Goal: Task Accomplishment & Management: Complete application form

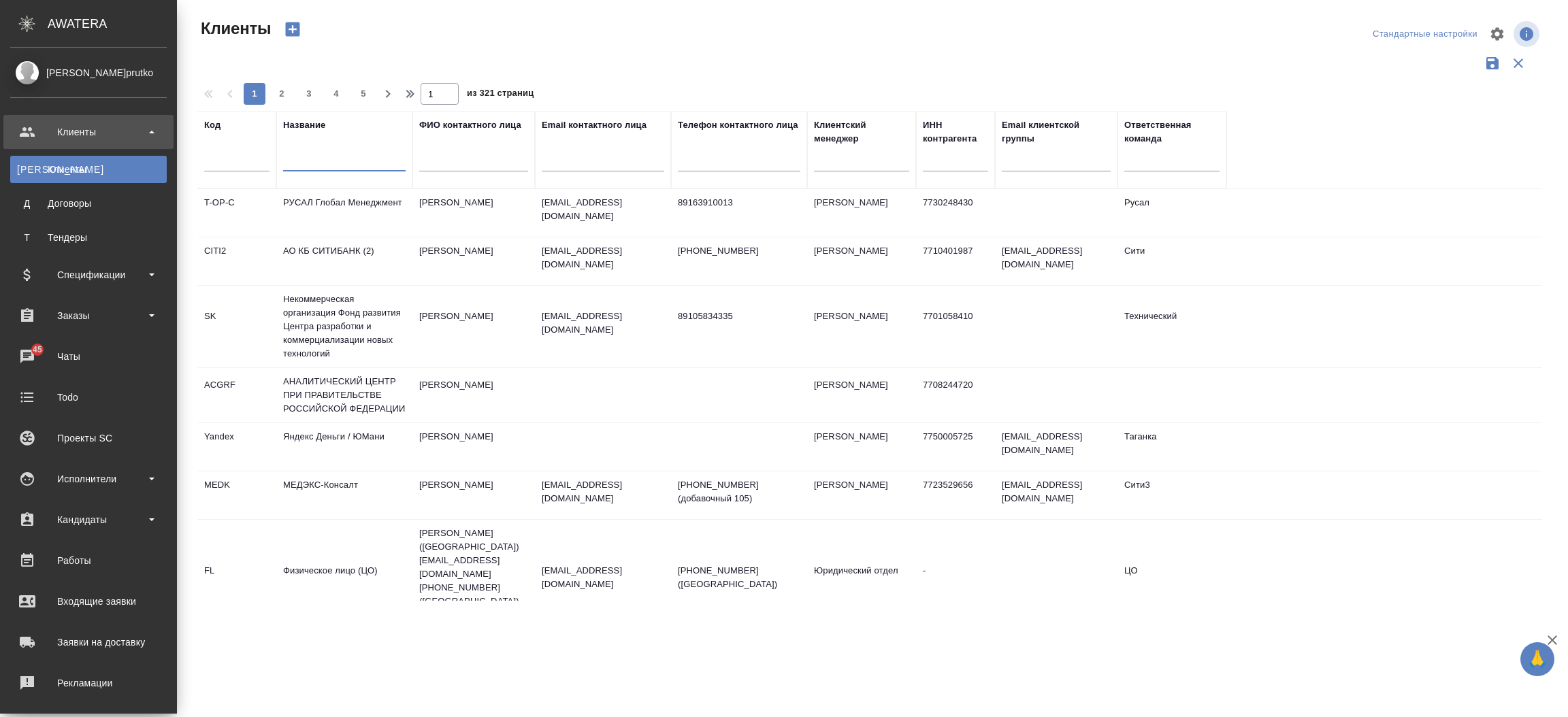
select select "RU"
click at [35, 344] on span "45" at bounding box center [37, 349] width 26 height 14
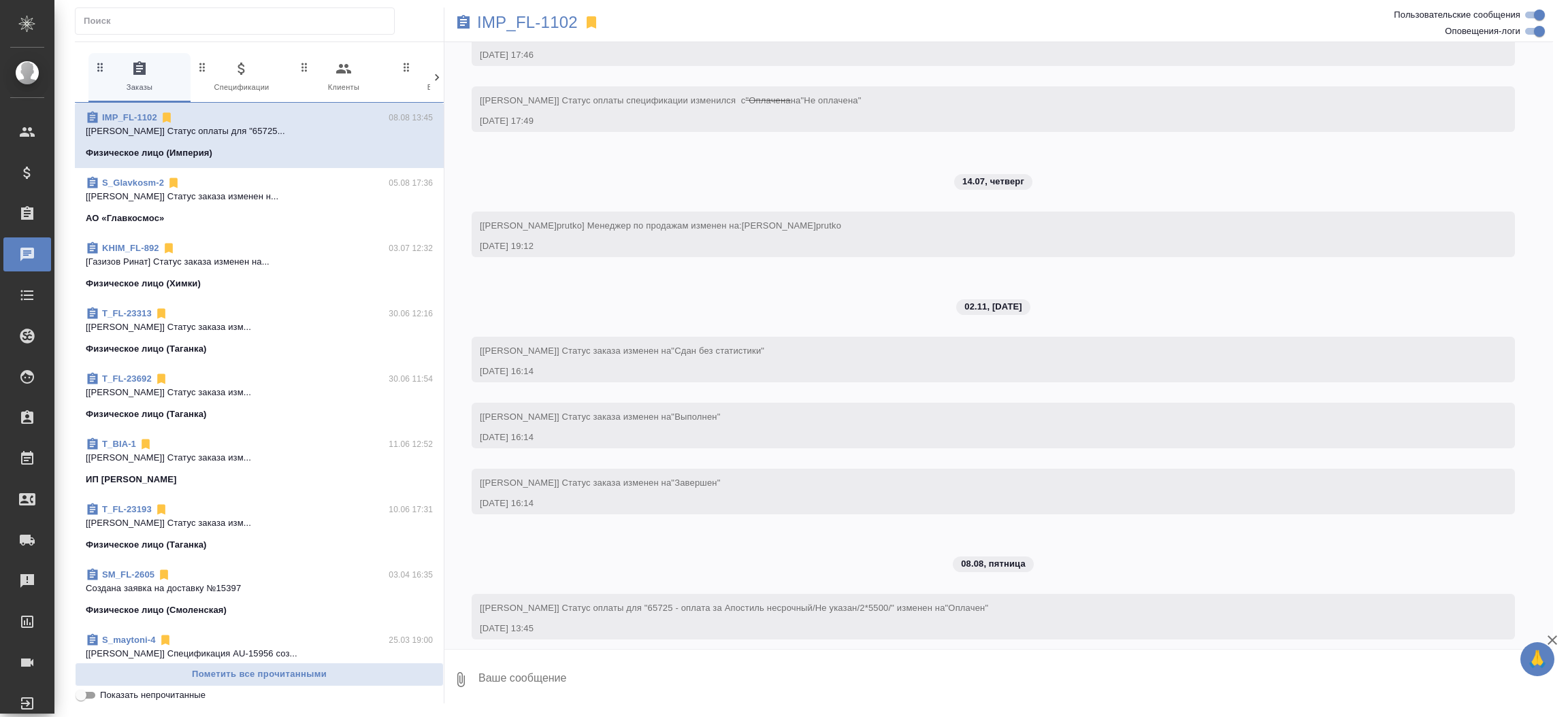
scroll to position [817, 0]
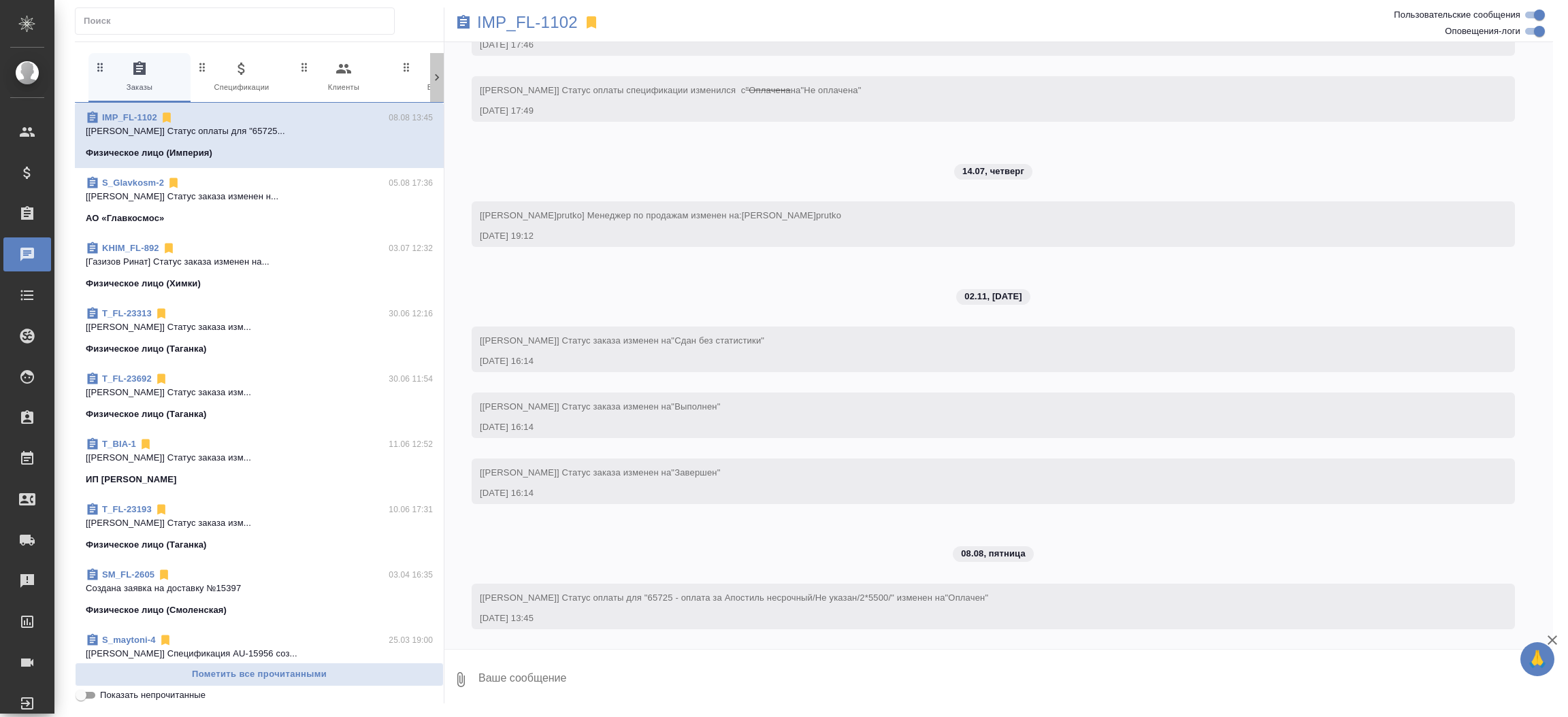
click at [436, 72] on icon at bounding box center [436, 77] width 14 height 14
click at [161, 81] on span "45 Мессенджеры" at bounding box center [139, 77] width 91 height 33
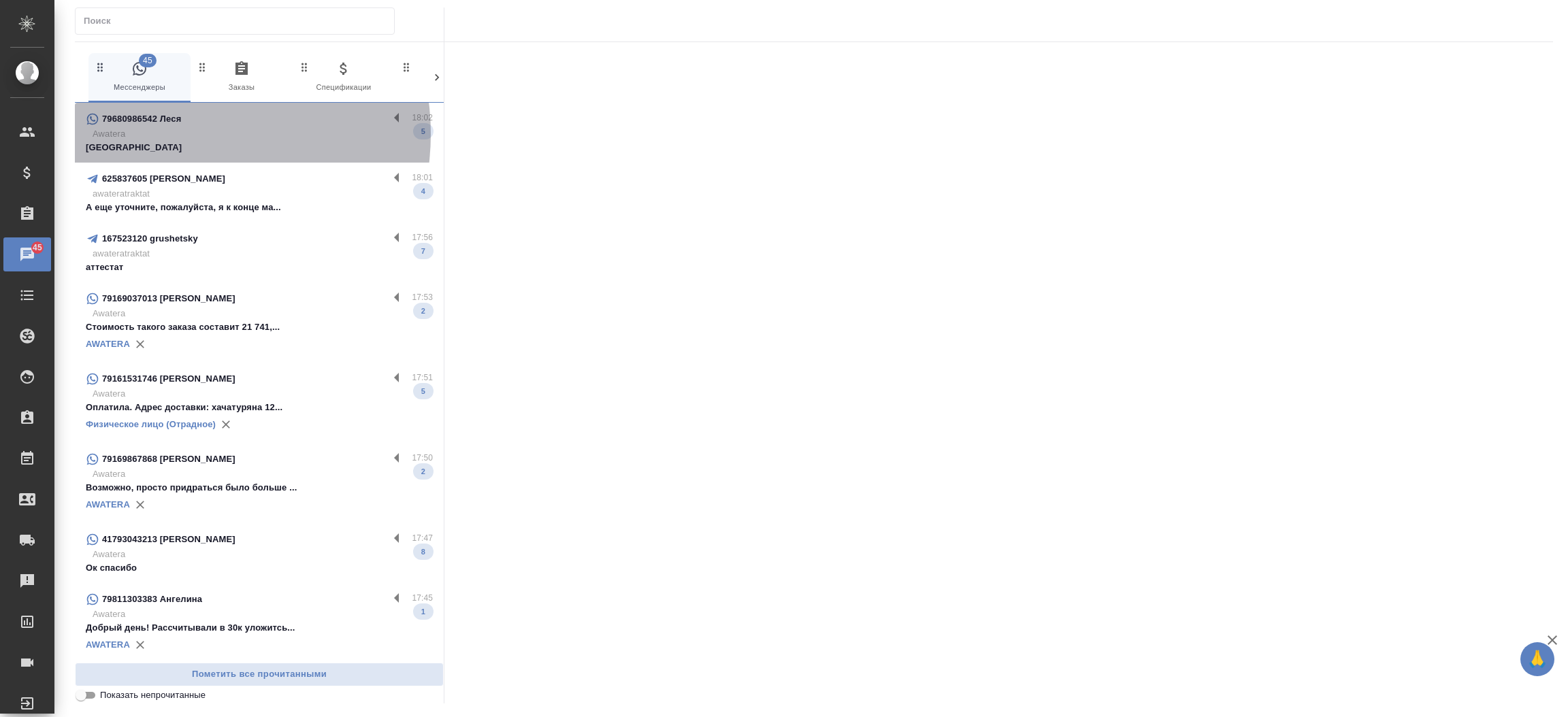
click at [176, 134] on p "Awatera" at bounding box center [262, 134] width 340 height 14
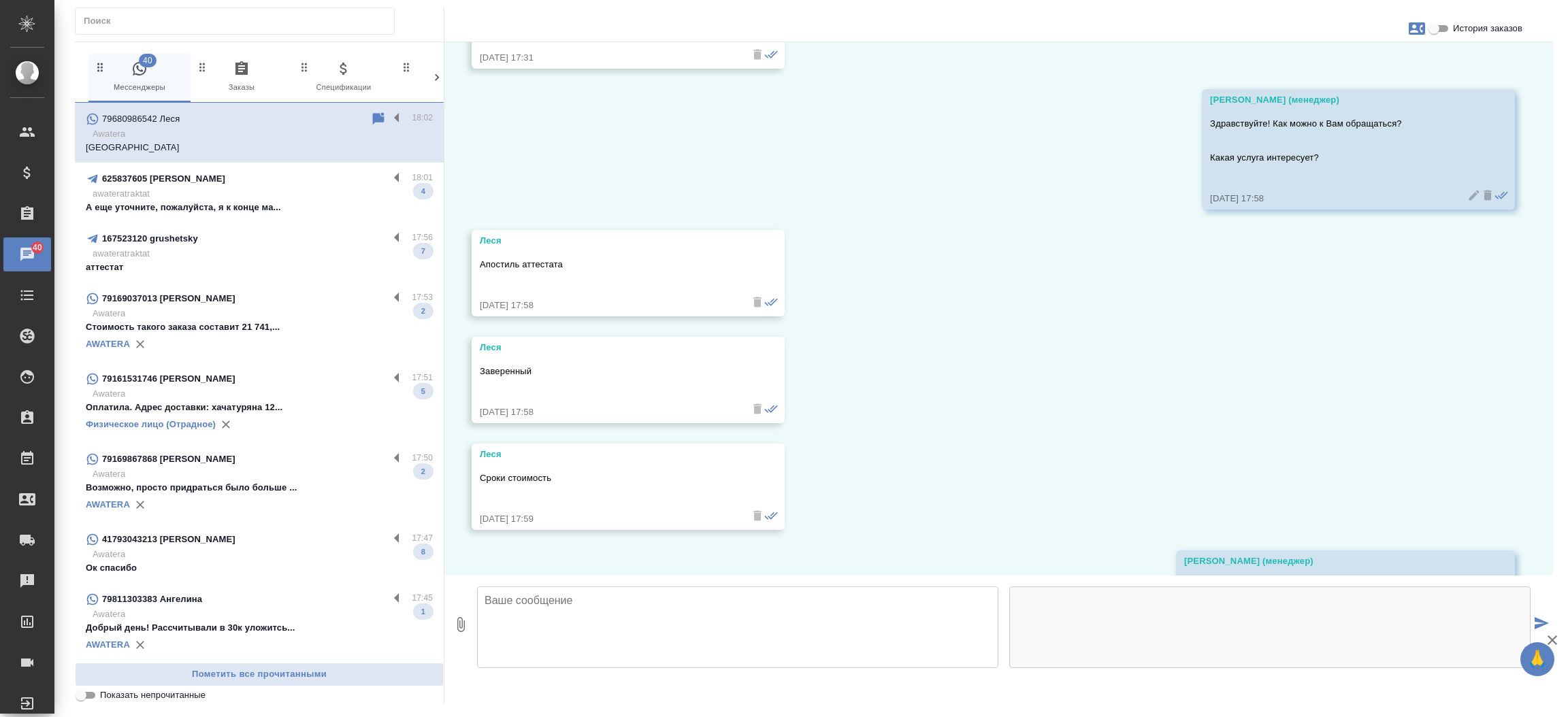
scroll to position [113, 0]
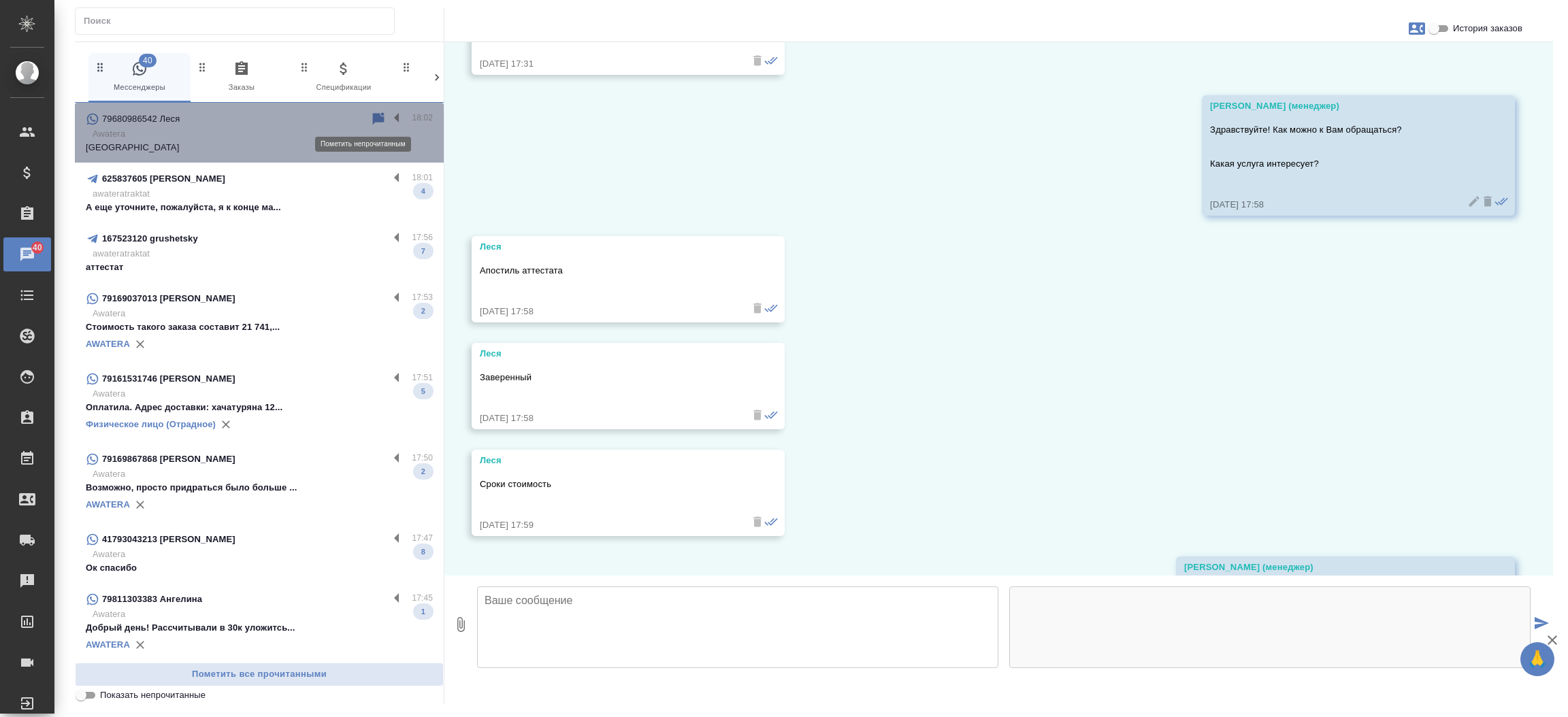
click at [373, 119] on icon at bounding box center [379, 118] width 12 height 12
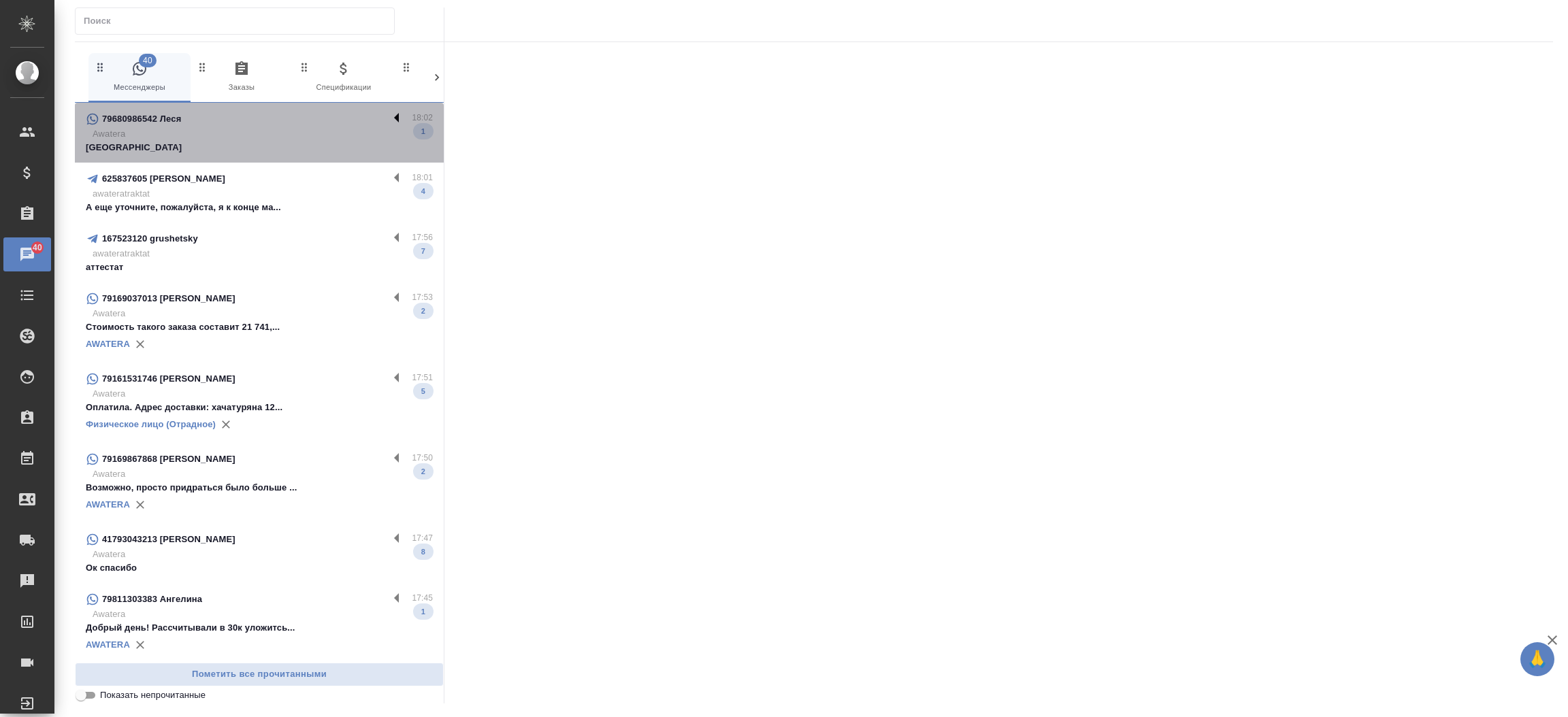
click at [388, 117] on label at bounding box center [400, 119] width 23 height 16
click at [0, 0] on input "checkbox" at bounding box center [0, 0] width 0 height 0
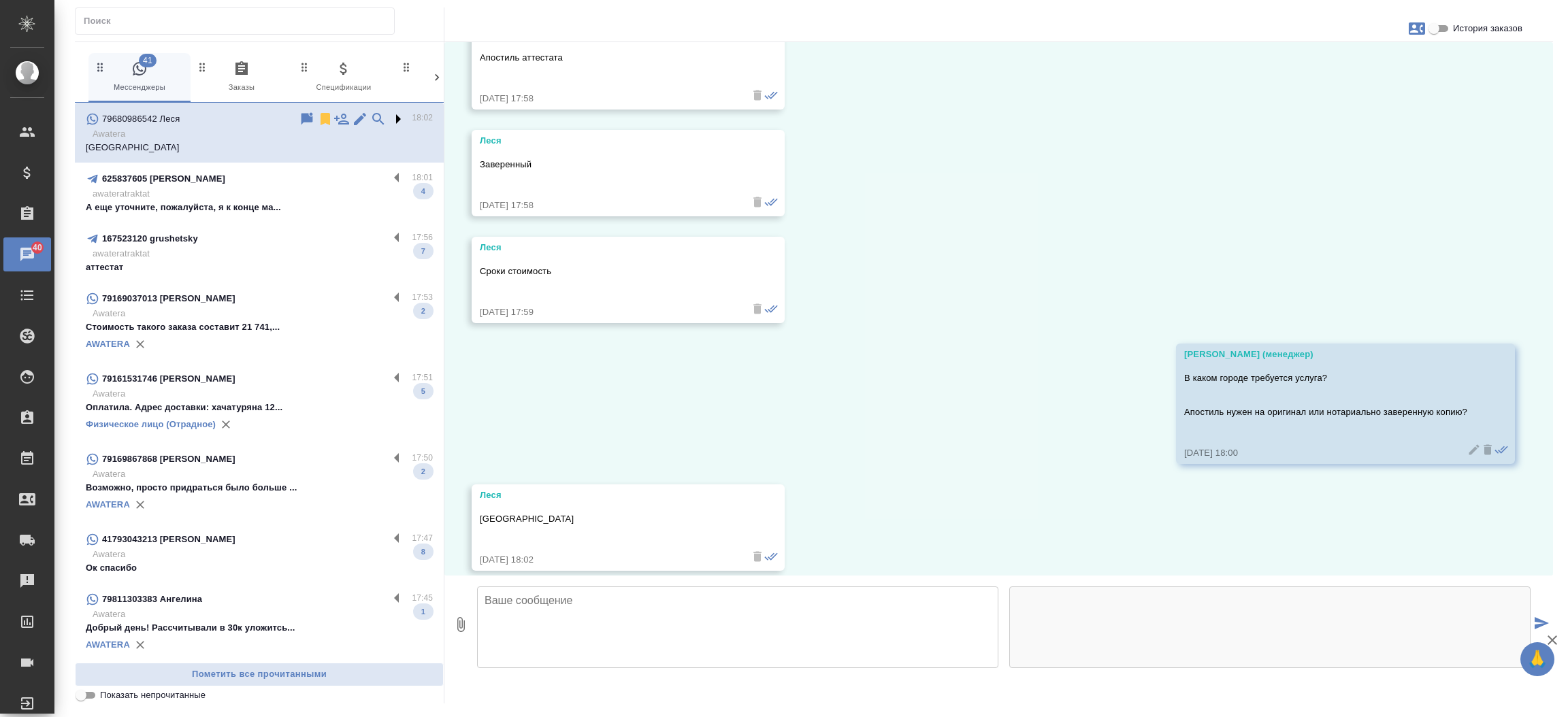
scroll to position [341, 0]
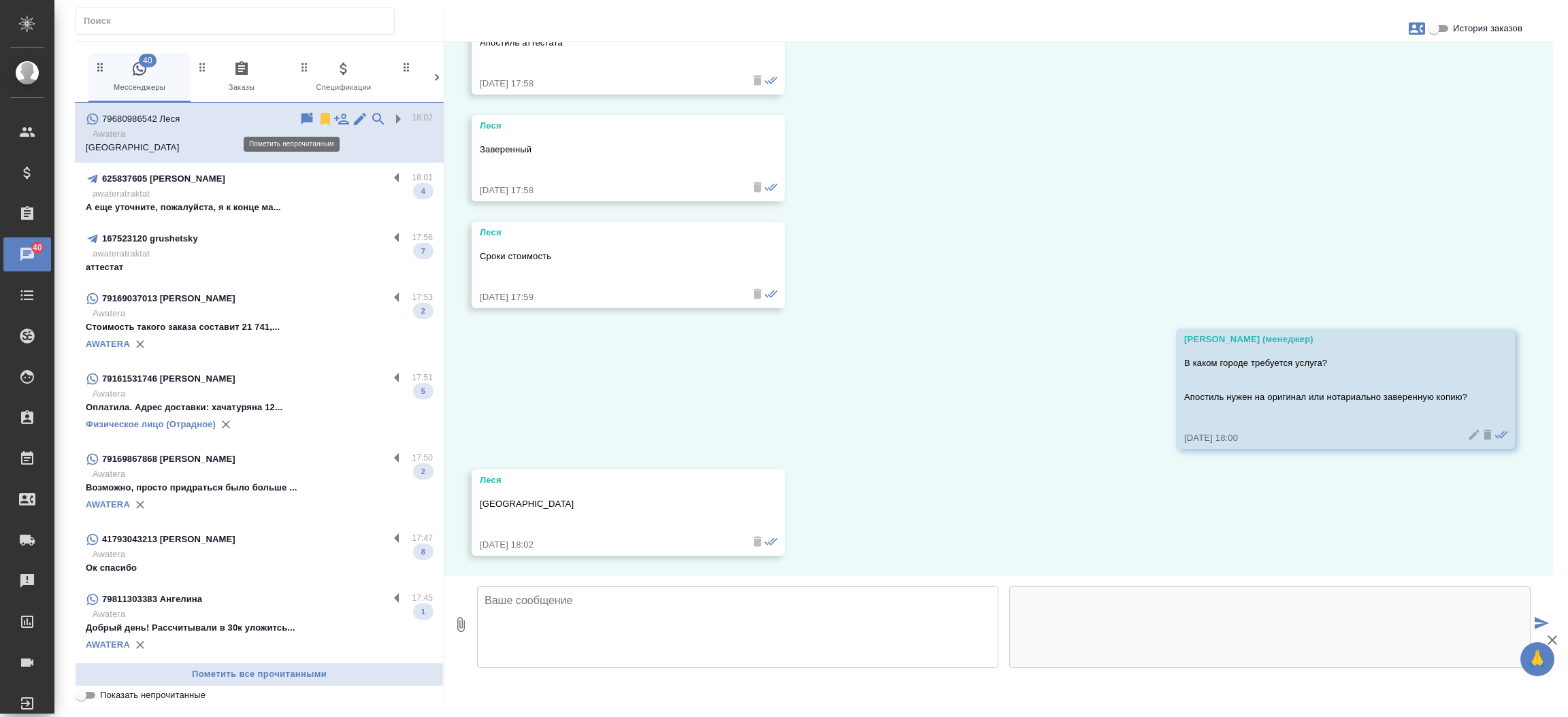
click at [299, 120] on icon at bounding box center [307, 119] width 17 height 17
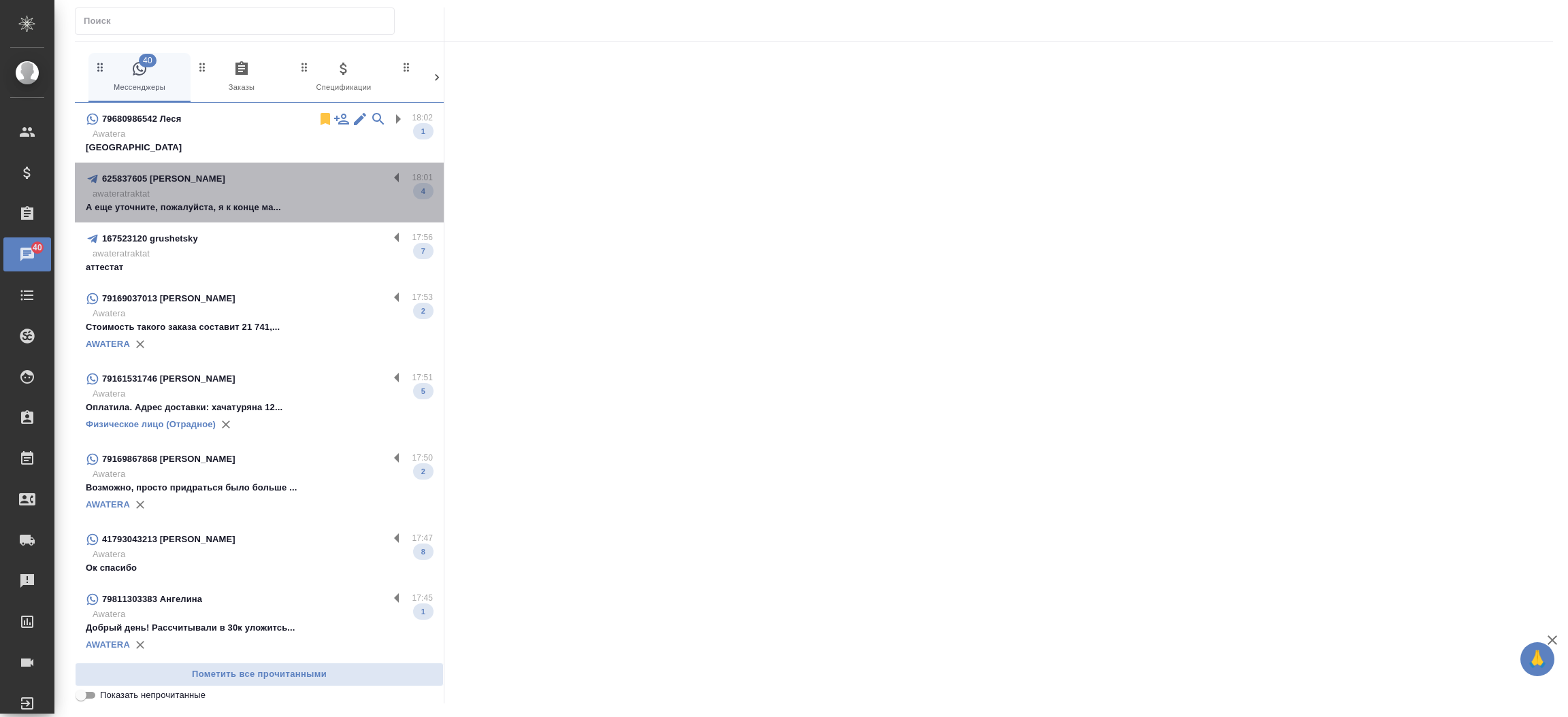
click at [281, 196] on p "awateratraktat" at bounding box center [262, 193] width 340 height 14
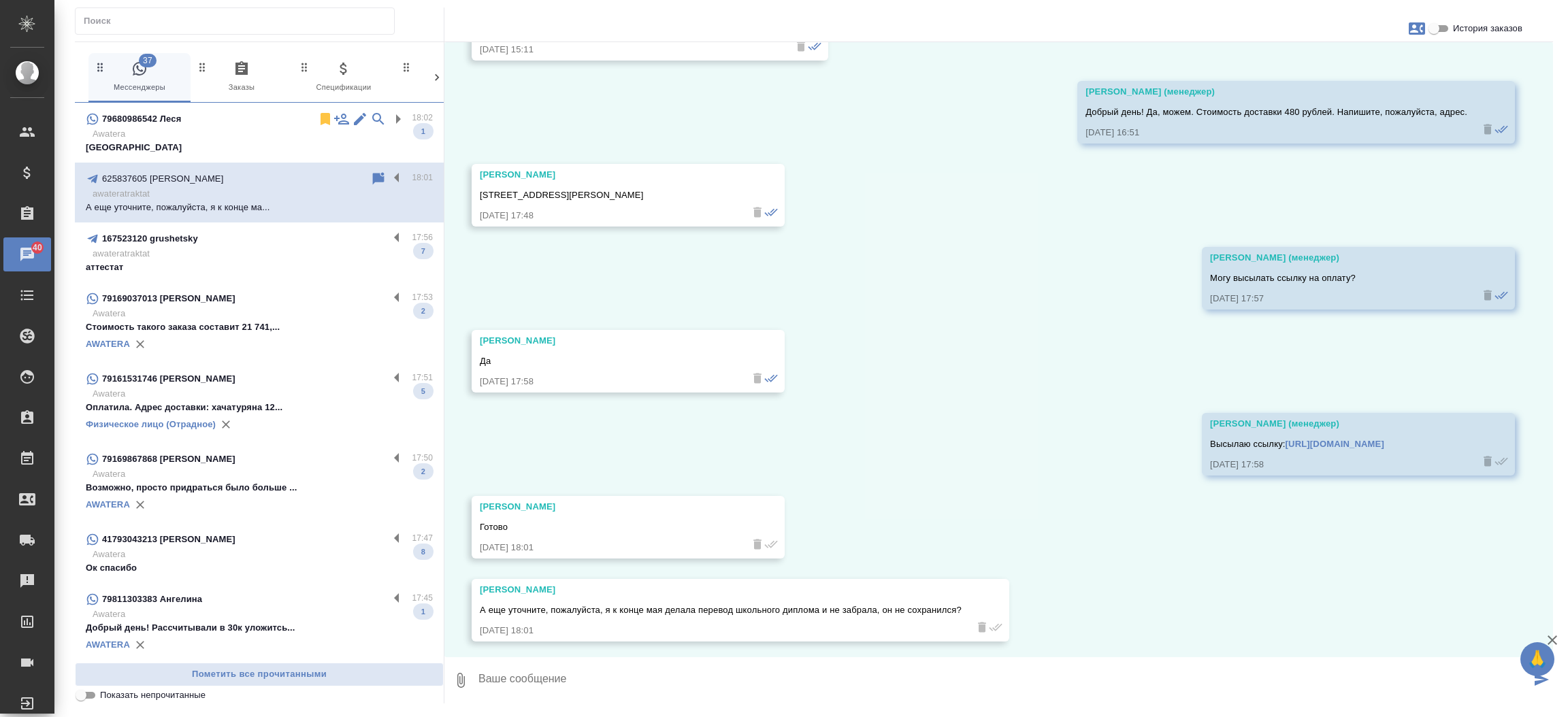
scroll to position [2226, 0]
click at [1440, 24] on input "История заказов" at bounding box center [1434, 28] width 49 height 17
checkbox input "true"
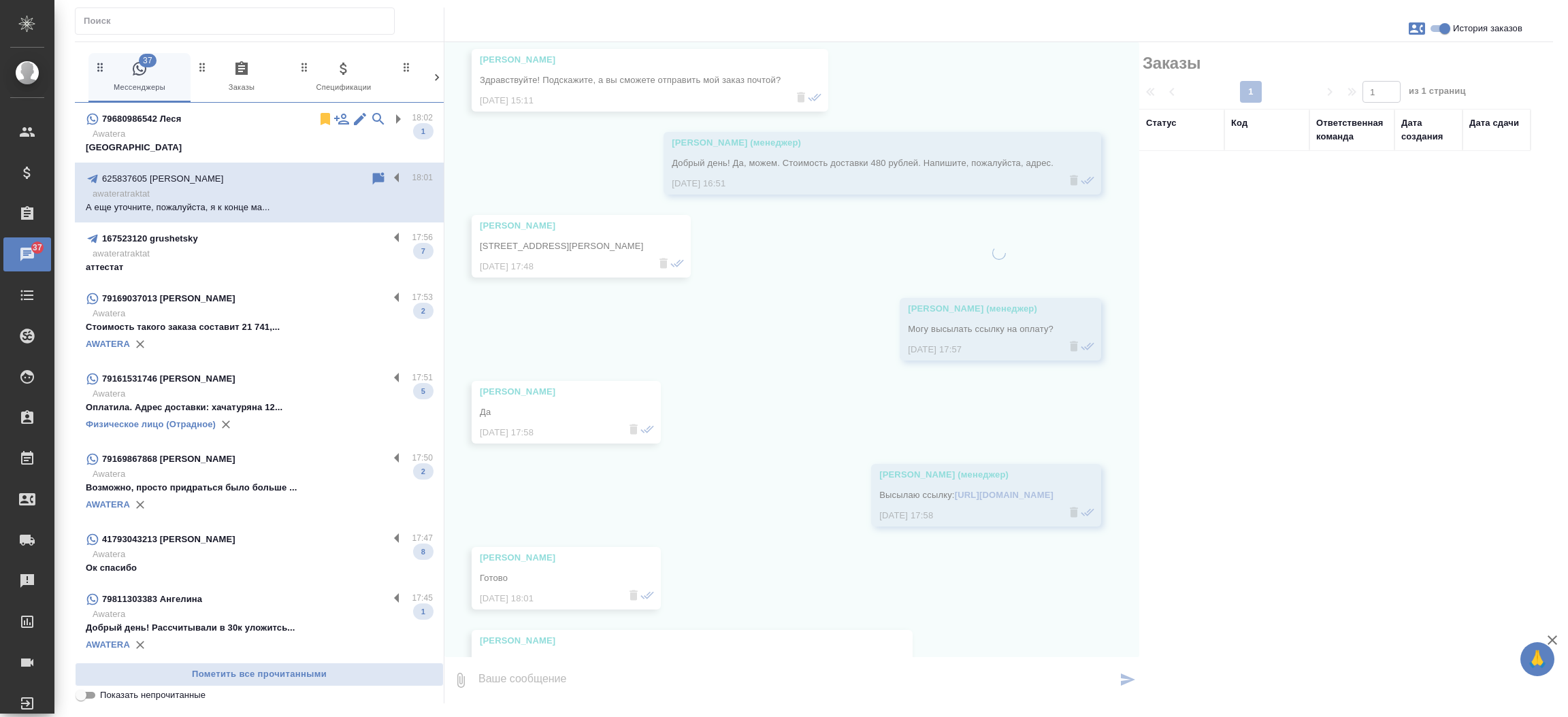
scroll to position [2308, 0]
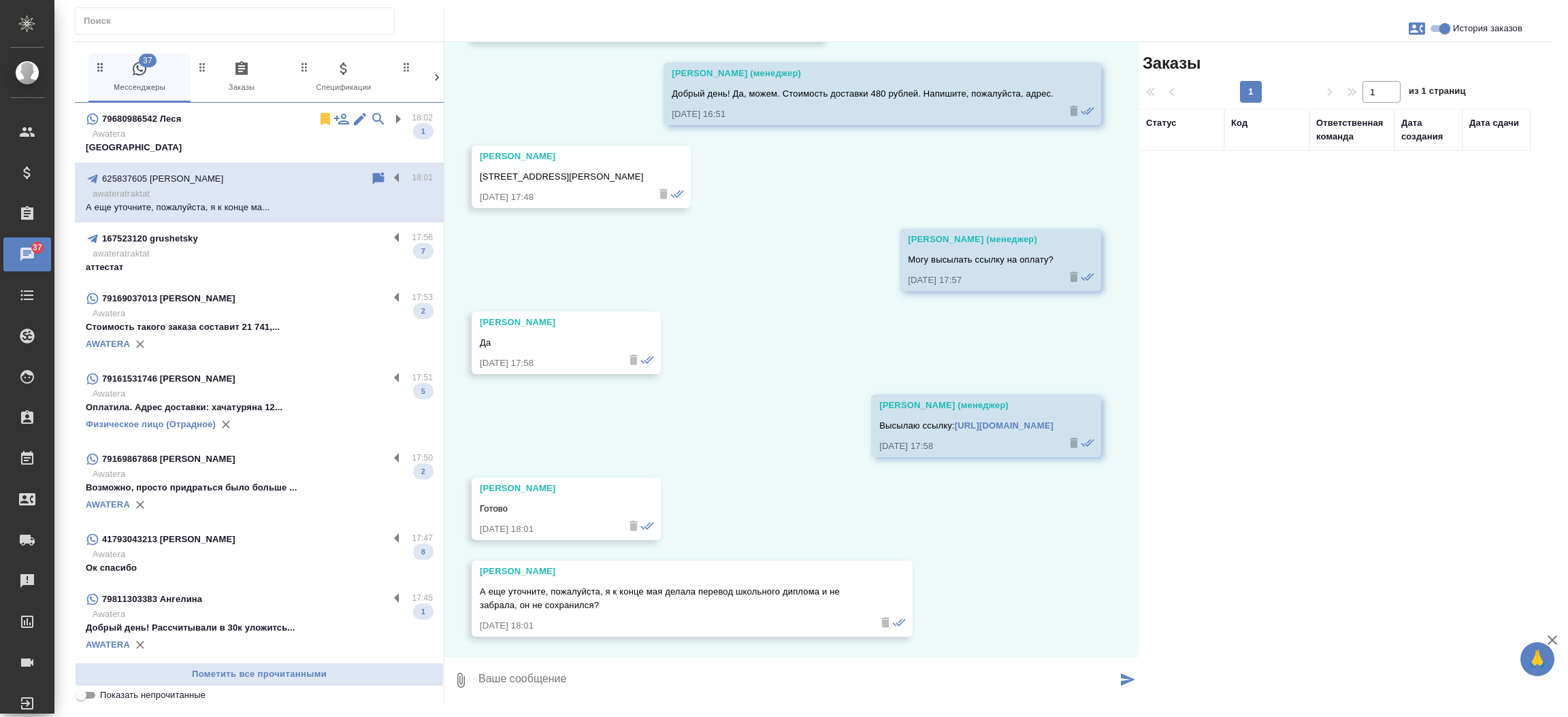
drag, startPoint x: 554, startPoint y: 532, endPoint x: 475, endPoint y: 532, distance: 79.0
click at [475, 532] on div "Diana_Vasilevaa Готово 11.08.25, 18:01" at bounding box center [566, 508] width 189 height 63
copy div "Diana_Vasilevaa"
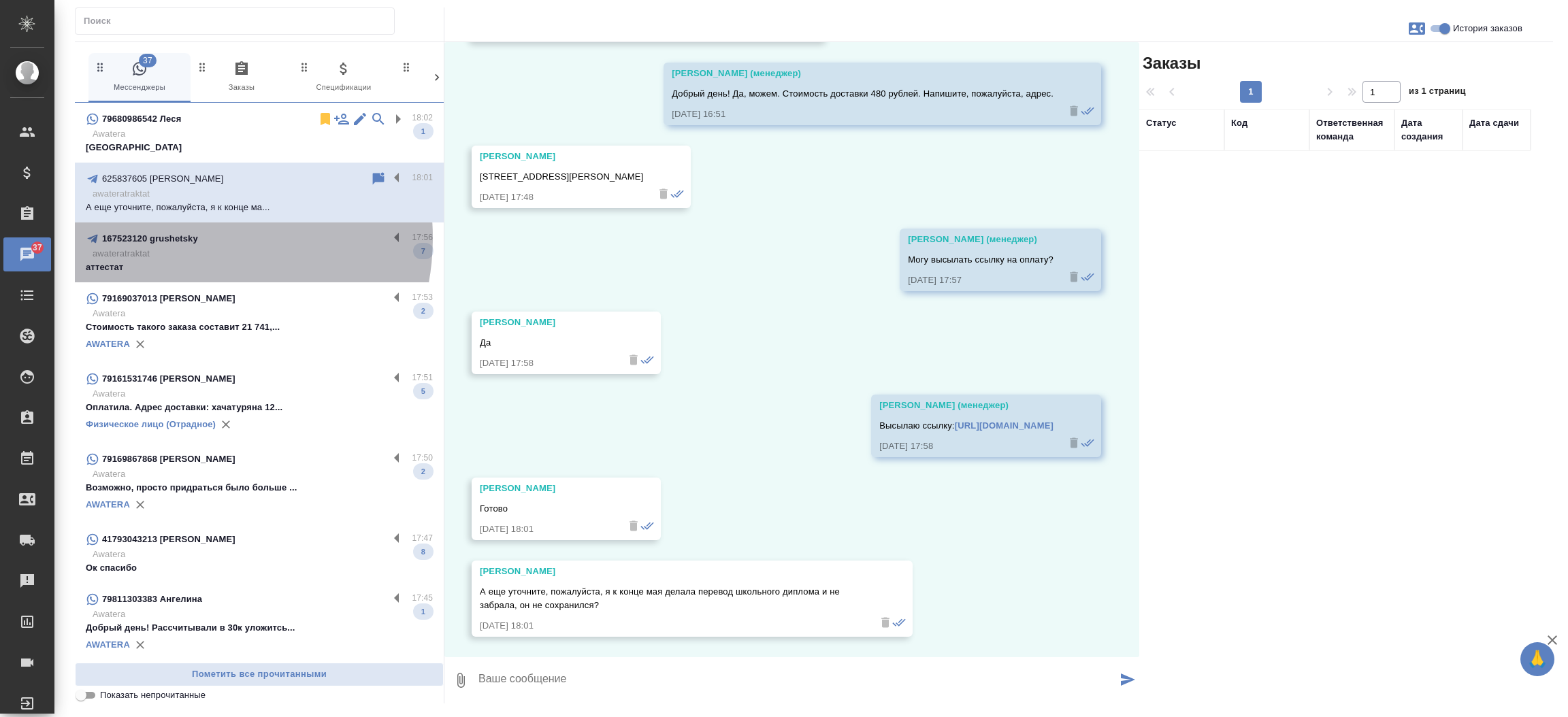
click at [185, 238] on p "167523120 grushetsky" at bounding box center [150, 239] width 96 height 14
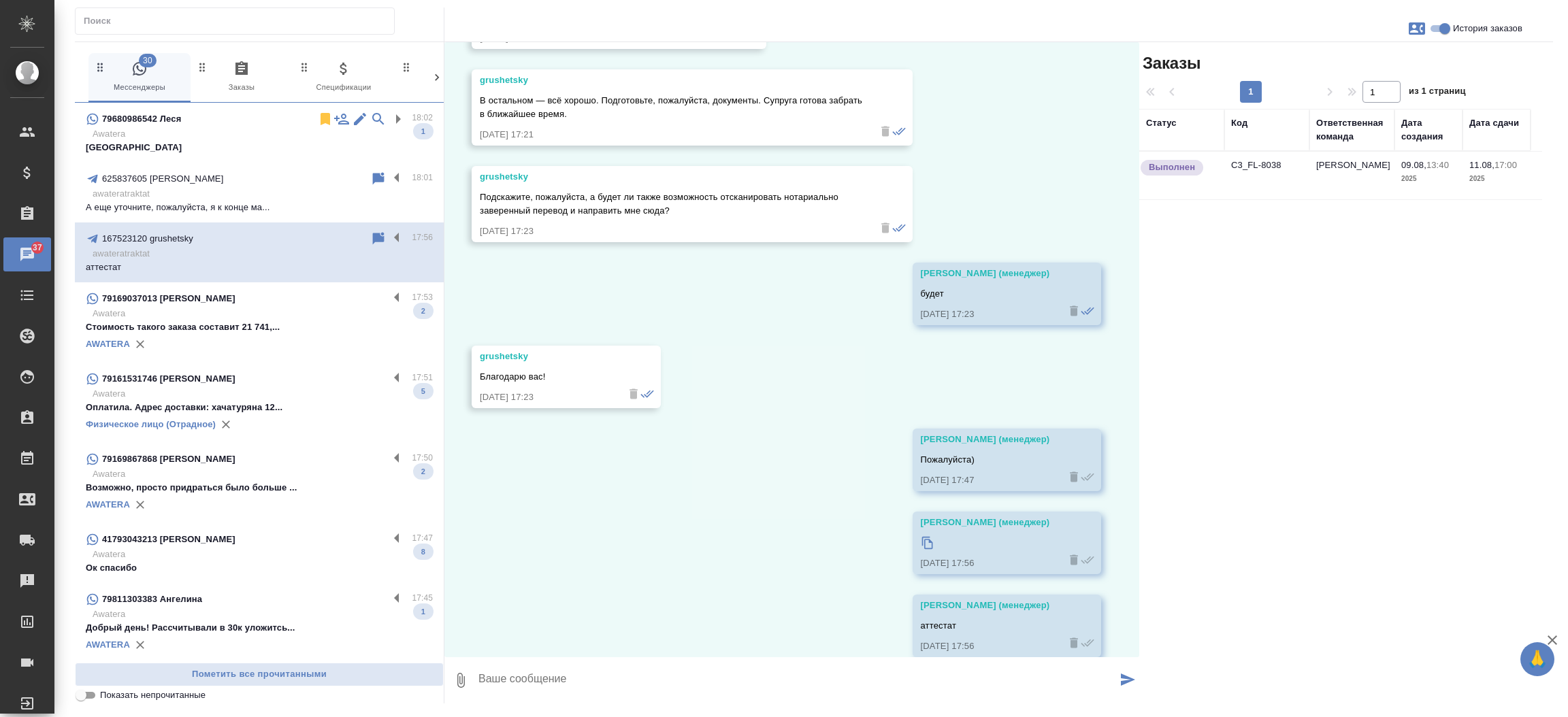
scroll to position [1128, 0]
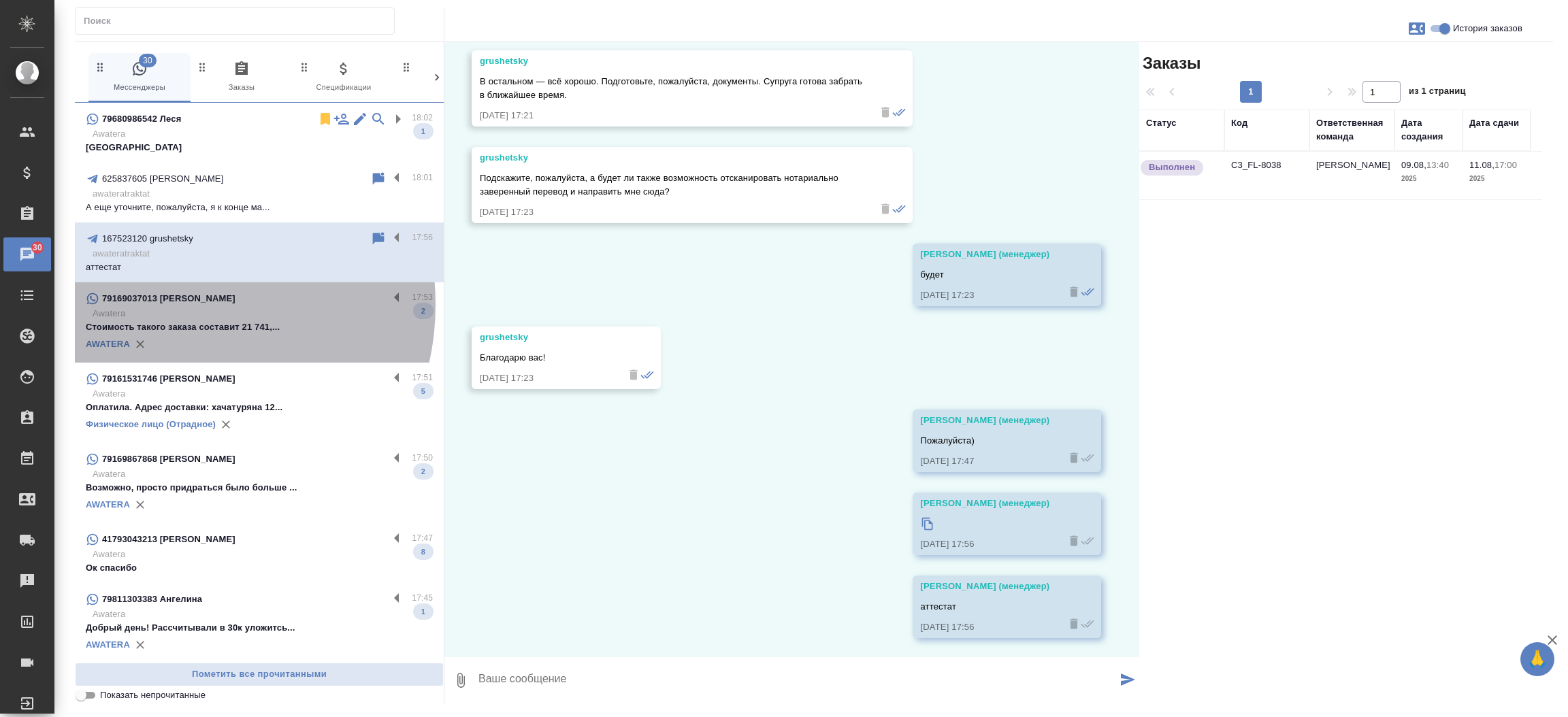
click at [173, 305] on p "79169037013 Valeriia Gabdralhmanova" at bounding box center [169, 298] width 134 height 14
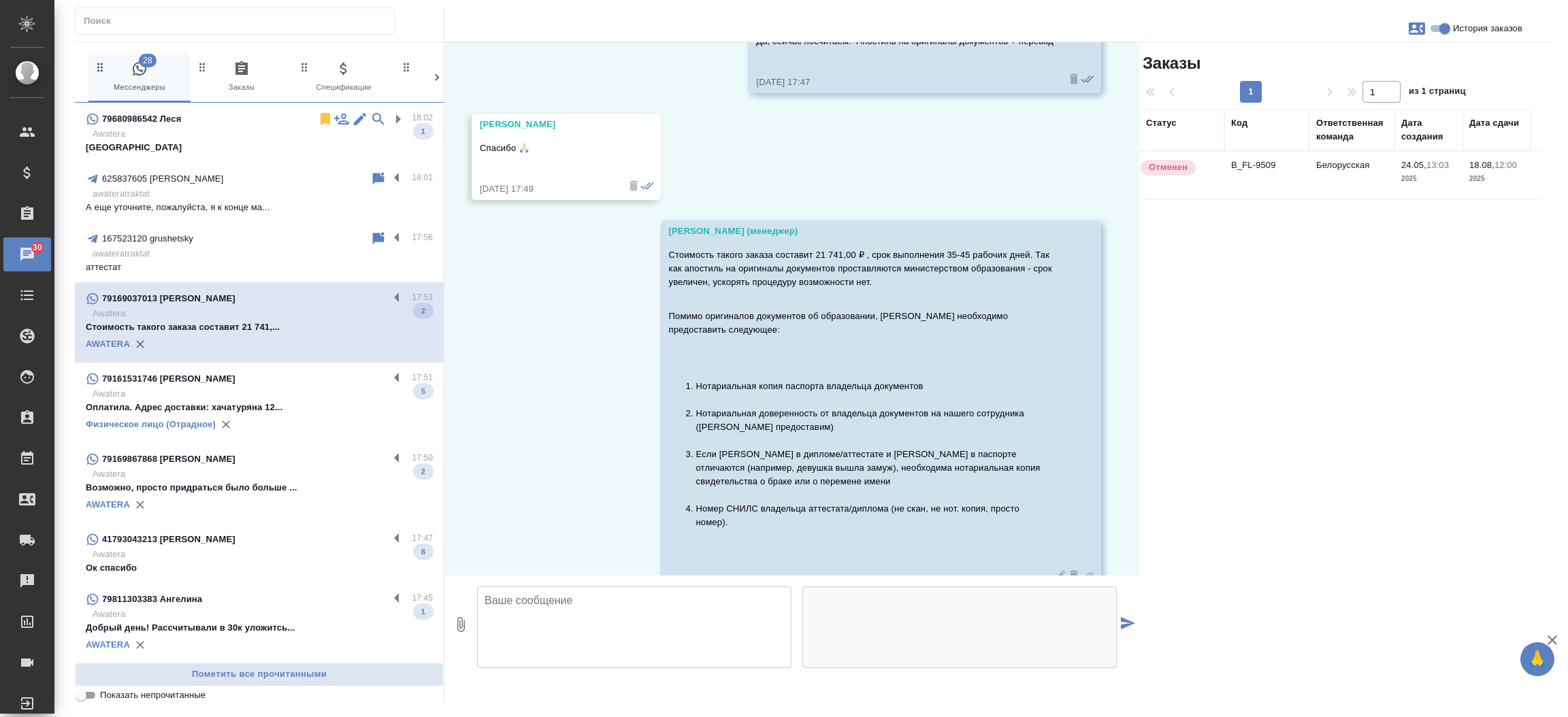
scroll to position [6195, 0]
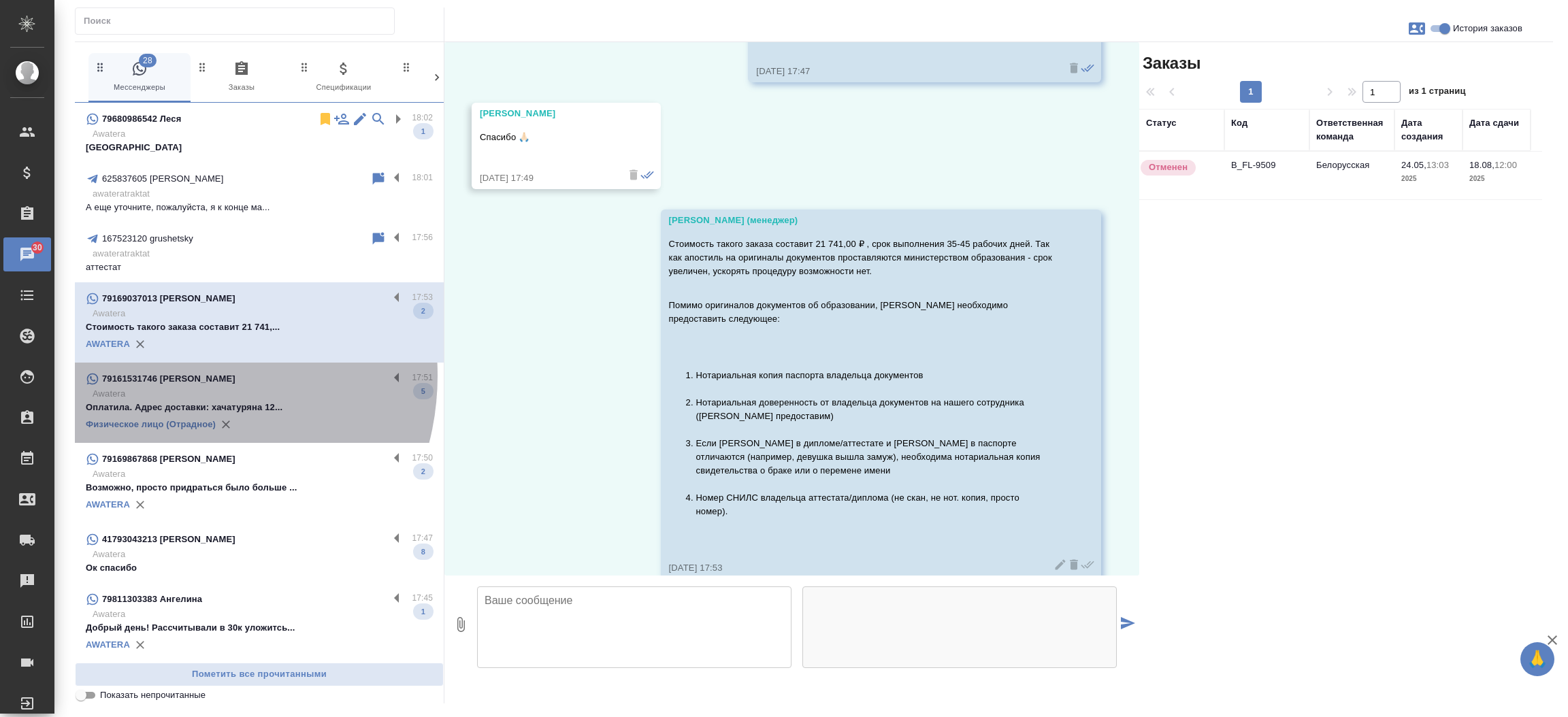
click at [165, 375] on p "79161531746 Ксения" at bounding box center [169, 379] width 134 height 14
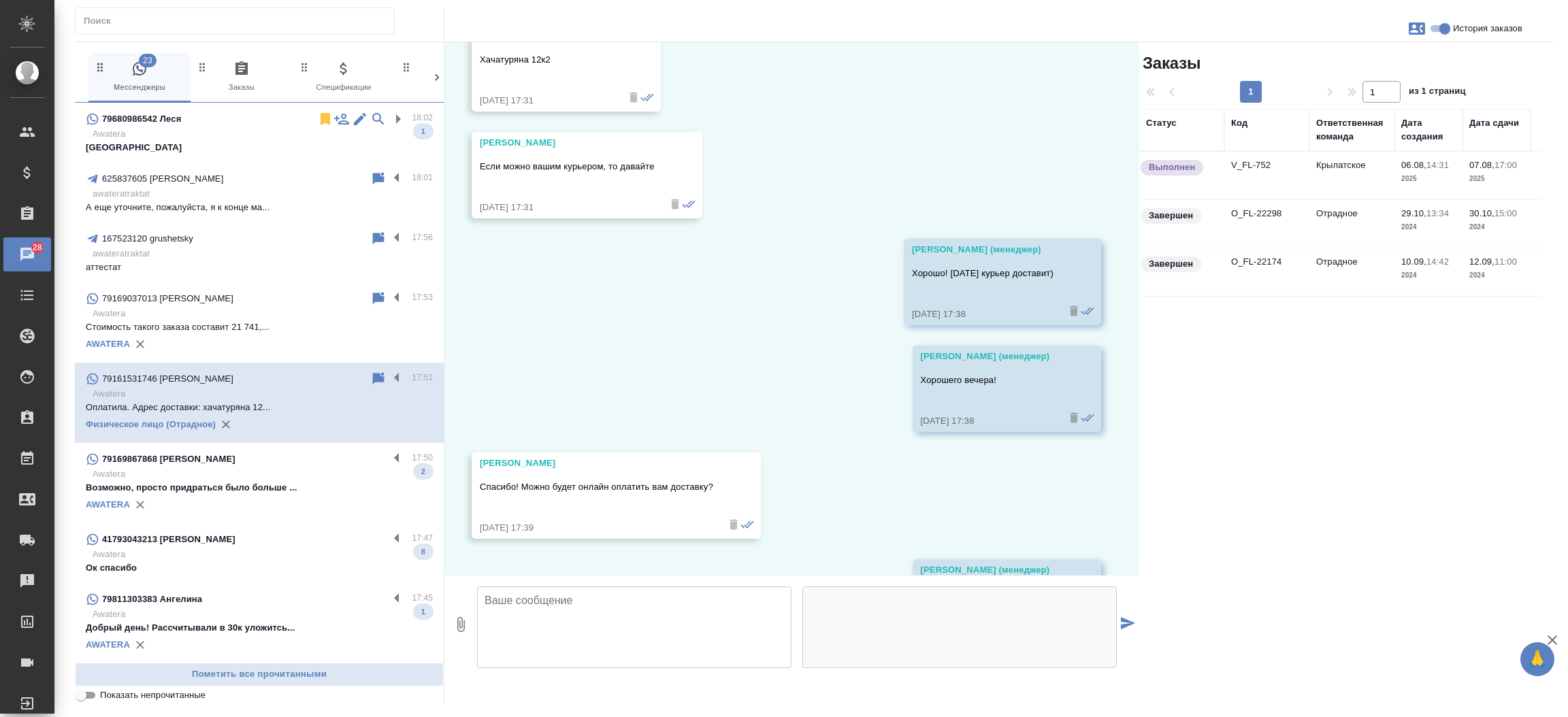
scroll to position [13088, 0]
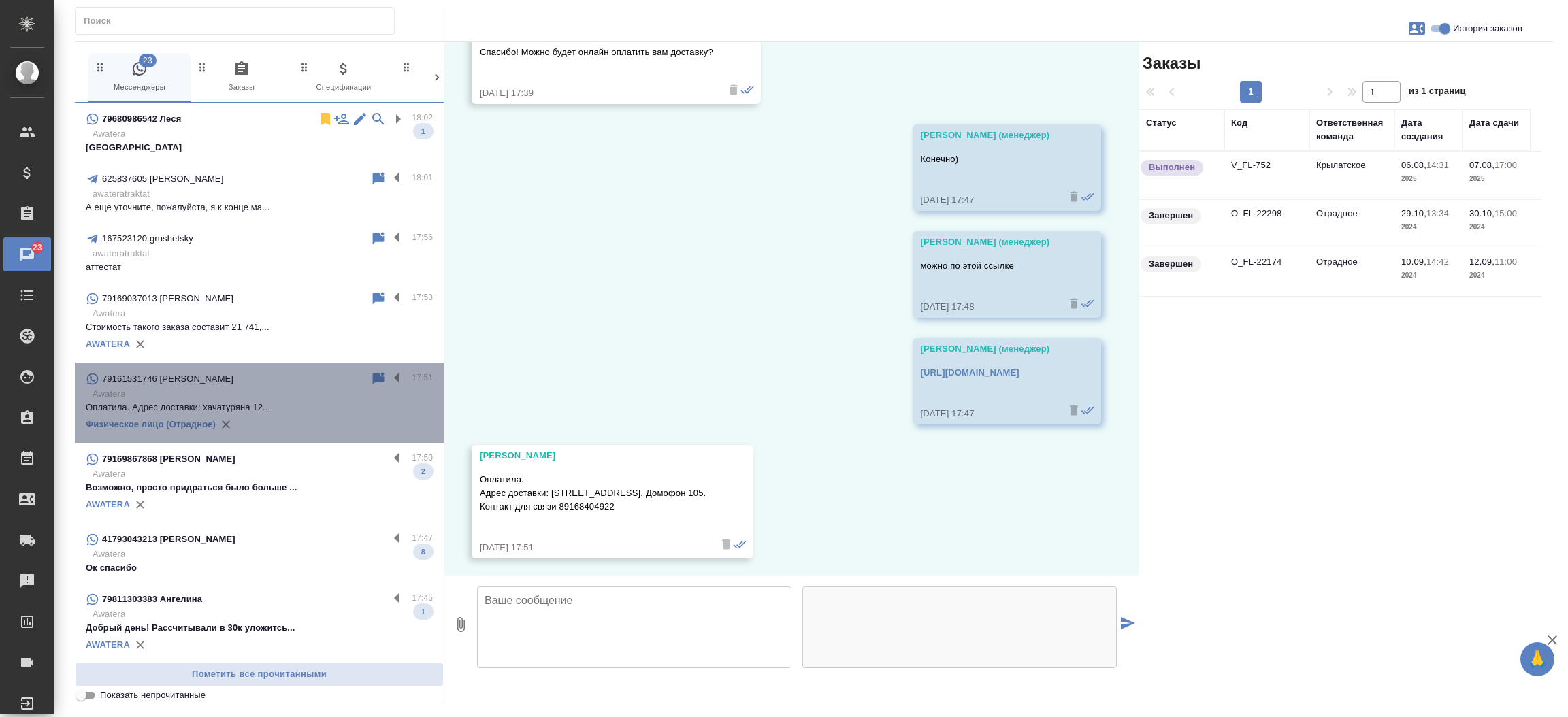
click at [292, 414] on div "Физическое лицо (Отрадное)" at bounding box center [259, 424] width 347 height 20
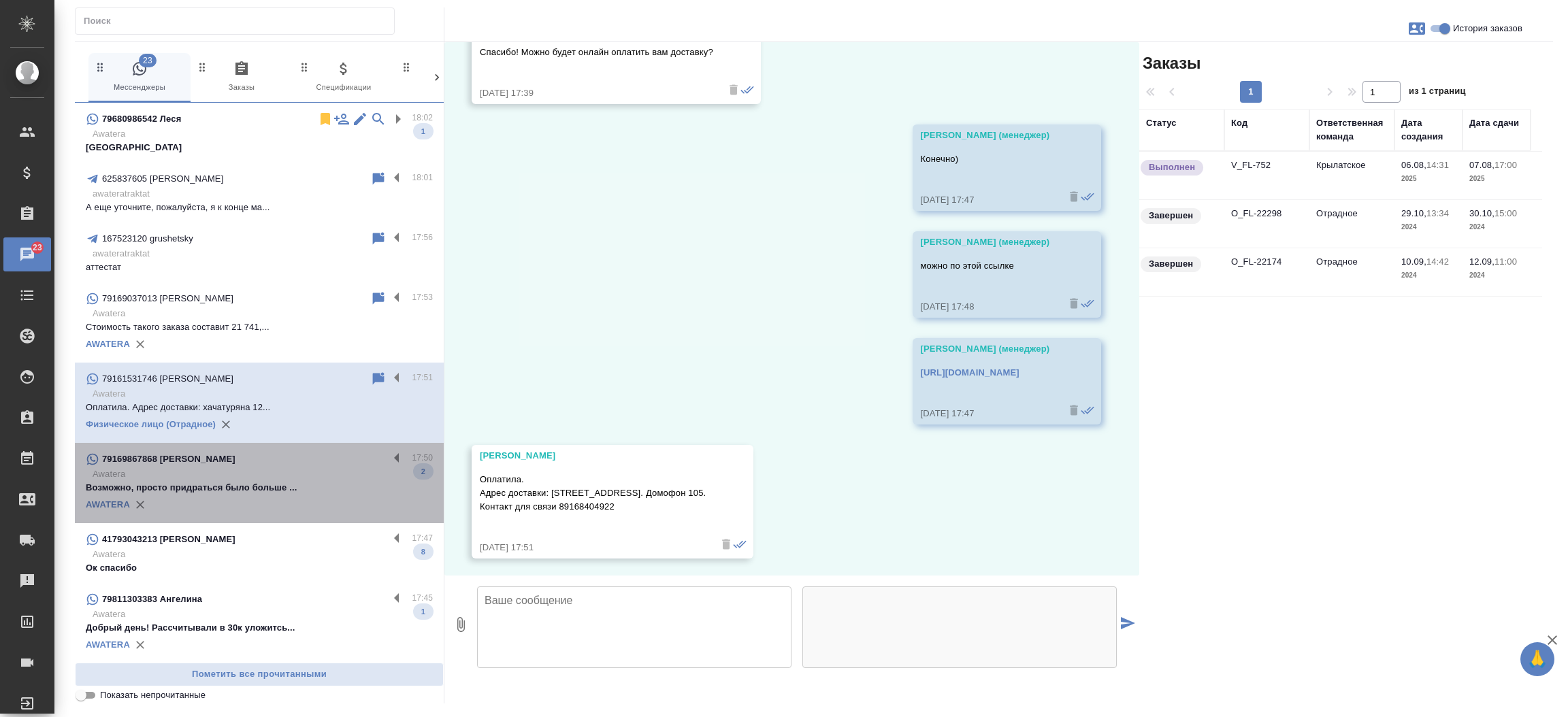
click at [279, 463] on div "79169867868 Юлия" at bounding box center [237, 459] width 303 height 17
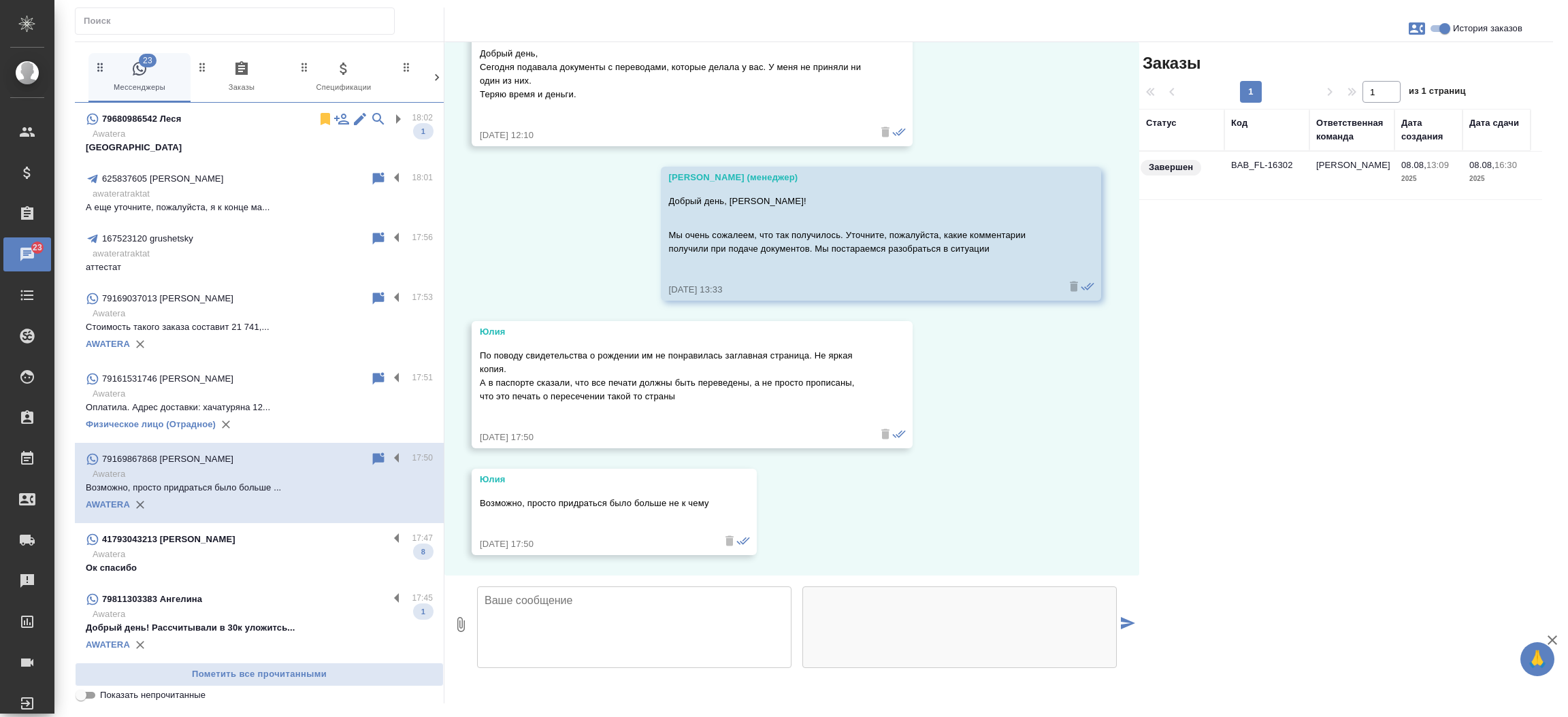
scroll to position [1830, 0]
click at [1258, 163] on td "BAB_FL-16302" at bounding box center [1267, 175] width 85 height 47
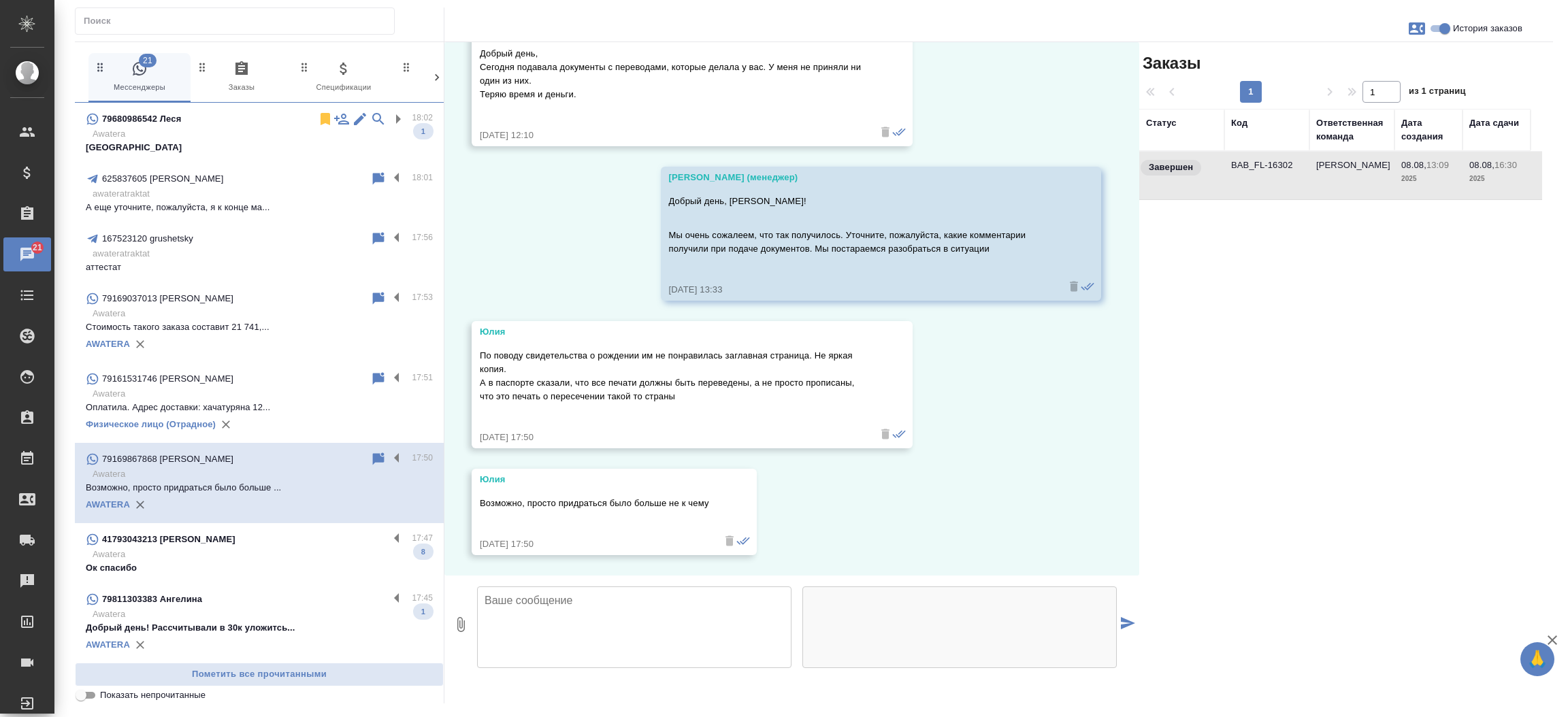
click at [1258, 163] on td "BAB_FL-16302" at bounding box center [1267, 175] width 85 height 47
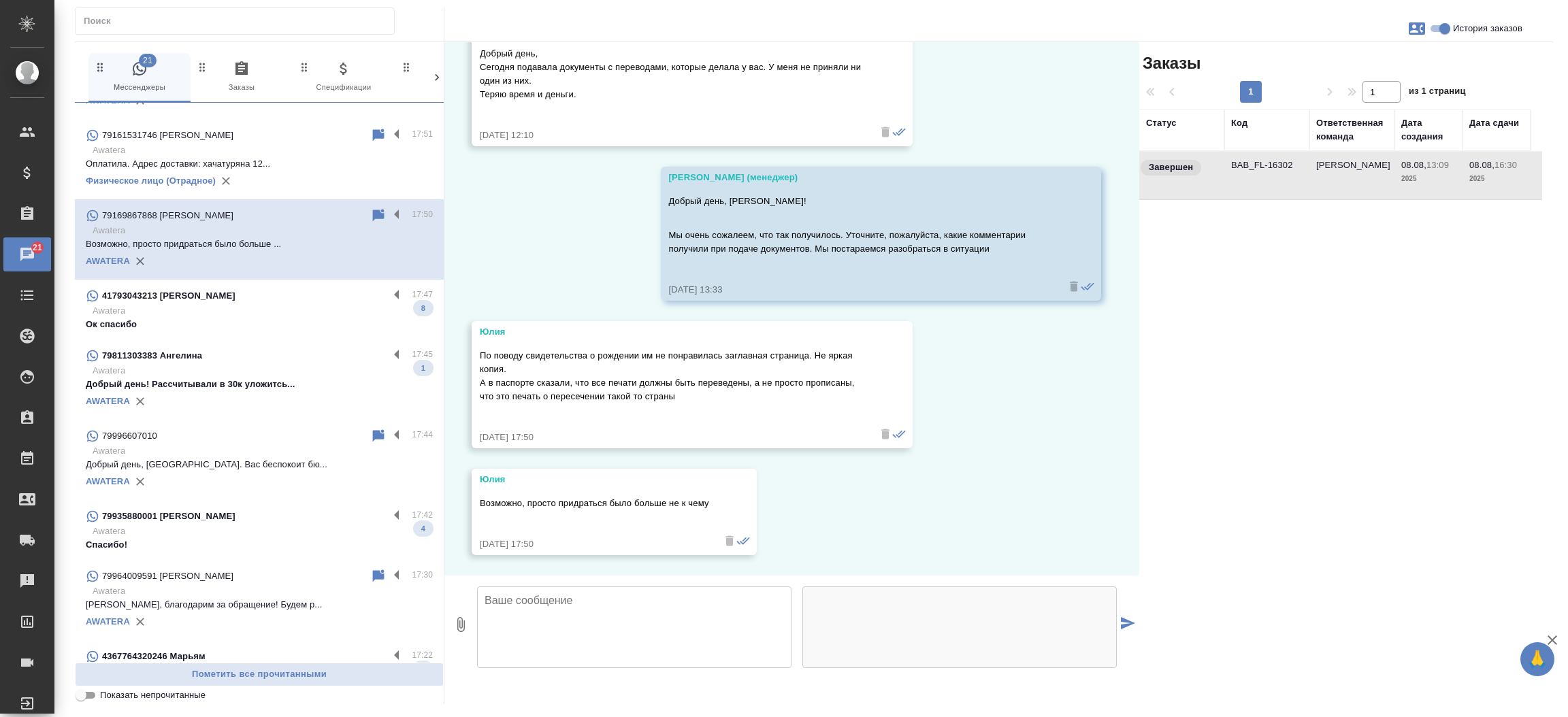
scroll to position [249, 0]
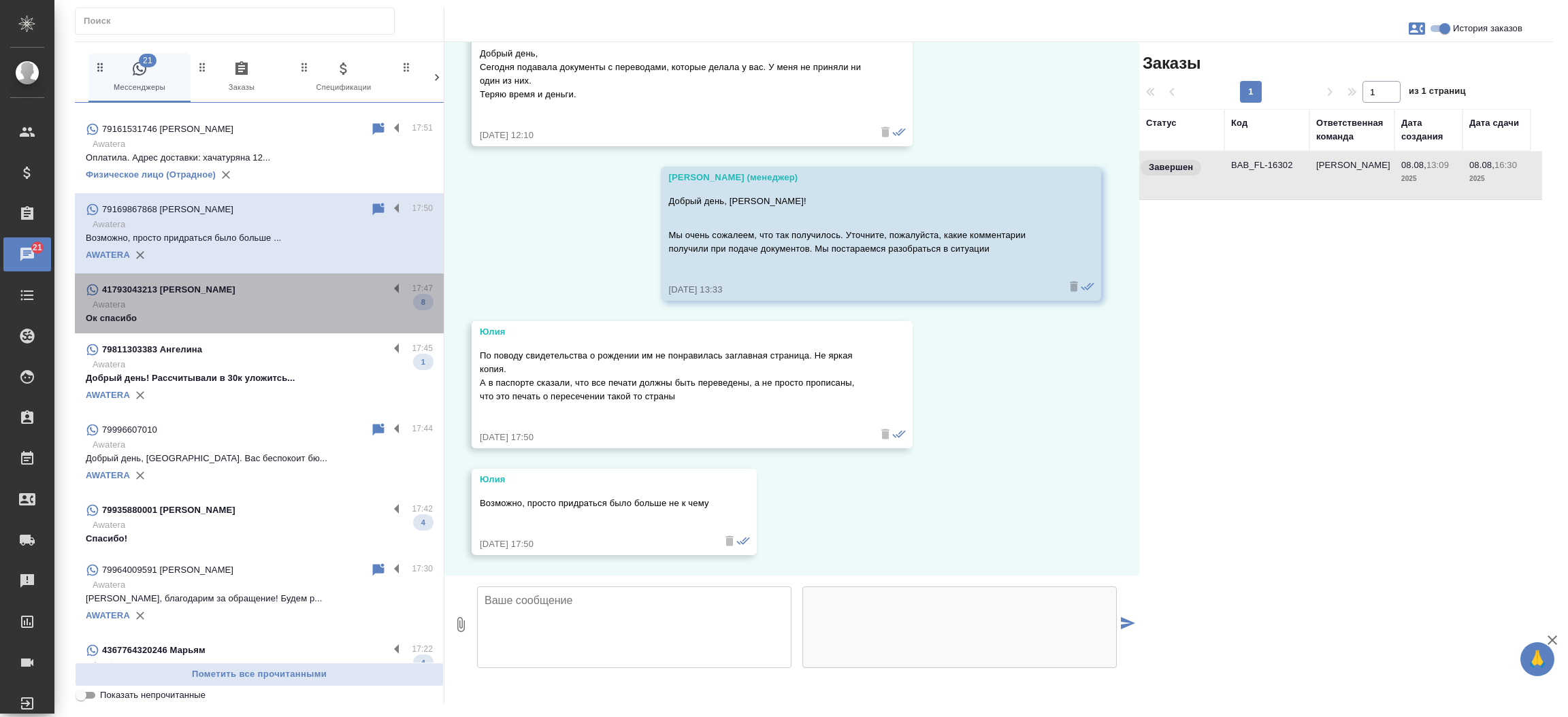
click at [277, 276] on div "41793043213 Юлия 17:47 Awatera Ок спасибо 8" at bounding box center [259, 302] width 369 height 60
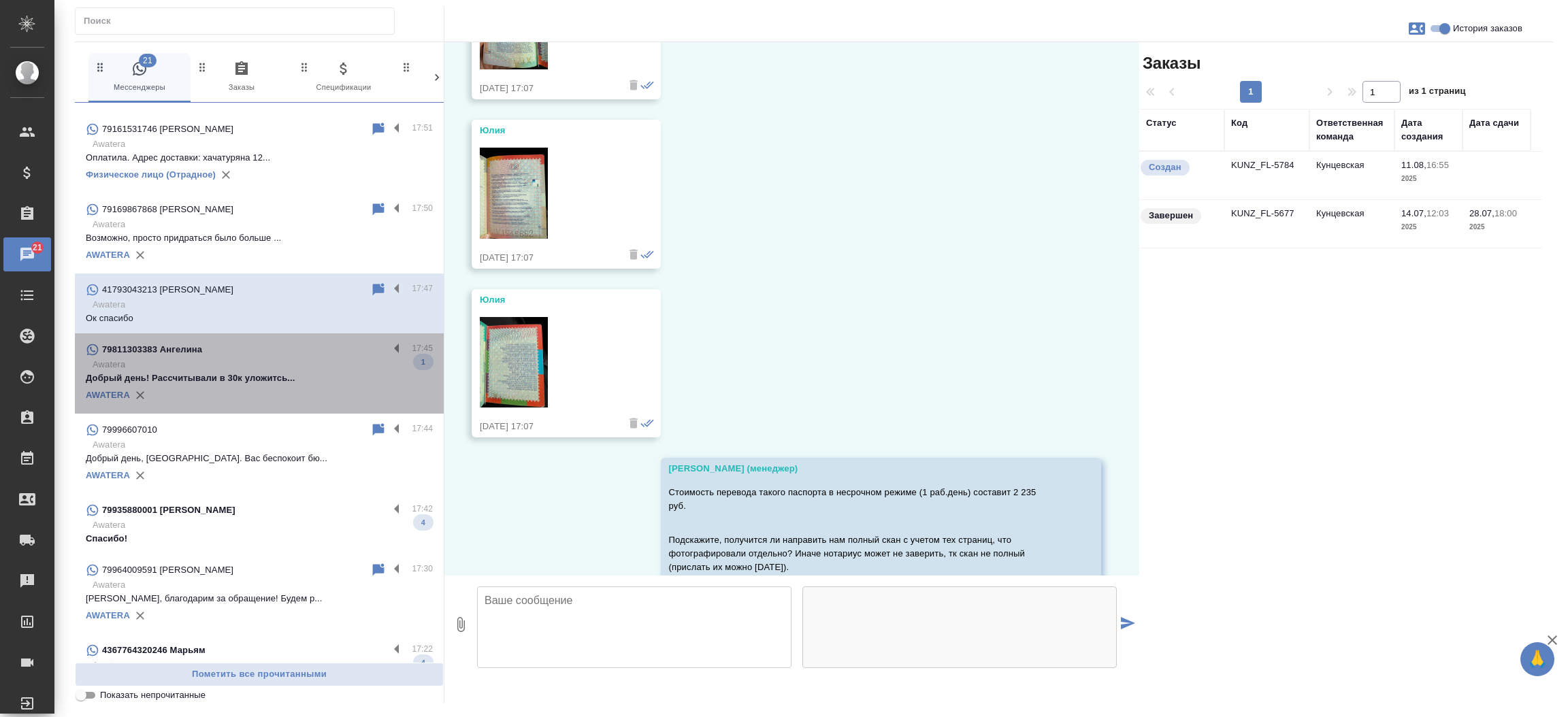
click at [262, 369] on p "Awatera" at bounding box center [262, 364] width 340 height 14
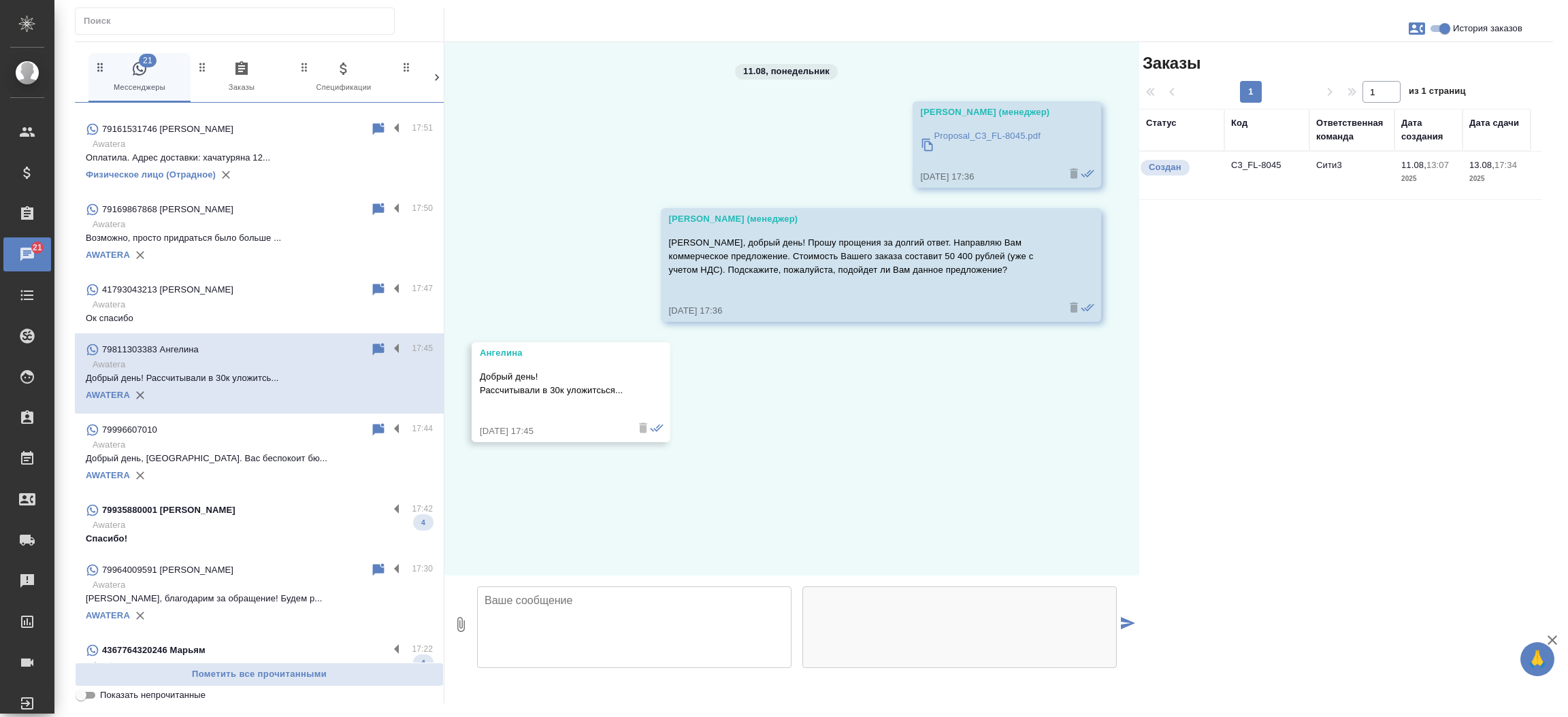
scroll to position [0, 0]
click at [1262, 165] on td "C3_FL-8045" at bounding box center [1267, 175] width 85 height 47
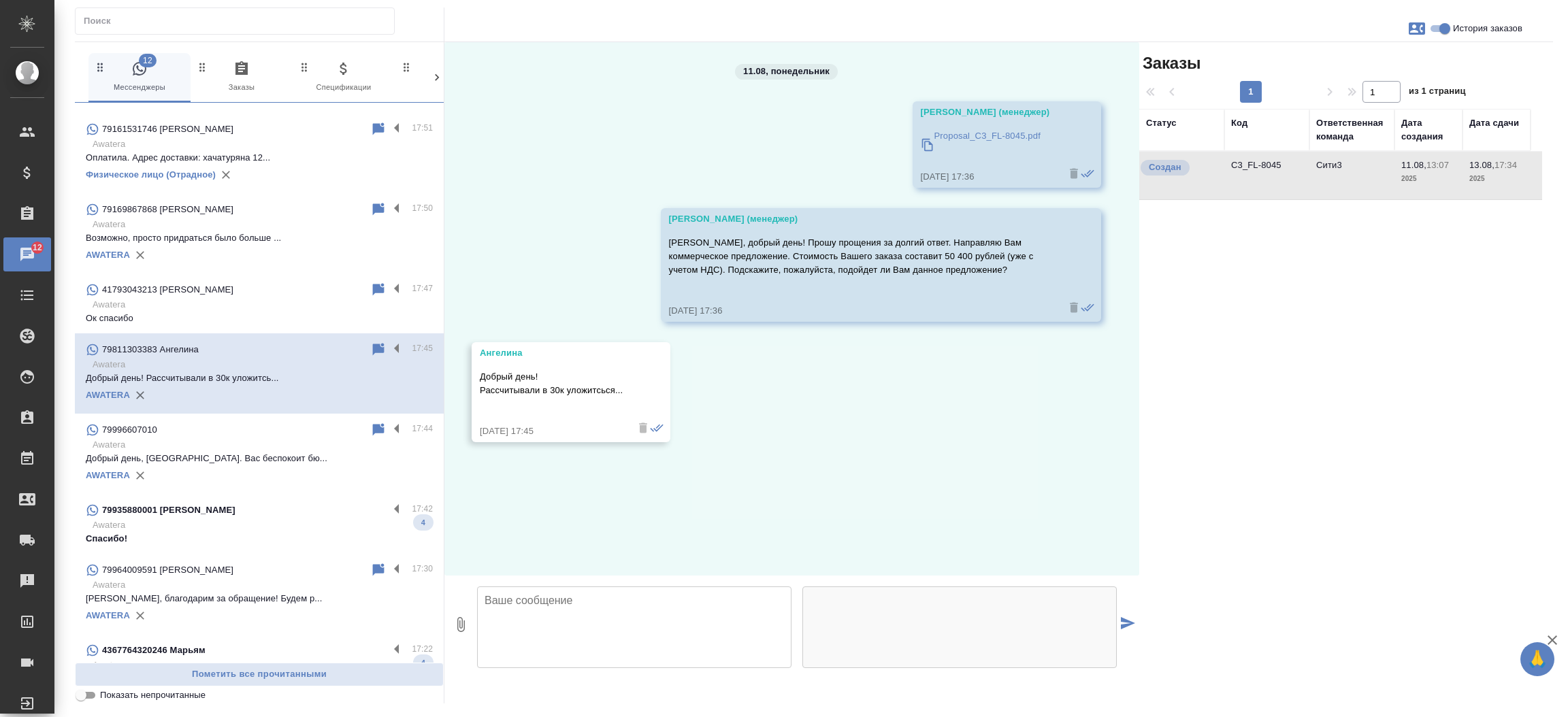
click at [1262, 165] on td "C3_FL-8045" at bounding box center [1267, 175] width 85 height 47
click at [214, 538] on p "Спасибо!" at bounding box center [259, 538] width 347 height 14
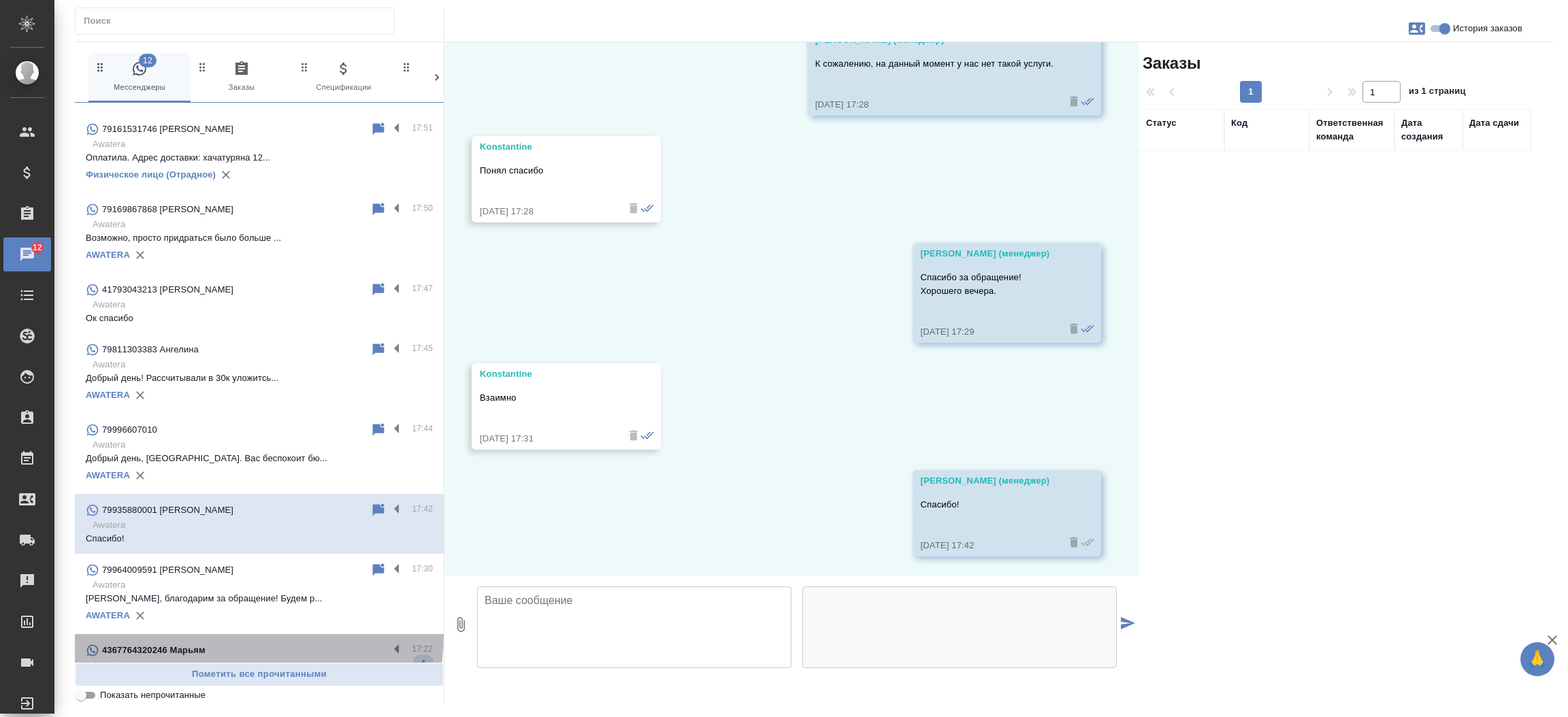
click at [215, 634] on div "4367764320246 Марьям 17:22 Awatera Спасибо 4 AWATERA" at bounding box center [259, 674] width 369 height 80
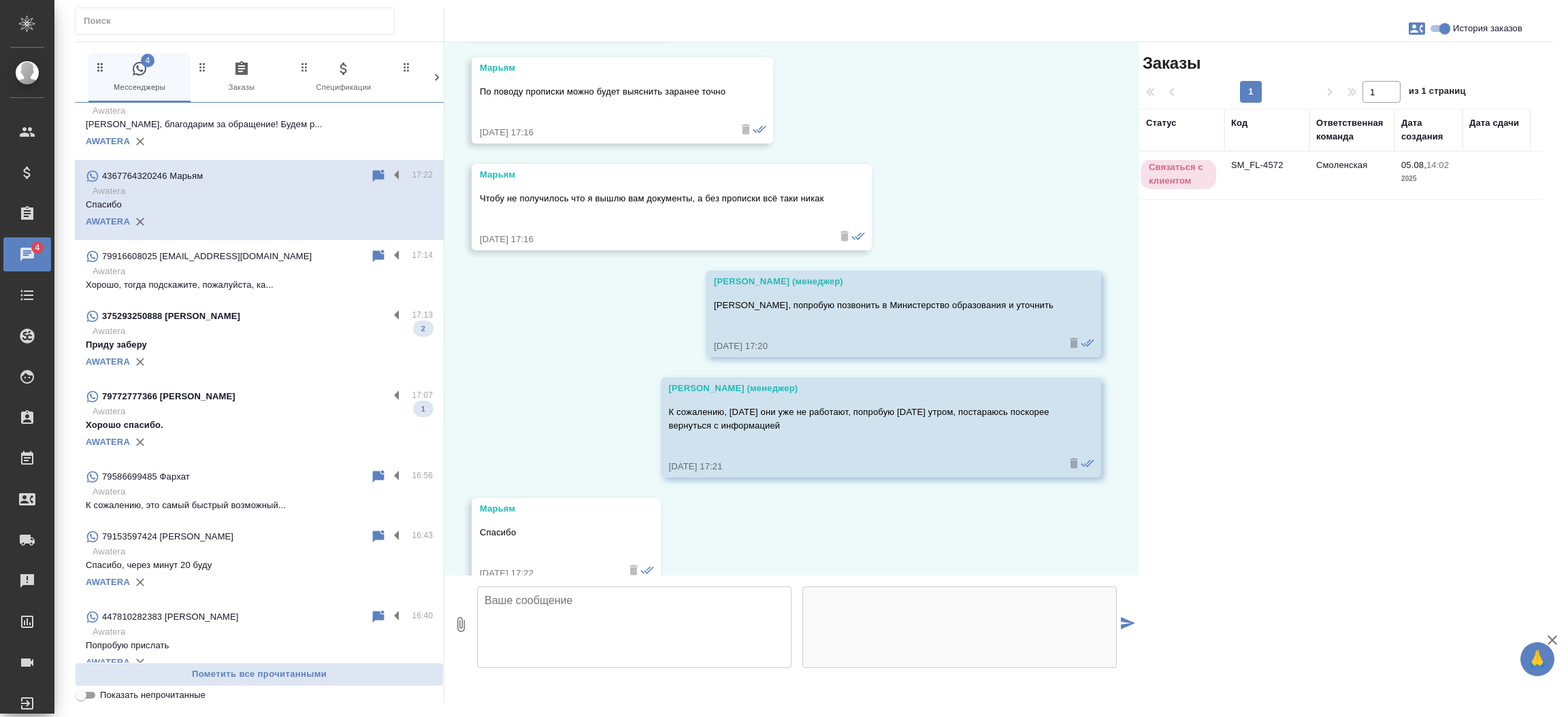
scroll to position [814, 0]
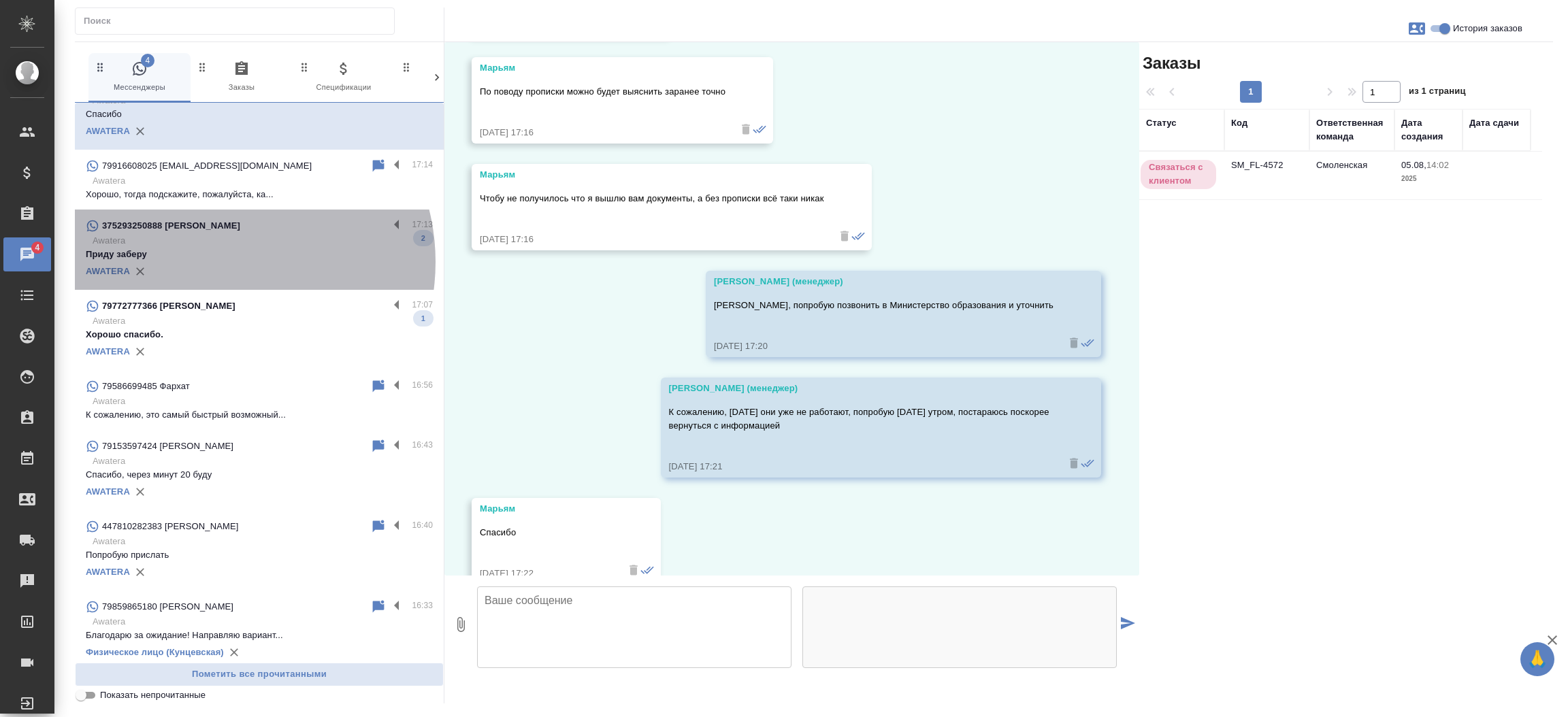
click at [220, 261] on div "AWATERA" at bounding box center [259, 271] width 347 height 20
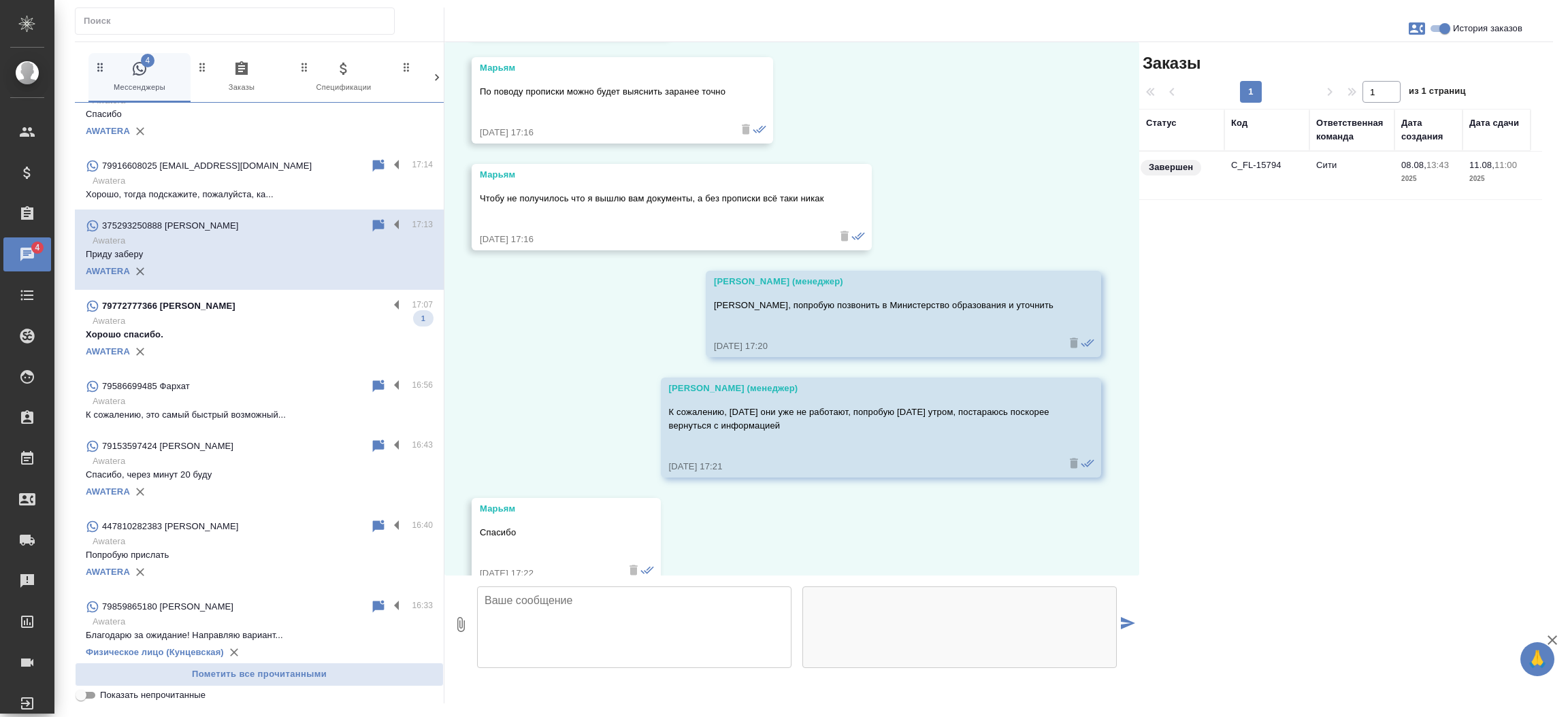
scroll to position [0, 0]
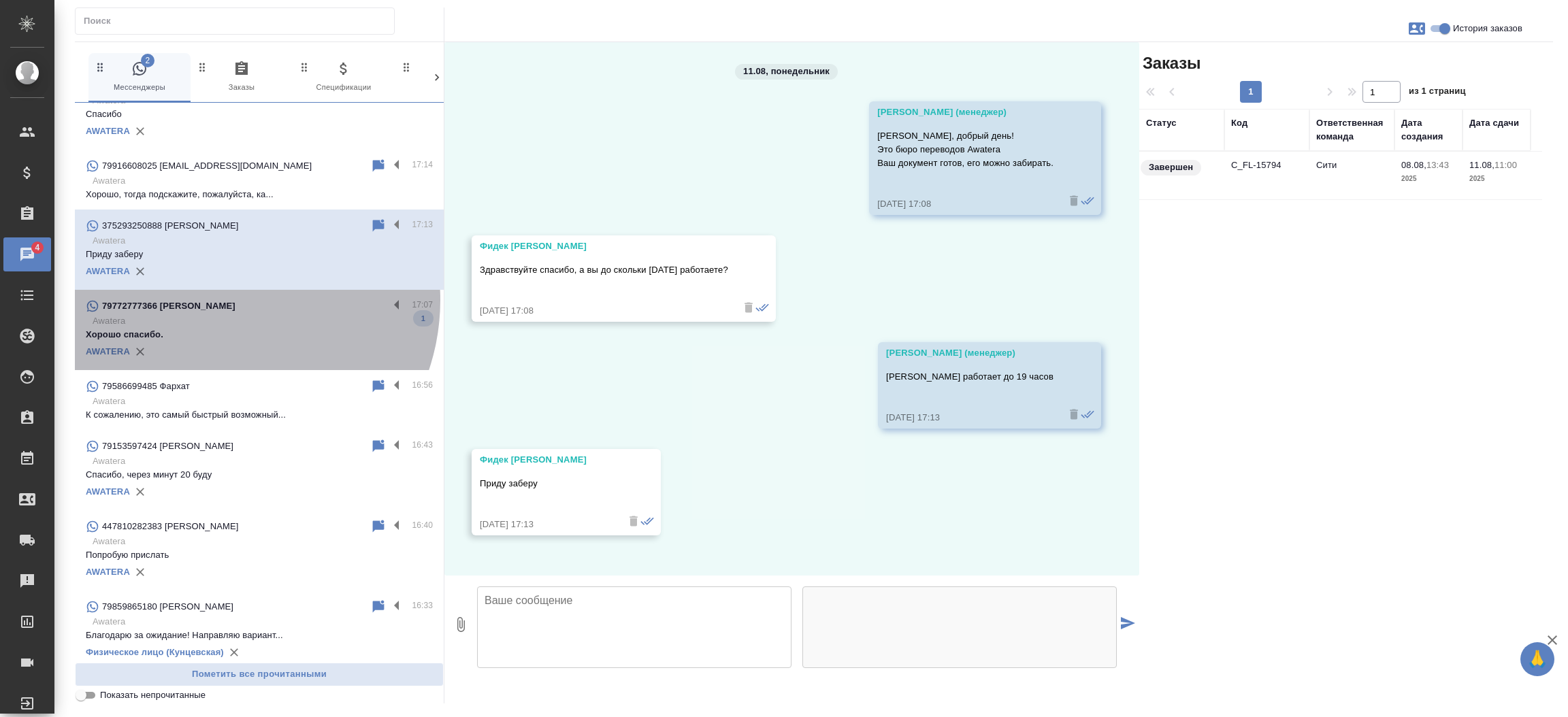
click at [219, 299] on div "79772777366 Ахлидин" at bounding box center [237, 306] width 303 height 17
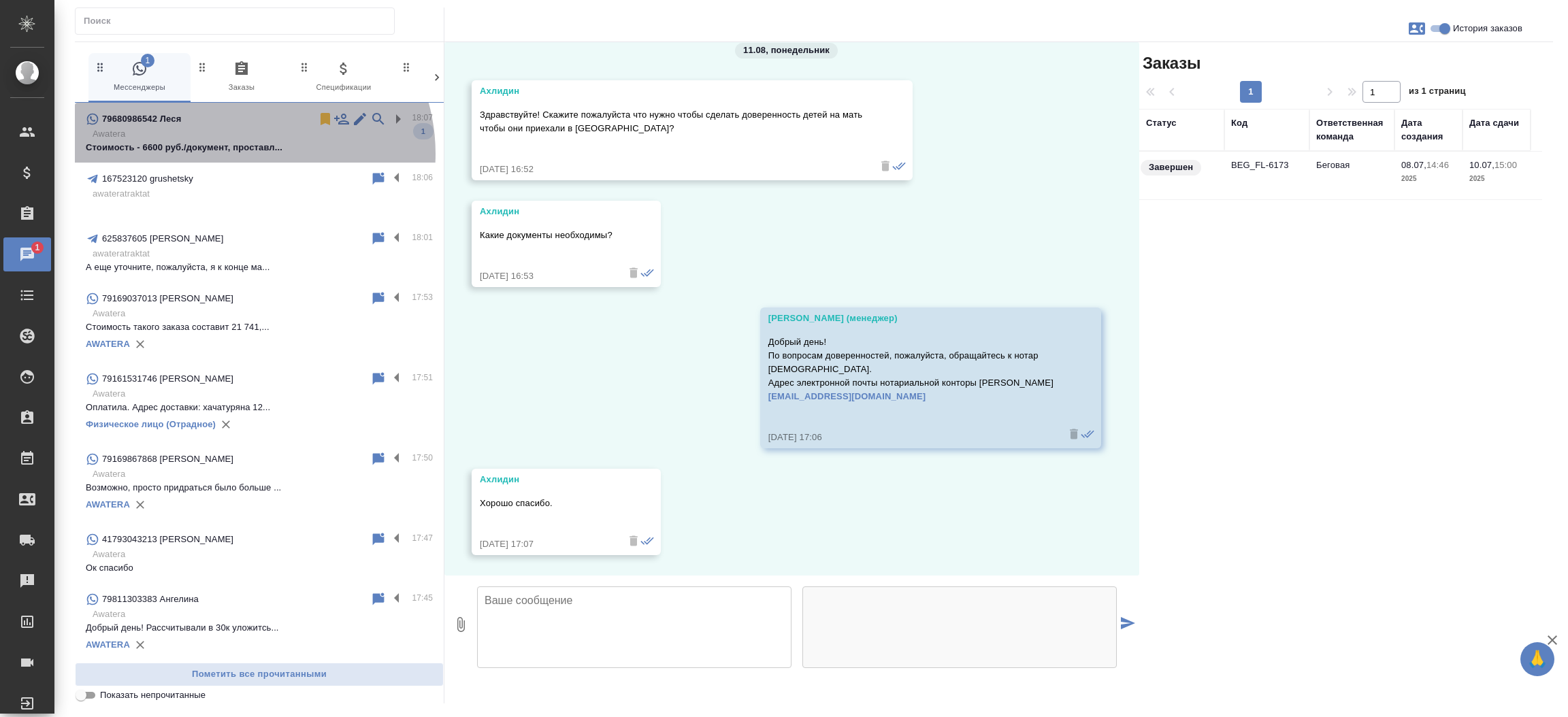
click at [244, 154] on p "Стоимость - 6600 руб./документ, проставл..." at bounding box center [259, 147] width 347 height 14
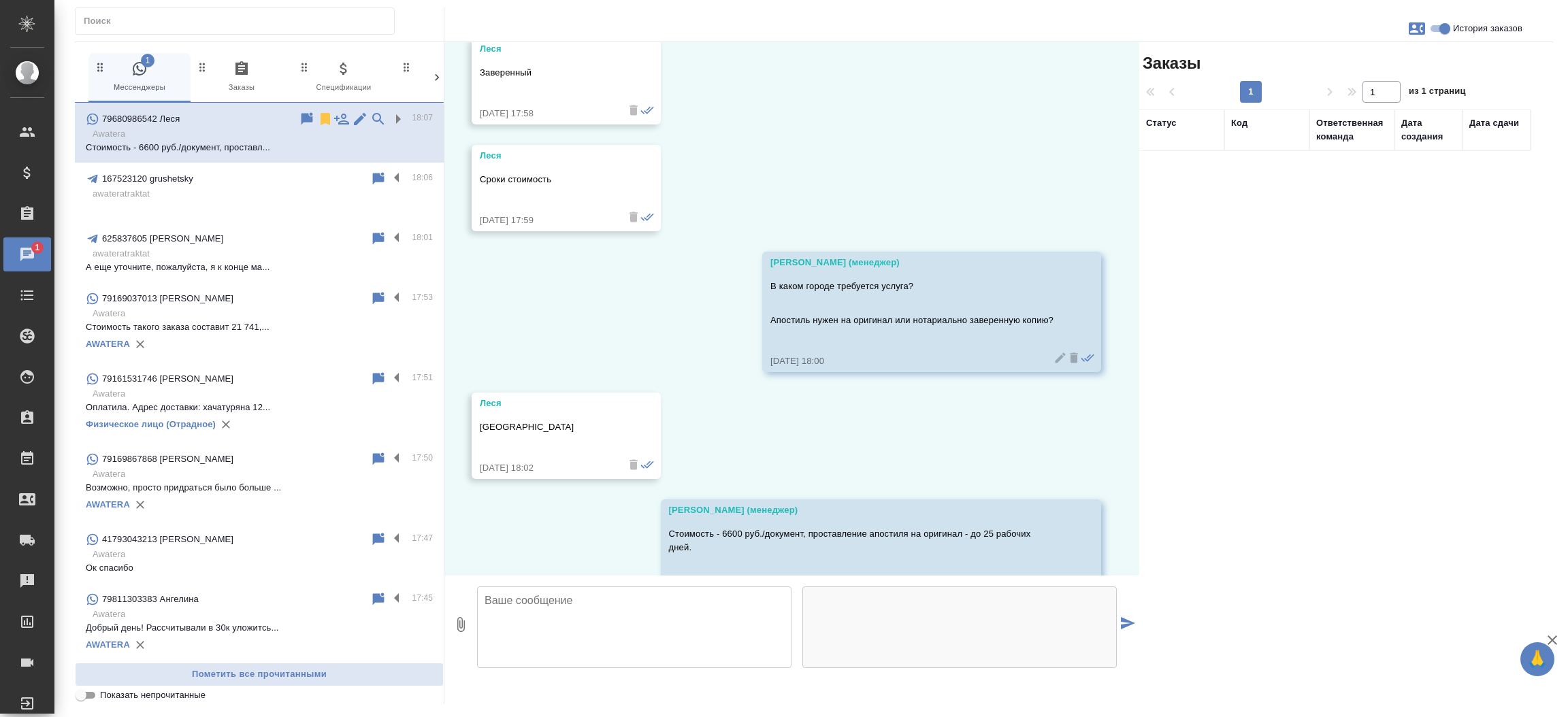
scroll to position [461, 0]
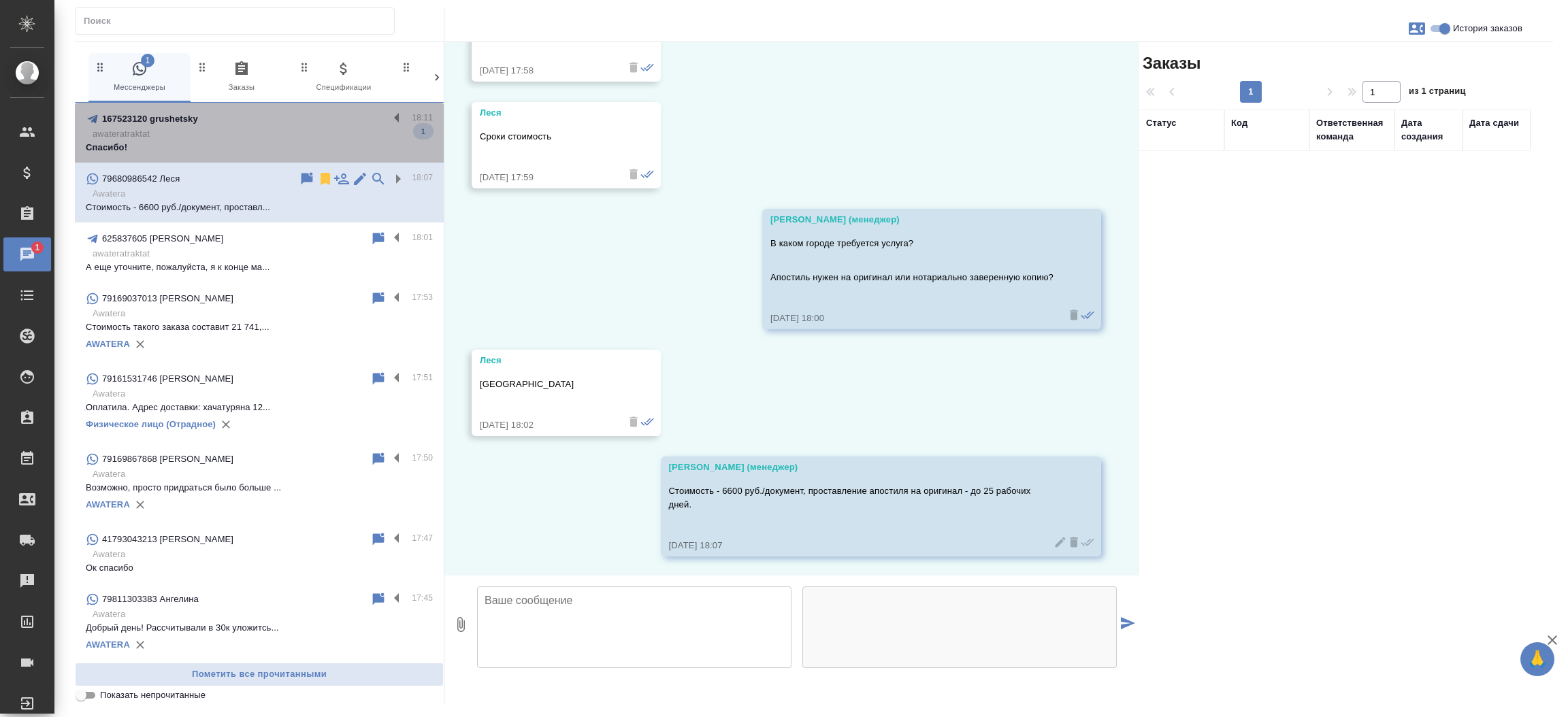
click at [291, 141] on p "Спасибо!" at bounding box center [259, 147] width 347 height 14
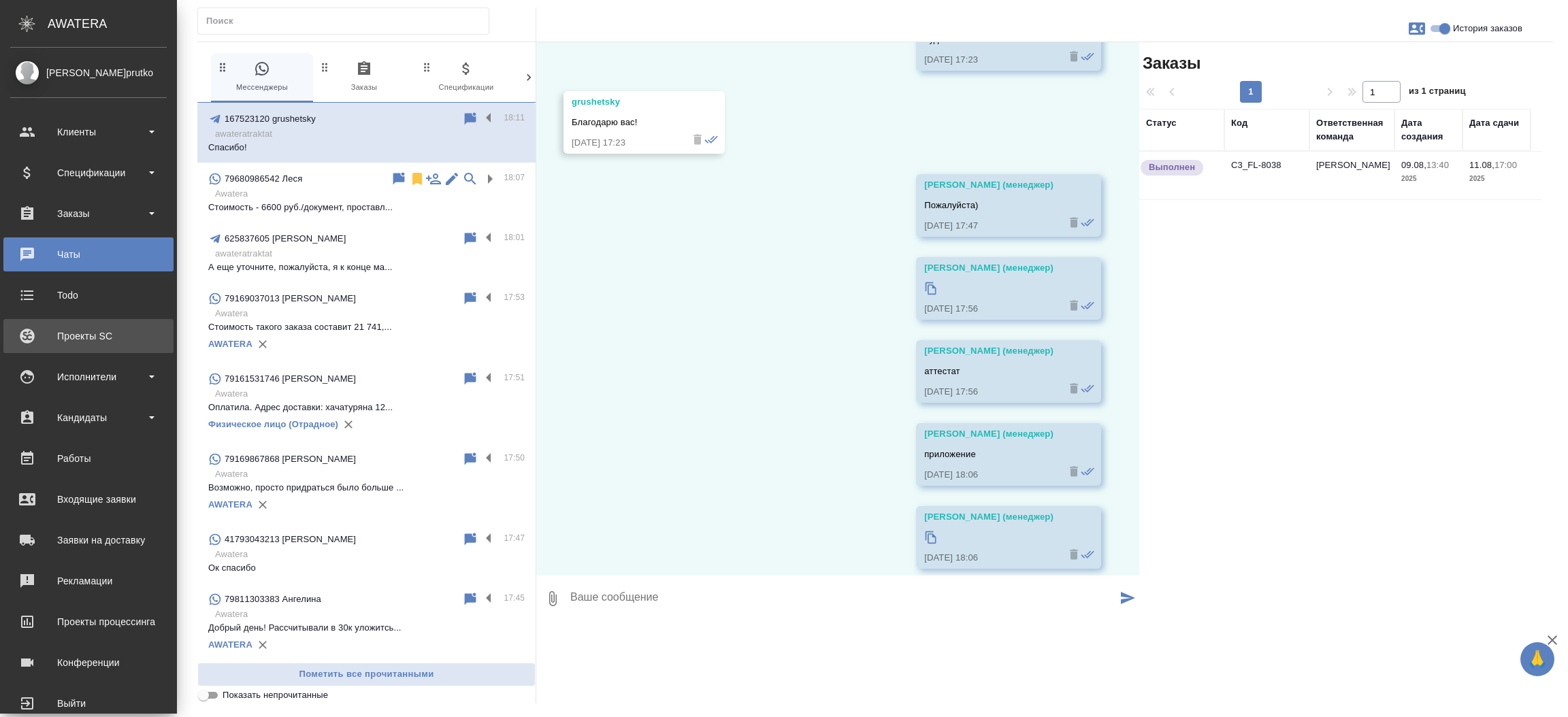
scroll to position [1391, 0]
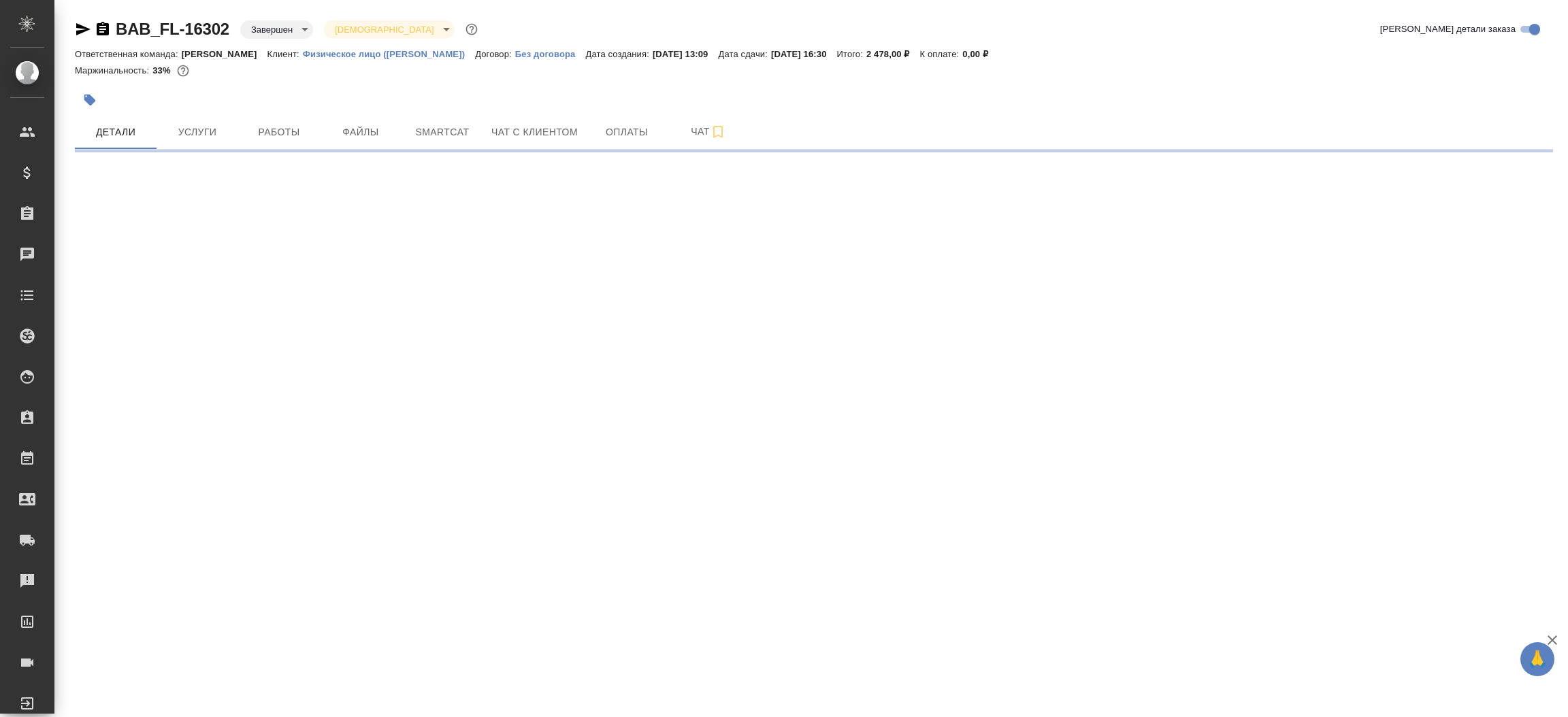
click at [83, 30] on icon "button" at bounding box center [83, 29] width 14 height 12
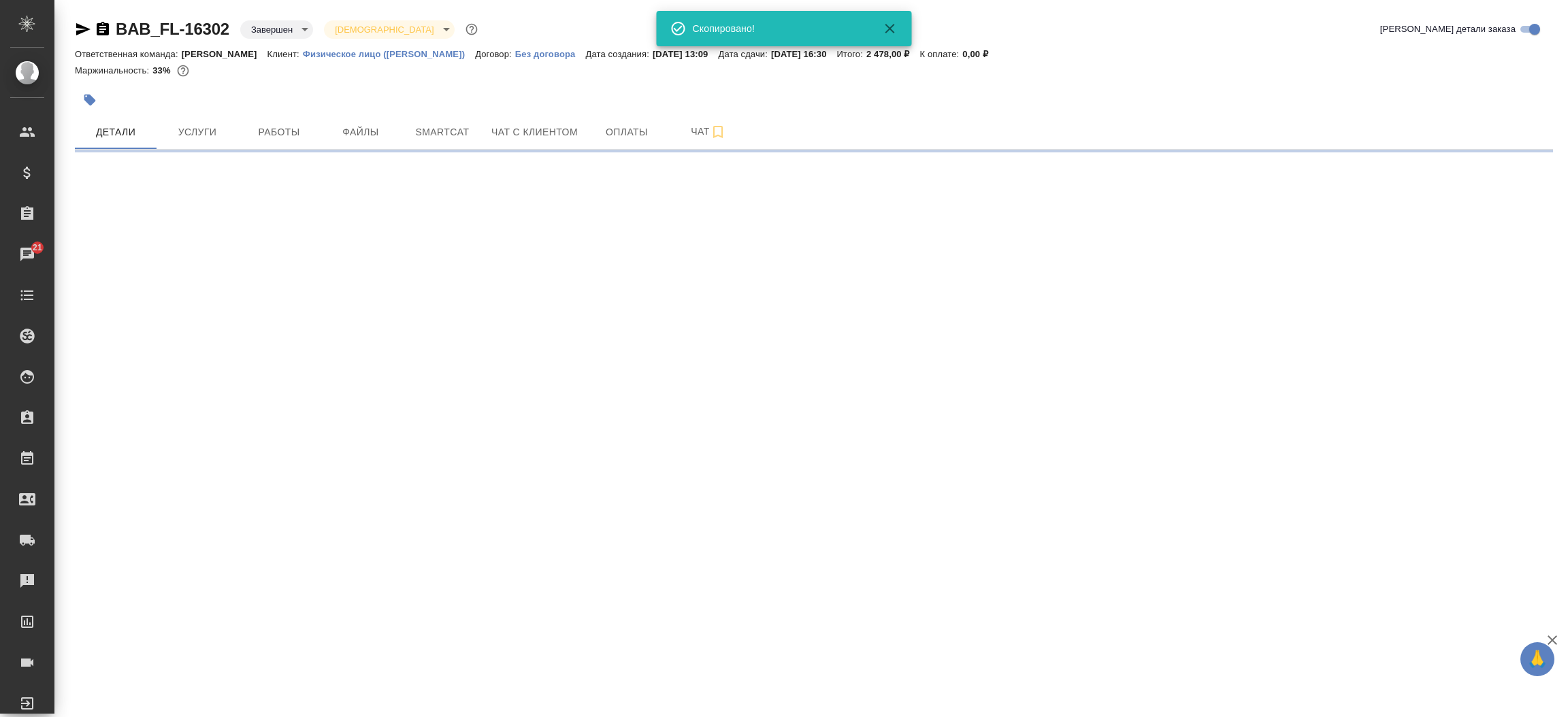
select select "RU"
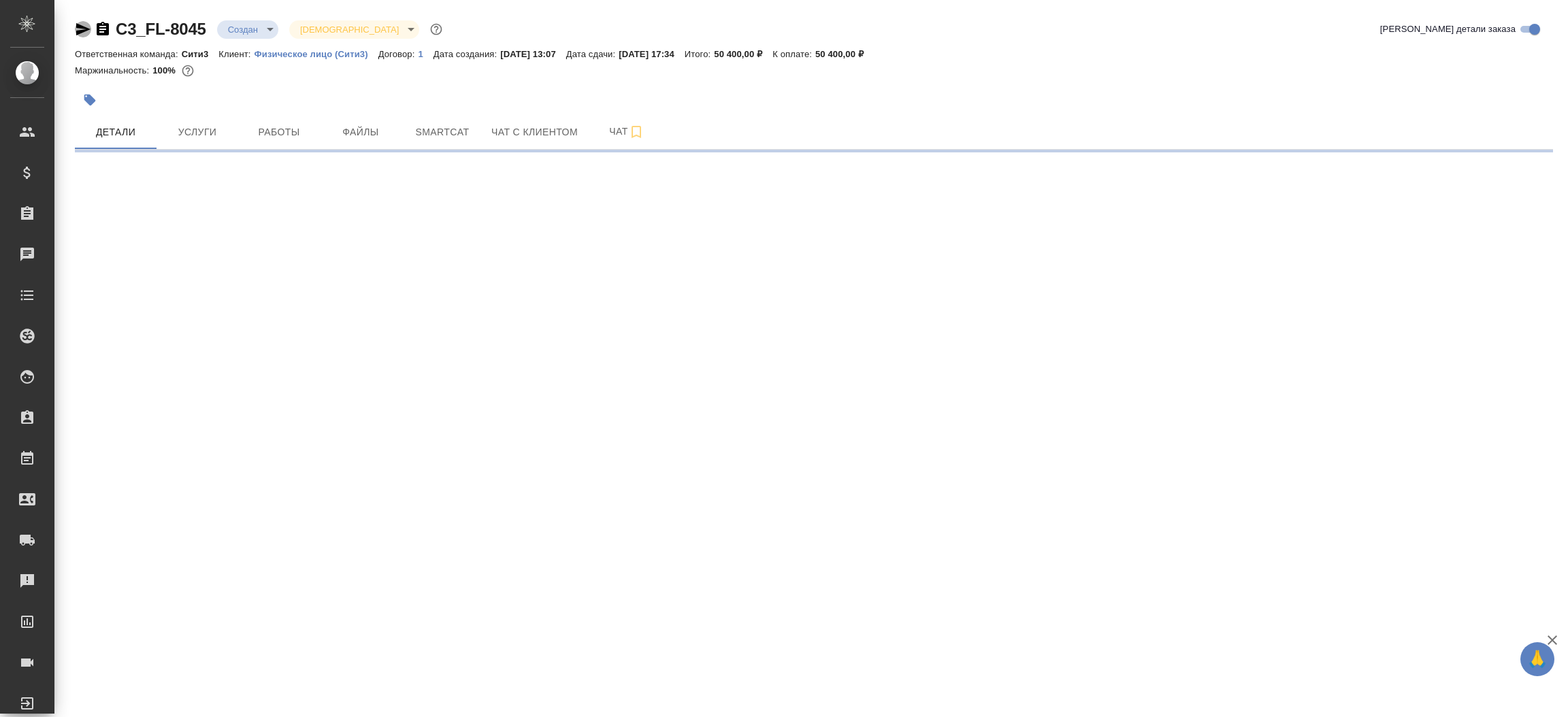
click at [83, 24] on icon "button" at bounding box center [83, 29] width 17 height 17
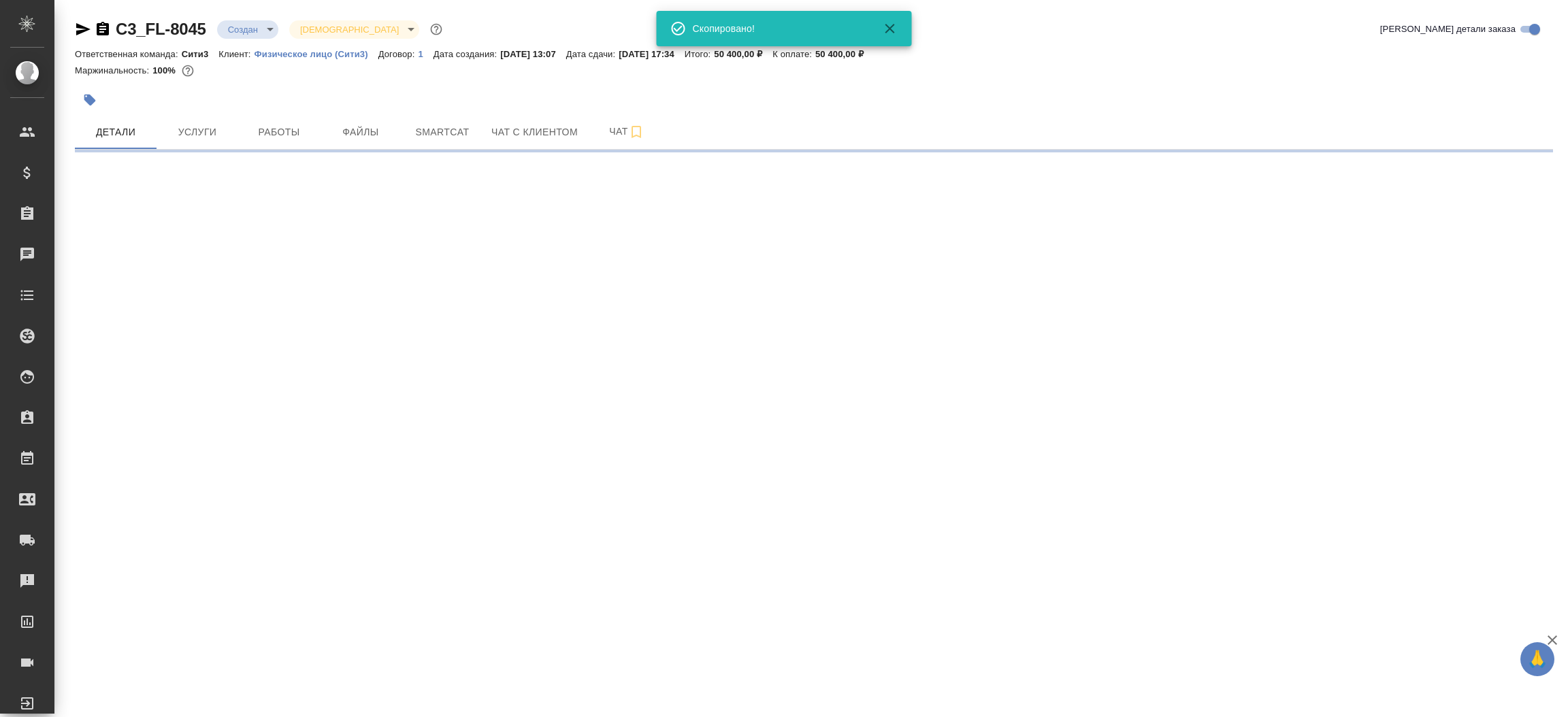
select select "RU"
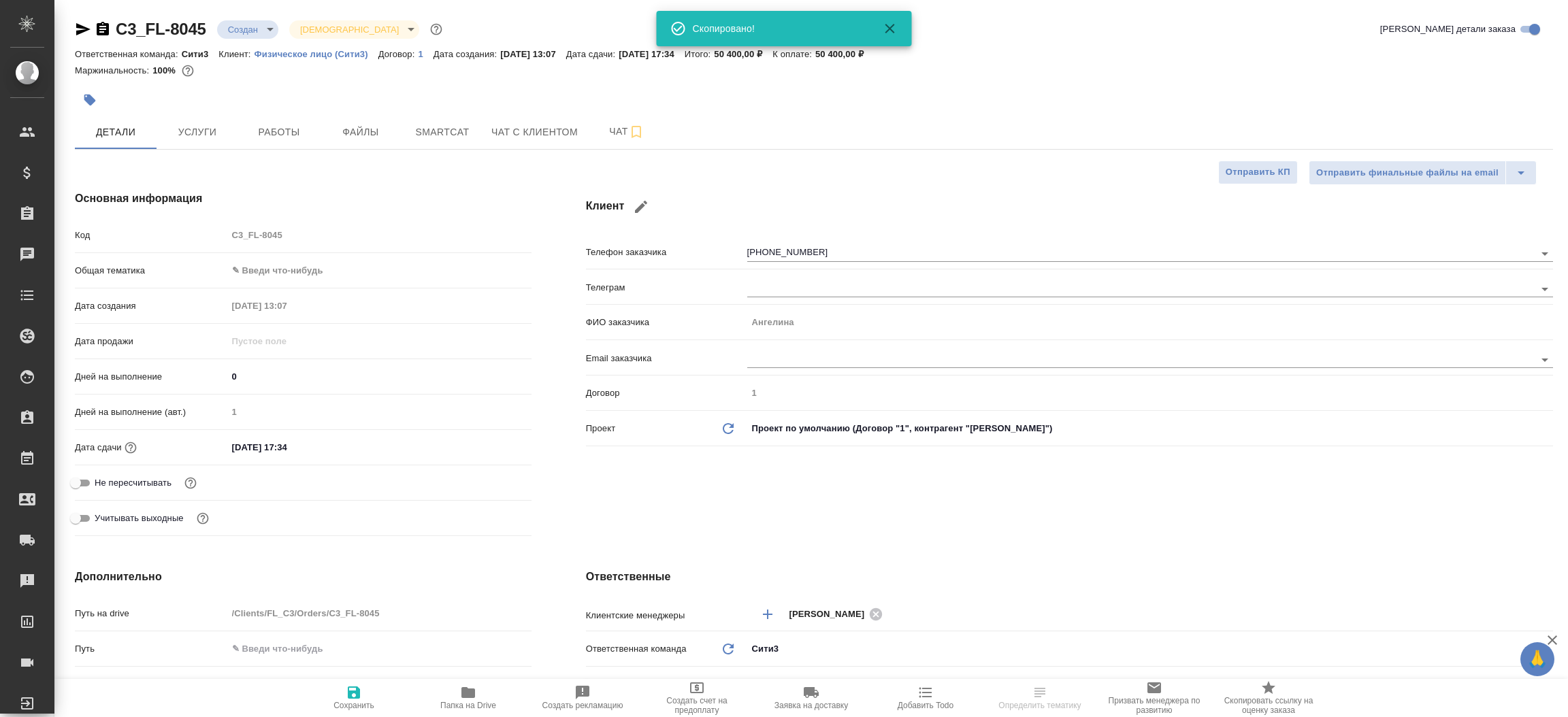
type textarea "x"
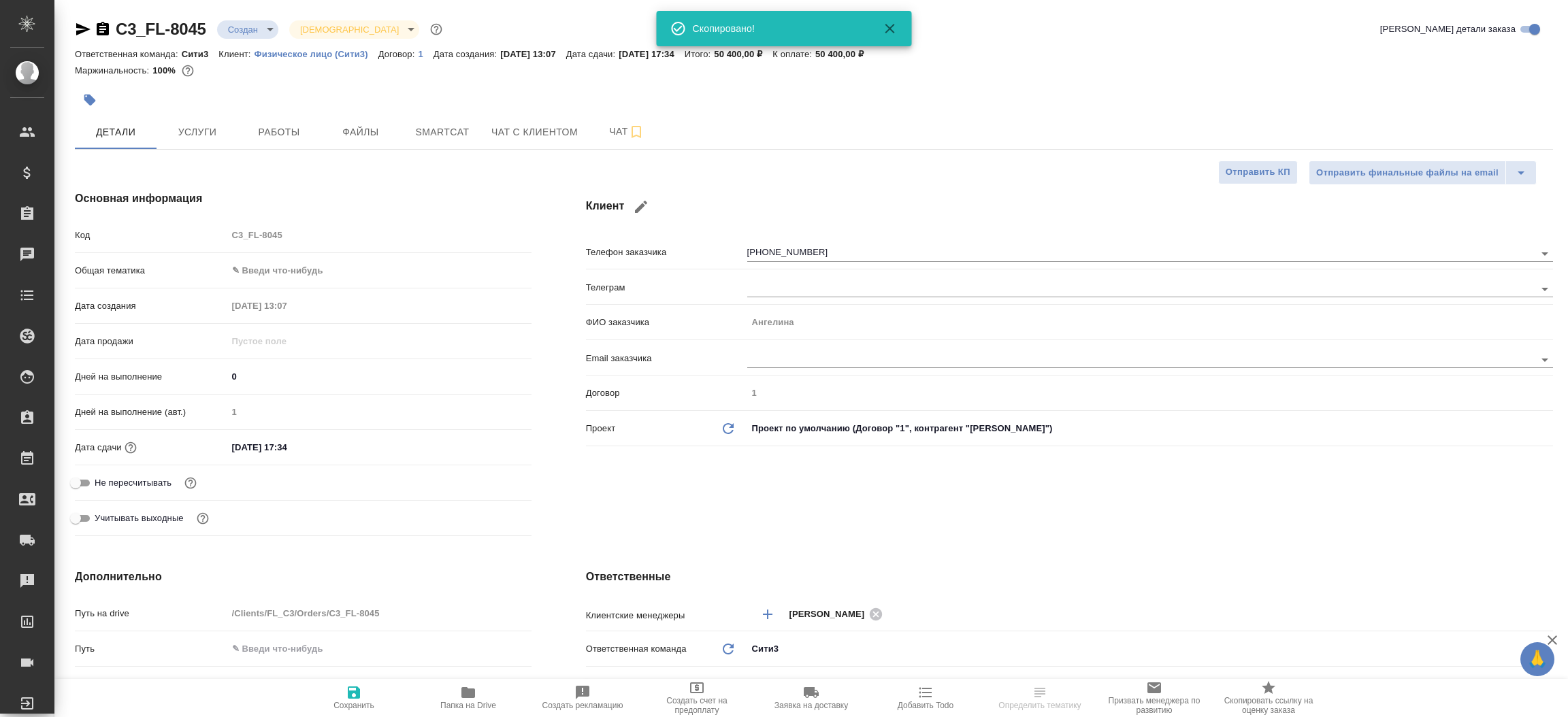
type textarea "x"
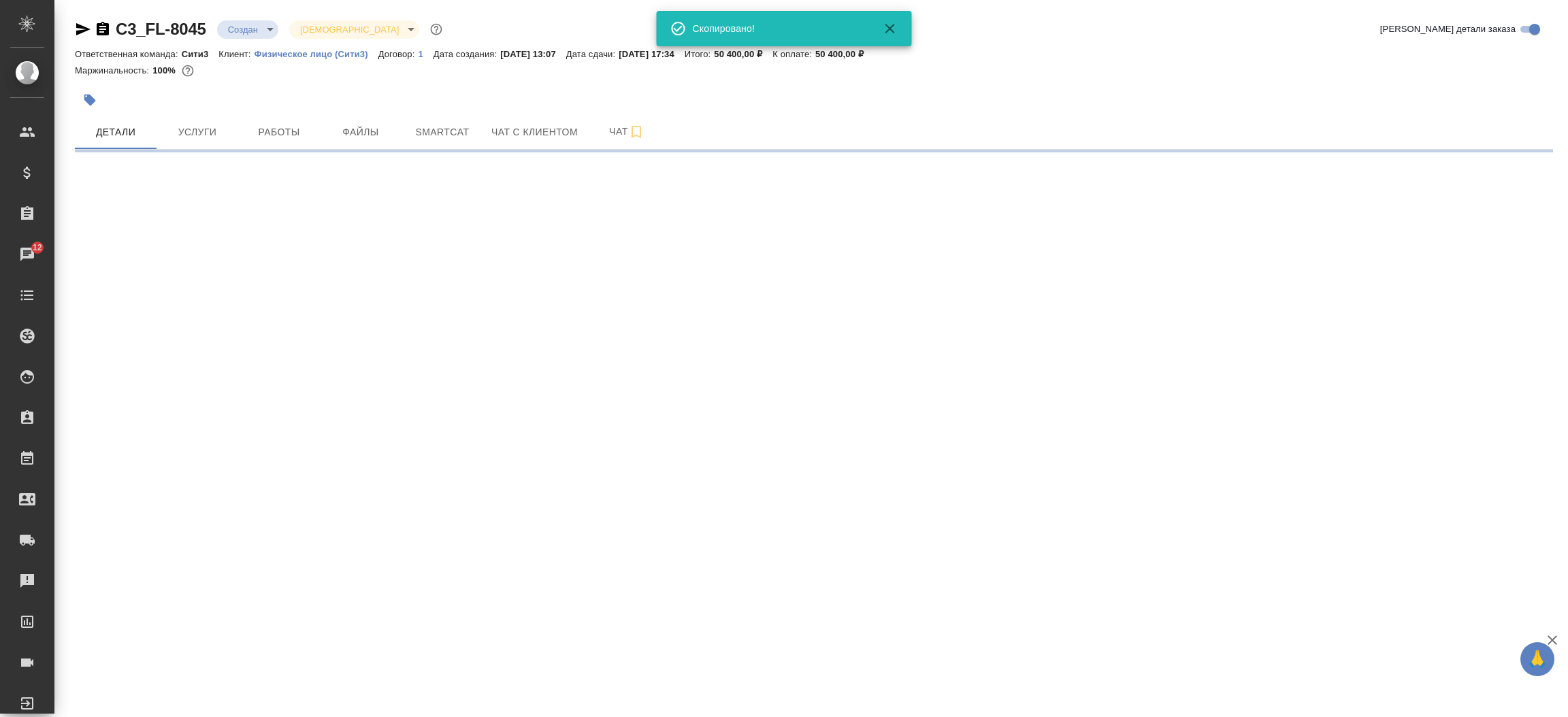
select select "RU"
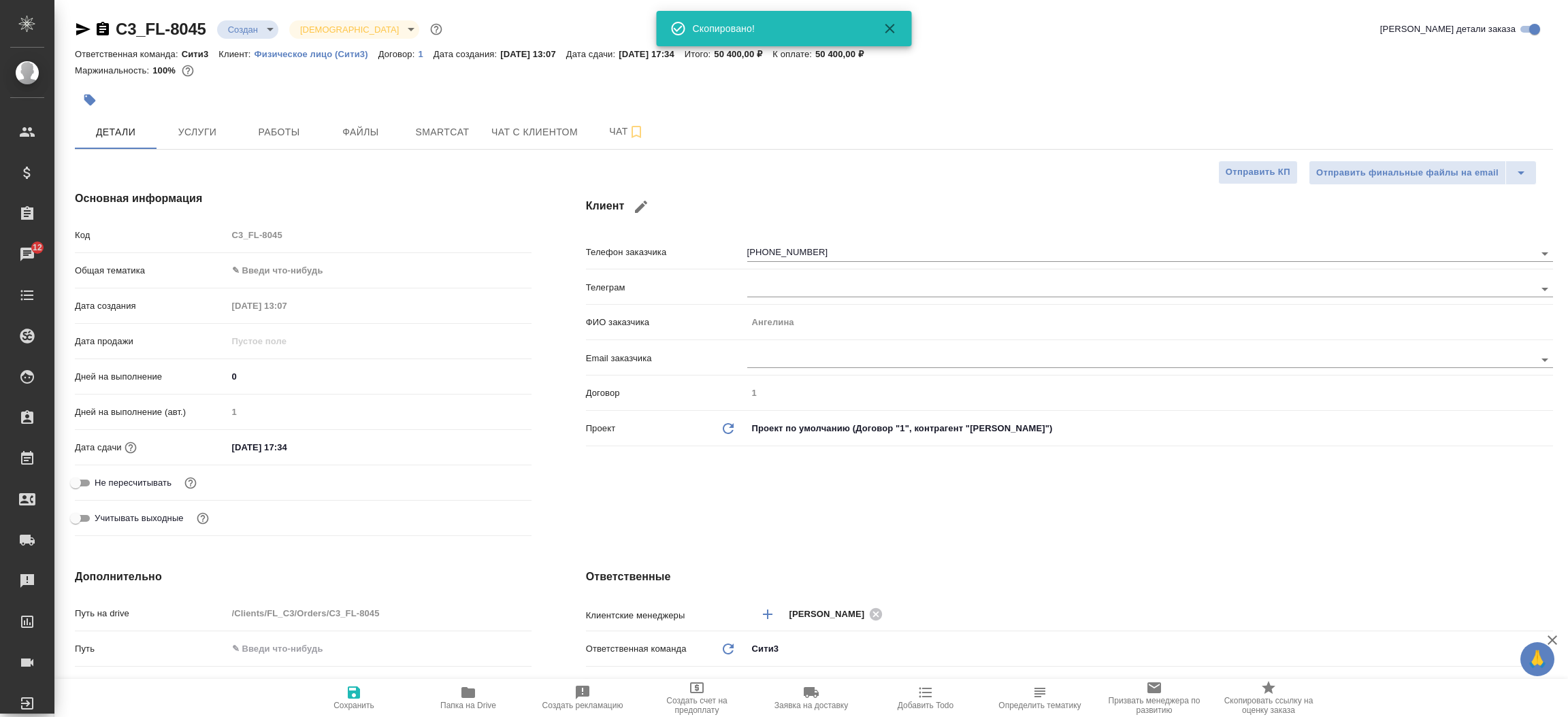
type textarea "x"
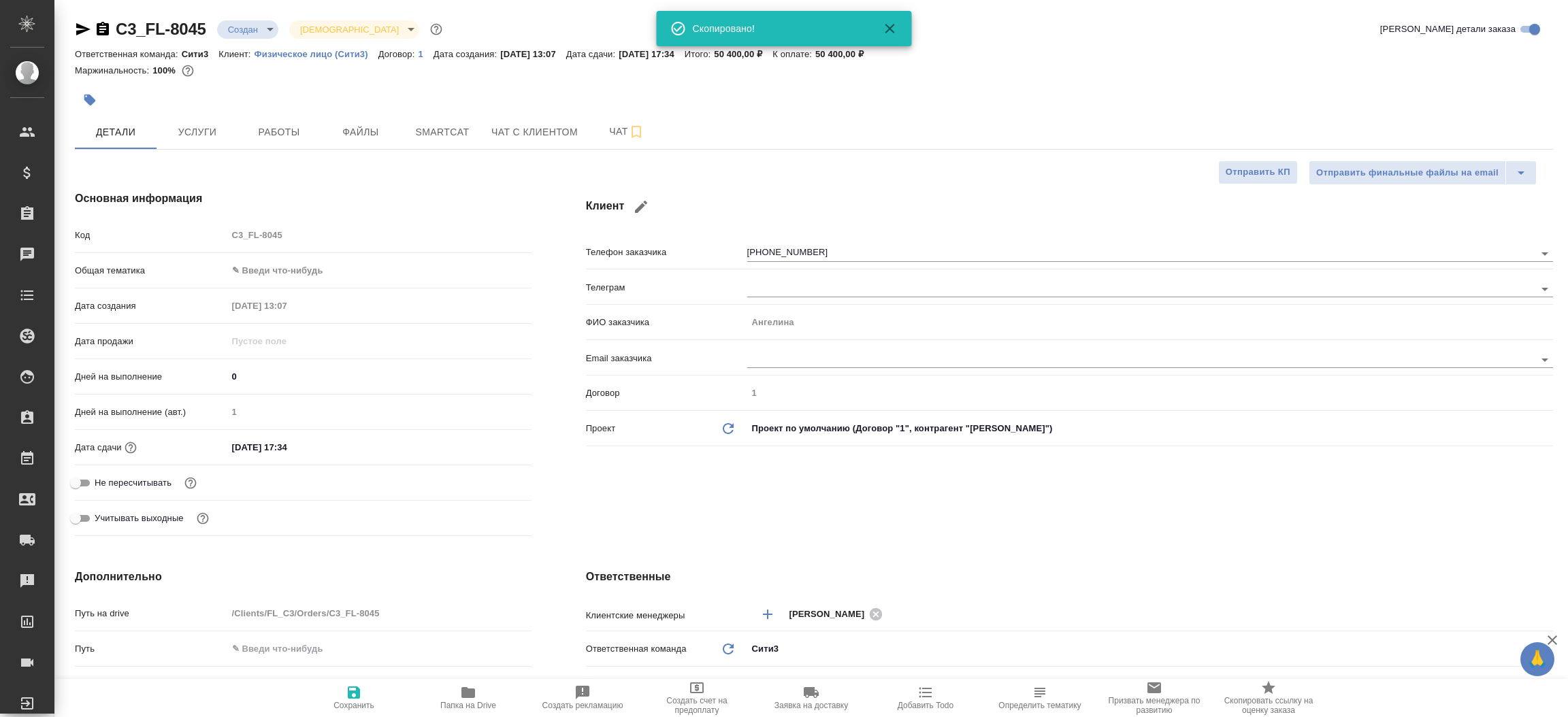
type textarea "x"
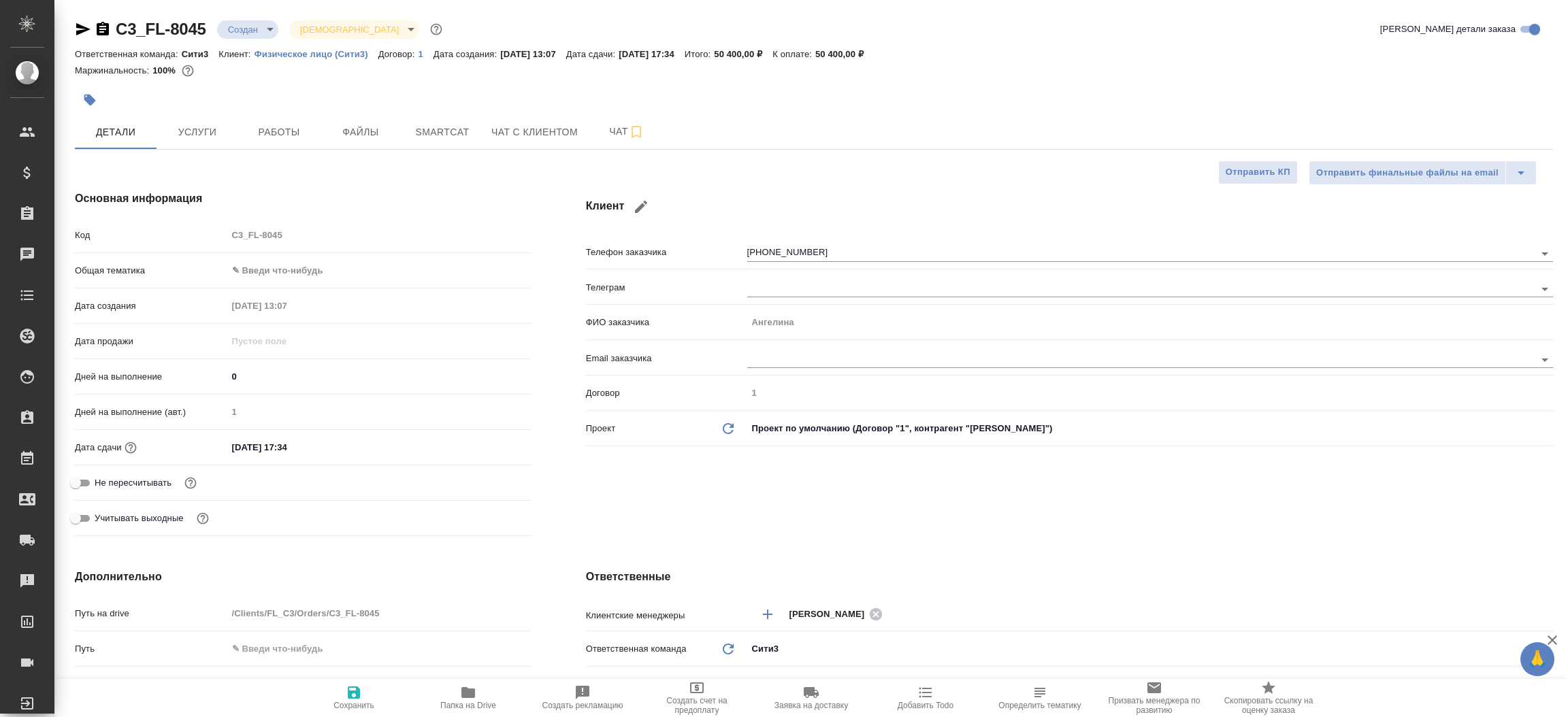
type textarea "x"
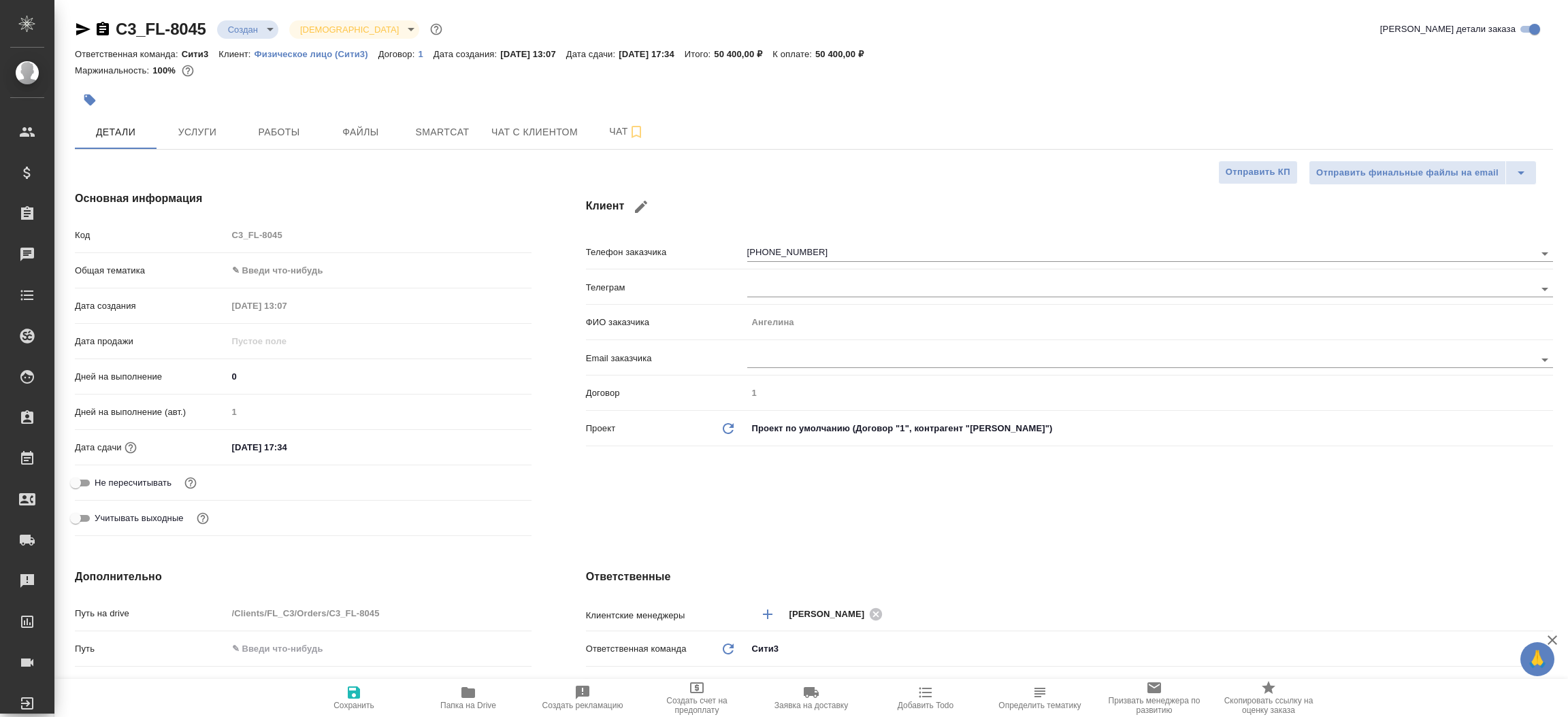
type textarea "x"
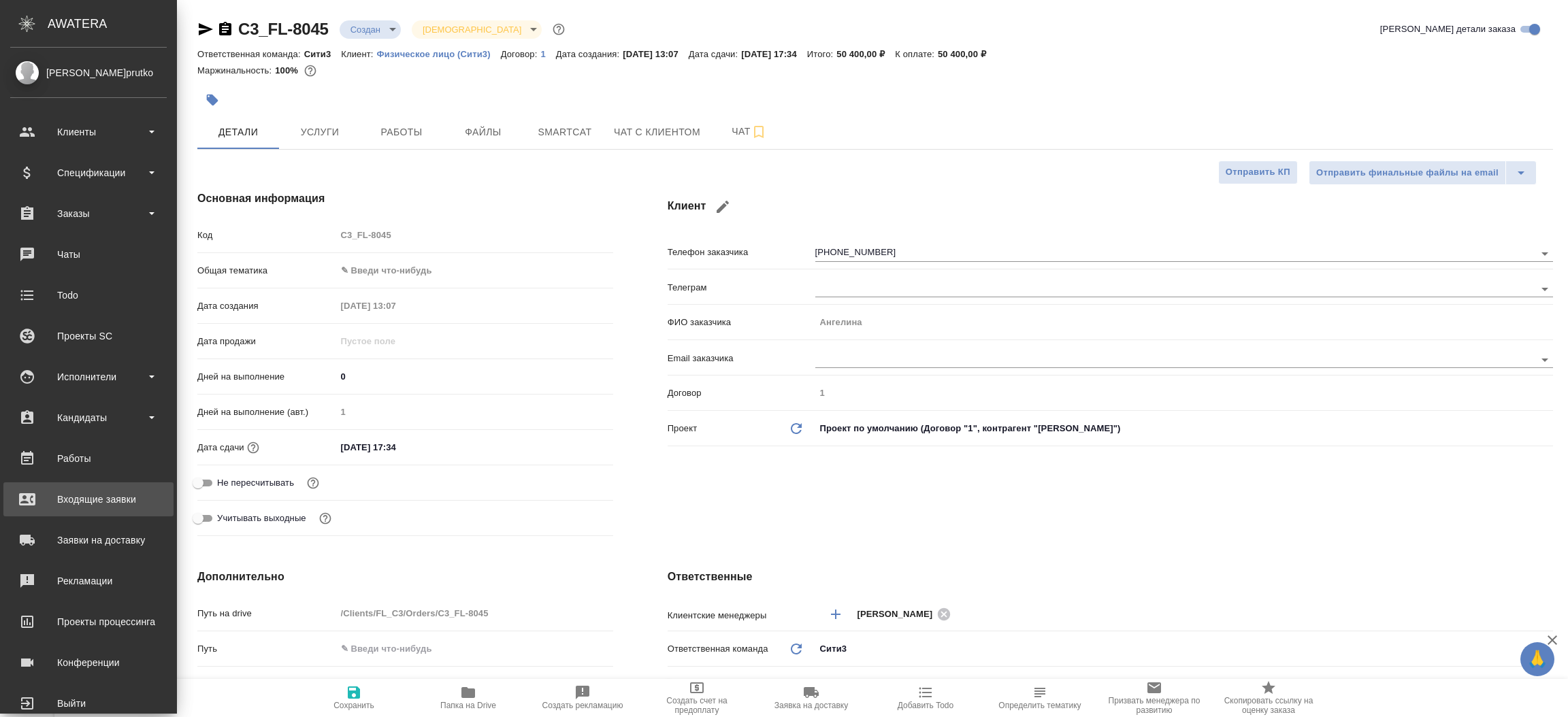
type textarea "x"
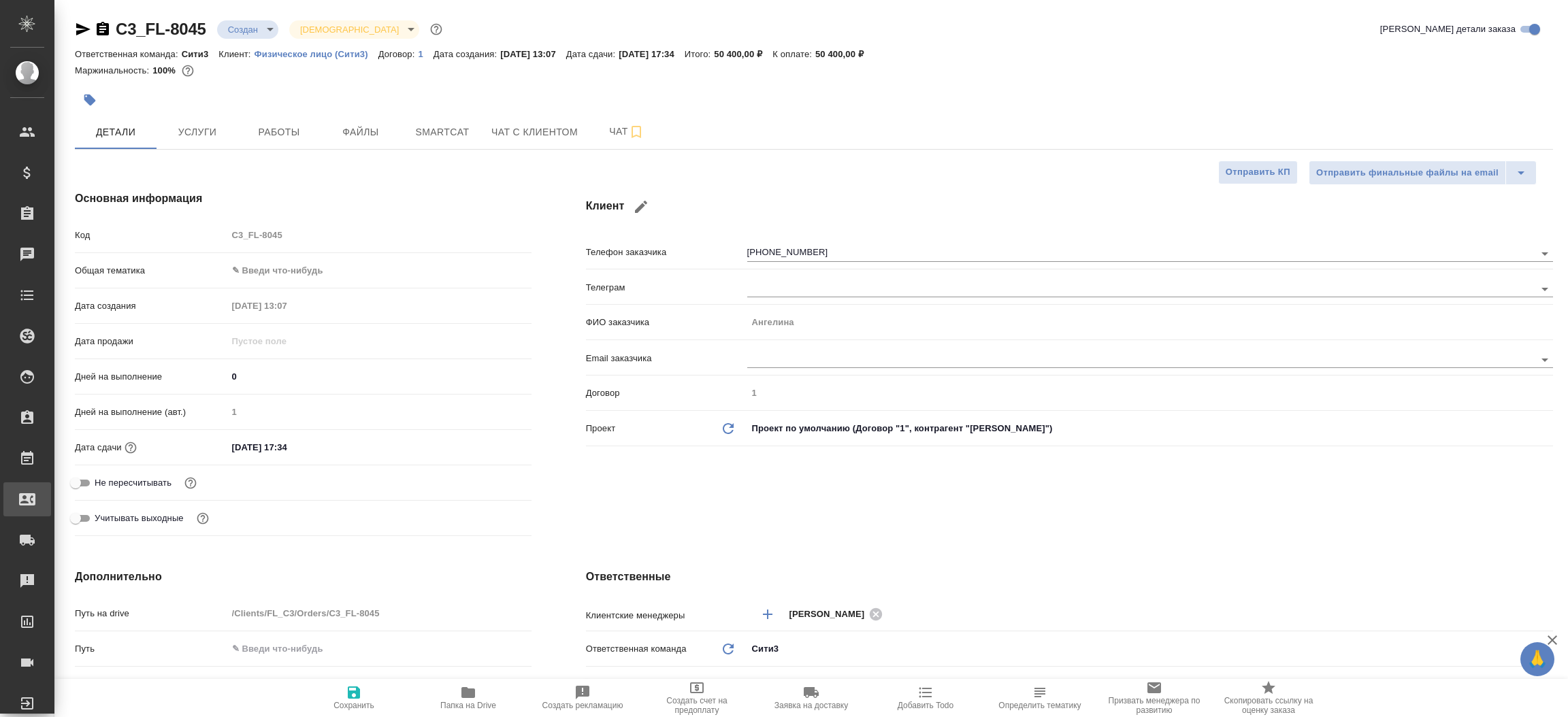
click at [27, 496] on div "Входящие заявки" at bounding box center [10, 499] width 34 height 20
type textarea "x"
click at [91, 496] on div ".cls-1 fill:#fff; AWATERA Прутько Ирина i.prutko Клиенты Спецификации Заказы 0 …" at bounding box center [784, 358] width 1568 height 717
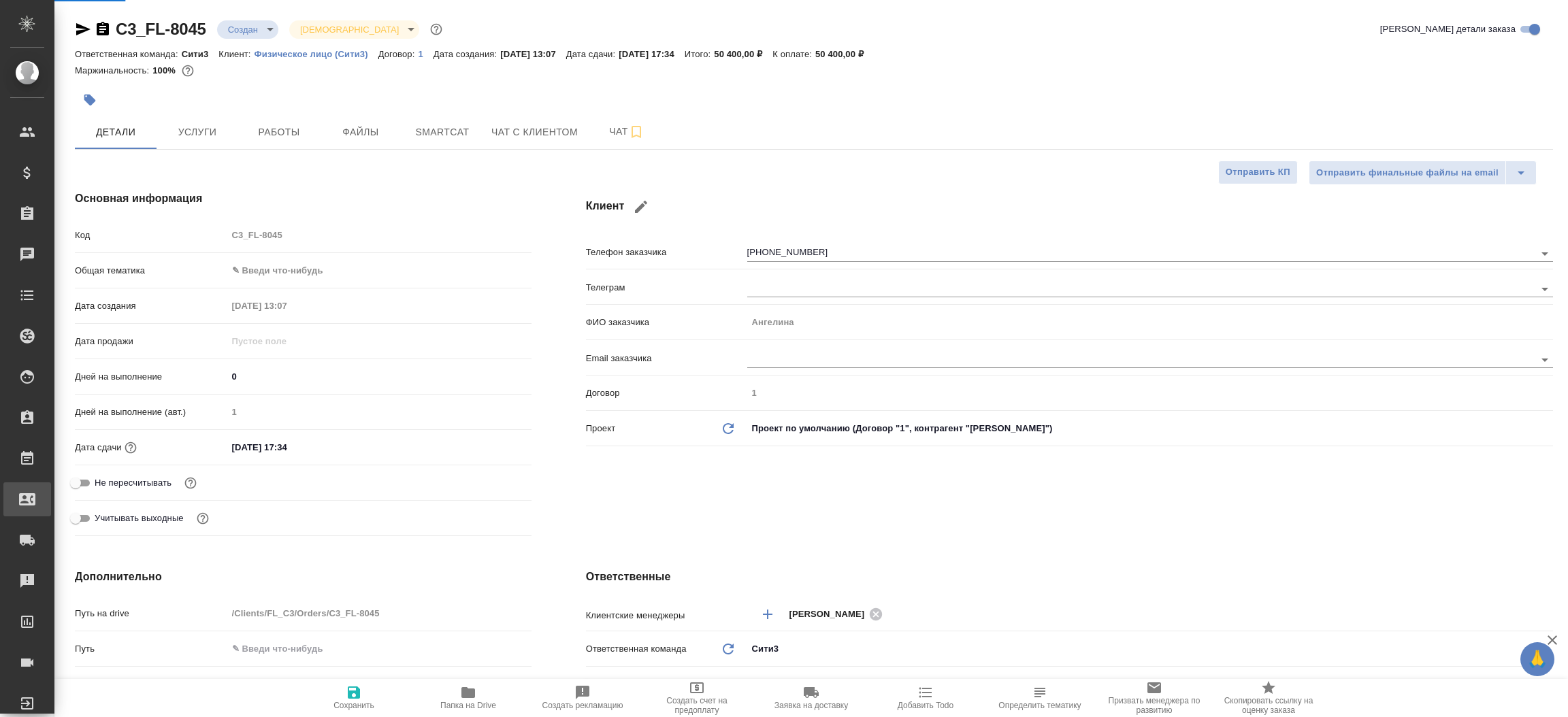
select select "RU"
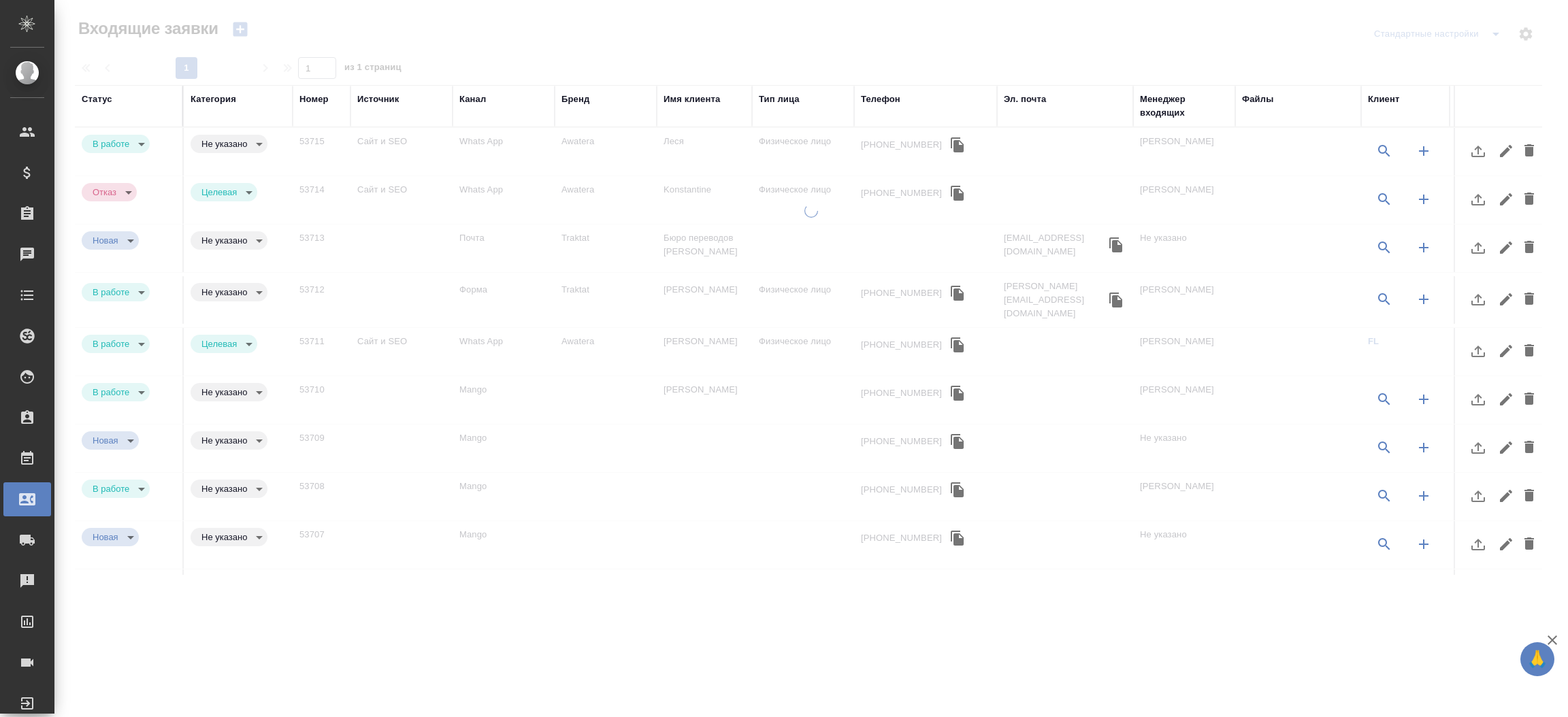
click at [244, 39] on button "button" at bounding box center [239, 29] width 32 height 23
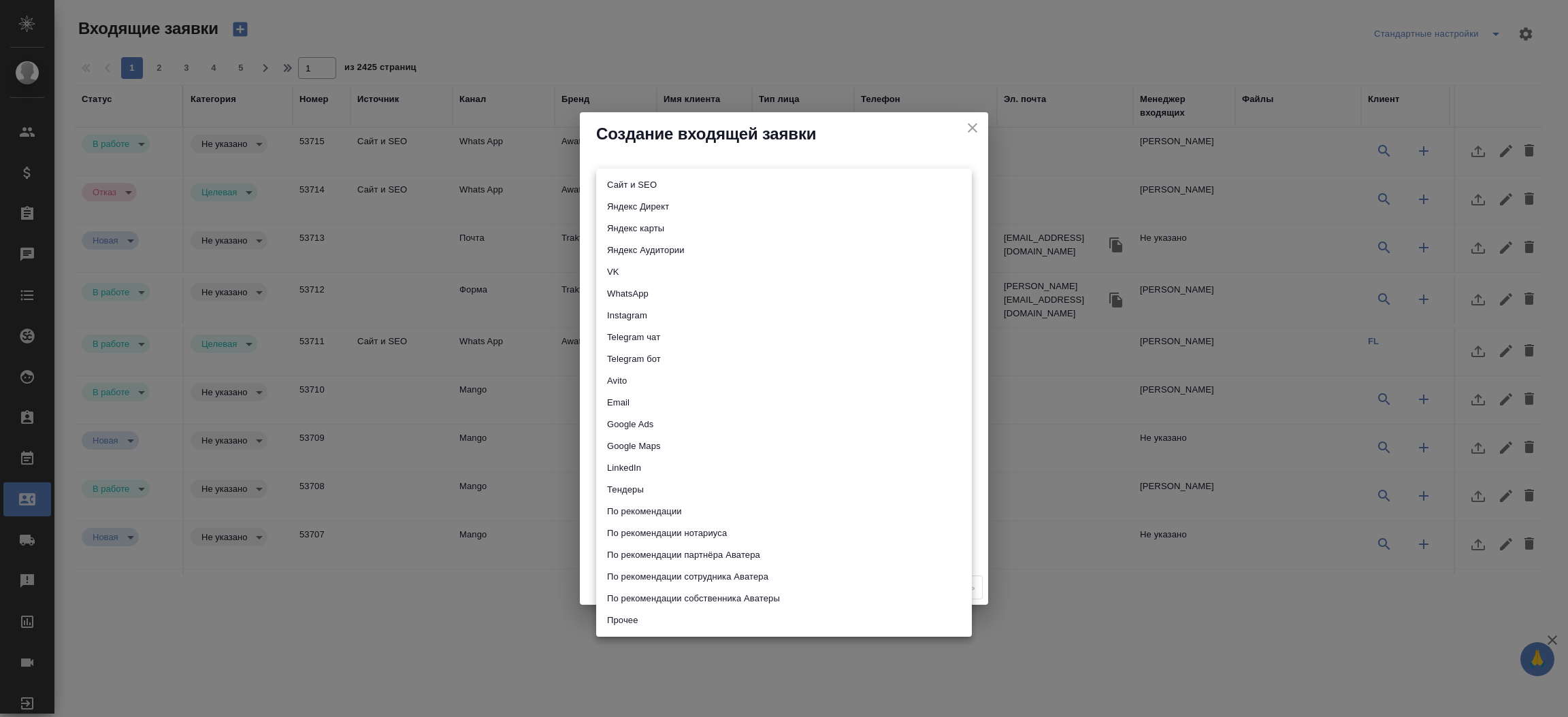
click at [641, 186] on body "🙏 .cls-1 fill:#fff; AWATERA Прутько Ирина i.prutko Клиенты Спецификации Заказы …" at bounding box center [784, 358] width 1568 height 717
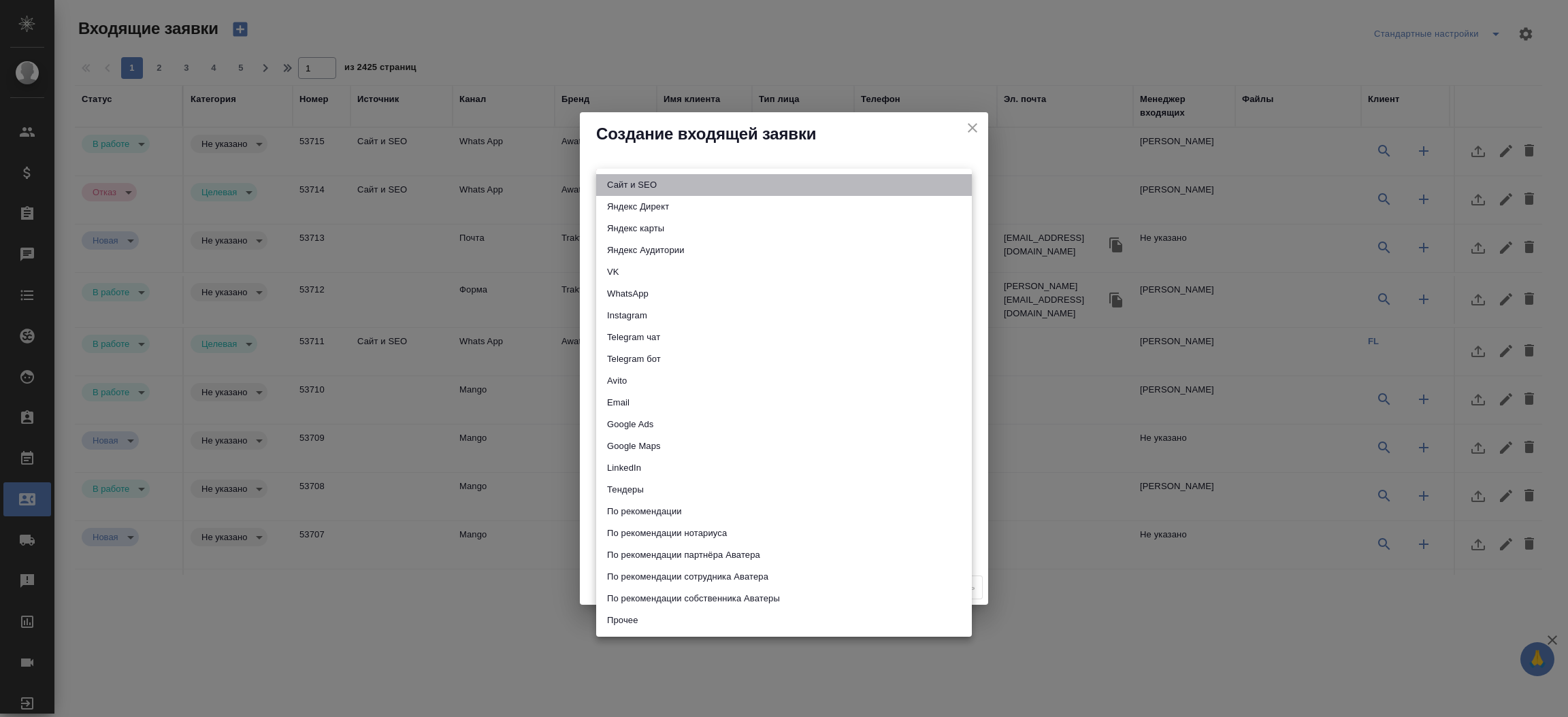
click at [641, 186] on li "Сайт и SEO" at bounding box center [784, 185] width 375 height 22
type input "seo"
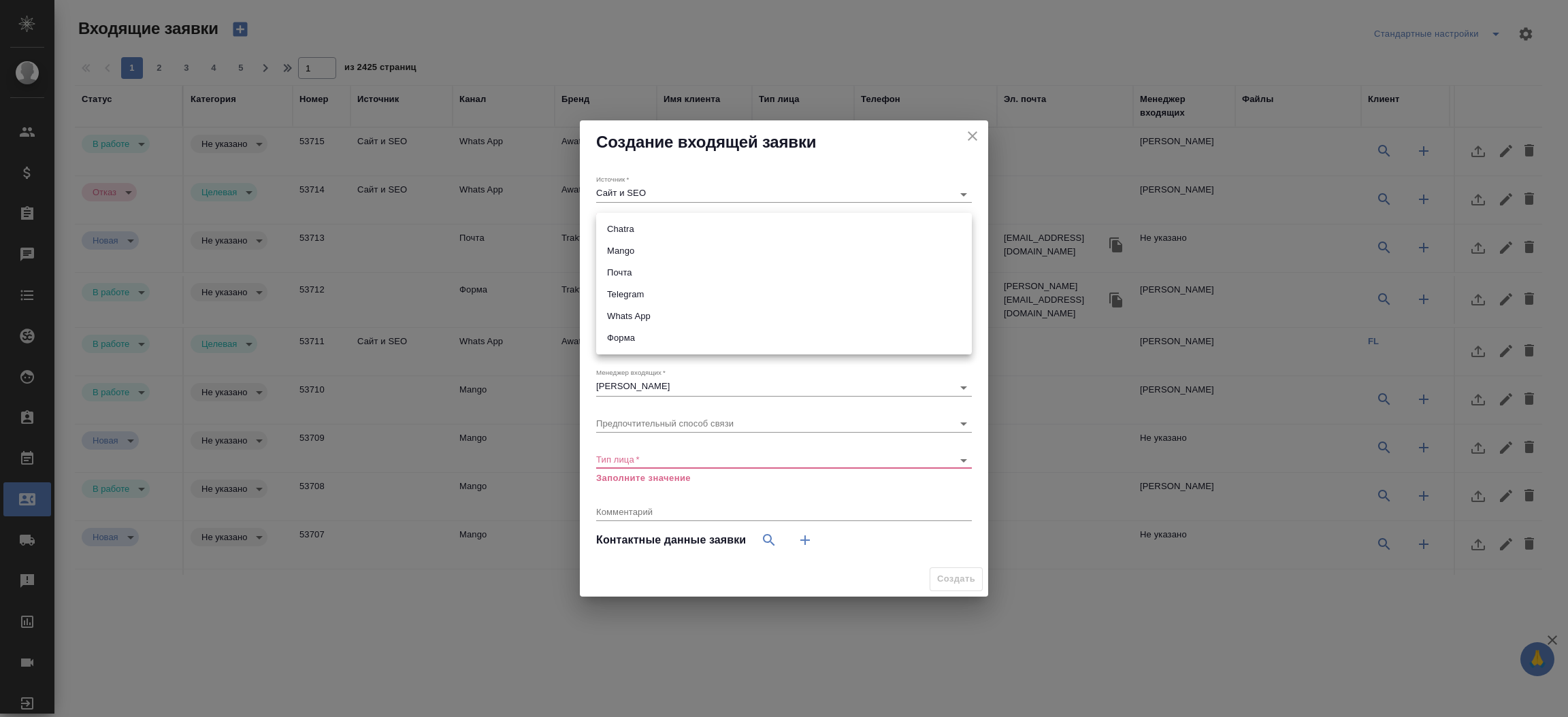
click at [636, 223] on body "🙏 .cls-1 fill:#fff; AWATERA Прутько Ирина i.prutko Клиенты Спецификации Заказы …" at bounding box center [784, 358] width 1568 height 717
click at [642, 338] on li "Форма" at bounding box center [784, 338] width 375 height 22
type input "63623f8939da55ae86e7274a"
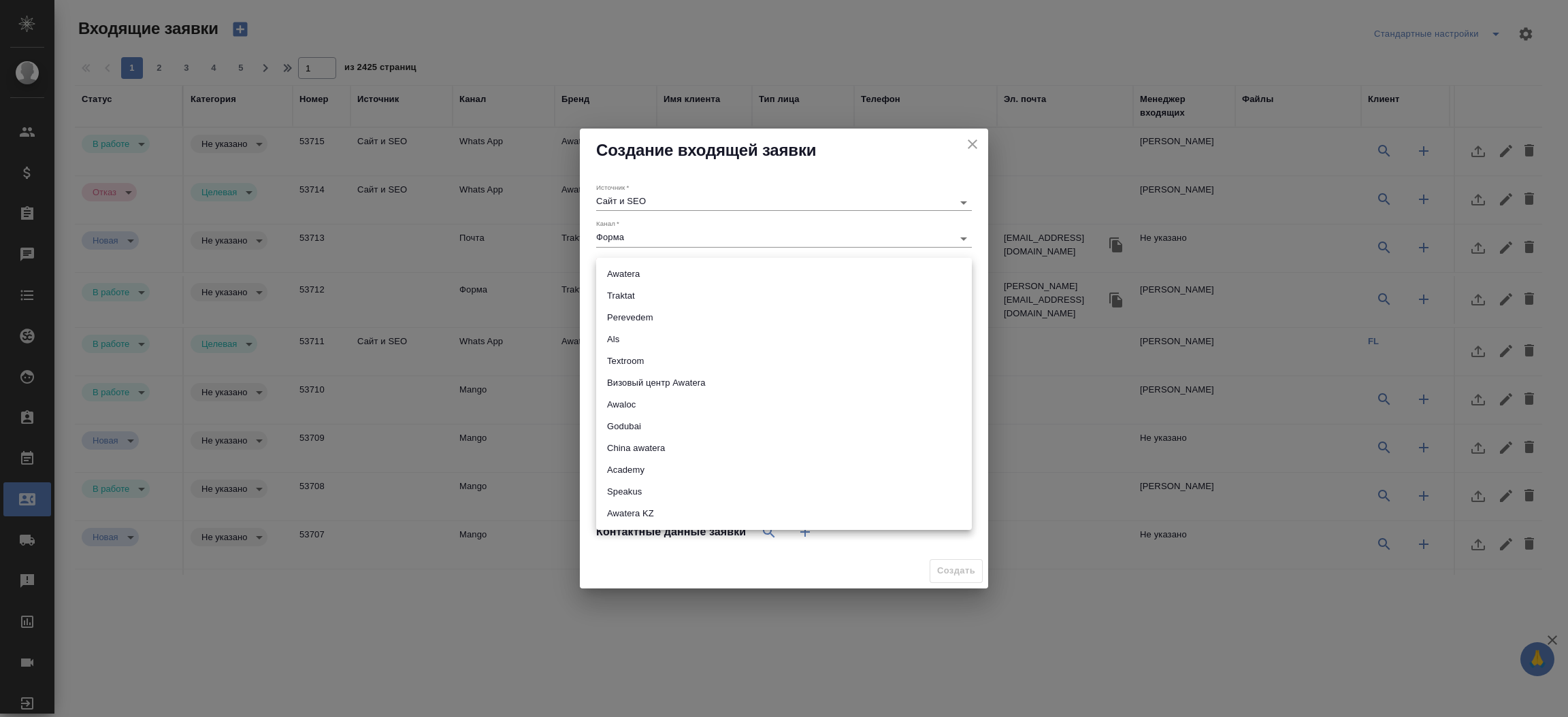
click at [641, 268] on body "🙏 .cls-1 fill:#fff; AWATERA Прутько Ирина i.prutko Клиенты Спецификации Заказы …" at bounding box center [784, 358] width 1568 height 717
click at [643, 282] on li "Awatera" at bounding box center [784, 274] width 375 height 22
type input "awatera"
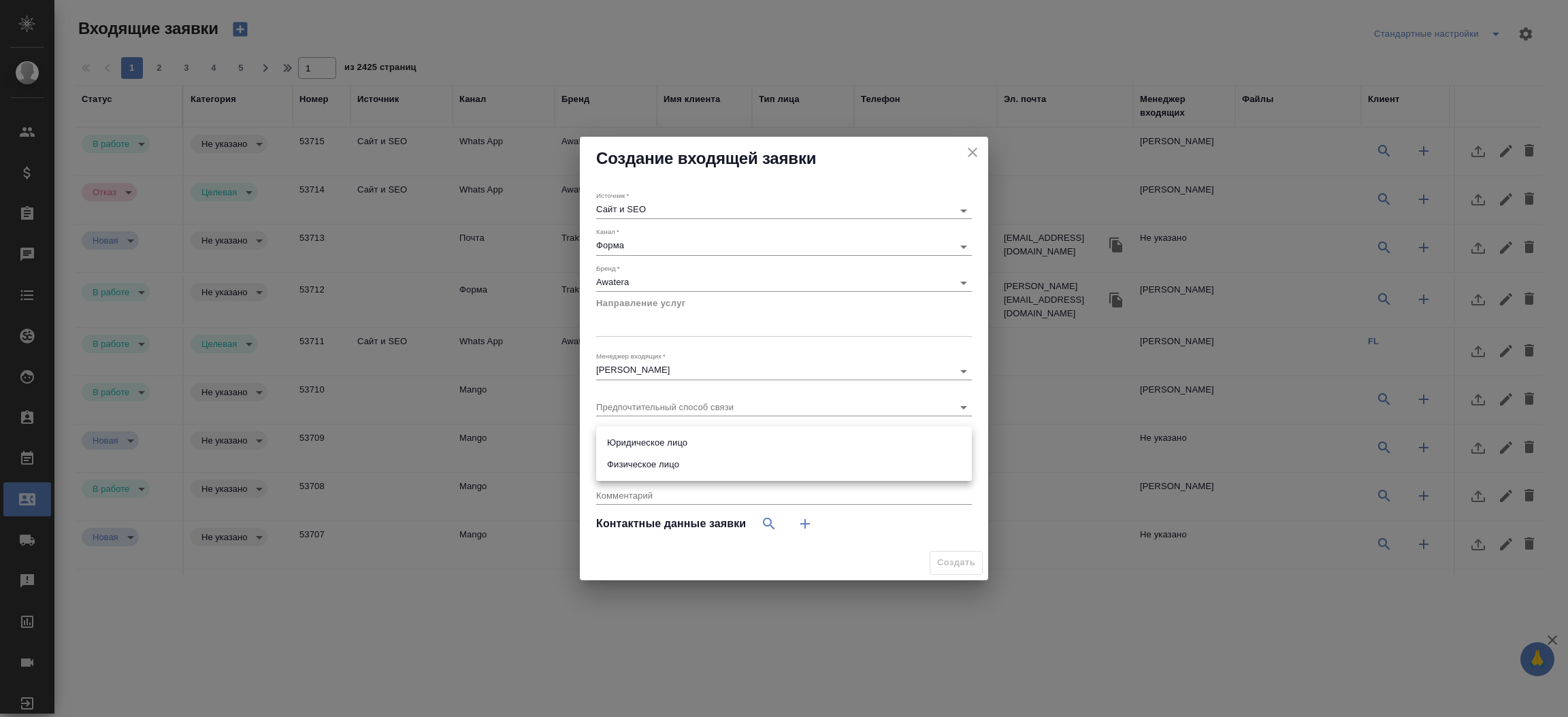
click at [638, 440] on body "🙏 .cls-1 fill:#fff; AWATERA Прутько Ирина i.prutko Клиенты Спецификации Заказы …" at bounding box center [784, 358] width 1568 height 717
click at [633, 440] on li "Юридическое лицо" at bounding box center [784, 443] width 375 height 22
type input "company"
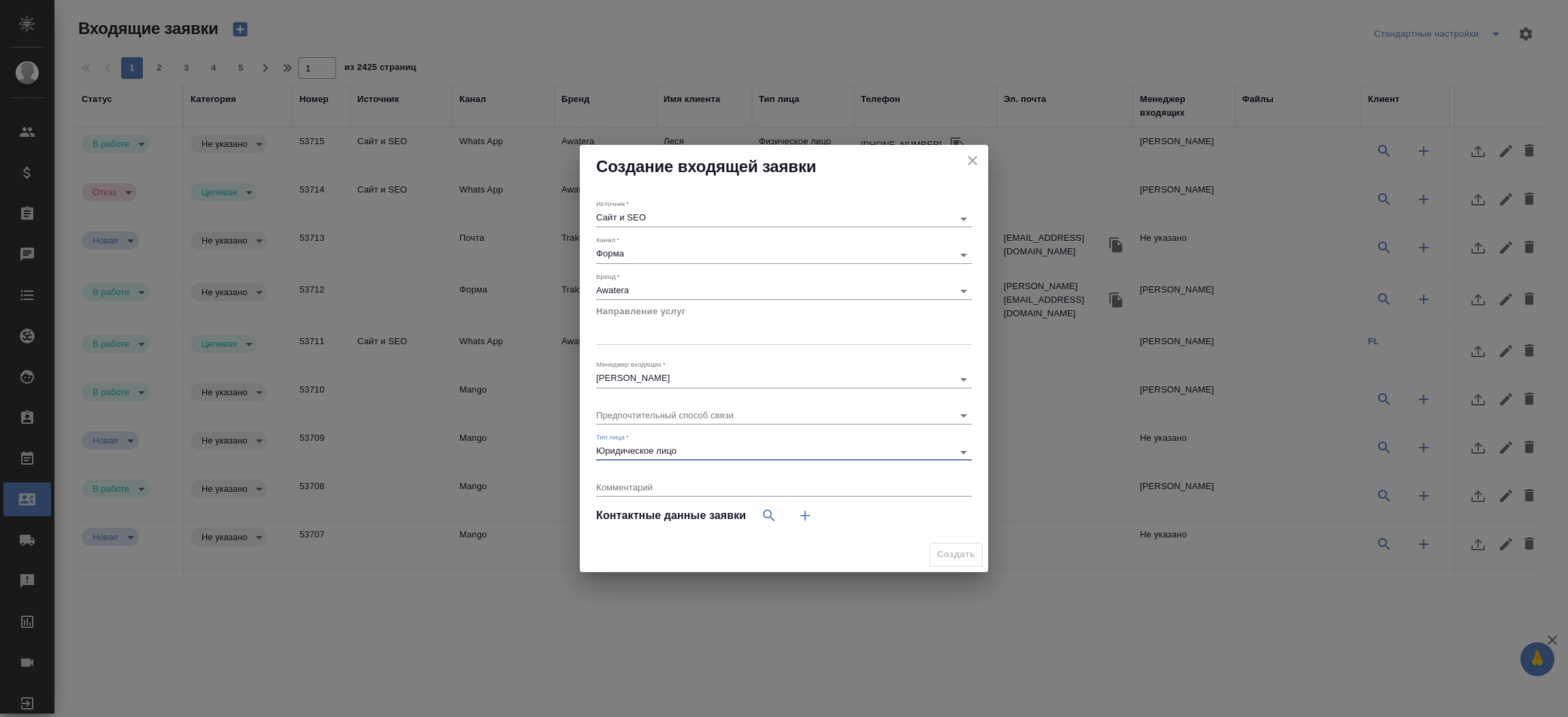
click at [804, 508] on icon "button" at bounding box center [804, 515] width 17 height 17
select select "RU"
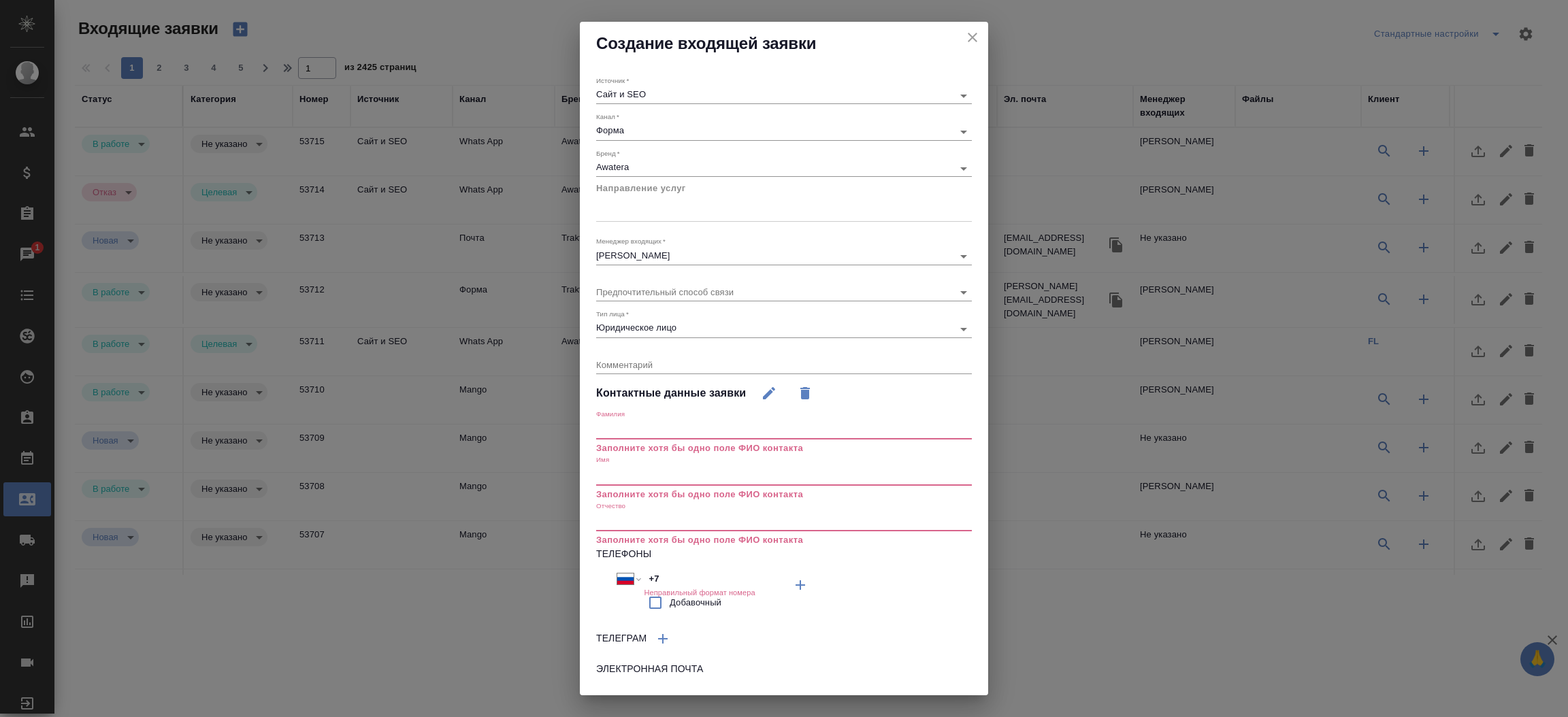
click at [663, 467] on input "text" at bounding box center [784, 475] width 375 height 19
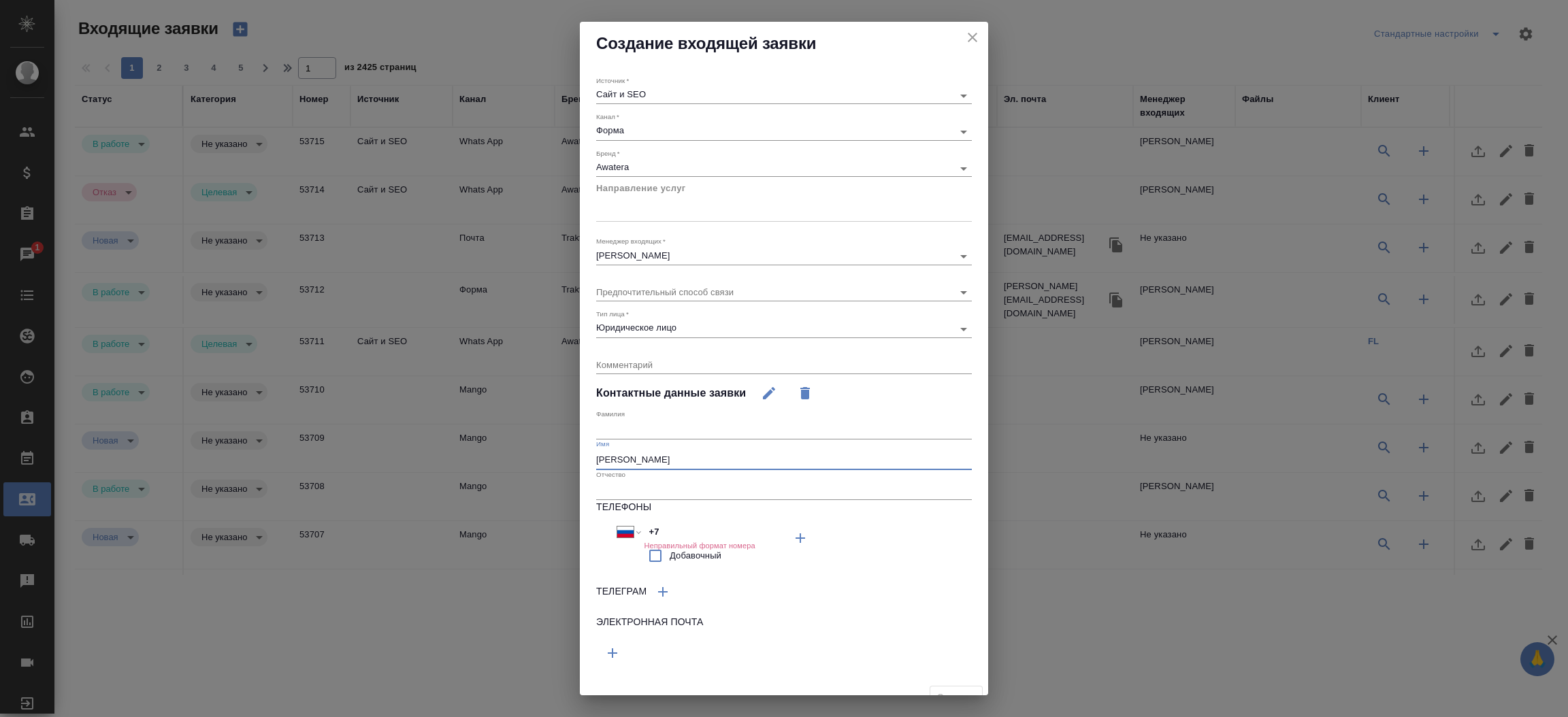
type input "[PERSON_NAME]"
click at [784, 554] on button "button" at bounding box center [799, 537] width 32 height 32
click at [623, 640] on div "Поле не может быть пустым" at bounding box center [689, 657] width 188 height 42
click at [617, 647] on input "text" at bounding box center [689, 651] width 188 height 17
paste input "t.me/UpFinFounder"
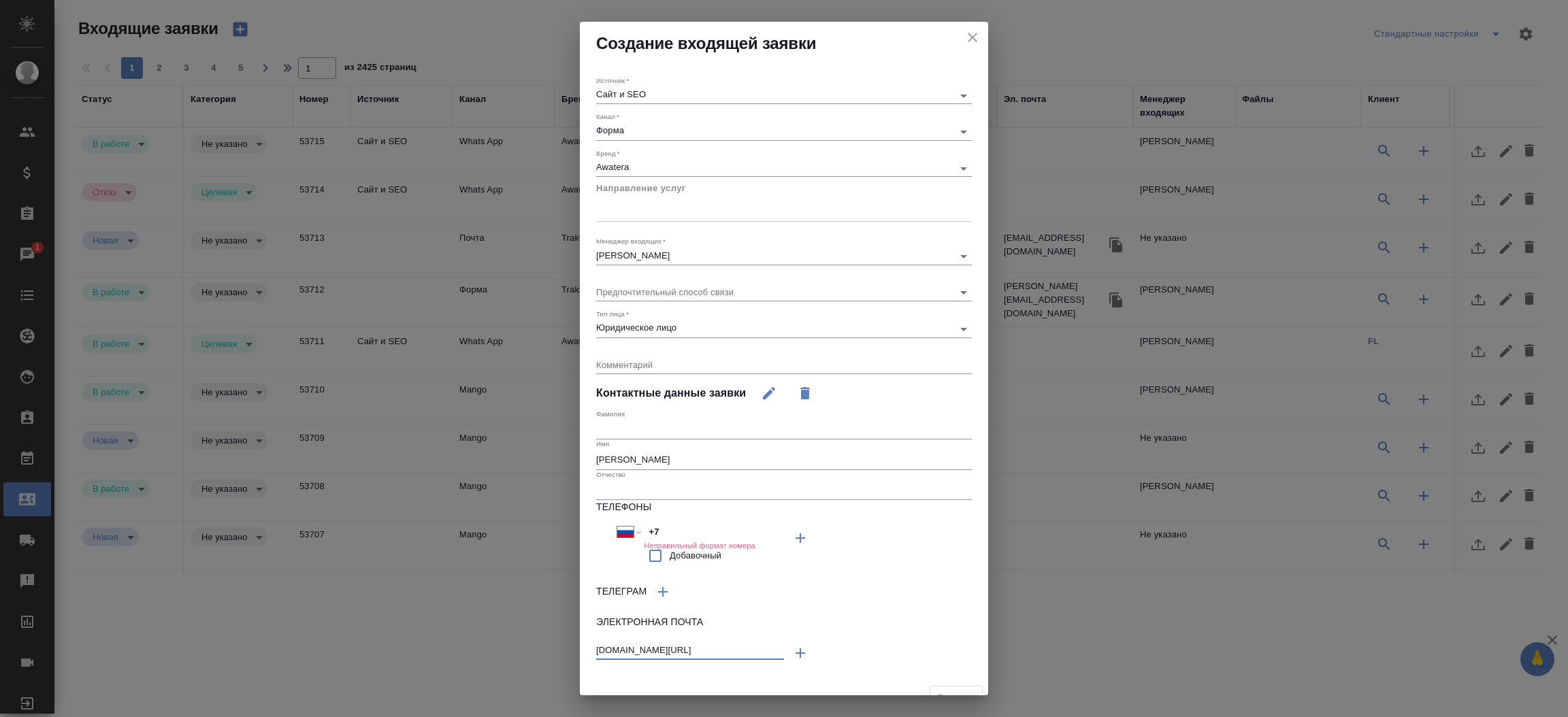
type input "t.me/UpFinFounder"
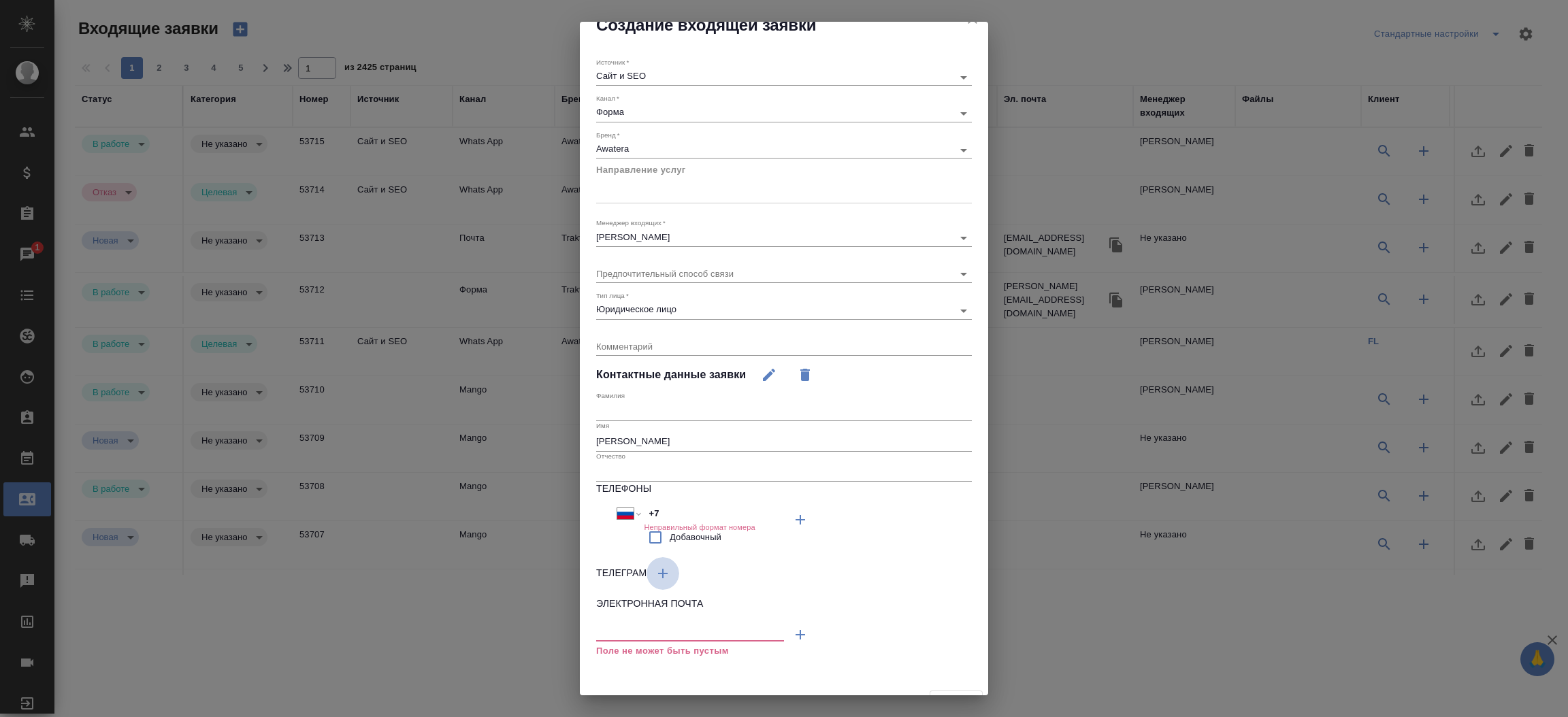
click at [668, 567] on icon "button" at bounding box center [663, 573] width 17 height 17
click at [619, 614] on input "text" at bounding box center [686, 609] width 180 height 19
paste input "t.me/upfinfounder"
type input "t.me/upfinfounder"
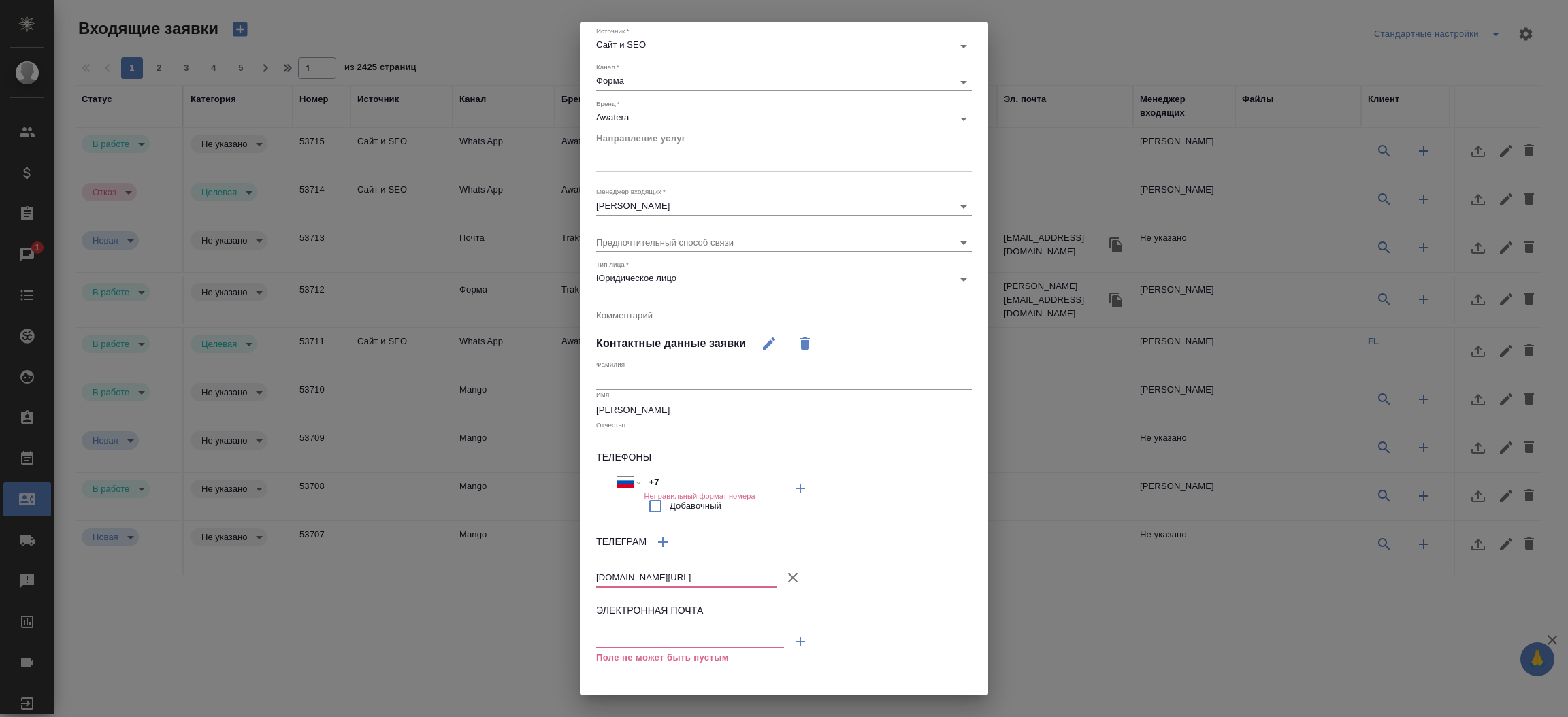
scroll to position [80, 0]
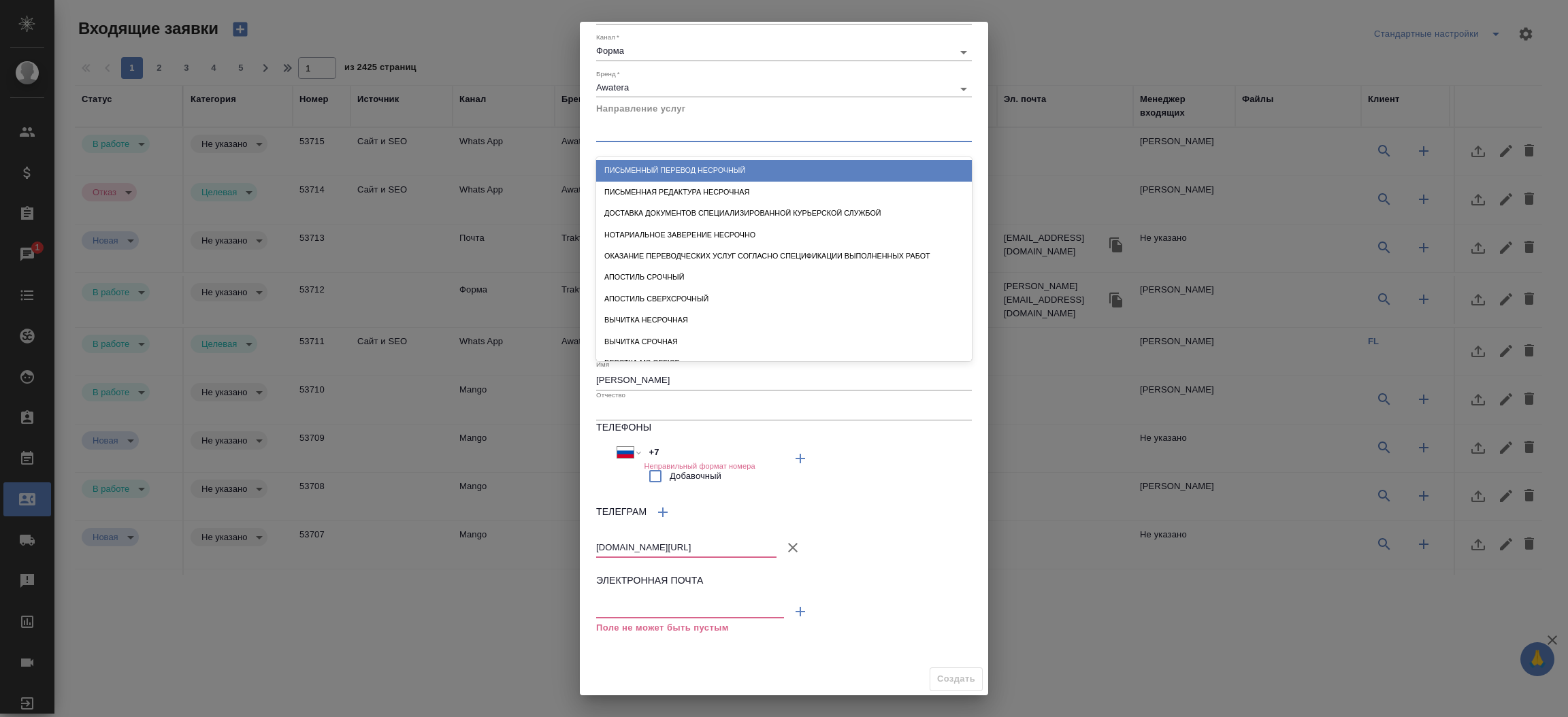
click at [680, 124] on div at bounding box center [784, 129] width 375 height 19
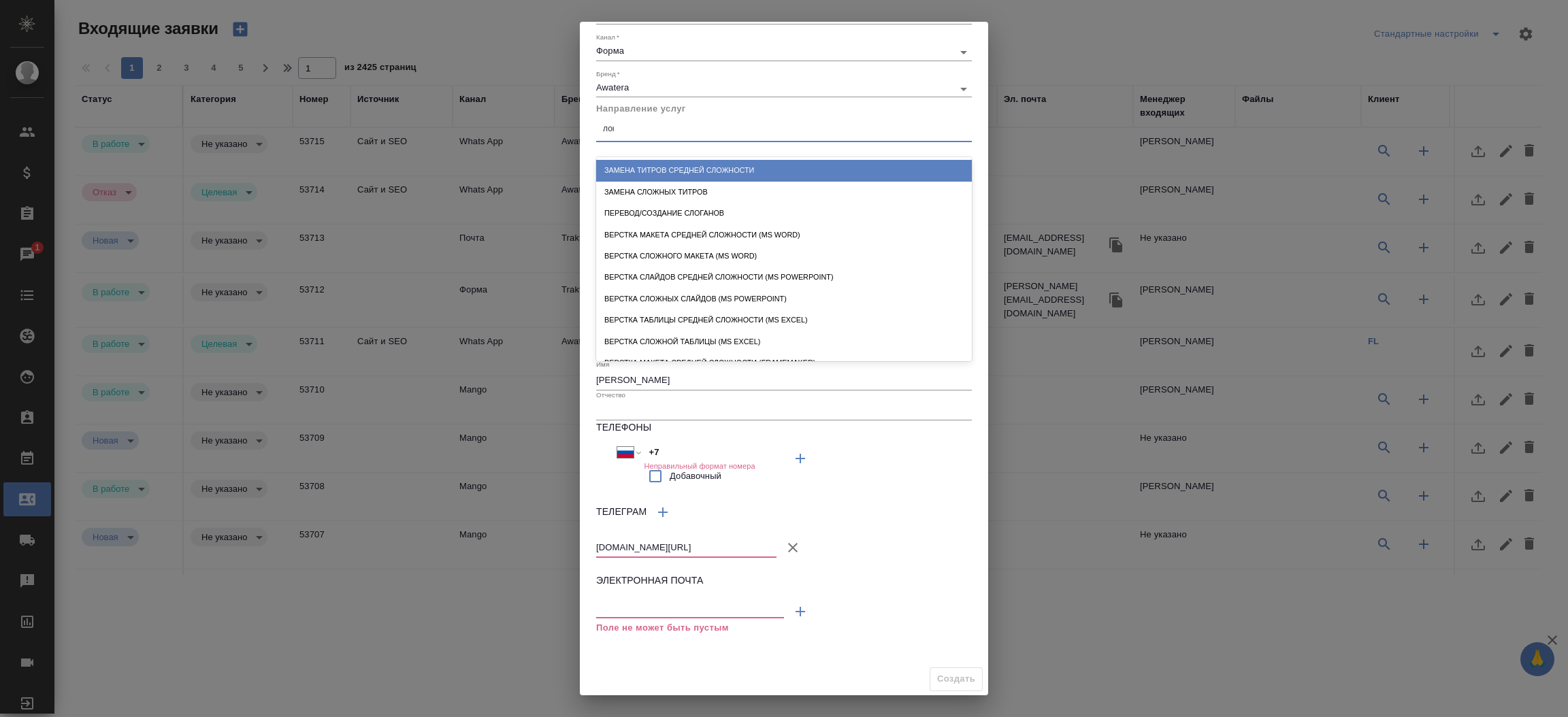
type input "лока"
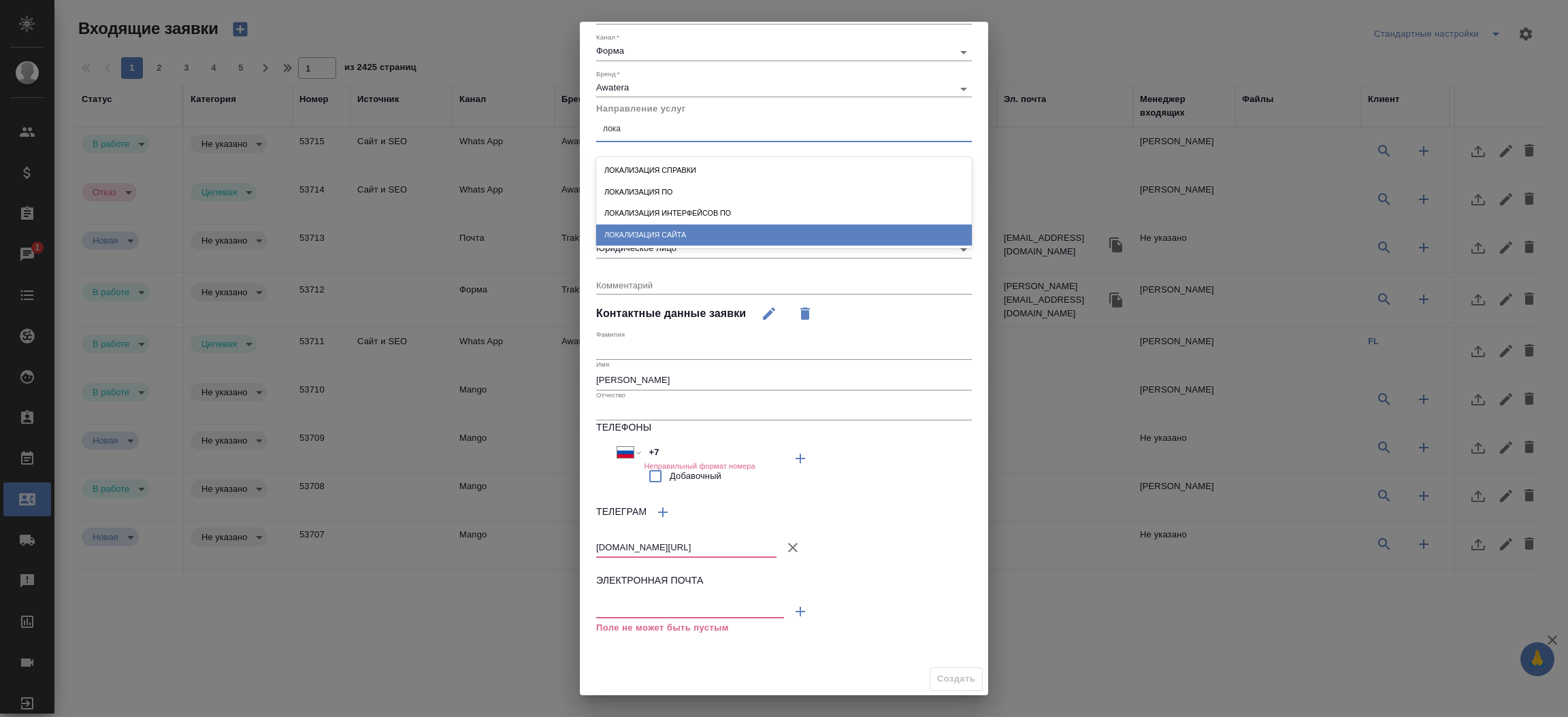
click at [655, 233] on div "Локализация сайта" at bounding box center [784, 234] width 375 height 21
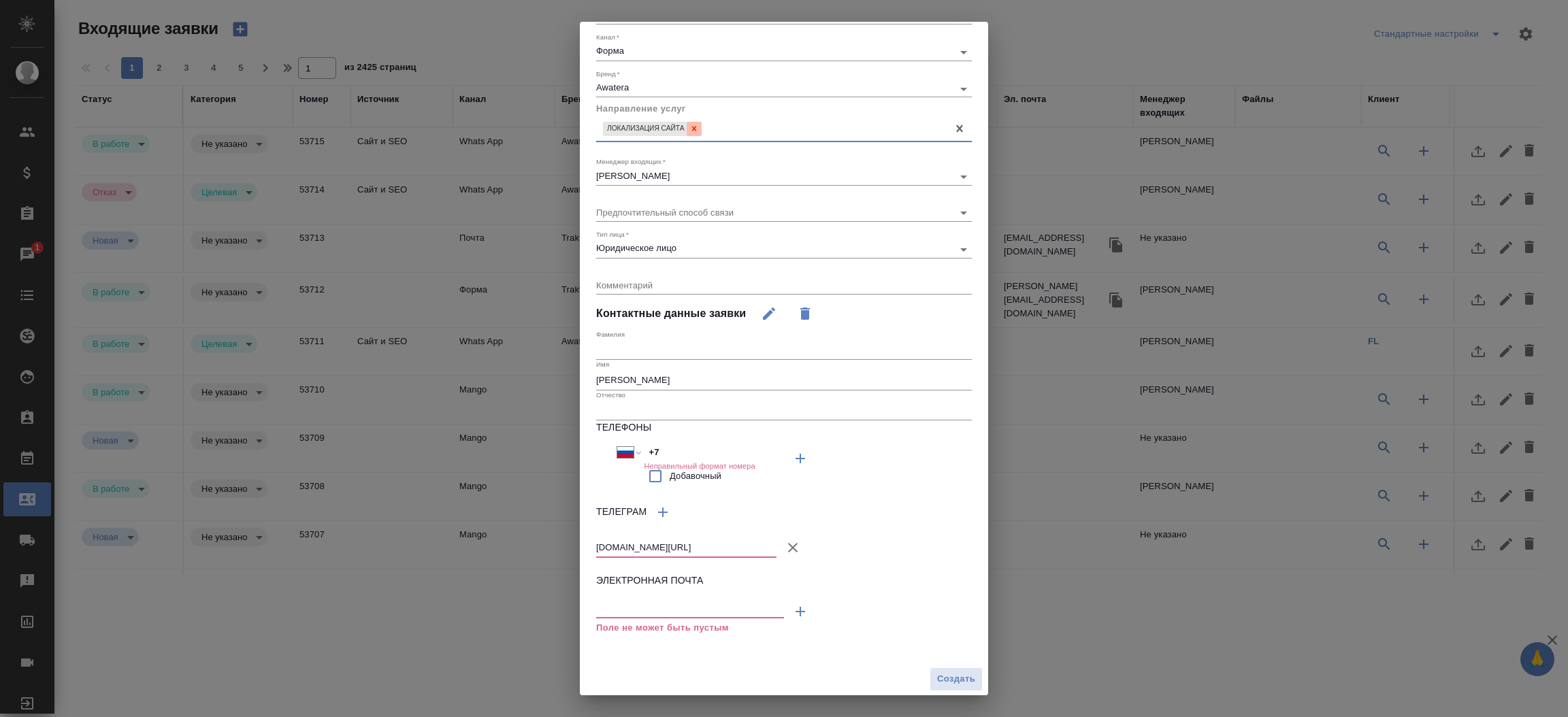
click at [694, 133] on icon at bounding box center [694, 128] width 9 height 9
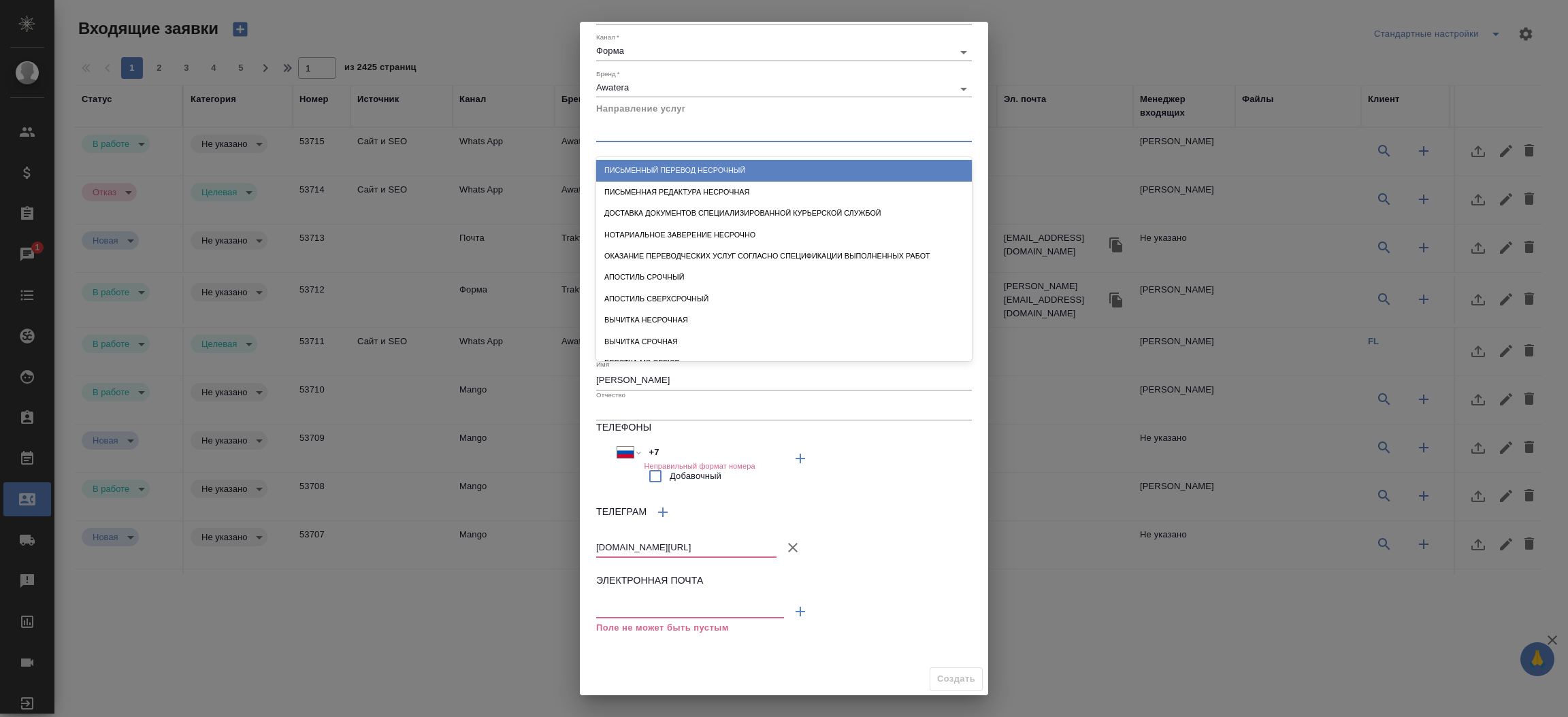
click at [722, 122] on div at bounding box center [784, 129] width 375 height 19
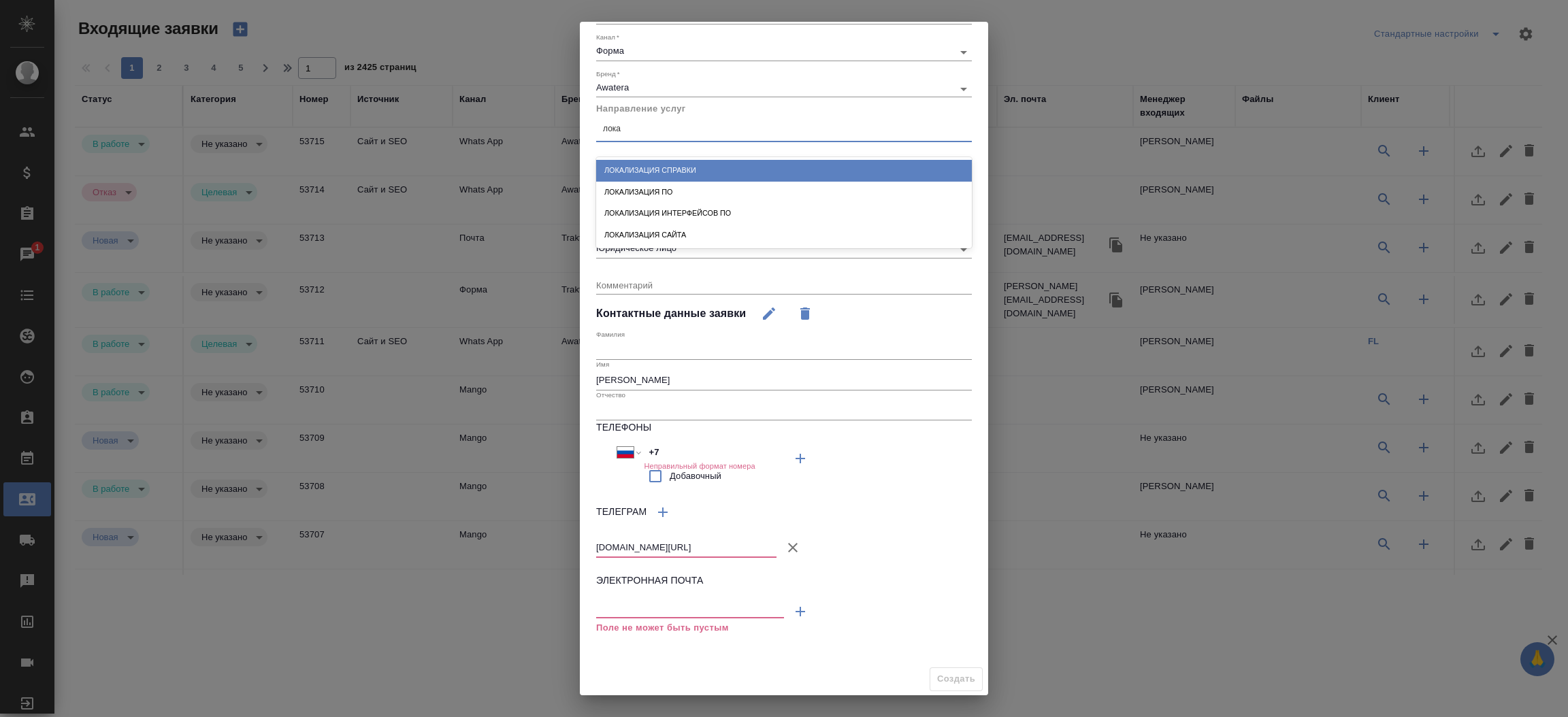
type input "локал"
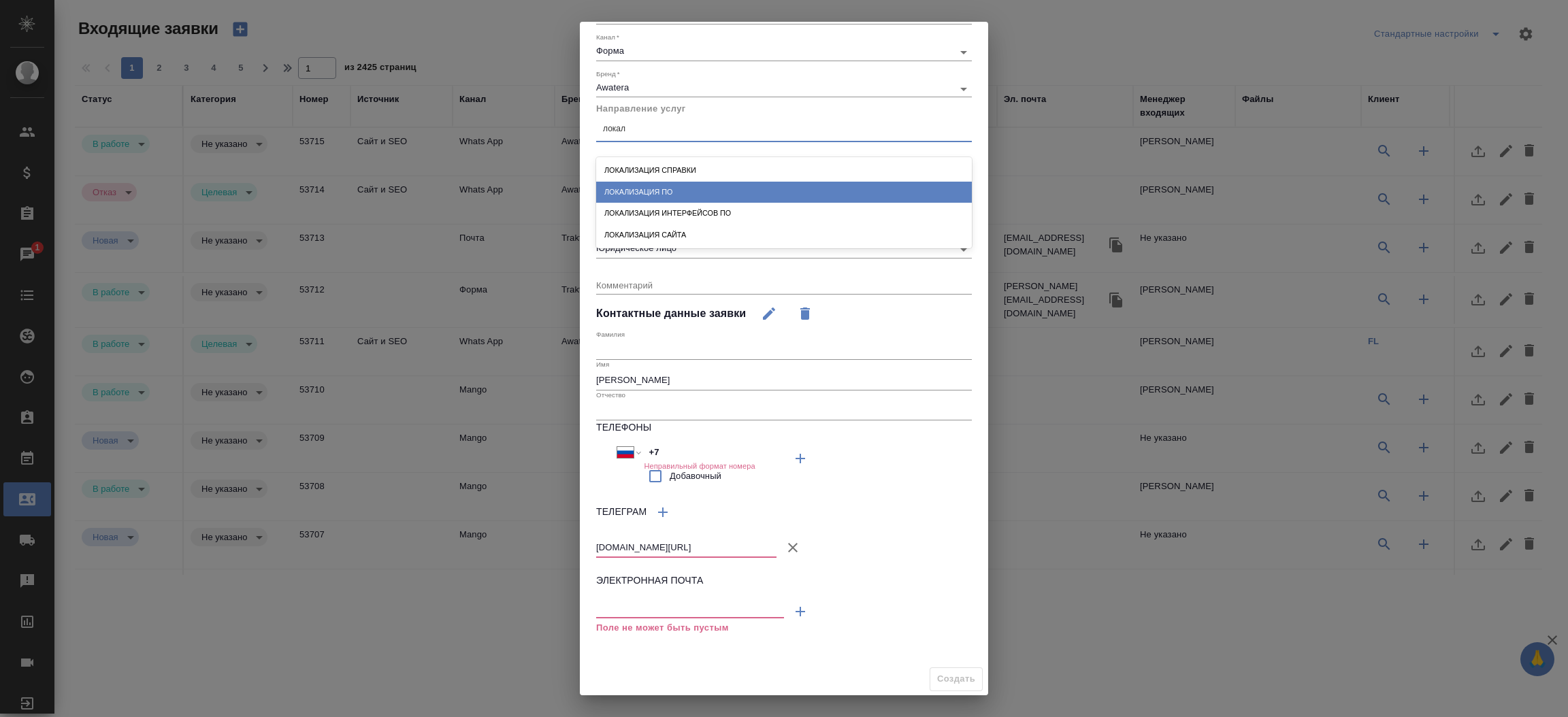
click at [716, 197] on div "Локализация ПО" at bounding box center [784, 192] width 375 height 21
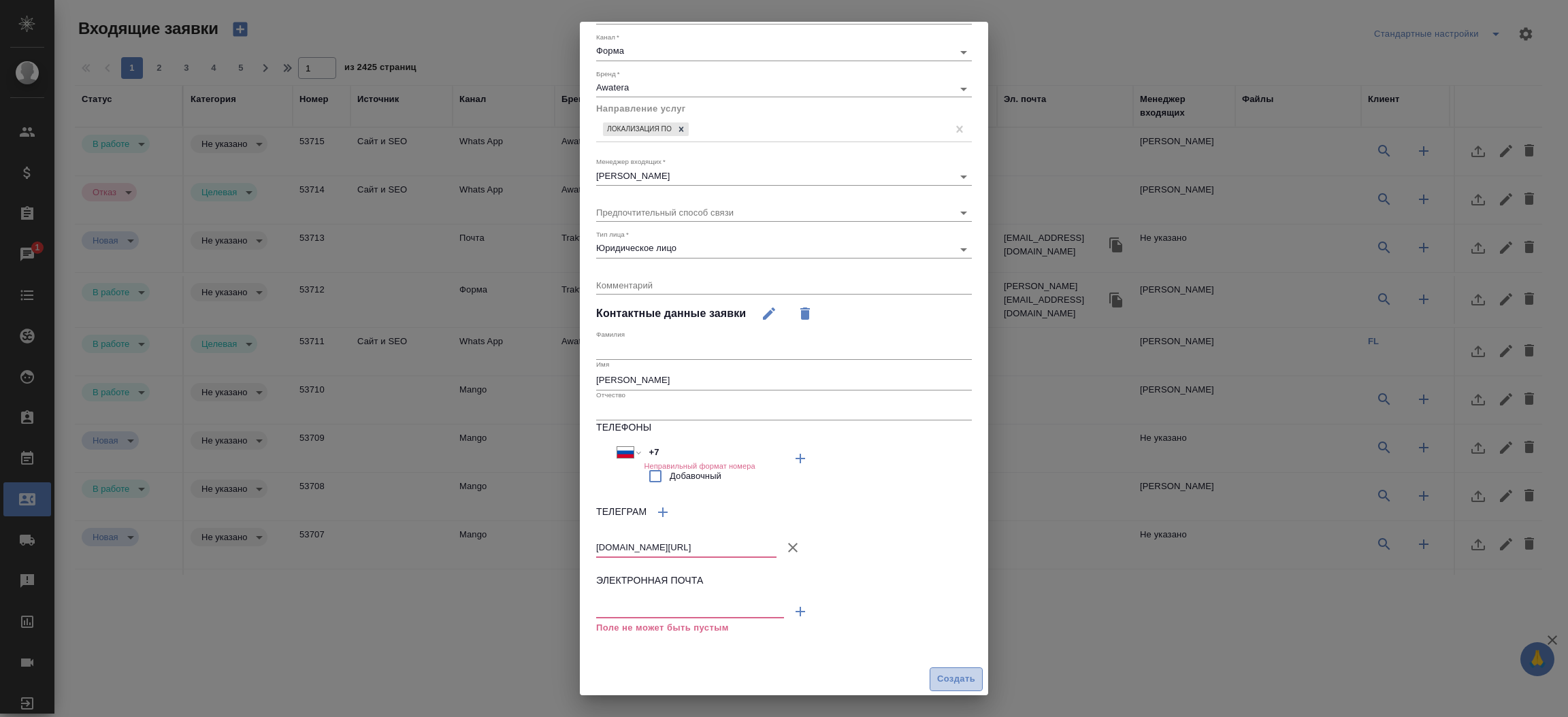
click at [937, 672] on span "Создать" at bounding box center [955, 679] width 38 height 16
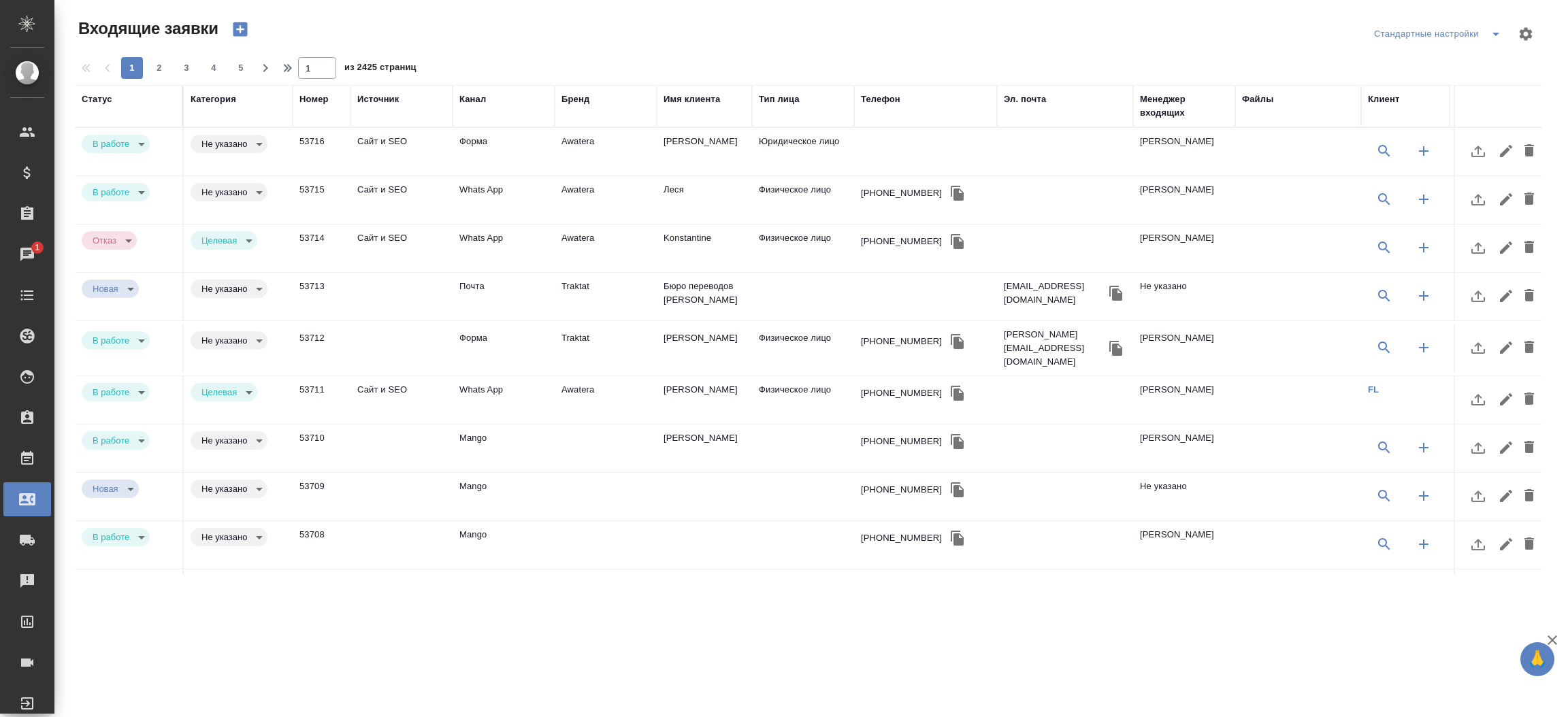
click at [398, 140] on td "Сайт и SEO" at bounding box center [401, 152] width 102 height 47
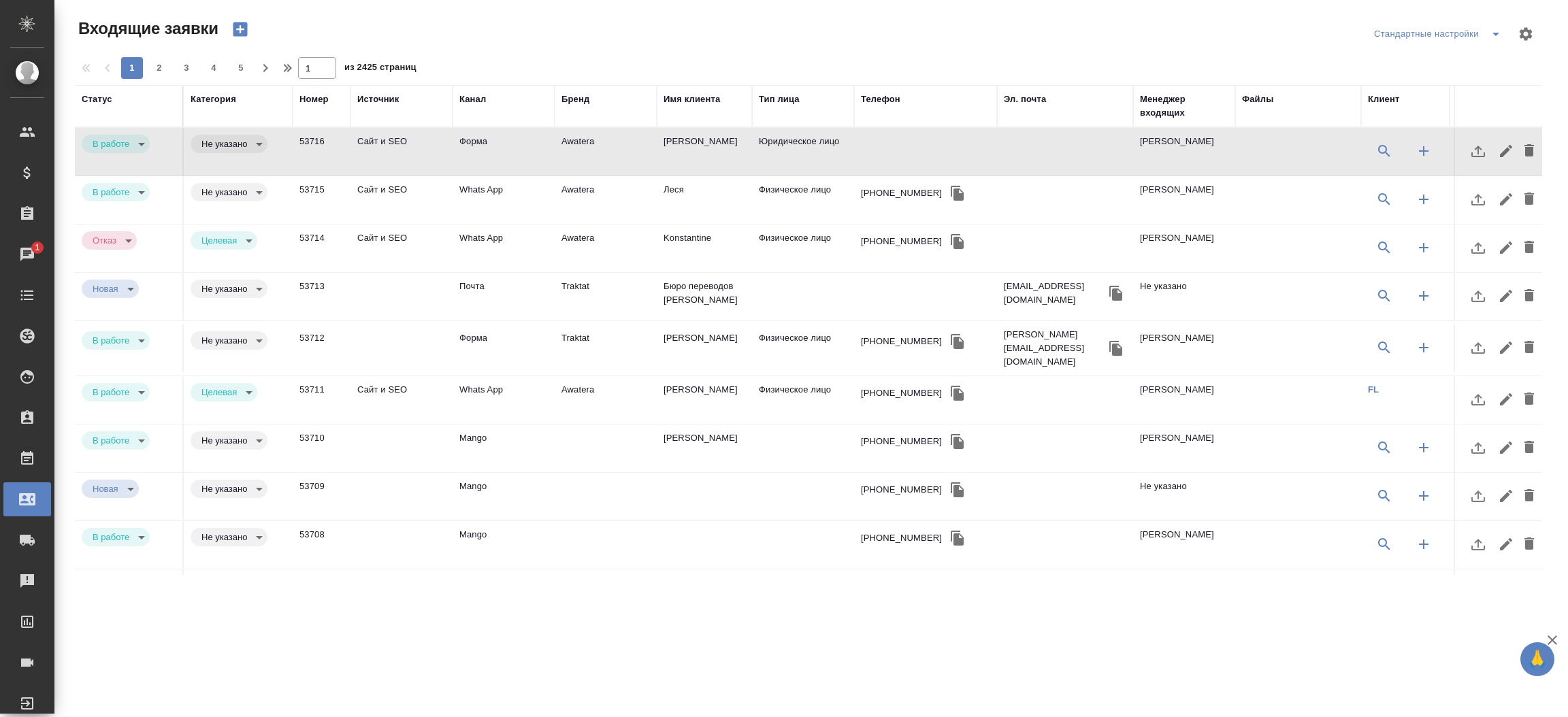
click at [398, 140] on td "Сайт и SEO" at bounding box center [401, 152] width 102 height 47
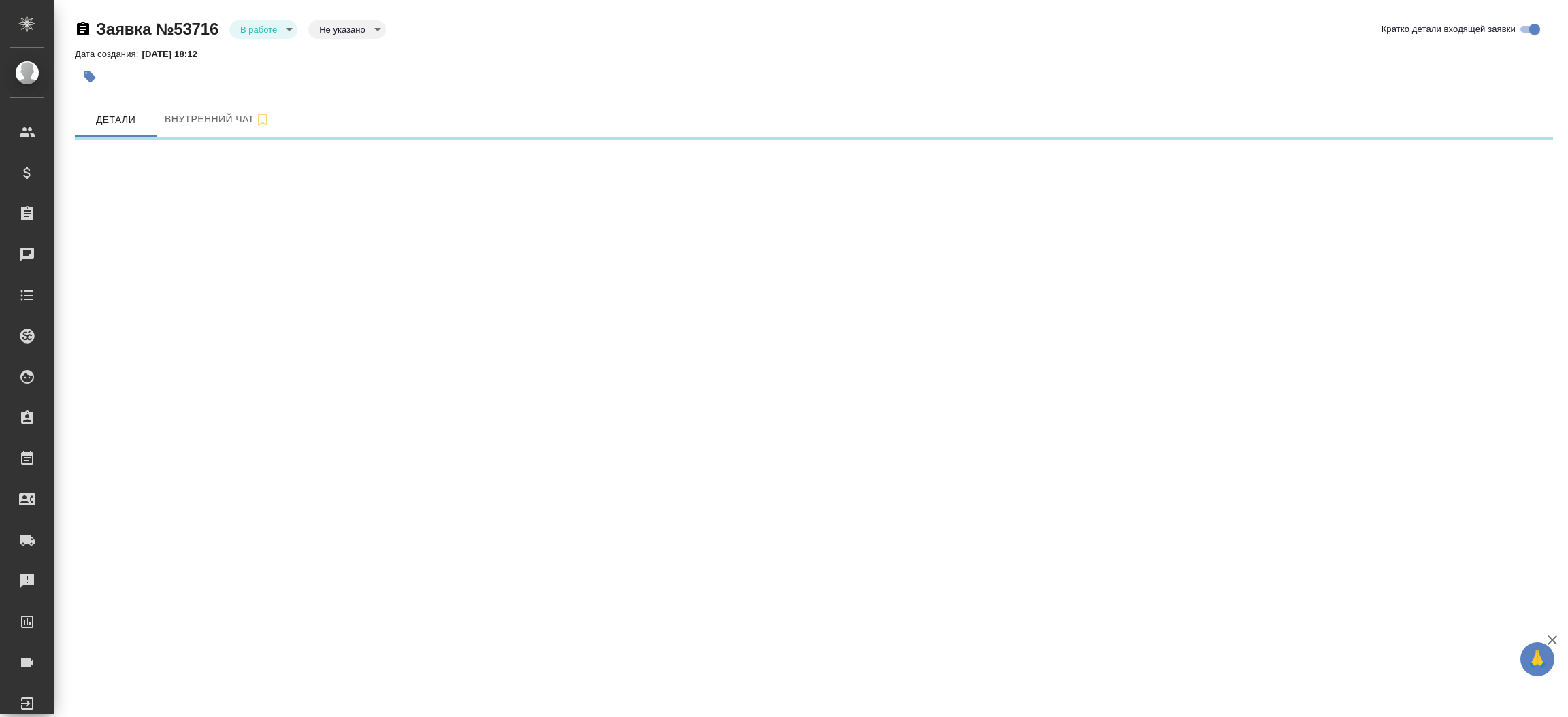
select select "RU"
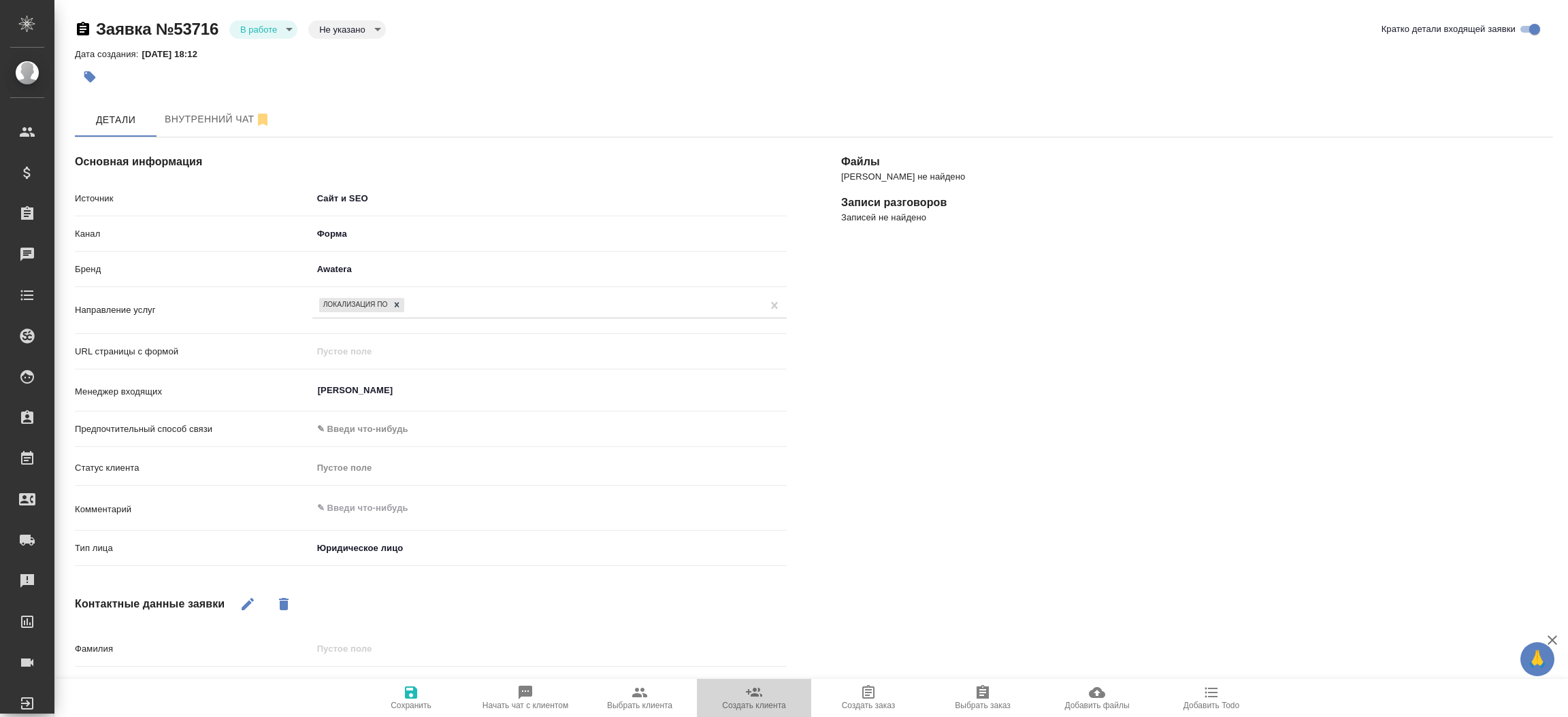
click at [755, 692] on icon "button" at bounding box center [753, 692] width 17 height 9
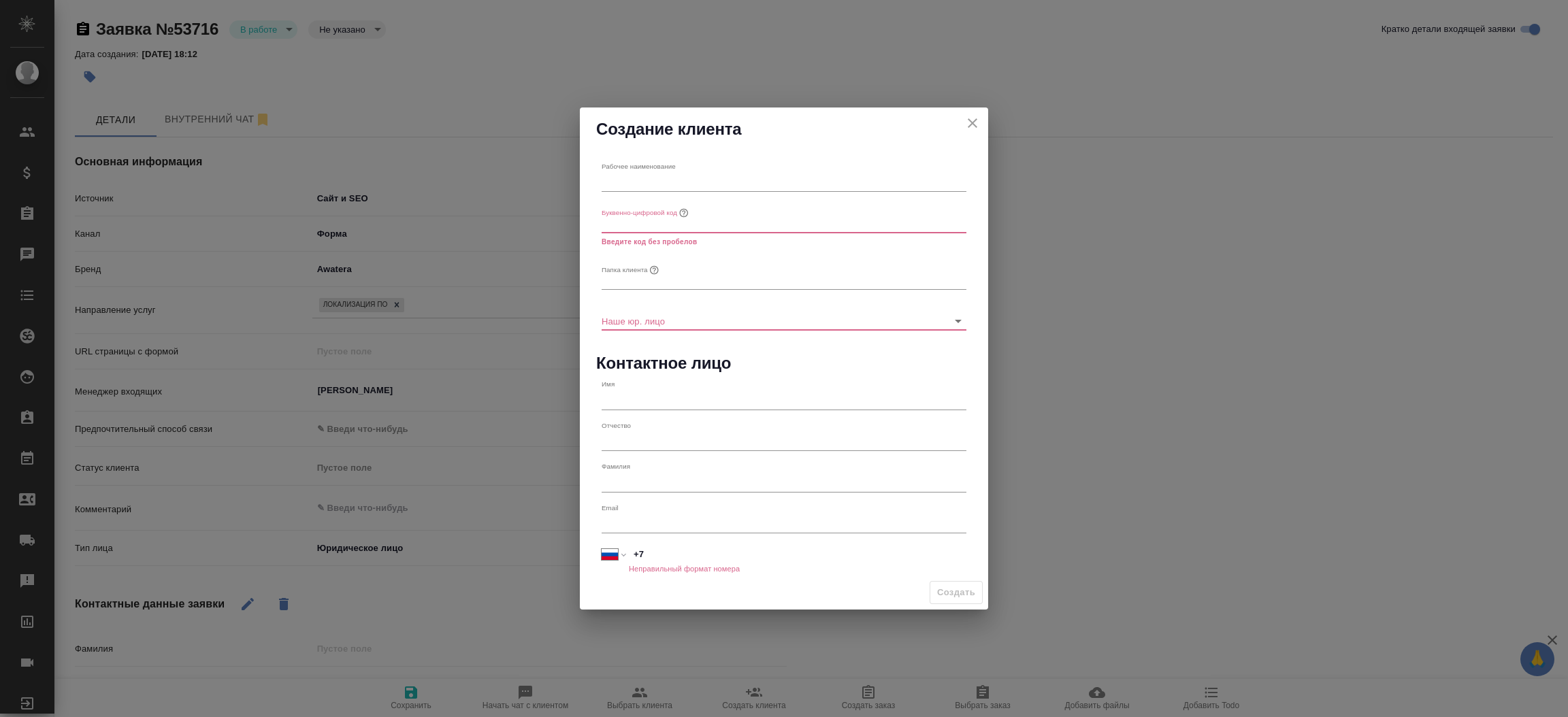
click at [630, 205] on div "Буквенно-цифровой код" at bounding box center [646, 213] width 89 height 18
click at [677, 206] on button "Буквенно-цифровой код" at bounding box center [684, 213] width 14 height 14
click at [619, 172] on input "text" at bounding box center [784, 182] width 365 height 19
type textarea "x"
type input "Up Fin"
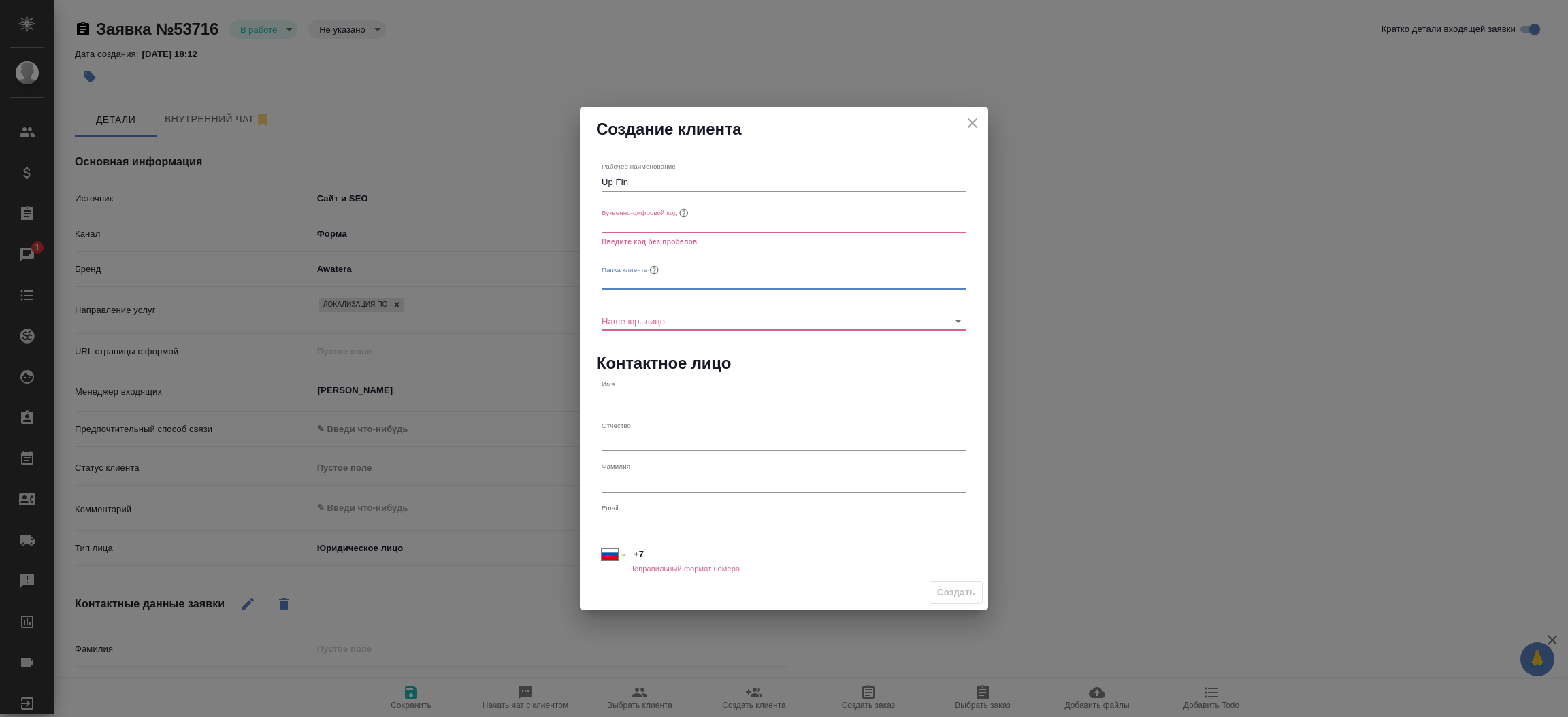
click at [638, 285] on input "text" at bounding box center [784, 280] width 365 height 19
type input "Up Fin"
drag, startPoint x: 617, startPoint y: 212, endPoint x: 609, endPoint y: 234, distance: 23.4
click at [609, 234] on div "Буквенно-цифровой код Введите код без пробелов" at bounding box center [784, 225] width 365 height 45
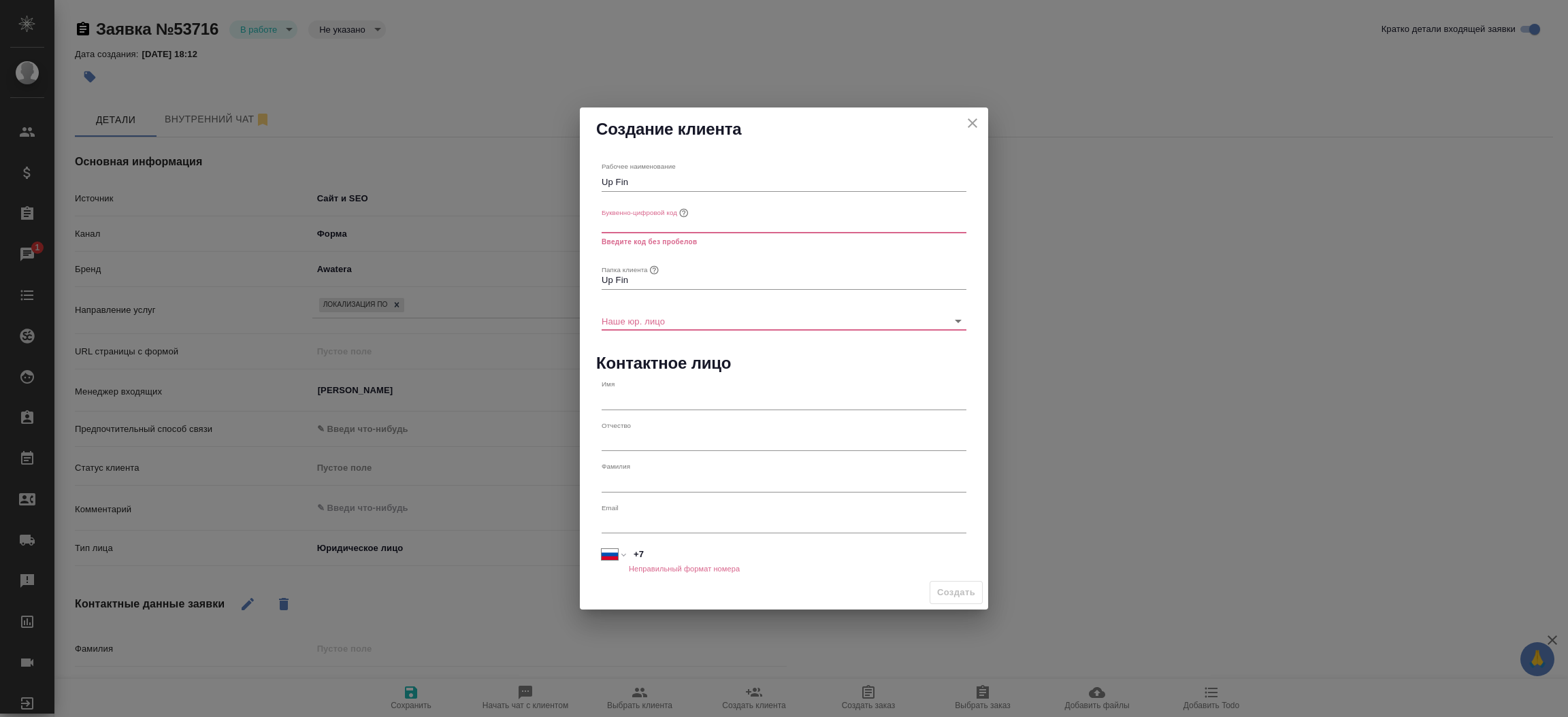
click at [609, 231] on input "text" at bounding box center [784, 223] width 365 height 19
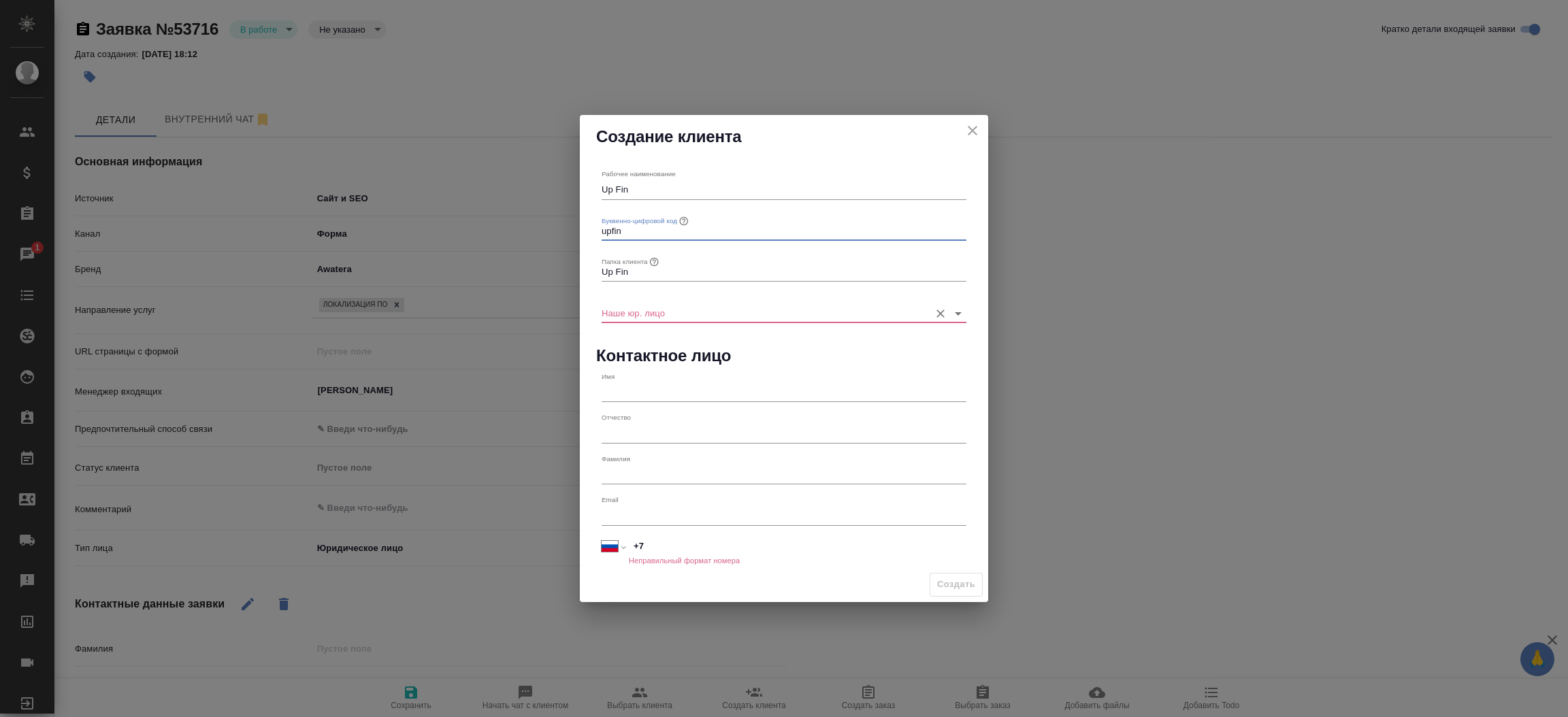
type input "upfin"
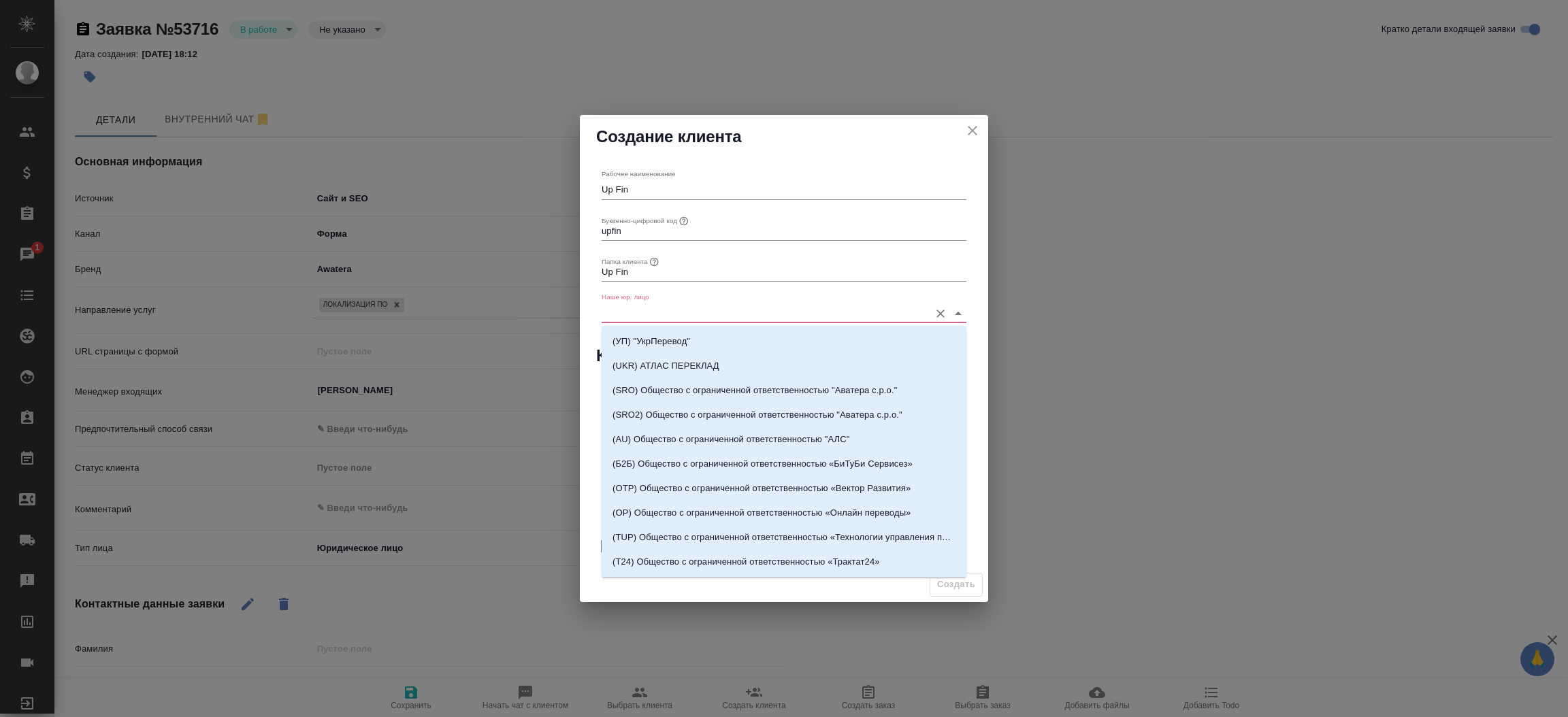
click at [680, 306] on input "Наше юр. лицо" at bounding box center [762, 313] width 321 height 19
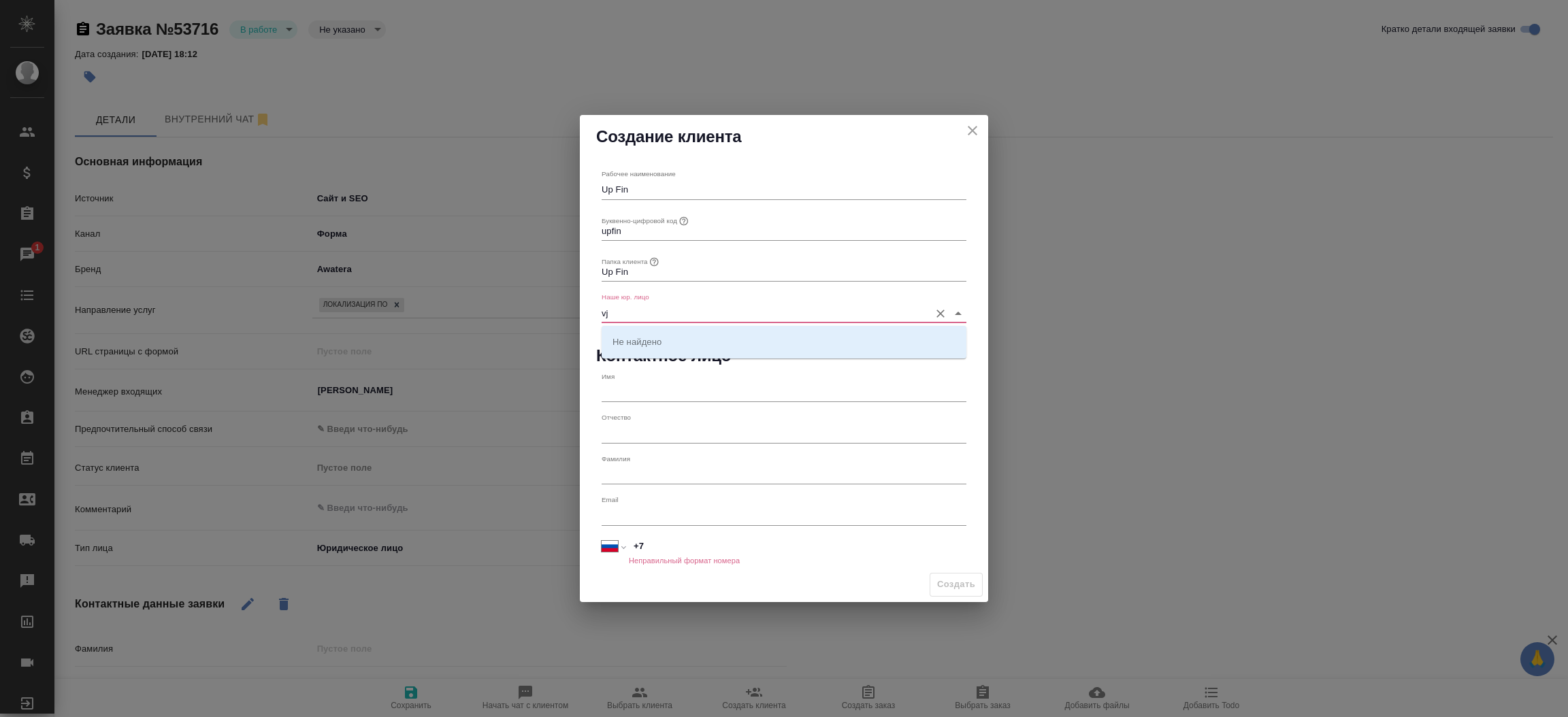
type input "v"
click at [692, 333] on li "(МБ) ООО "Монблан"" at bounding box center [784, 341] width 365 height 24
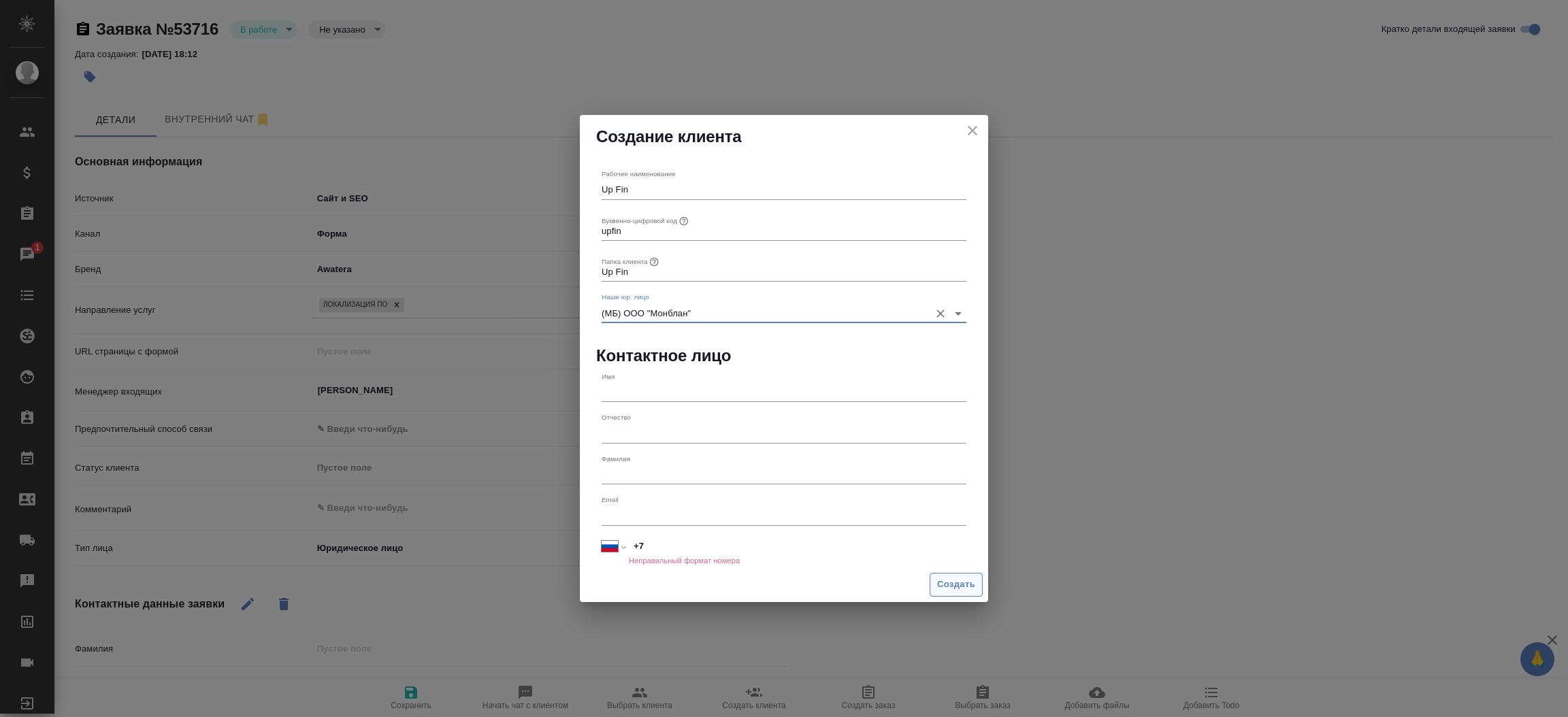
type input "(МБ) ООО "Монблан""
click at [941, 578] on span "Создать" at bounding box center [955, 585] width 38 height 16
type textarea "x"
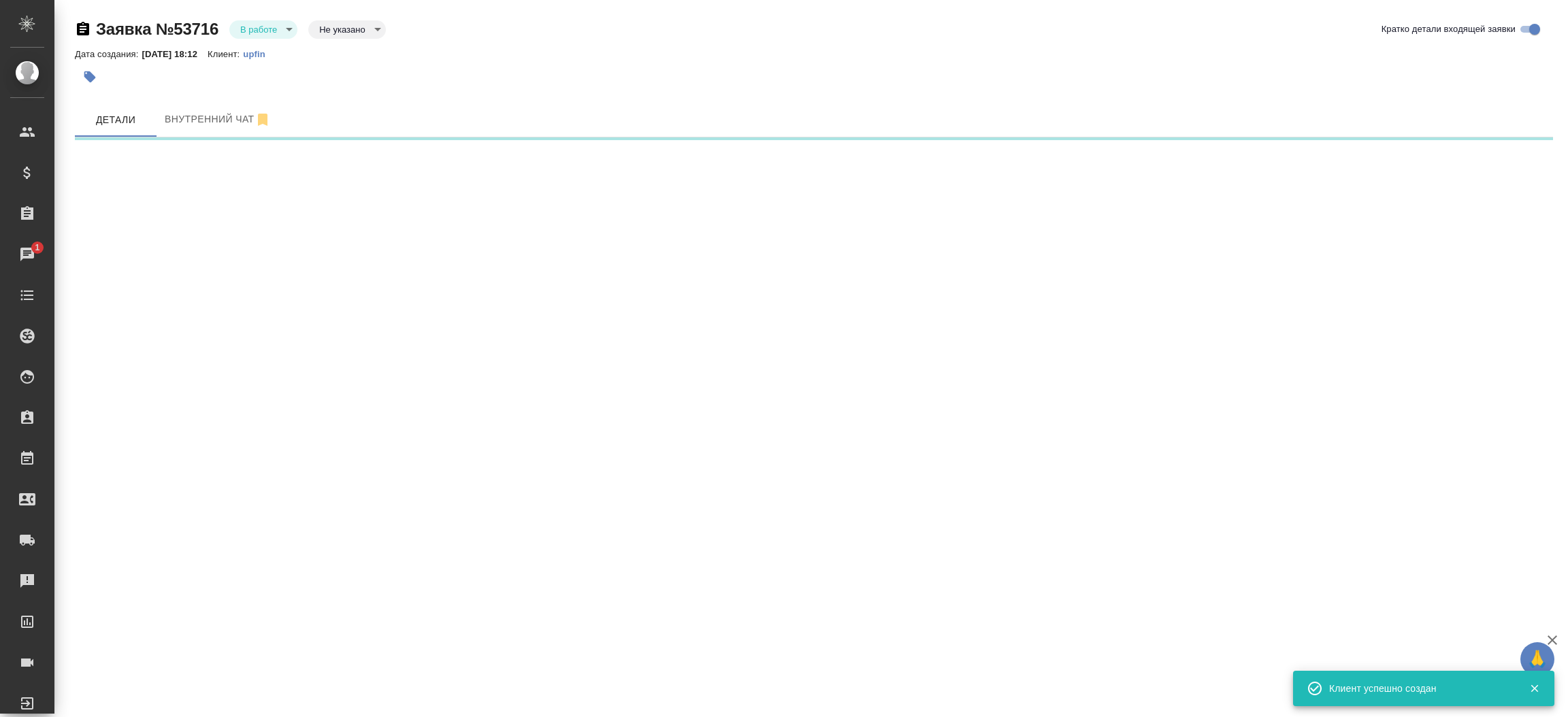
select select "RU"
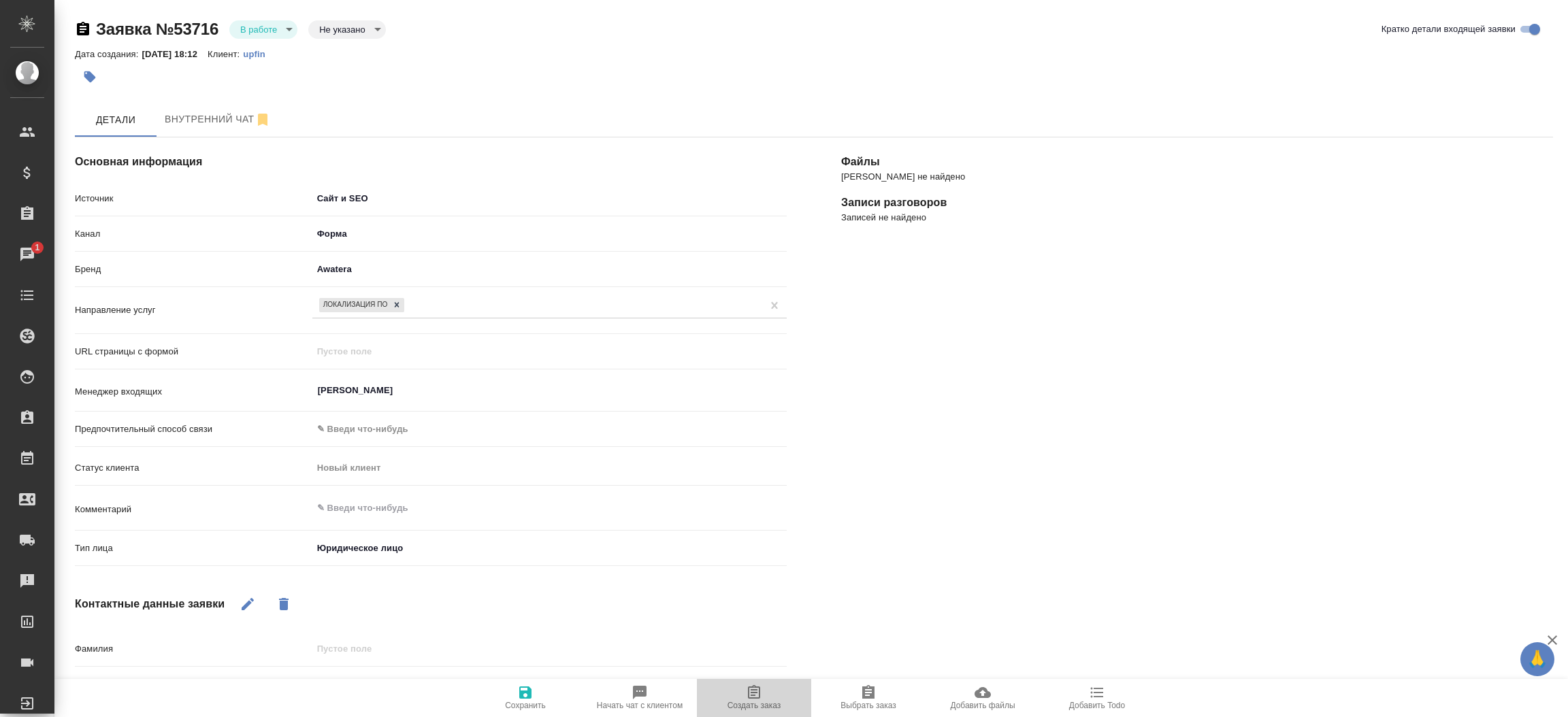
click at [741, 693] on span "Создать заказ" at bounding box center [754, 697] width 98 height 26
type textarea "x"
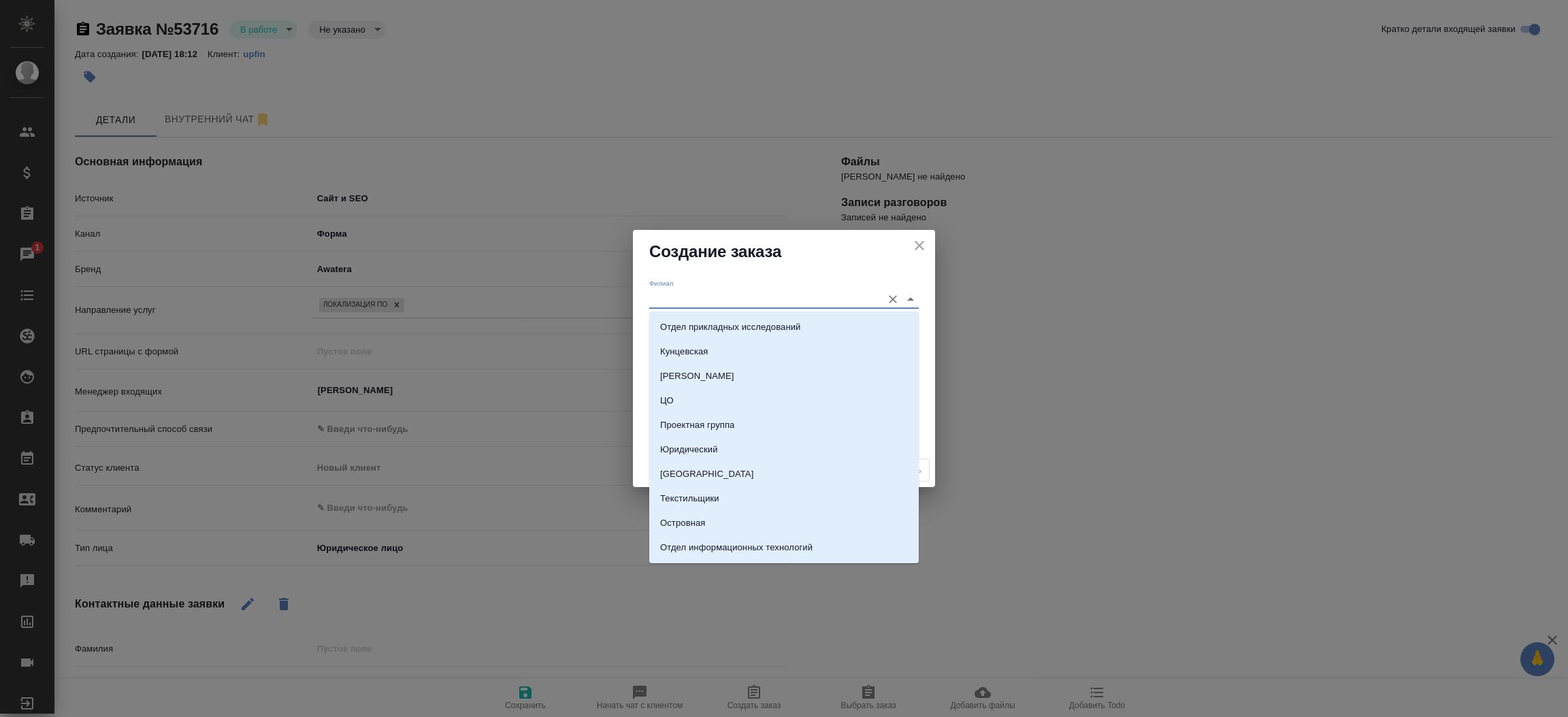
click at [677, 307] on input "Филиал" at bounding box center [762, 299] width 226 height 19
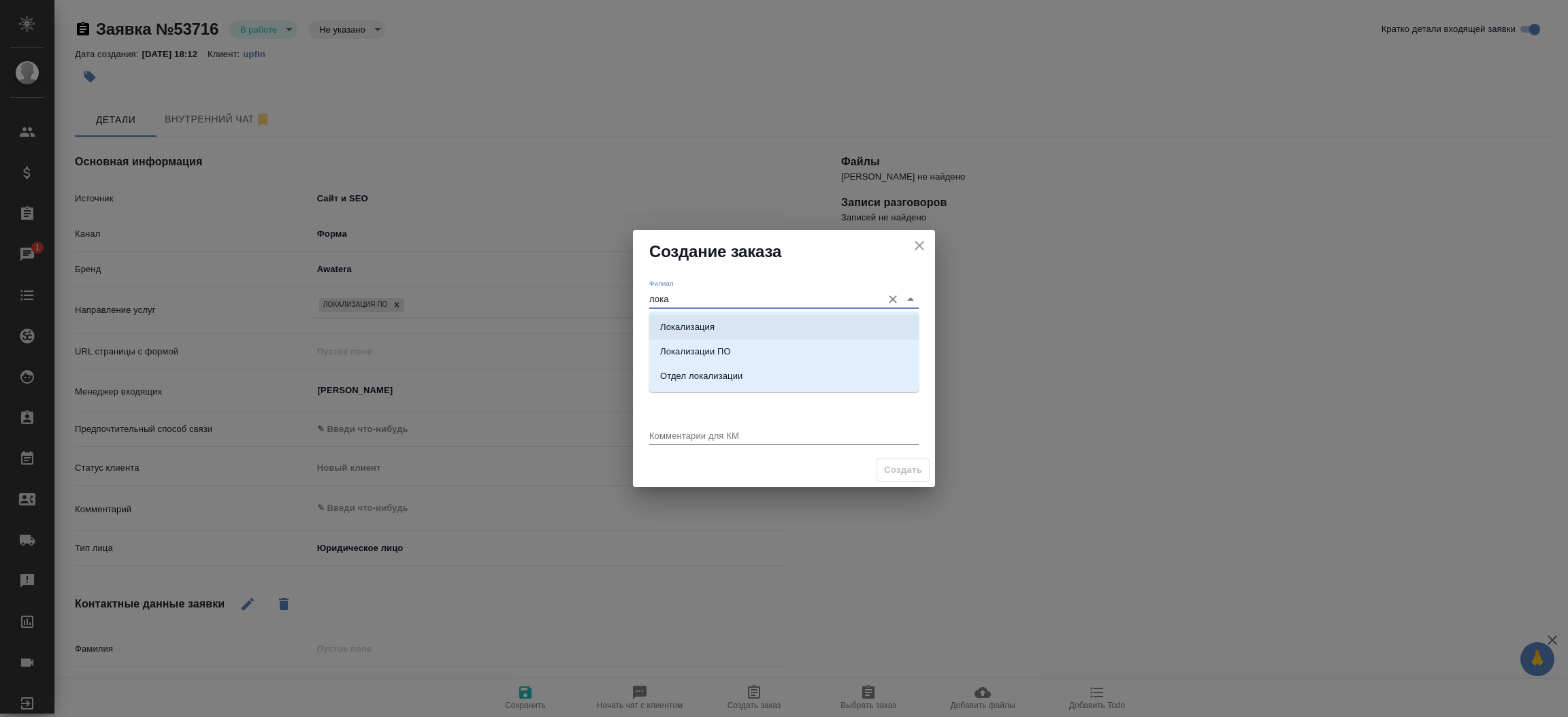
click at [705, 325] on p "Локализация" at bounding box center [687, 327] width 55 height 14
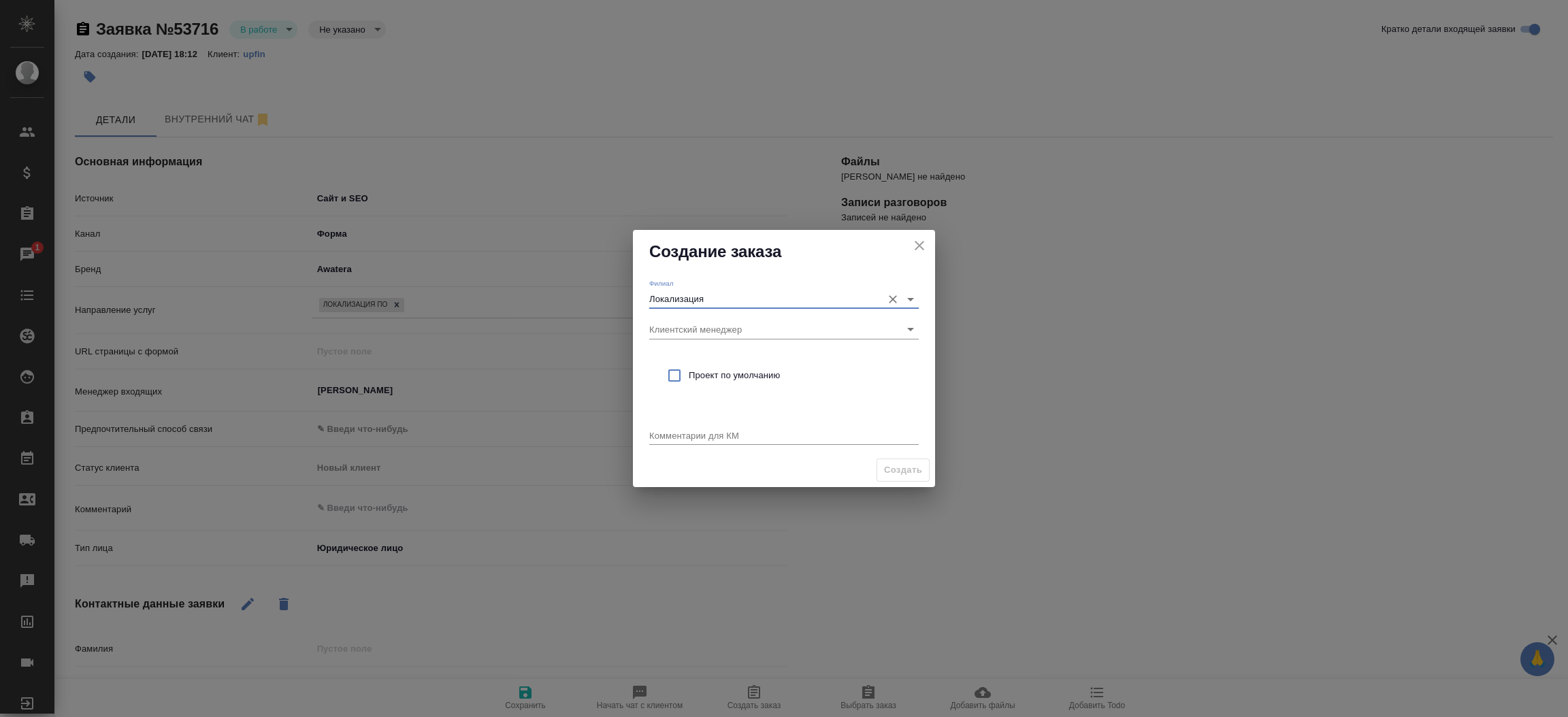
type input "Локализация"
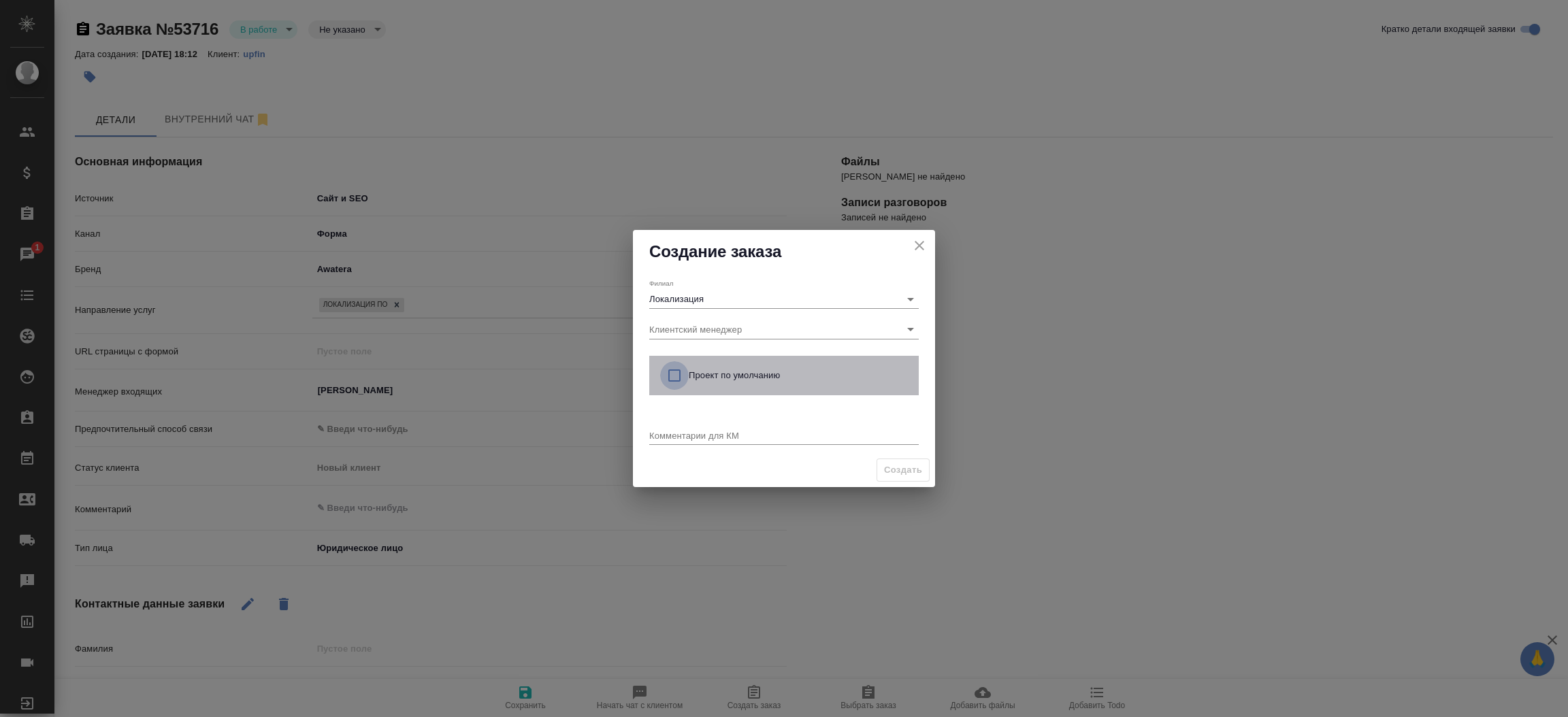
click at [670, 375] on input "checkbox" at bounding box center [674, 376] width 29 height 29
checkbox input "true"
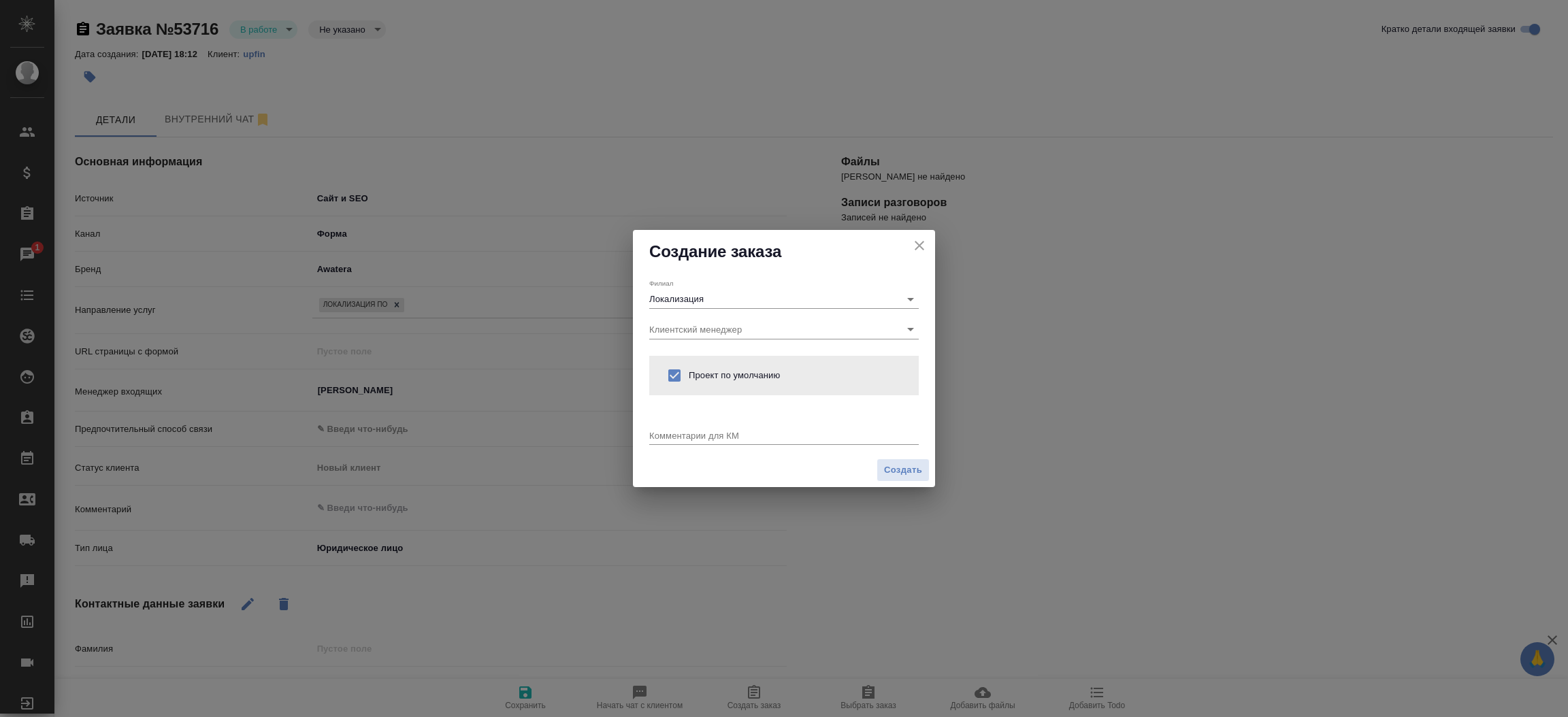
click at [655, 440] on div "x" at bounding box center [784, 436] width 270 height 17
type textarea "от КВ:"
type textarea "x"
paste textarea "Мы хотим запросить перевод контента в нашем приложении, а также обучающих инстр…"
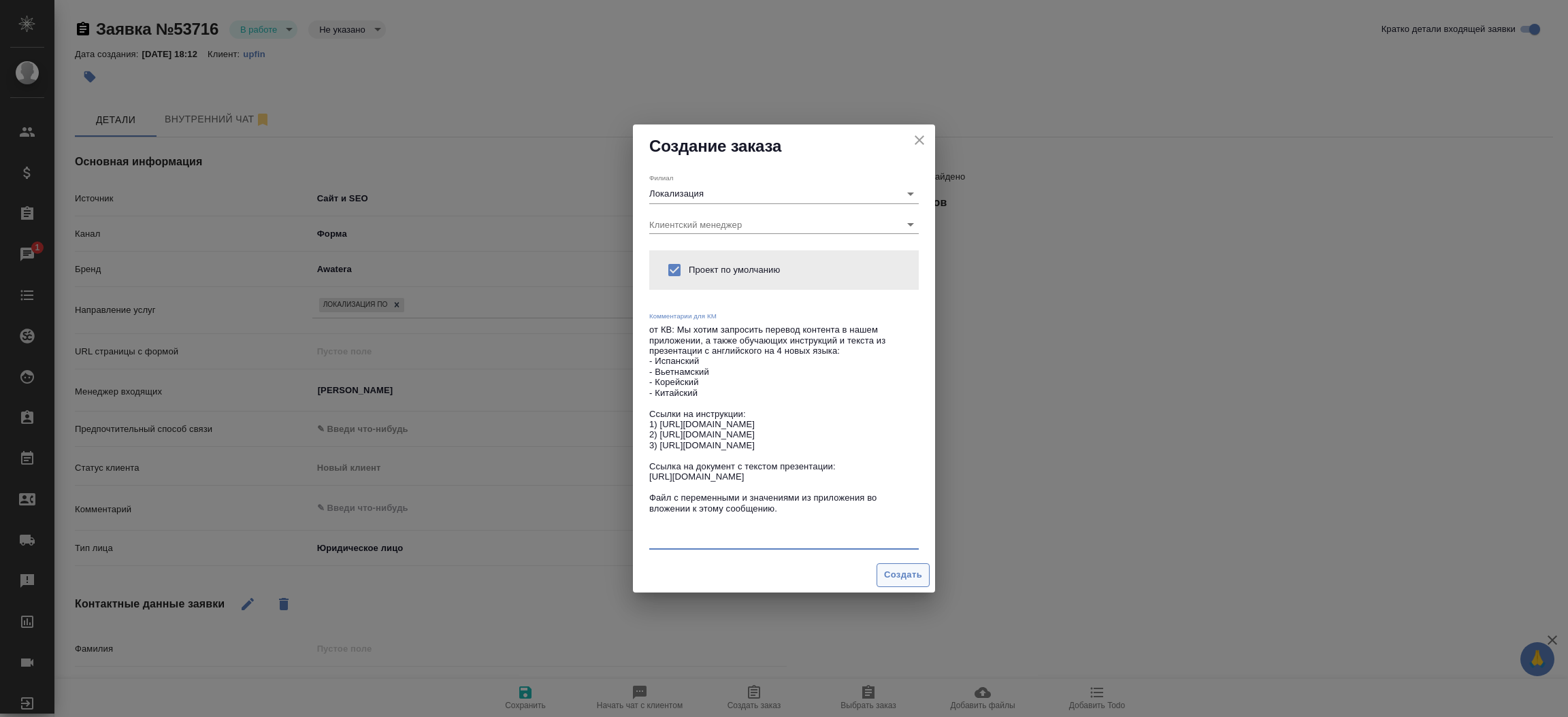
type textarea "от КВ: Мы хотим запросить перевод контента в нашем приложении, а также обучающи…"
click at [897, 578] on span "Создать" at bounding box center [903, 575] width 38 height 16
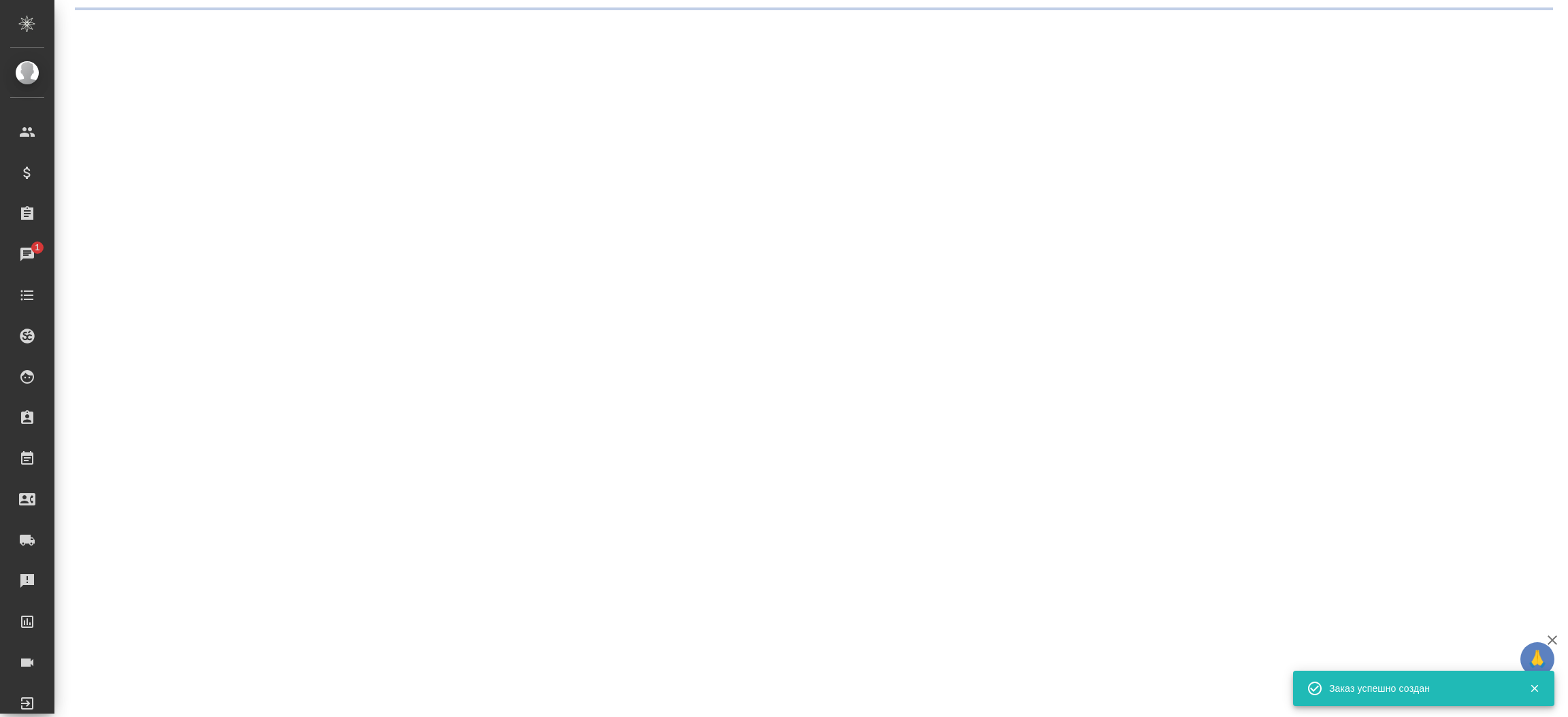
select select "RU"
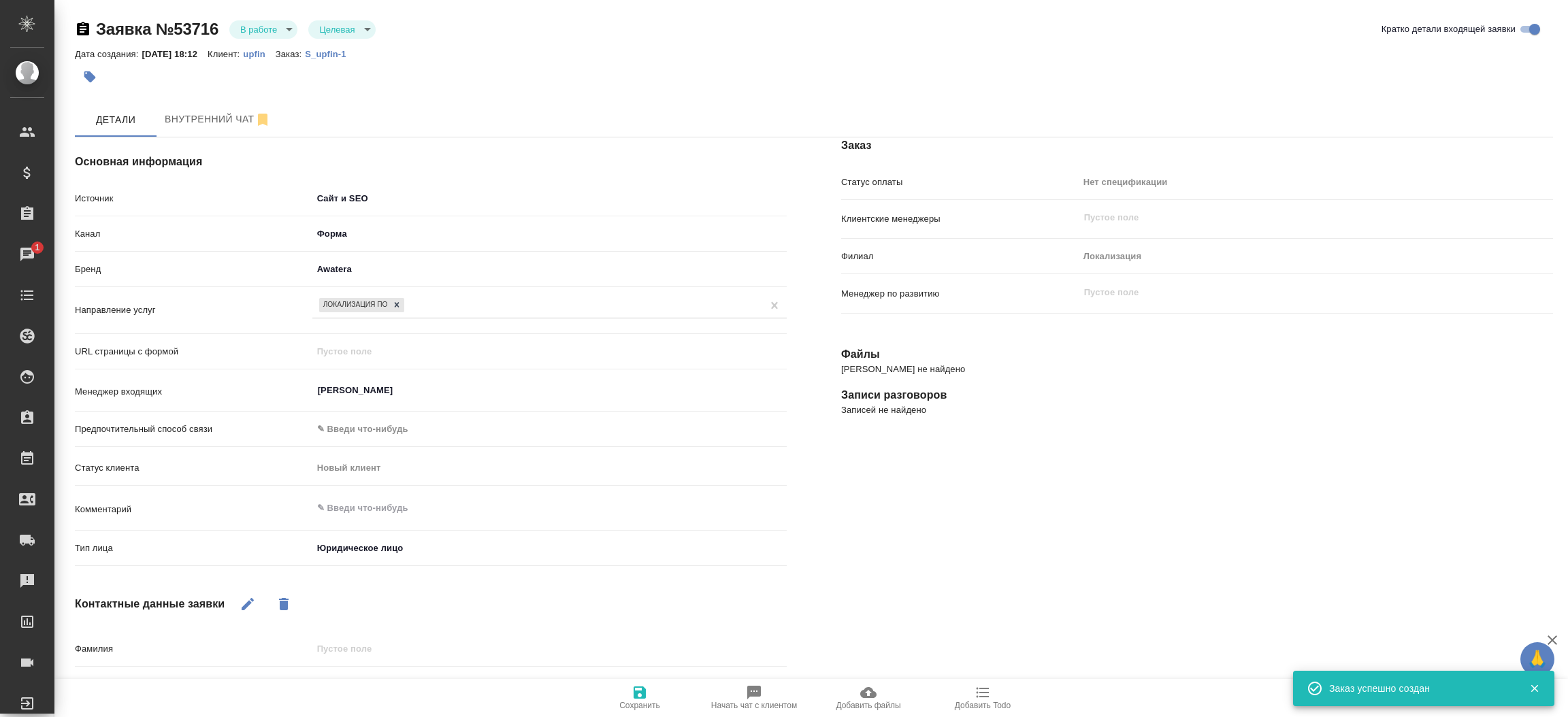
type textarea "x"
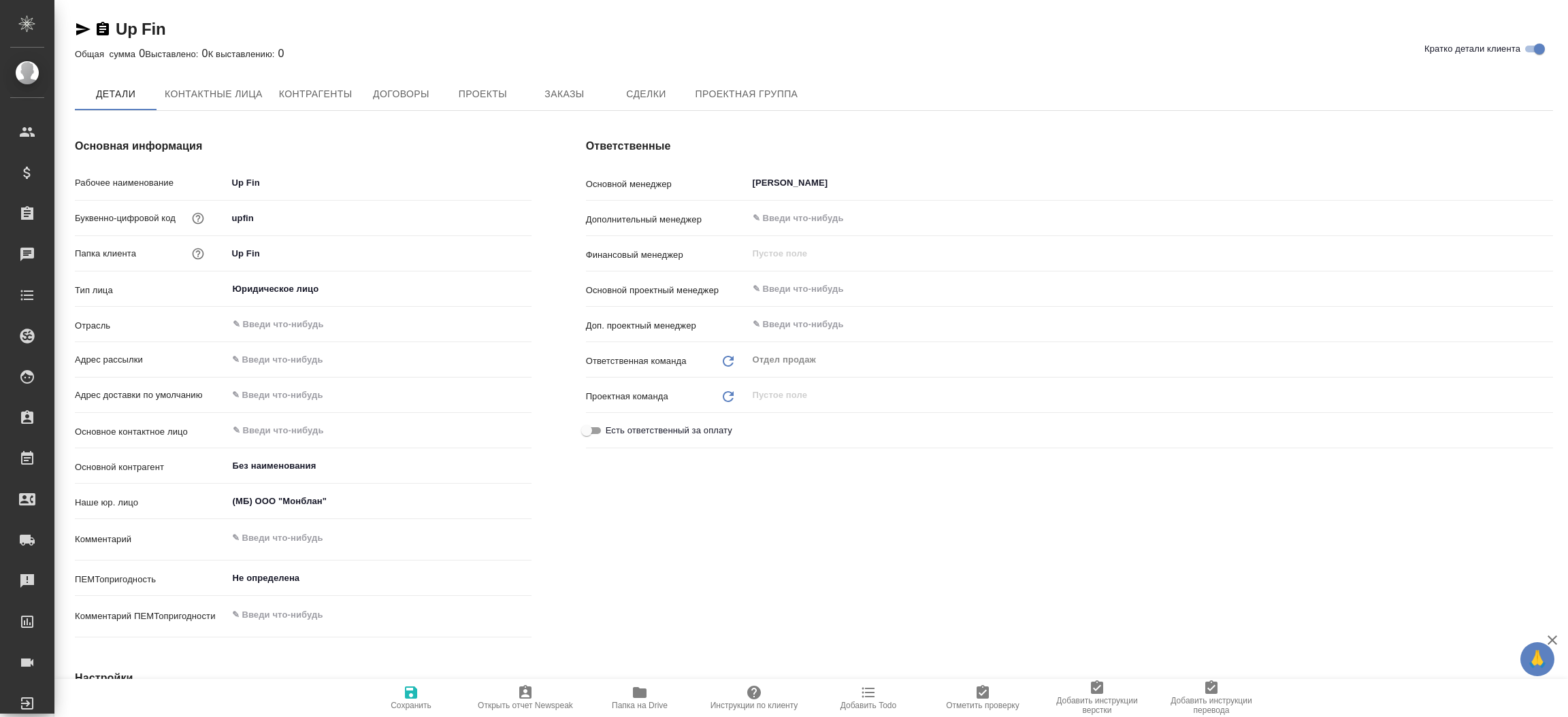
type textarea "x"
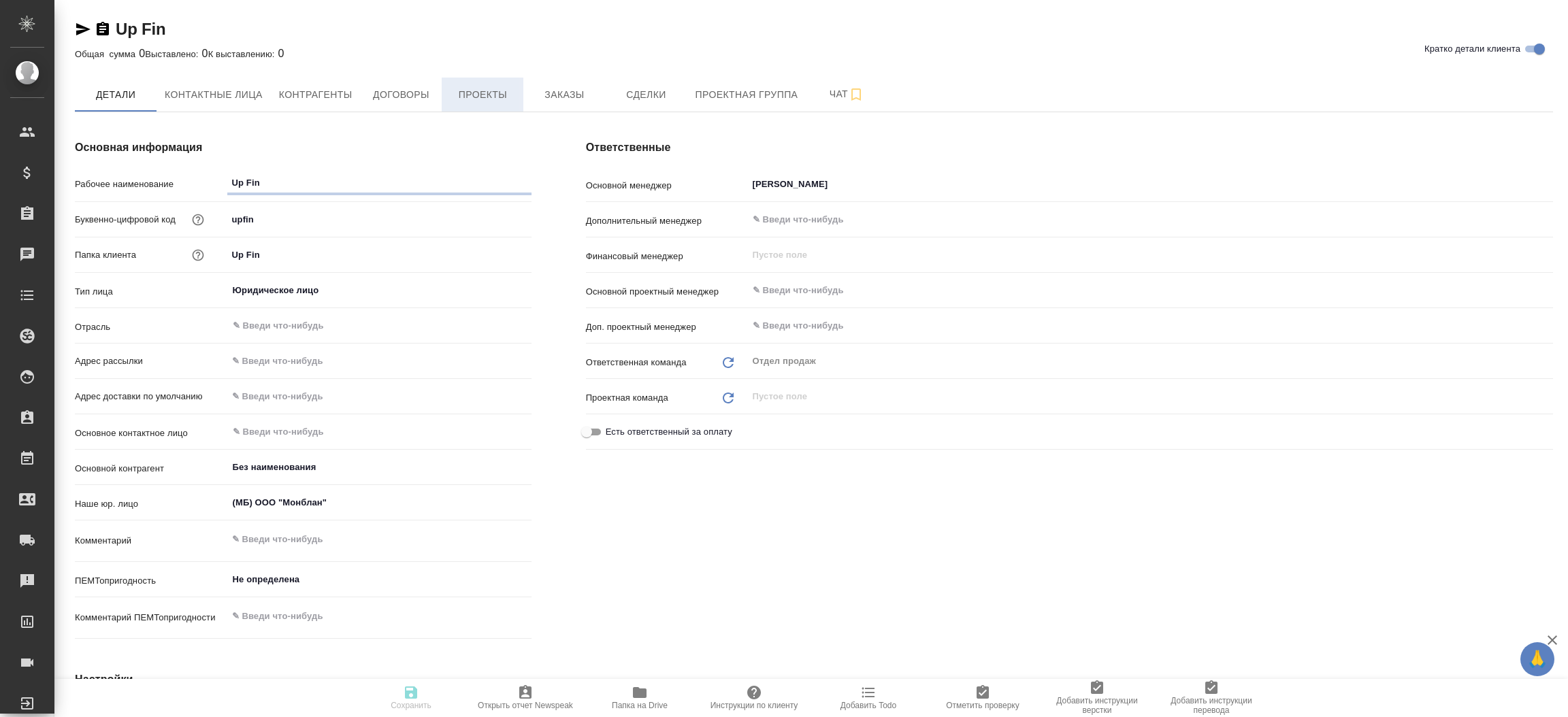
type textarea "x"
click at [495, 101] on span "Проекты" at bounding box center [482, 95] width 65 height 17
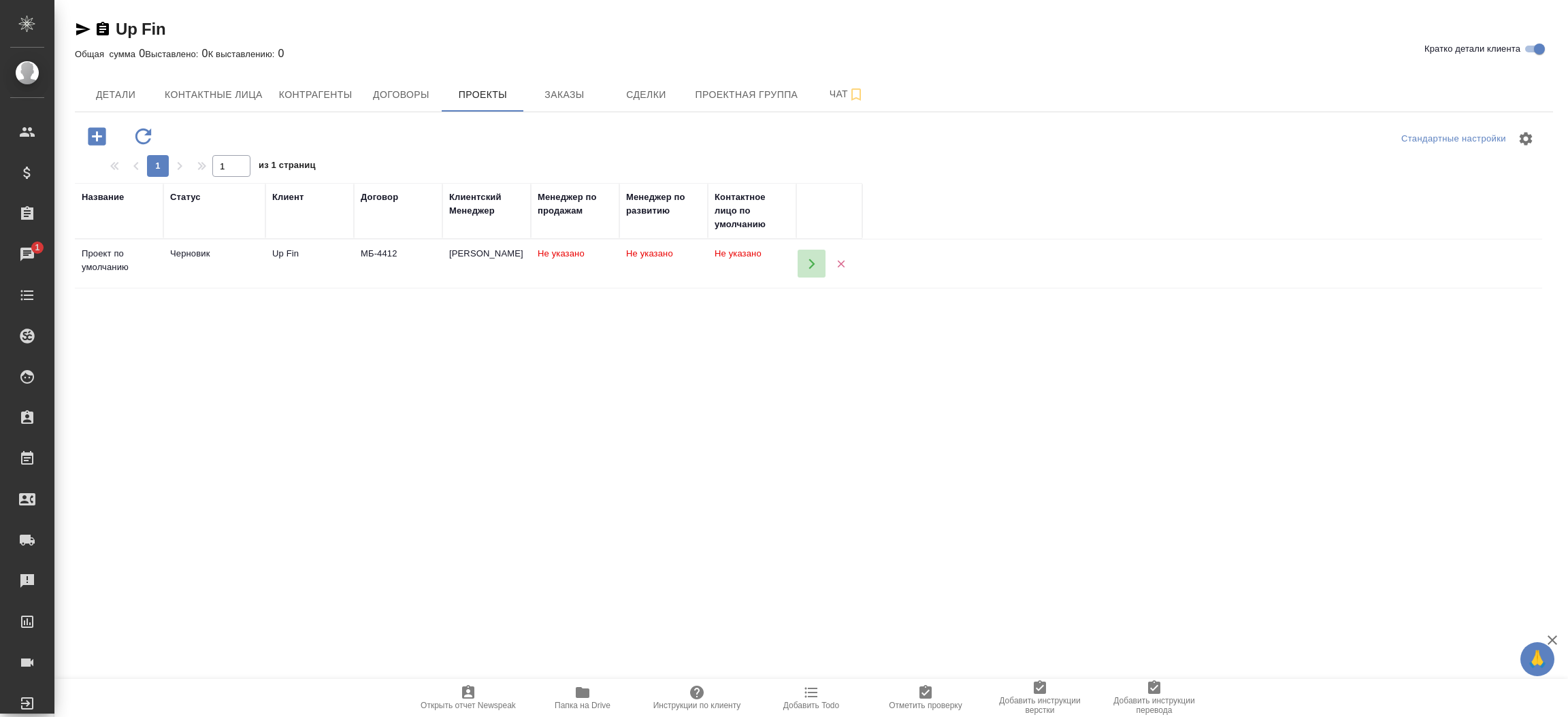
click at [804, 259] on button "button" at bounding box center [811, 263] width 28 height 28
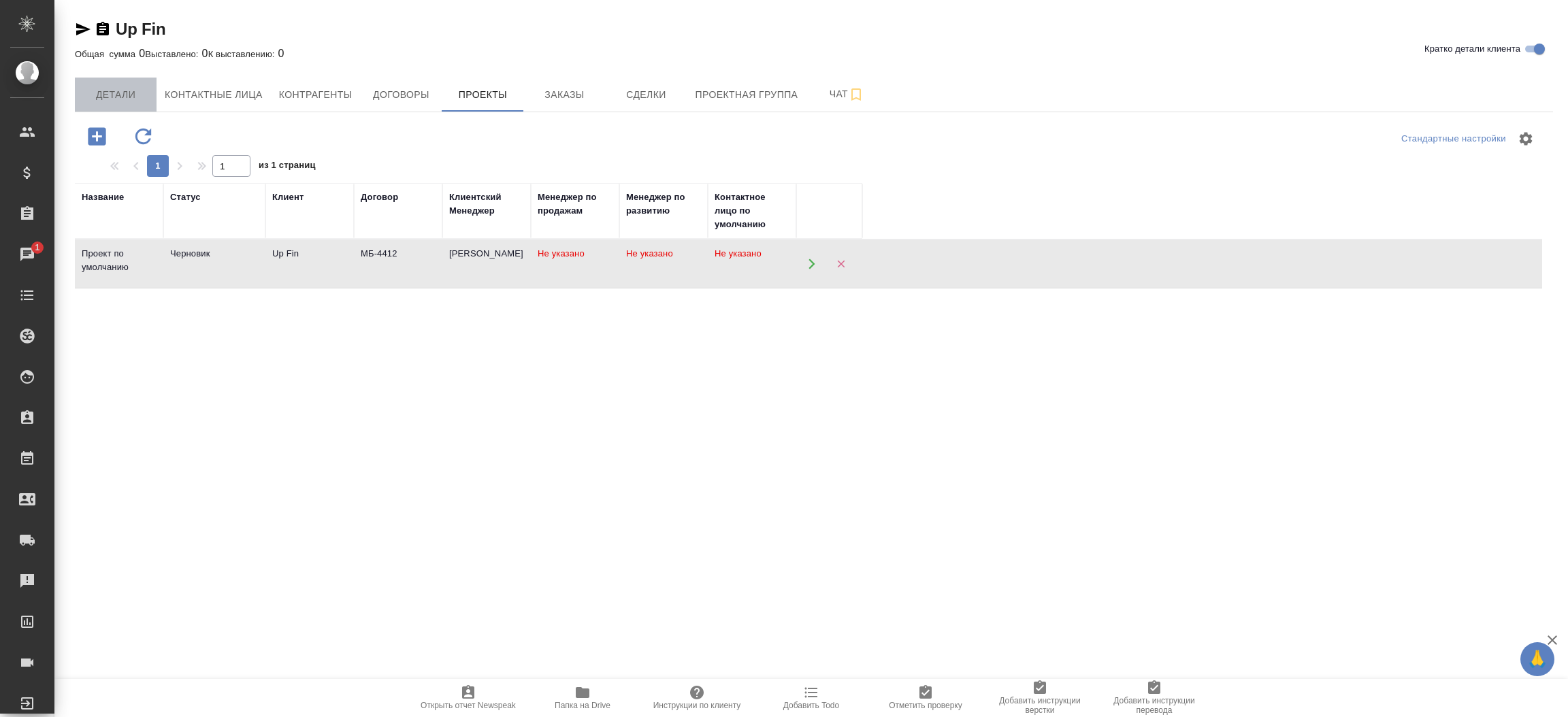
click at [116, 96] on span "Детали" at bounding box center [115, 95] width 65 height 17
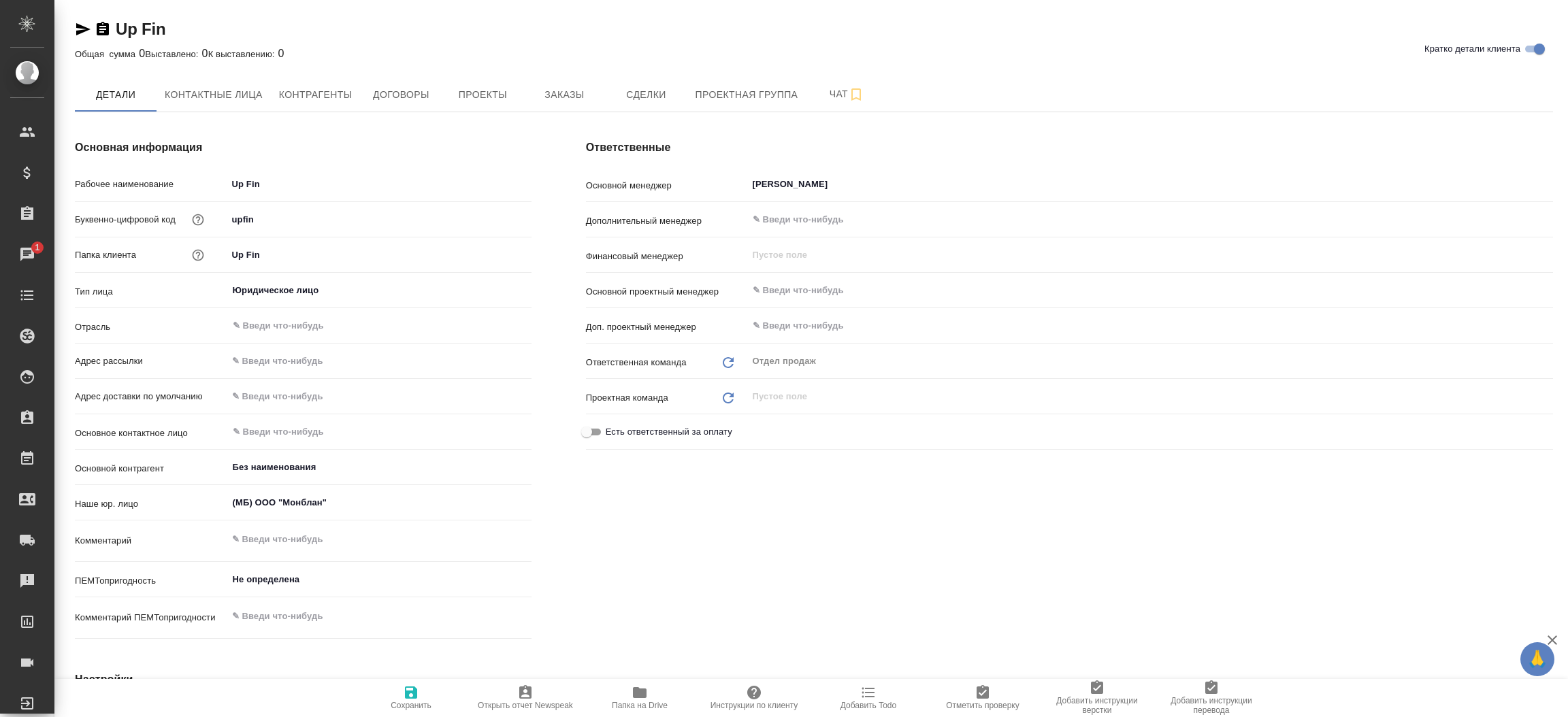
click at [81, 38] on div "Up Fin" at bounding box center [120, 29] width 91 height 22
type textarea "x"
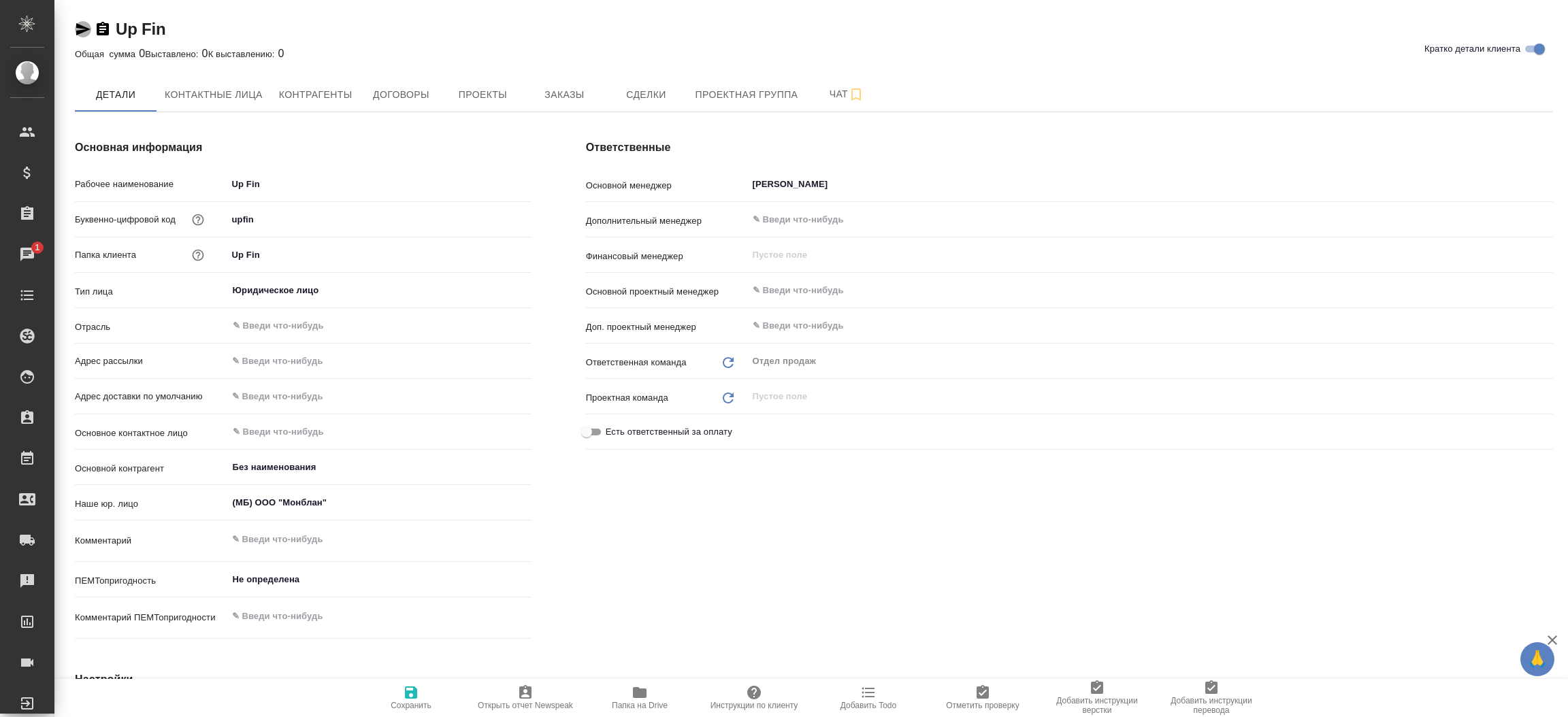
click at [81, 24] on icon "button" at bounding box center [83, 29] width 17 height 17
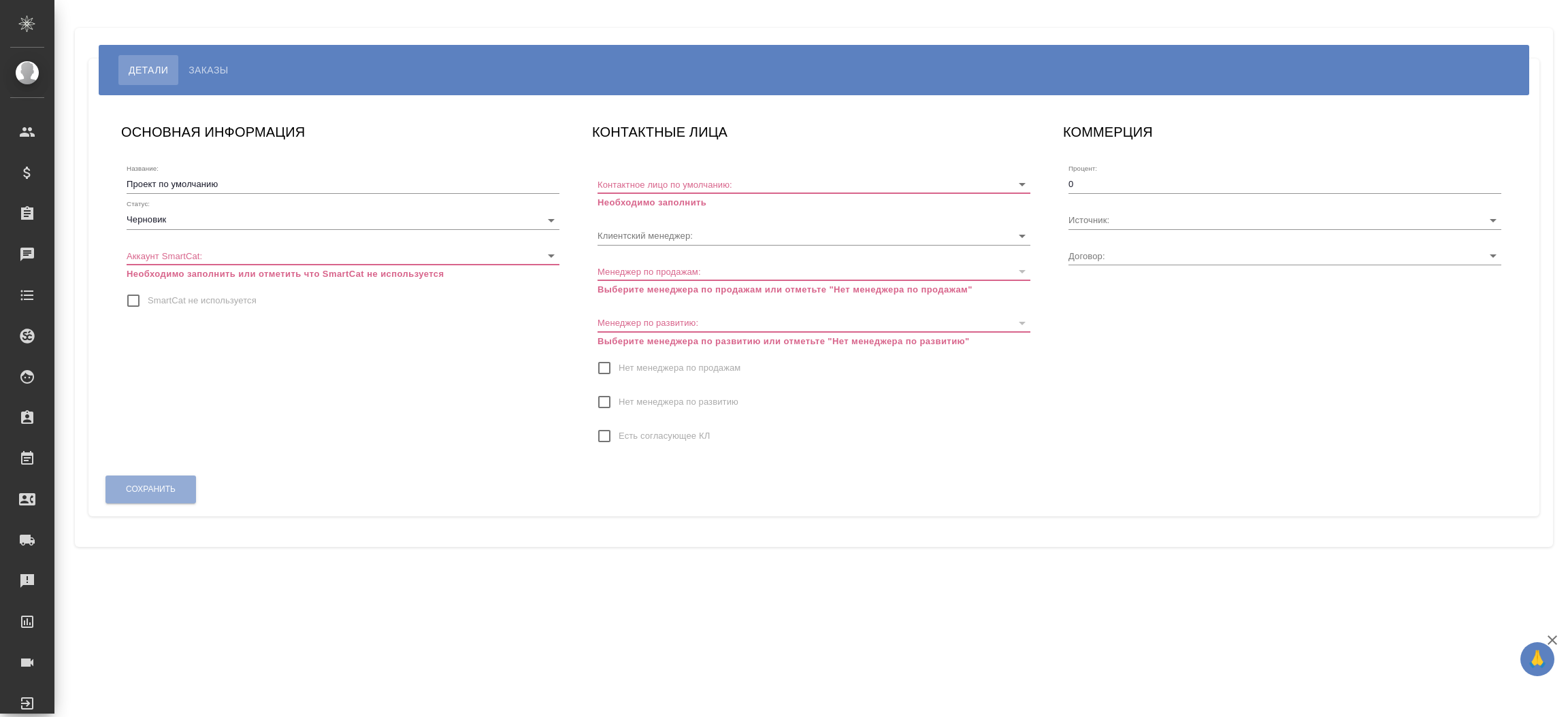
type input "МБ-4412"
type input "[PERSON_NAME]"
click at [138, 307] on input "SmartCat не используется" at bounding box center [134, 300] width 29 height 29
checkbox input "true"
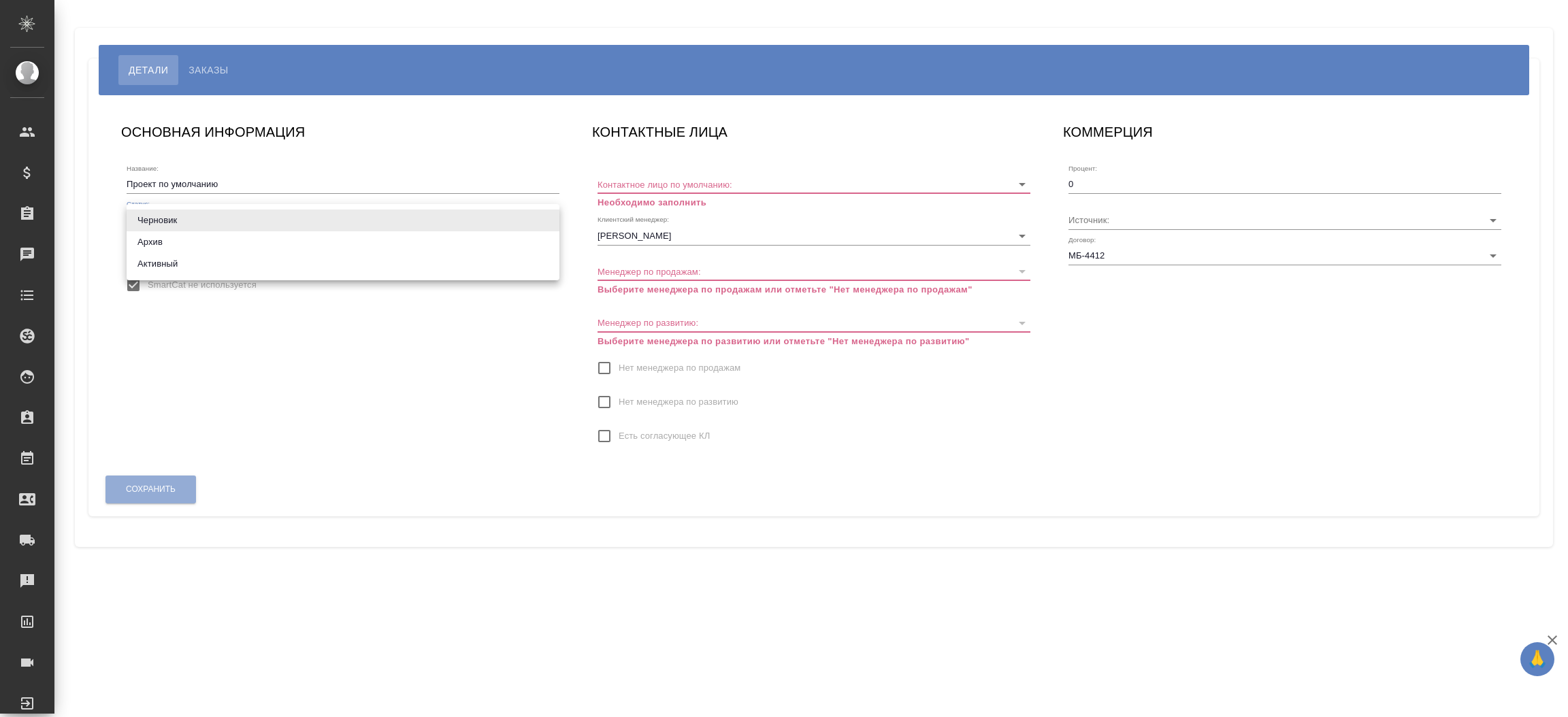
click at [201, 211] on body "🙏 .cls-1 fill:#fff; AWATERA [PERSON_NAME]prutko Клиенты Спецификации Заказы Чат…" at bounding box center [784, 358] width 1568 height 717
click at [201, 267] on li "Активный" at bounding box center [343, 264] width 433 height 22
type input "active"
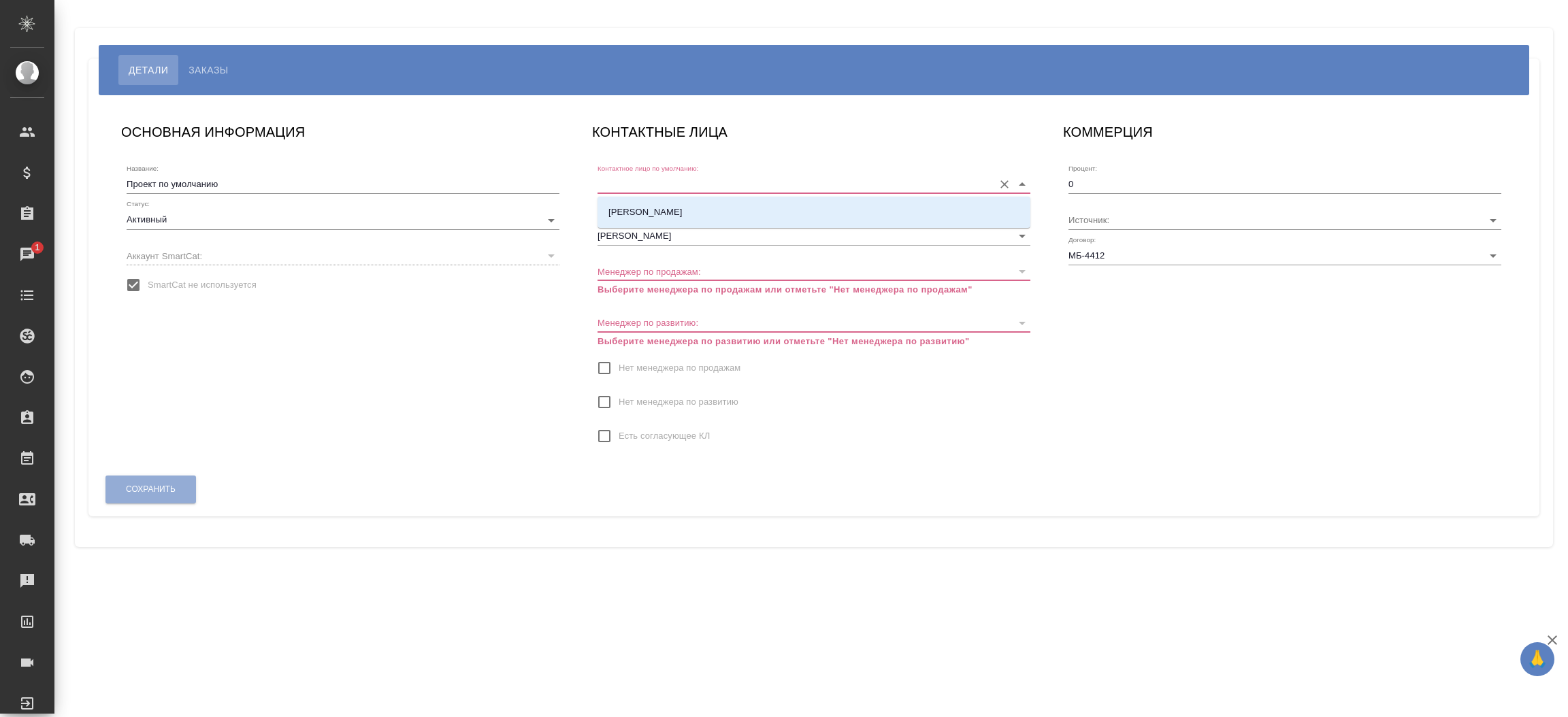
click at [648, 181] on input "Контактное лицо по умолчанию:" at bounding box center [792, 184] width 389 height 19
click at [648, 203] on li "[PERSON_NAME]" at bounding box center [814, 212] width 433 height 24
type input "[PERSON_NAME]"
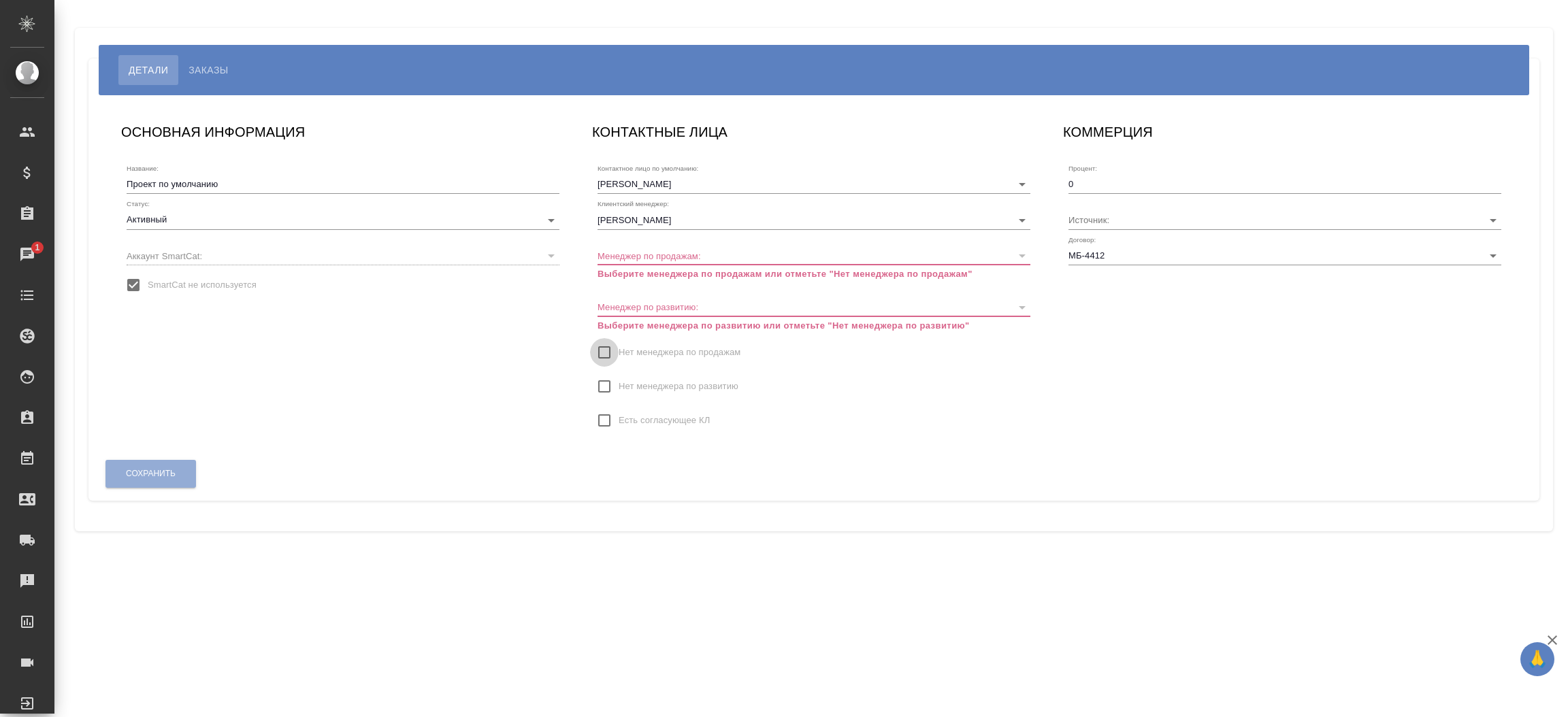
click at [607, 347] on input "Нет менеджера по продажам" at bounding box center [605, 352] width 29 height 29
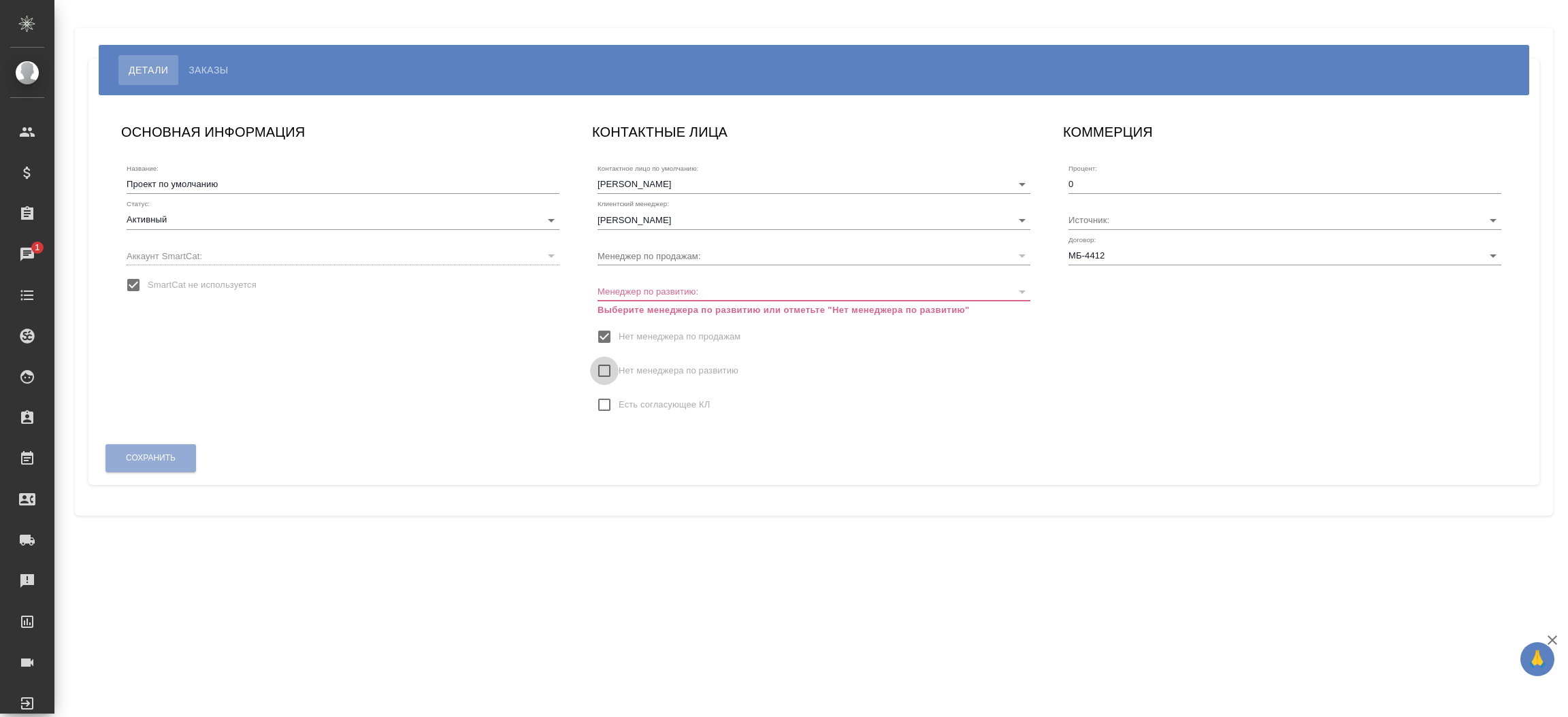
click at [607, 379] on input "Нет менеджера по развитию" at bounding box center [605, 371] width 29 height 29
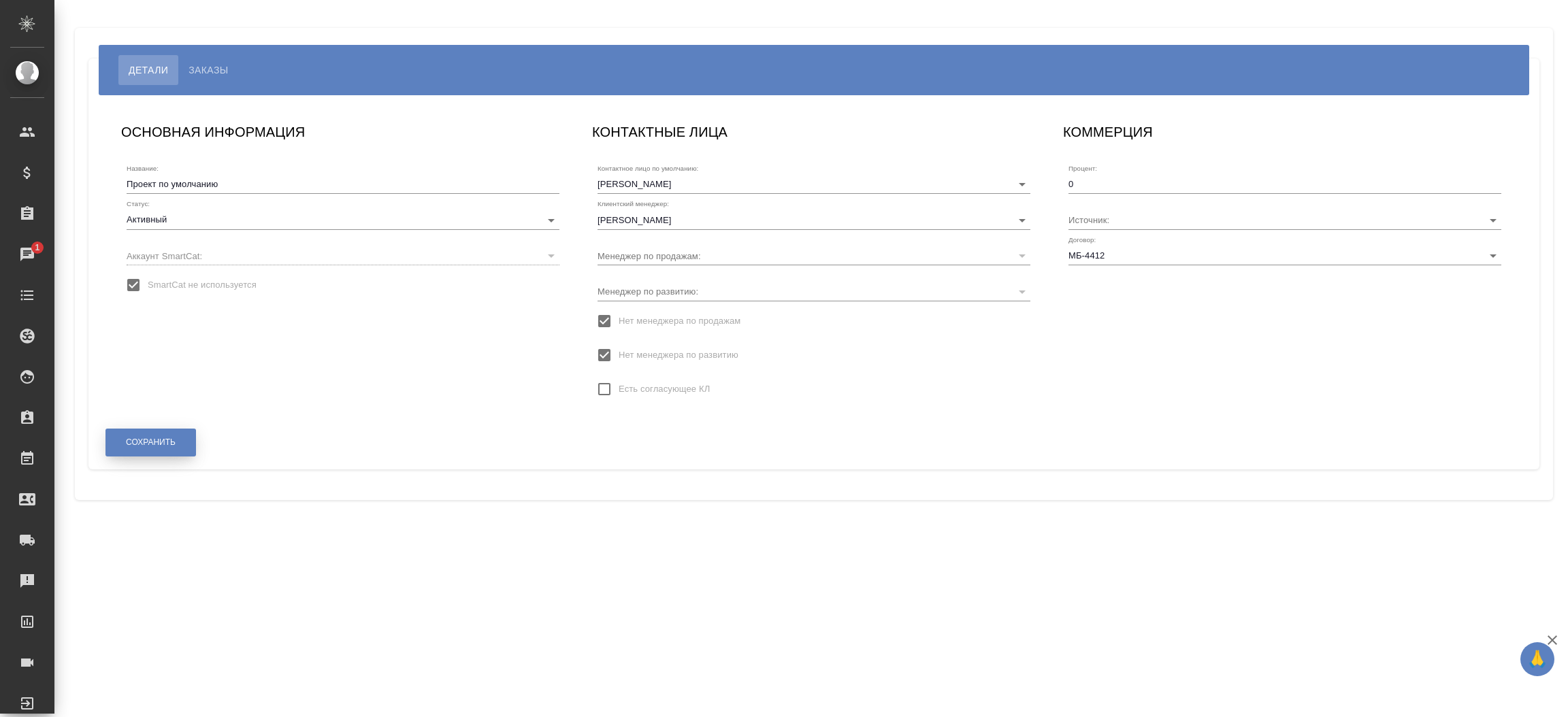
click at [152, 435] on button "Сохранить" at bounding box center [151, 442] width 91 height 28
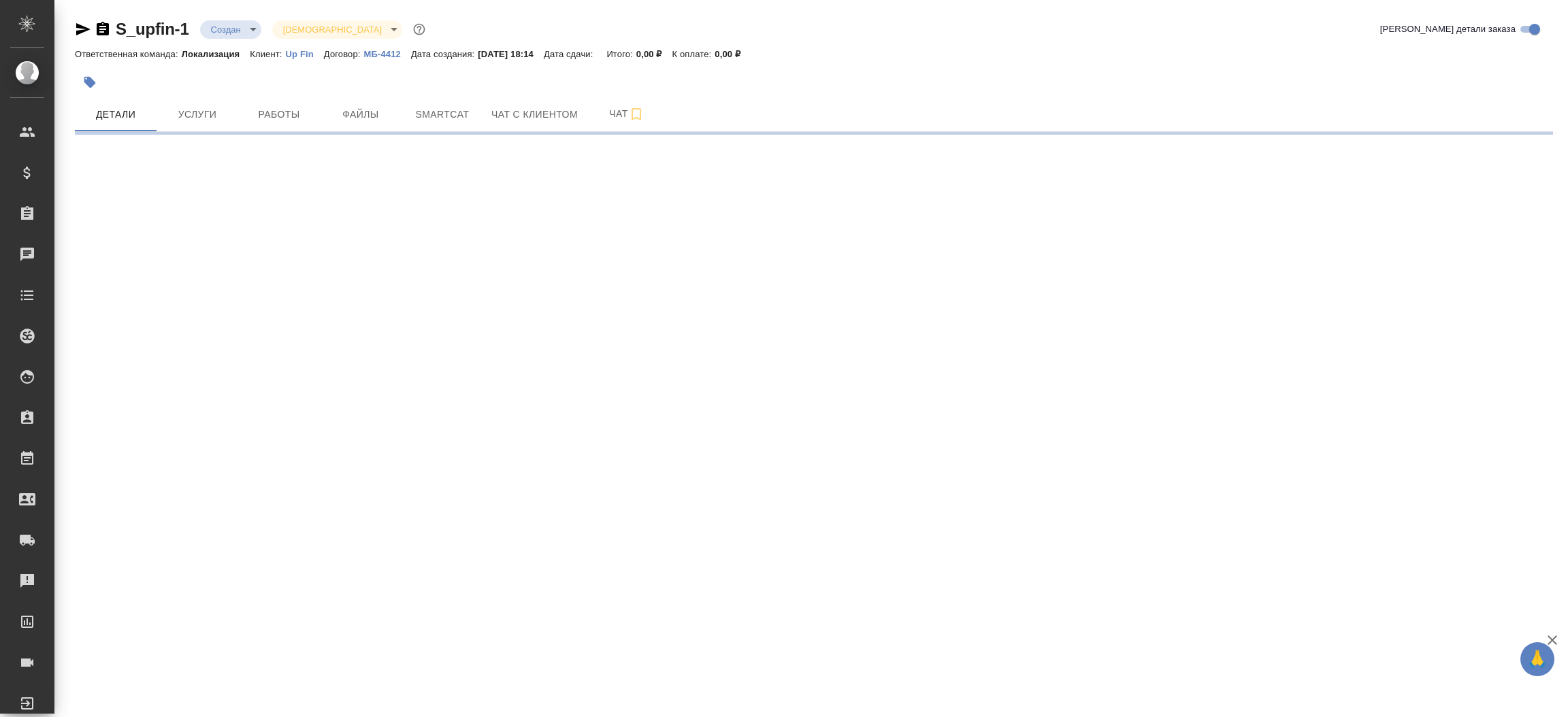
select select "RU"
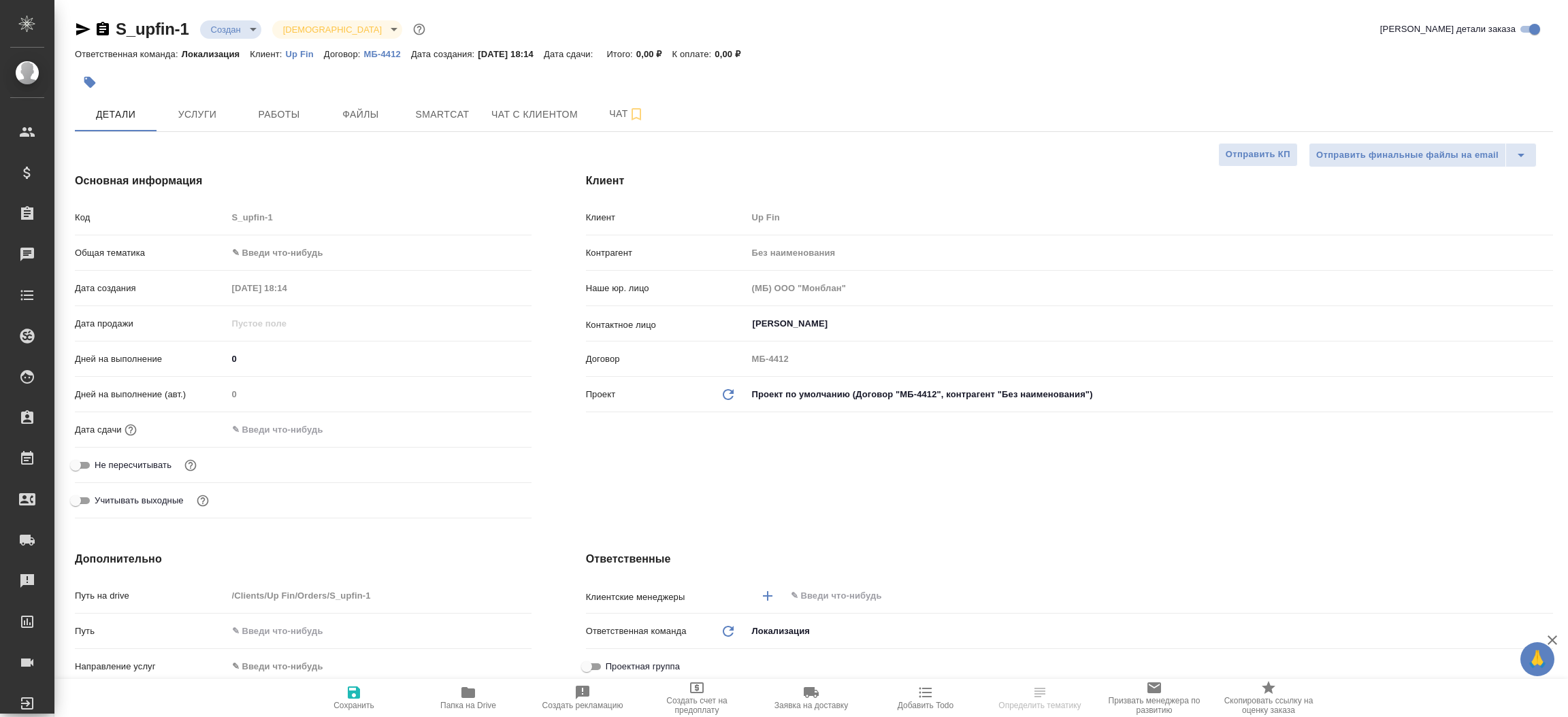
type textarea "x"
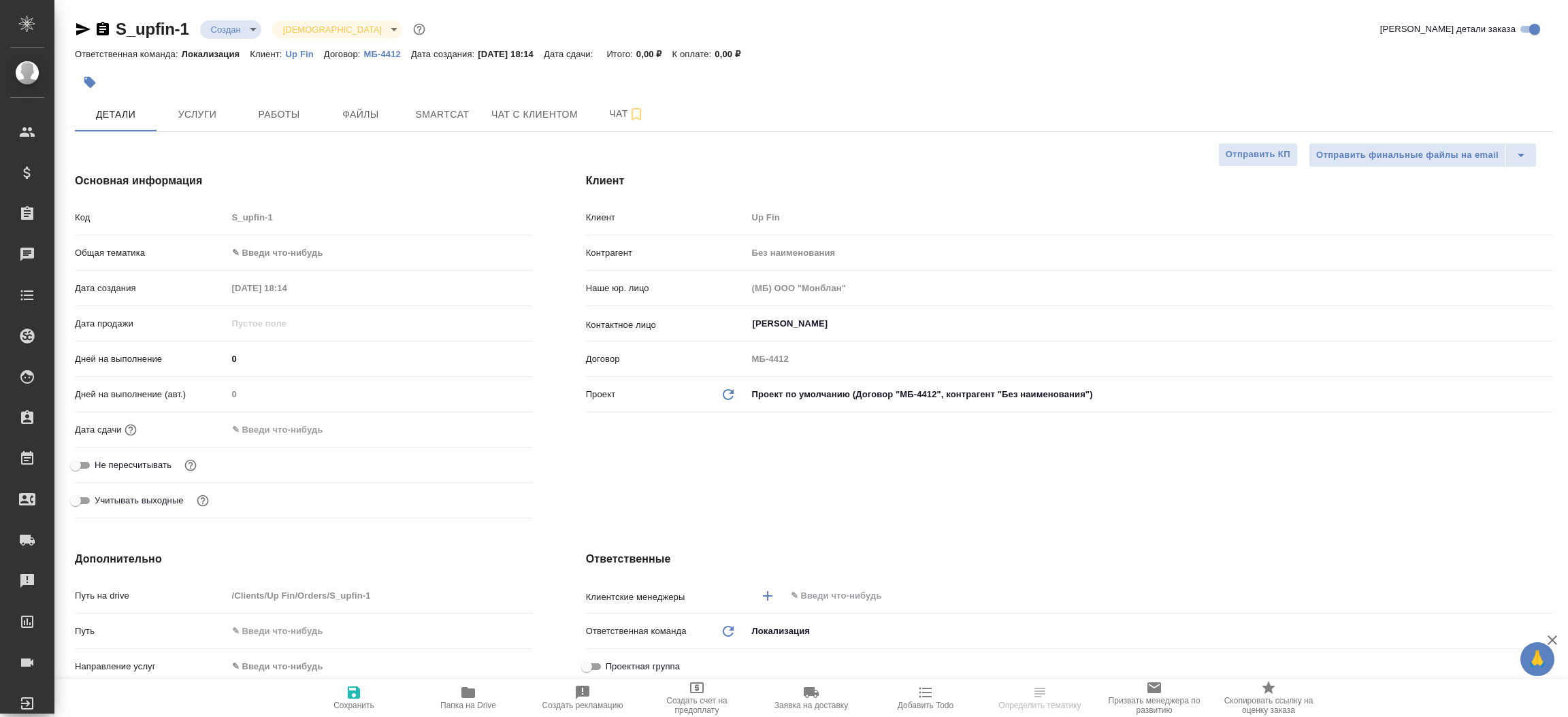
type textarea "x"
click at [83, 23] on icon "button" at bounding box center [83, 29] width 17 height 17
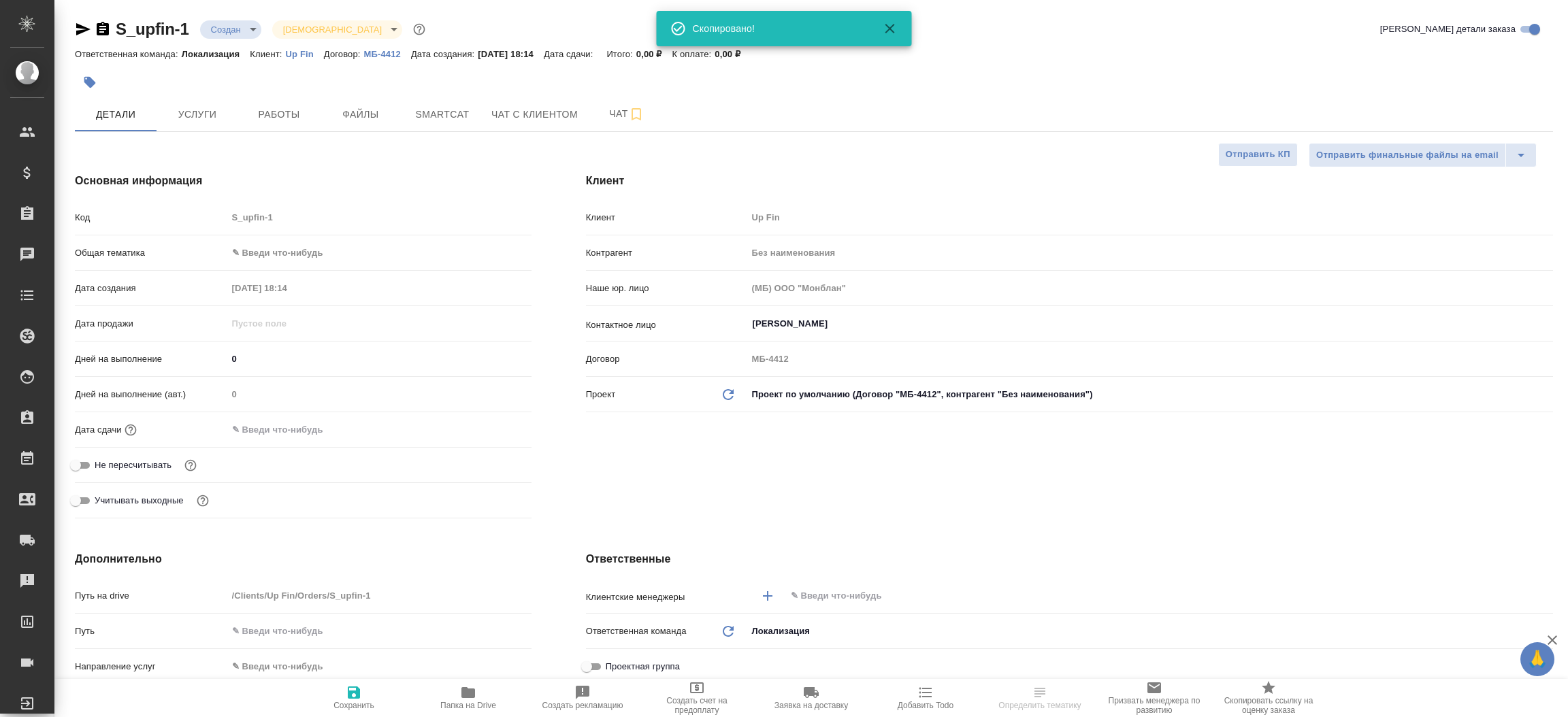
type textarea "x"
select select "RU"
type textarea "x"
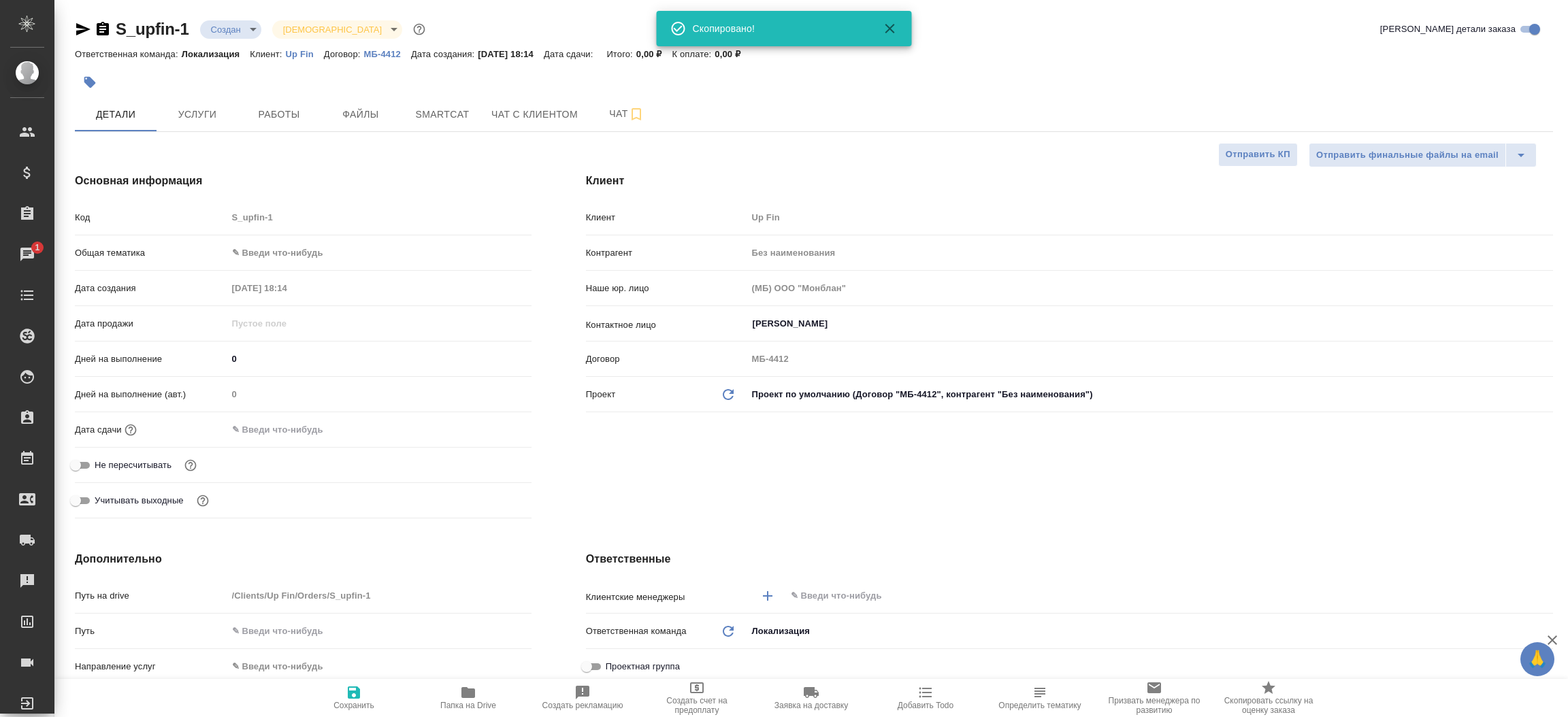
type textarea "x"
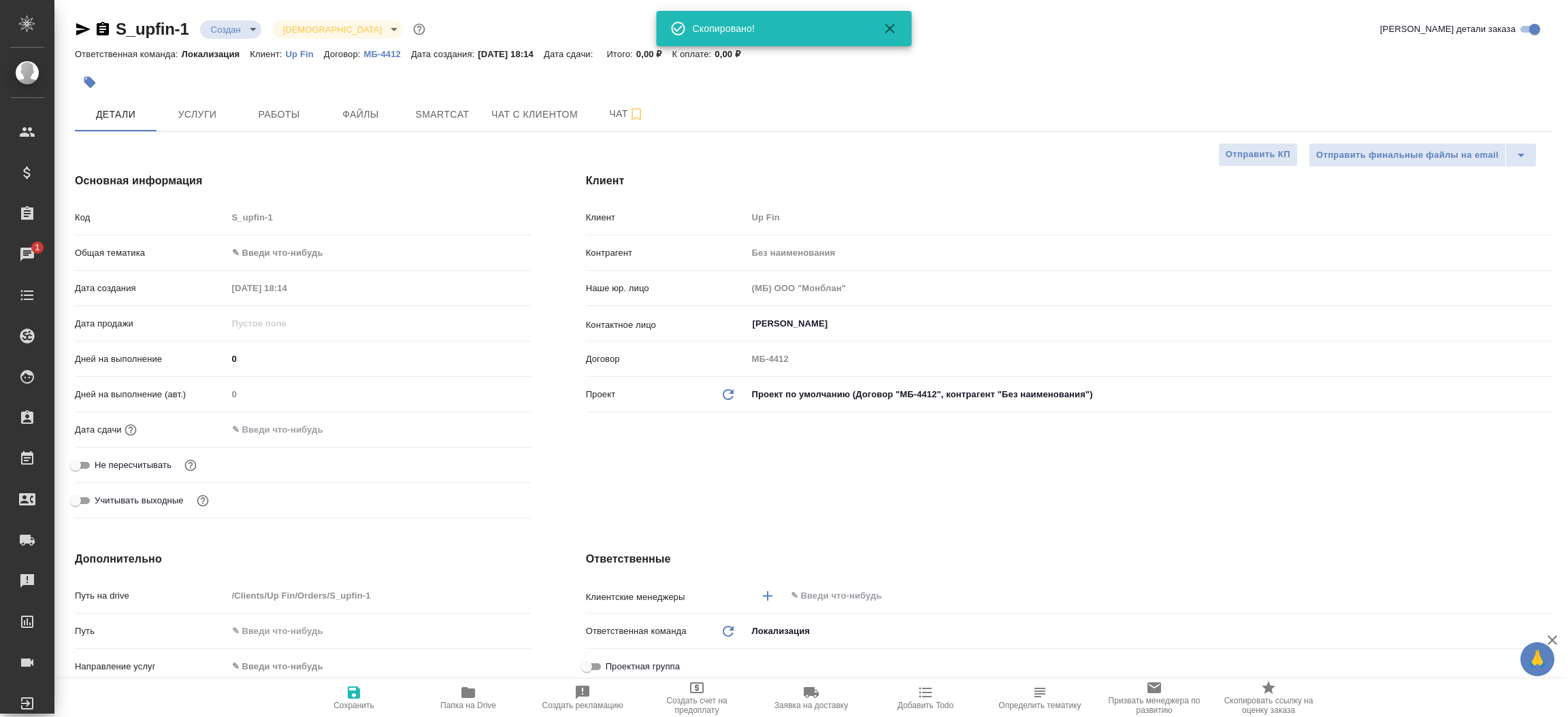
type textarea "x"
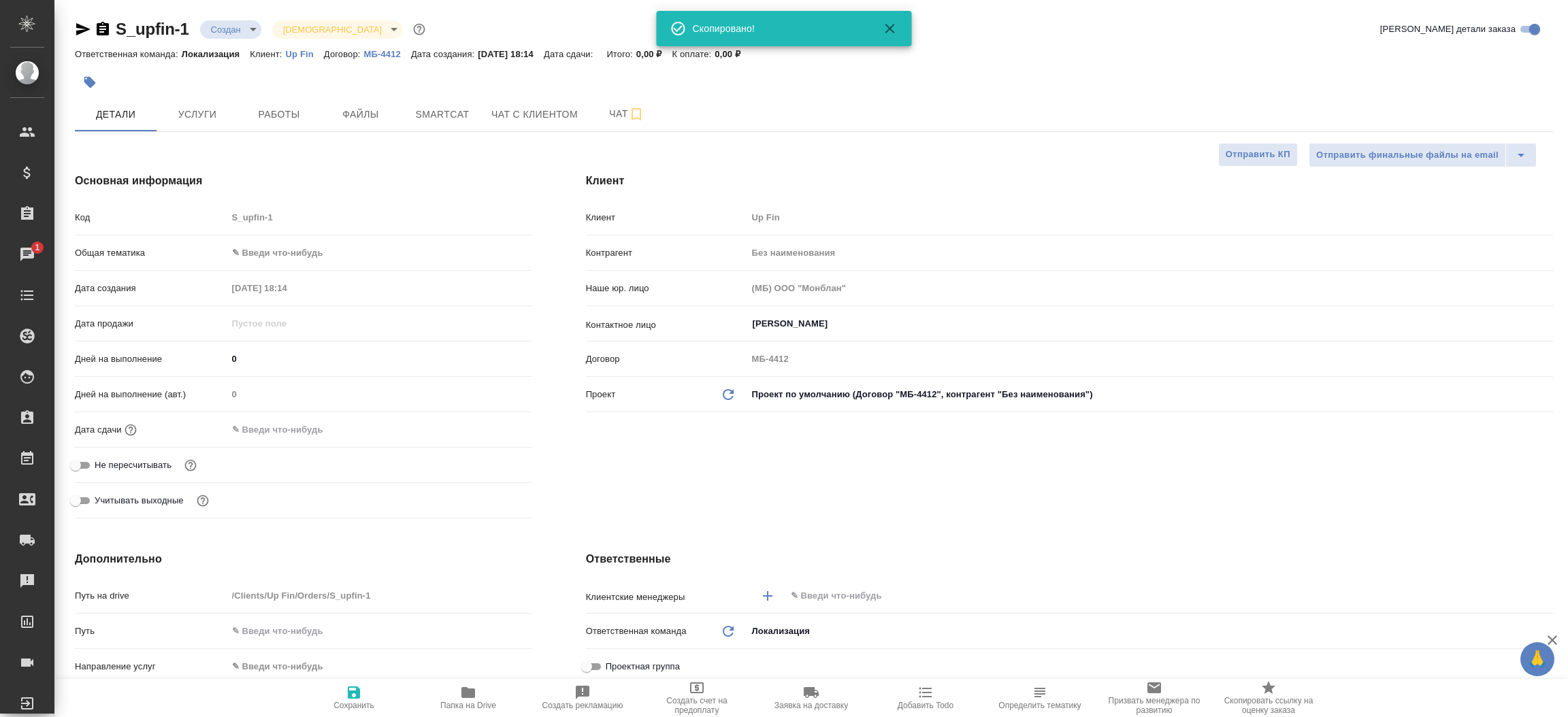
type textarea "x"
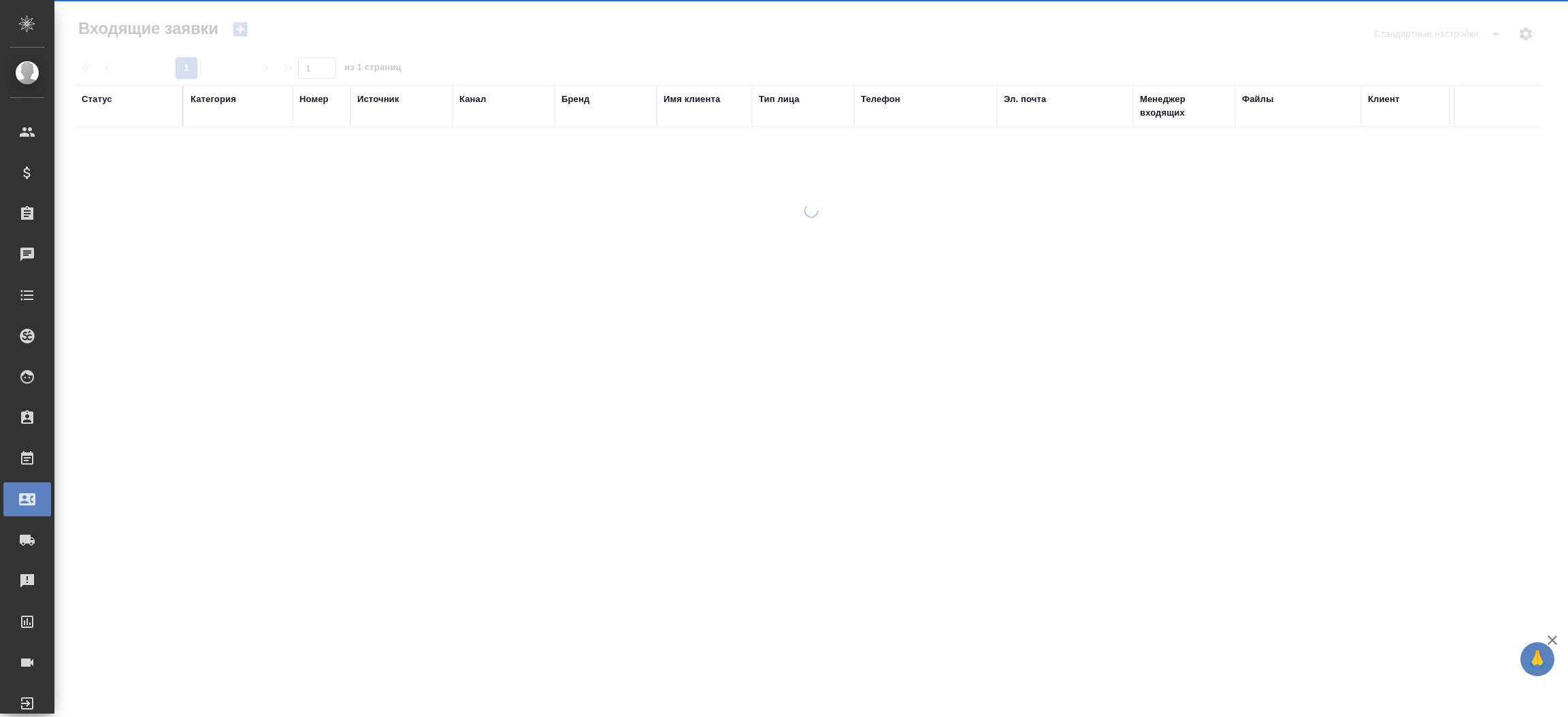
select select "RU"
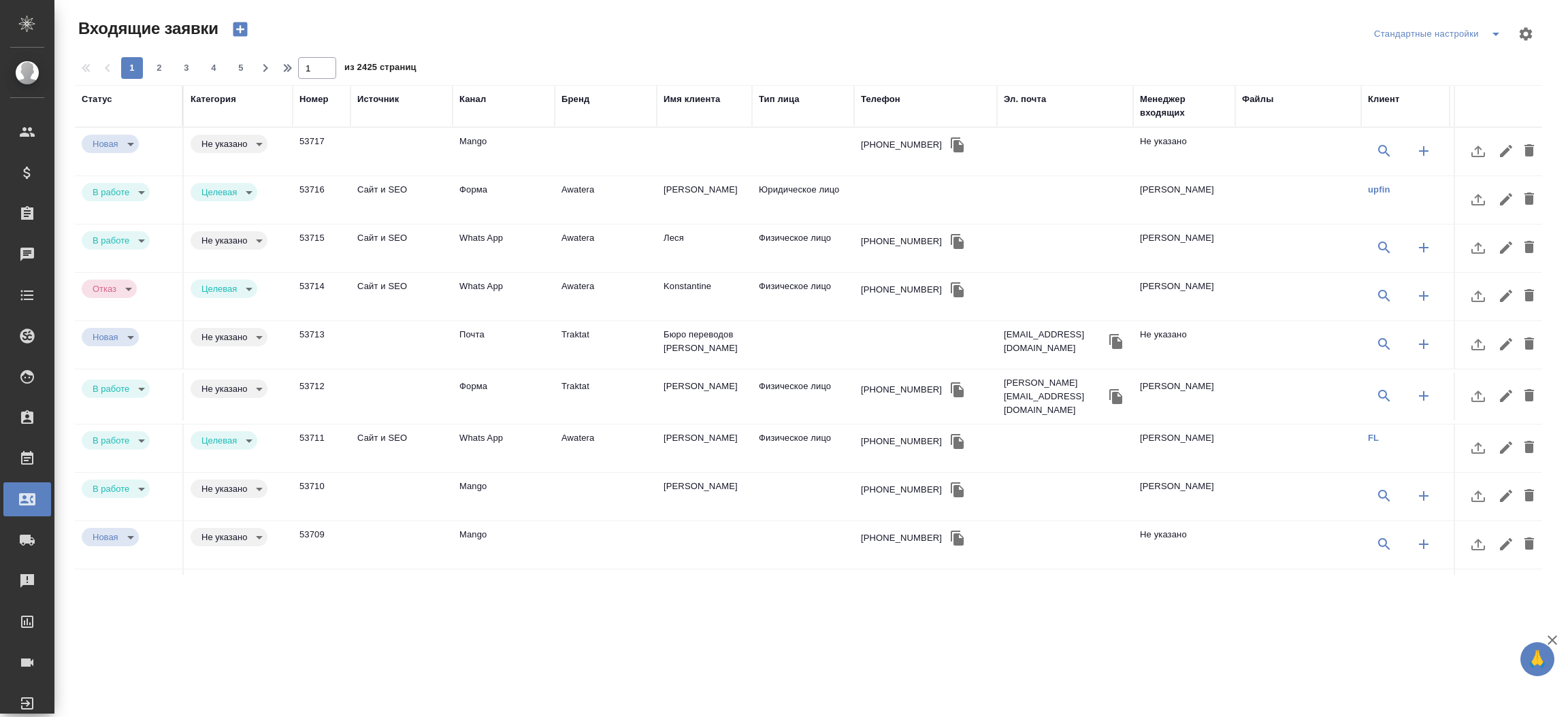
click at [467, 175] on td "Почта" at bounding box center [503, 152] width 102 height 47
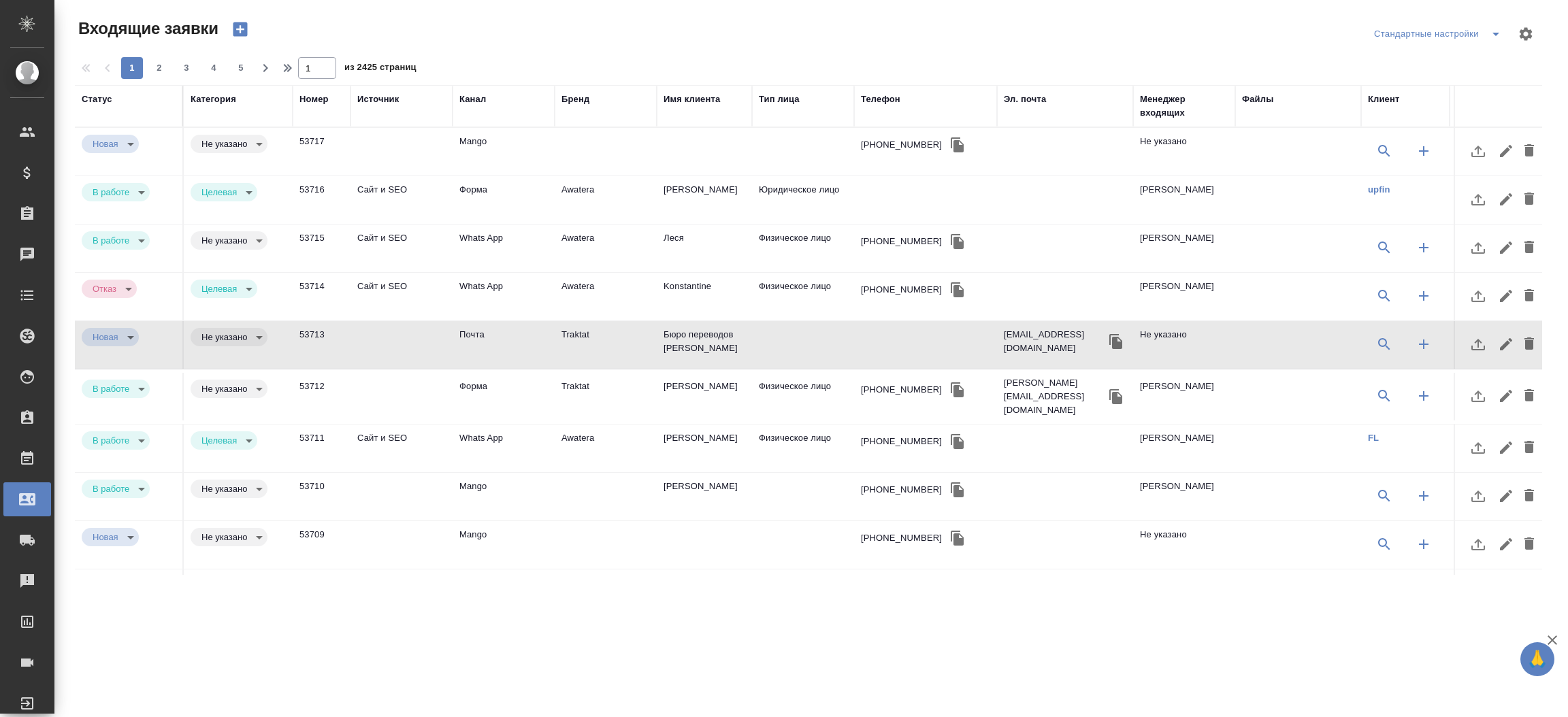
click at [467, 175] on td "Почта" at bounding box center [503, 152] width 102 height 47
click at [1524, 341] on icon "button" at bounding box center [1528, 343] width 9 height 12
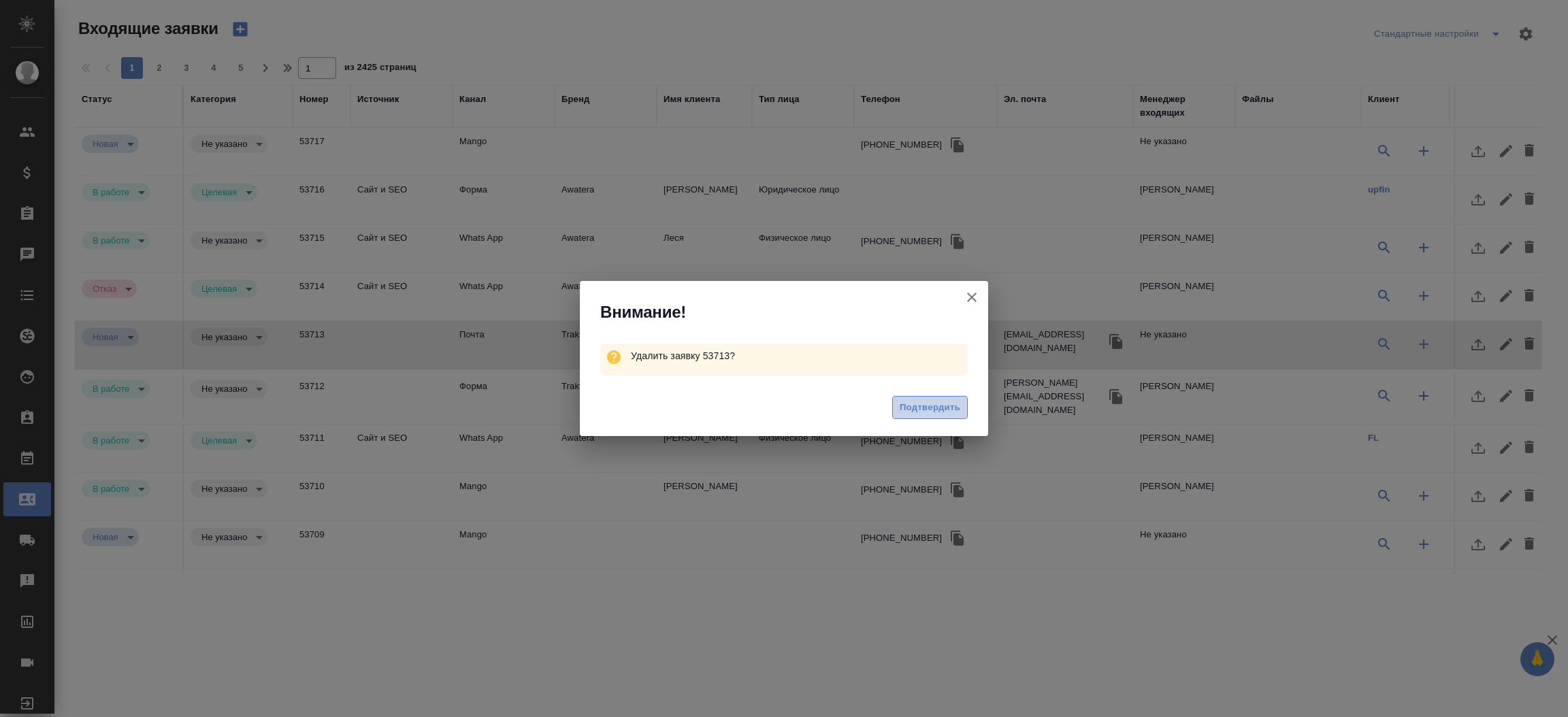
click at [922, 412] on span "Подтвердить" at bounding box center [930, 408] width 60 height 16
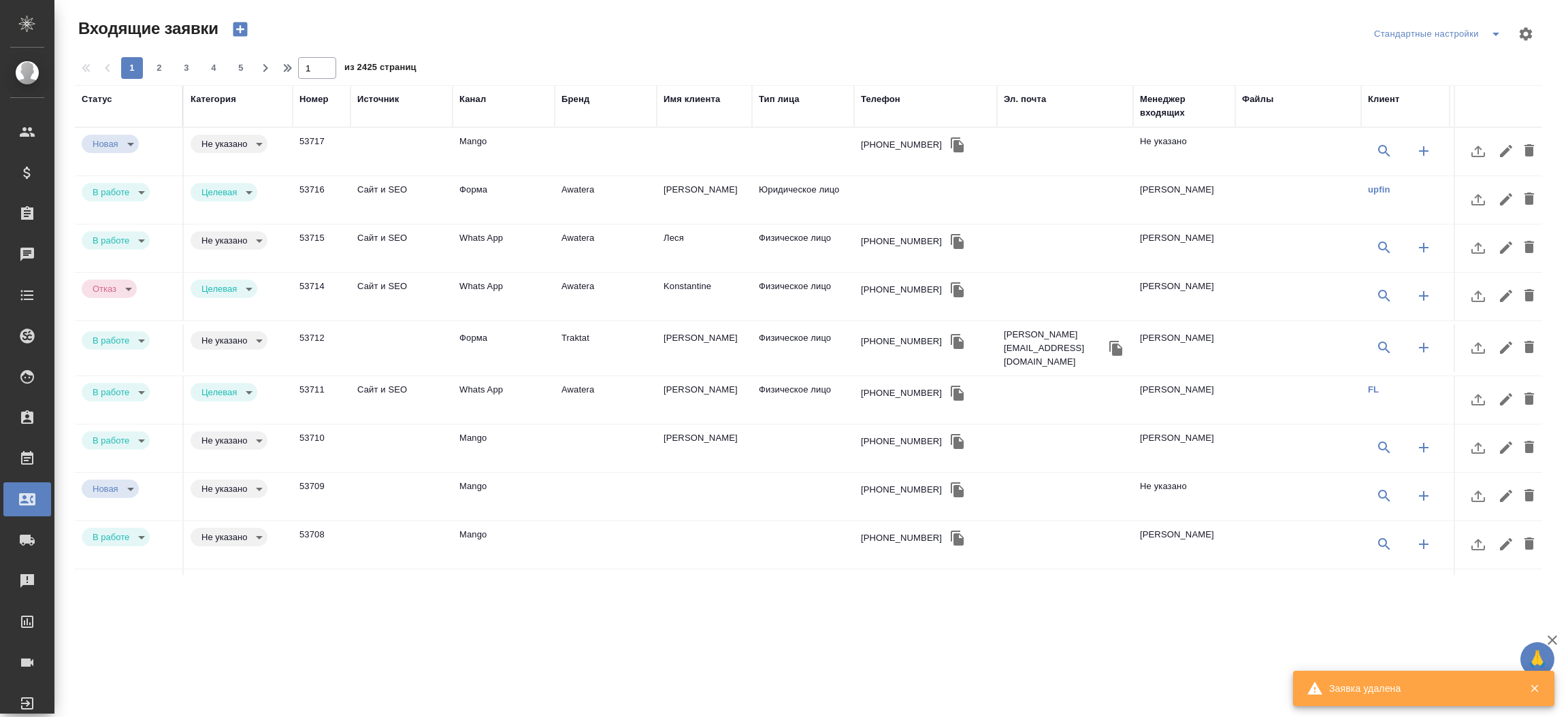
click at [475, 98] on div "Канал" at bounding box center [472, 99] width 27 height 14
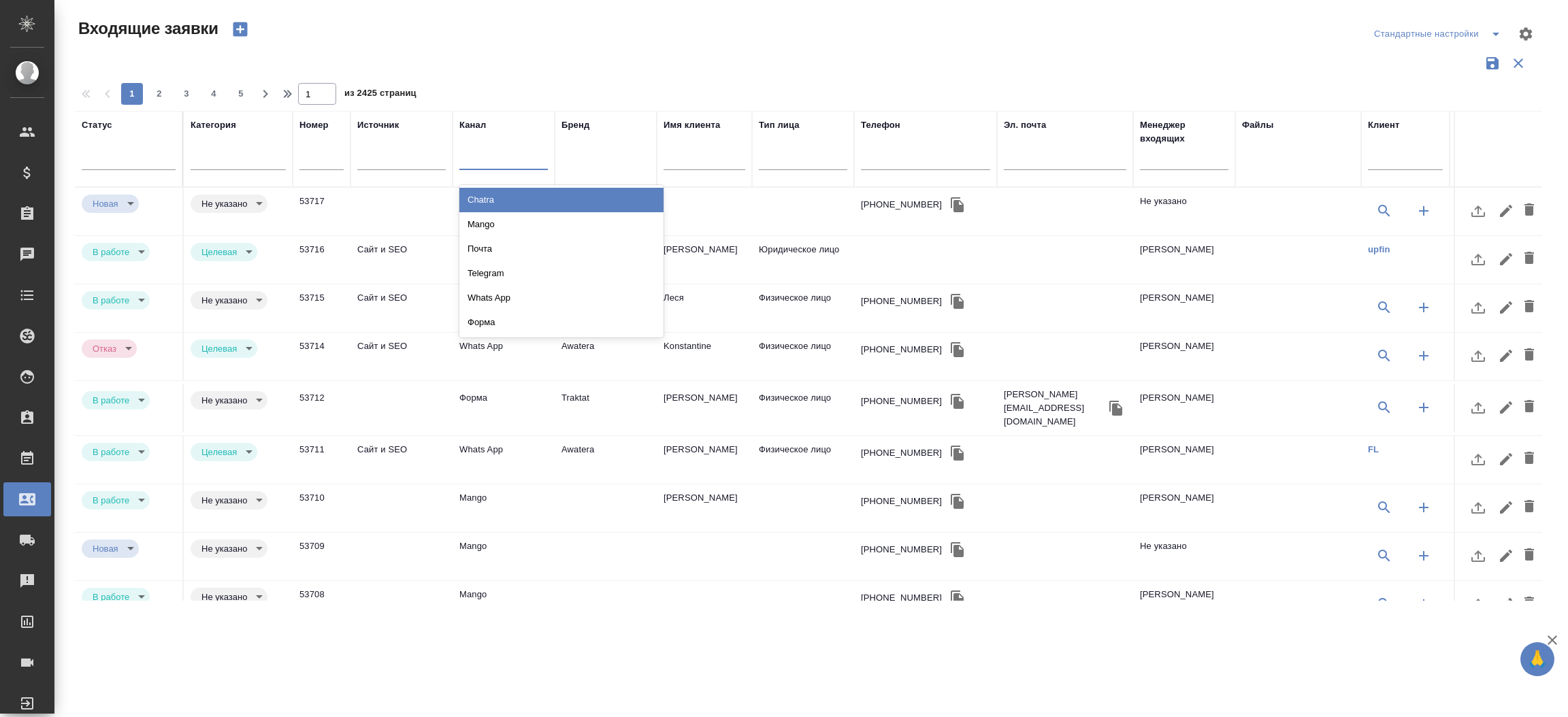
click at [484, 159] on div at bounding box center [503, 156] width 88 height 19
type input "поч"
click at [480, 200] on div "Почта" at bounding box center [561, 200] width 204 height 24
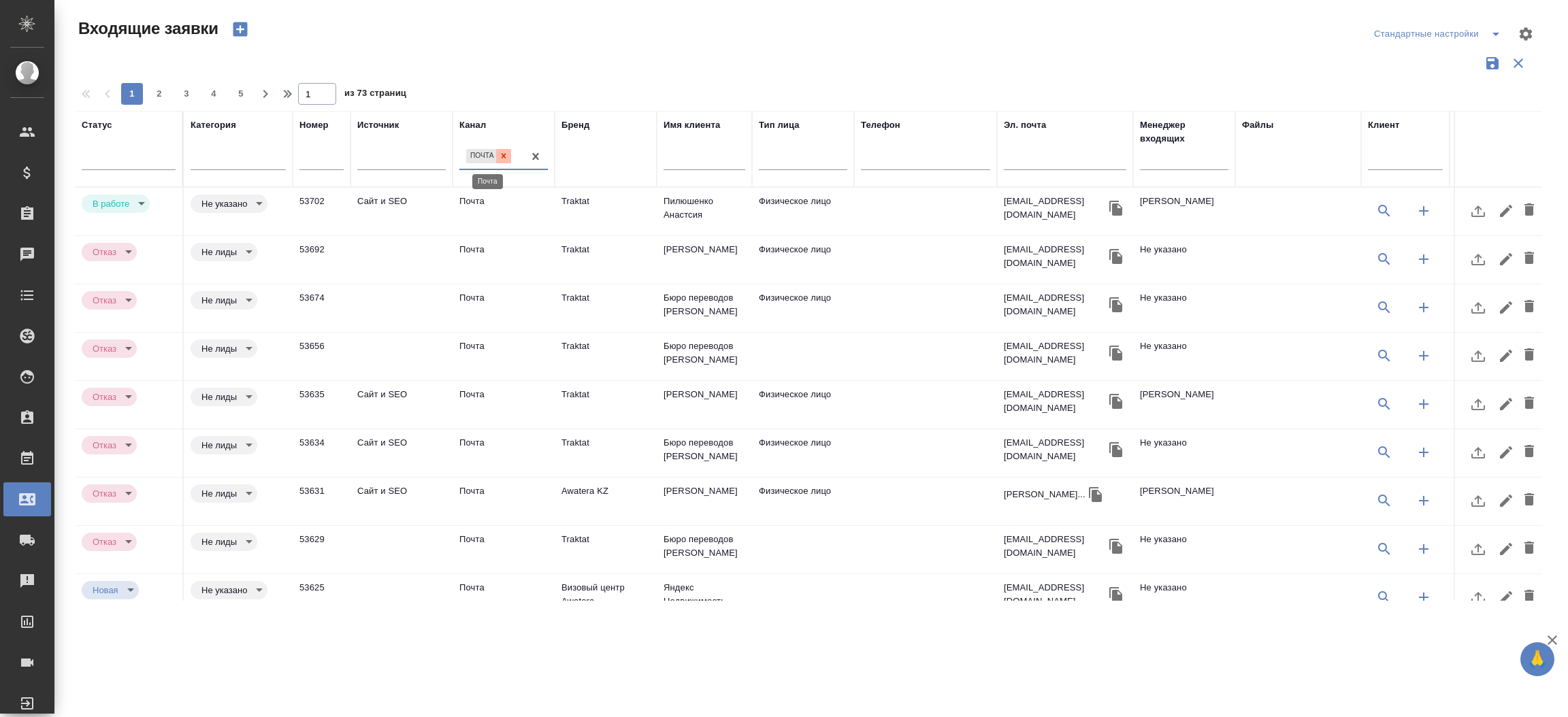
click at [509, 158] on div at bounding box center [503, 156] width 15 height 14
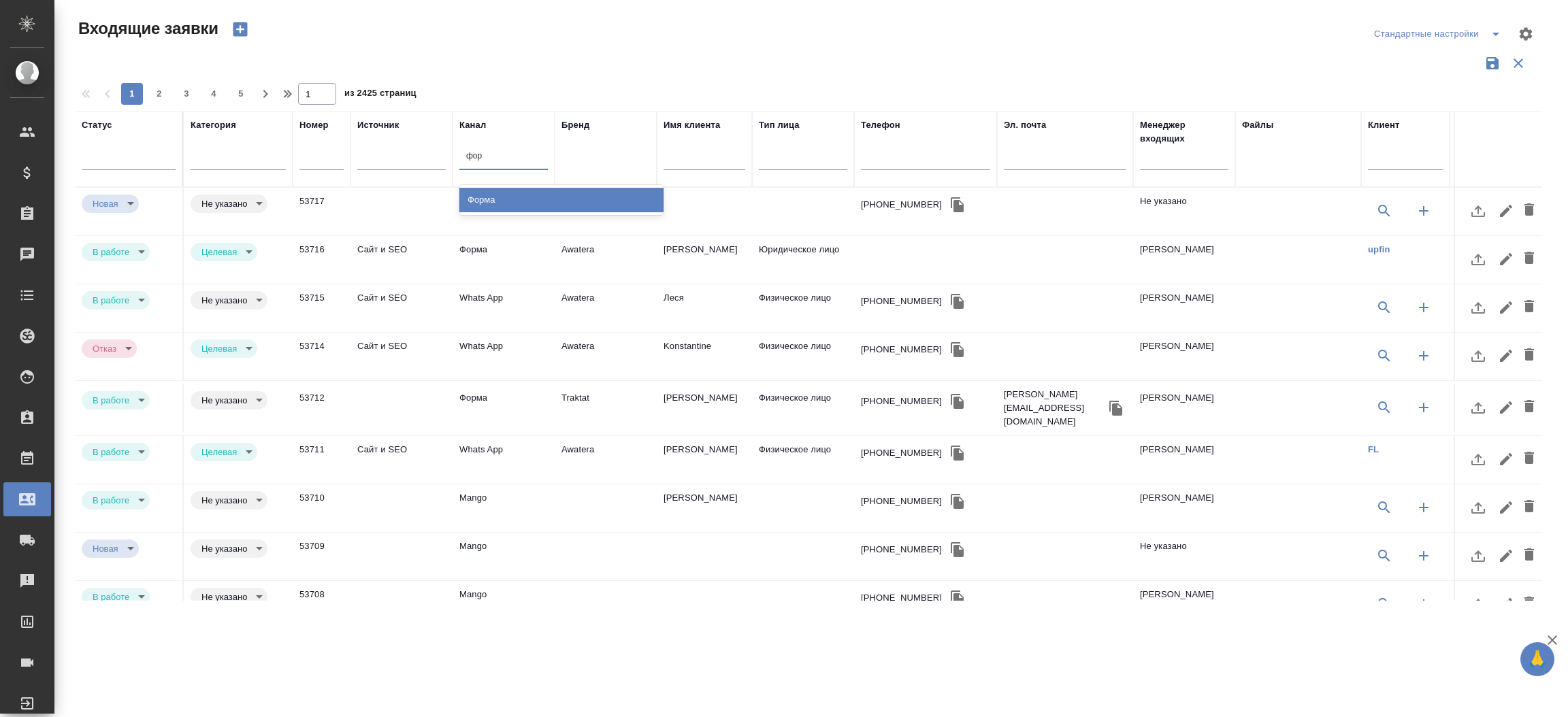
type input "форм"
click at [497, 196] on div "Форма" at bounding box center [561, 200] width 204 height 24
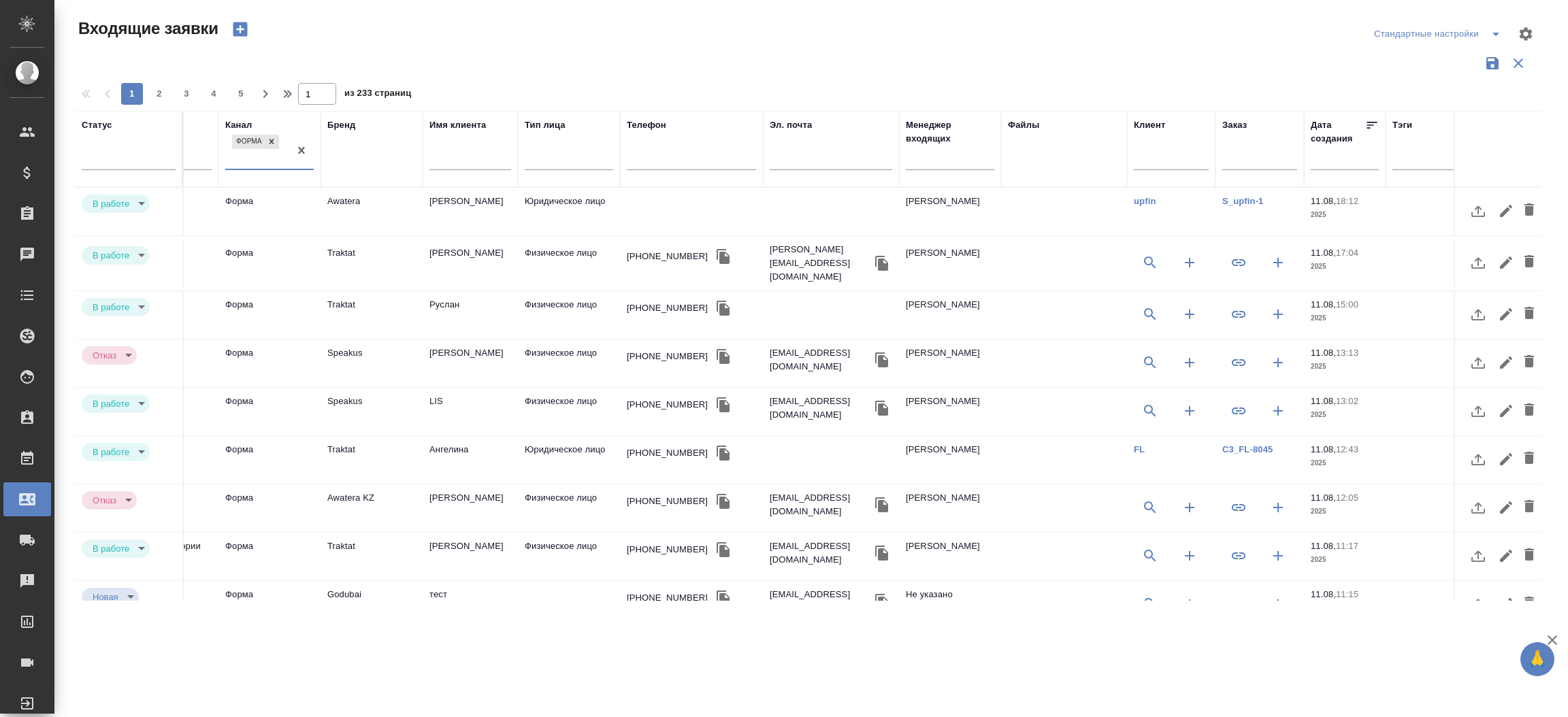
scroll to position [0, 231]
click at [877, 260] on icon "button" at bounding box center [885, 263] width 17 height 17
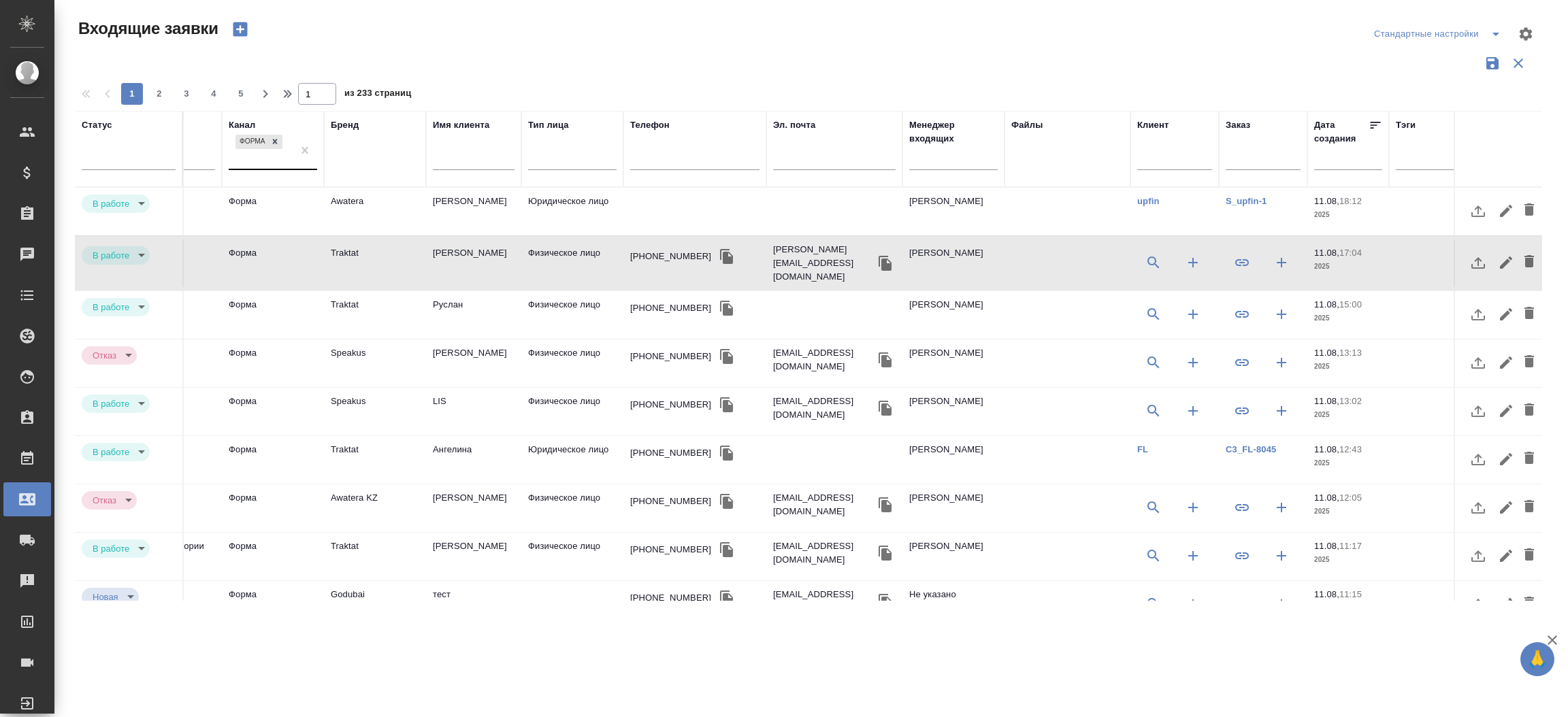
click at [607, 235] on td "Физическое лицо" at bounding box center [572, 211] width 102 height 47
click at [947, 146] on div at bounding box center [953, 162] width 88 height 33
click at [940, 159] on input "text" at bounding box center [953, 161] width 88 height 17
type input "моси"
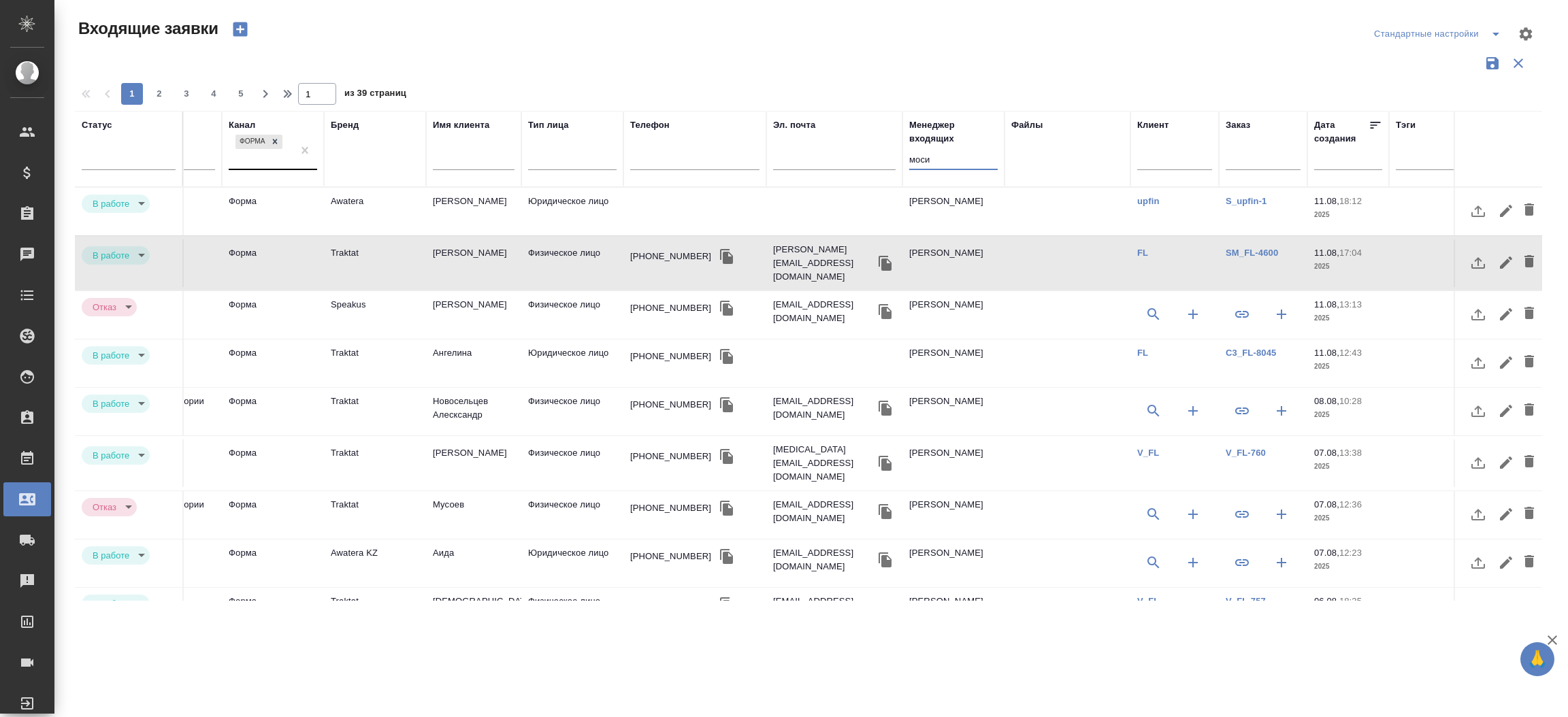
type input "target"
type input "моси"
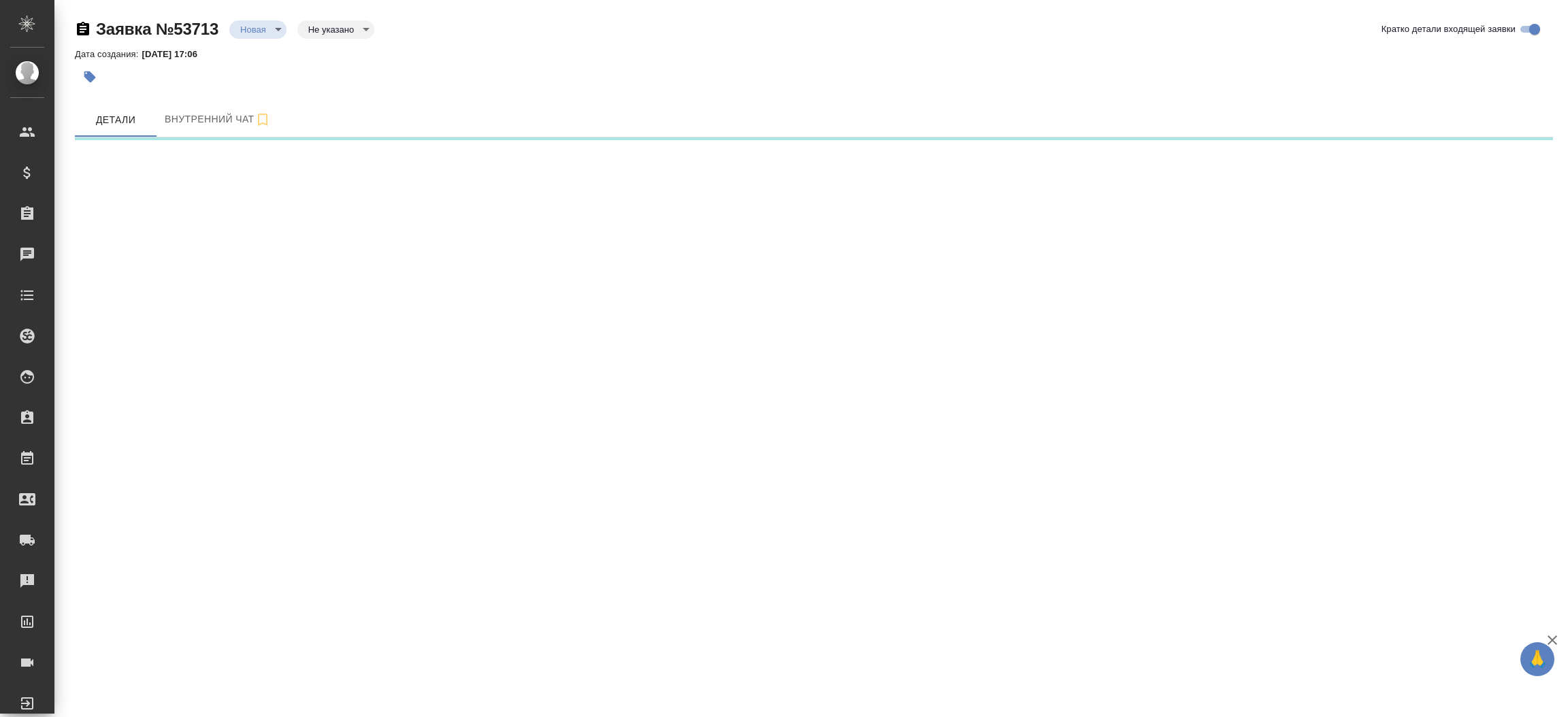
select select "RU"
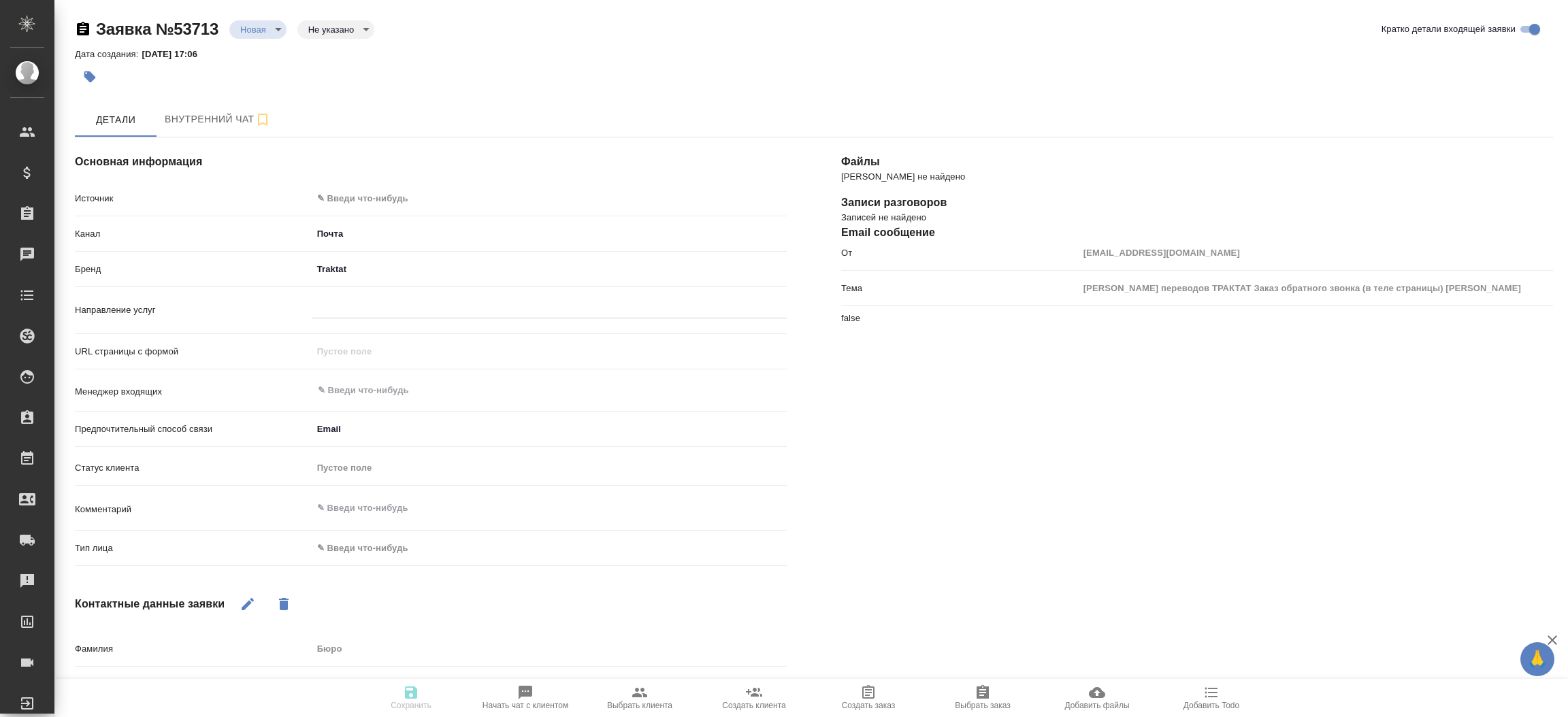
type textarea "x"
click at [920, 554] on div "Файлы Файлов не найдено Записи разговоров Записей не найдено Email сообщение От…" at bounding box center [1197, 525] width 766 height 831
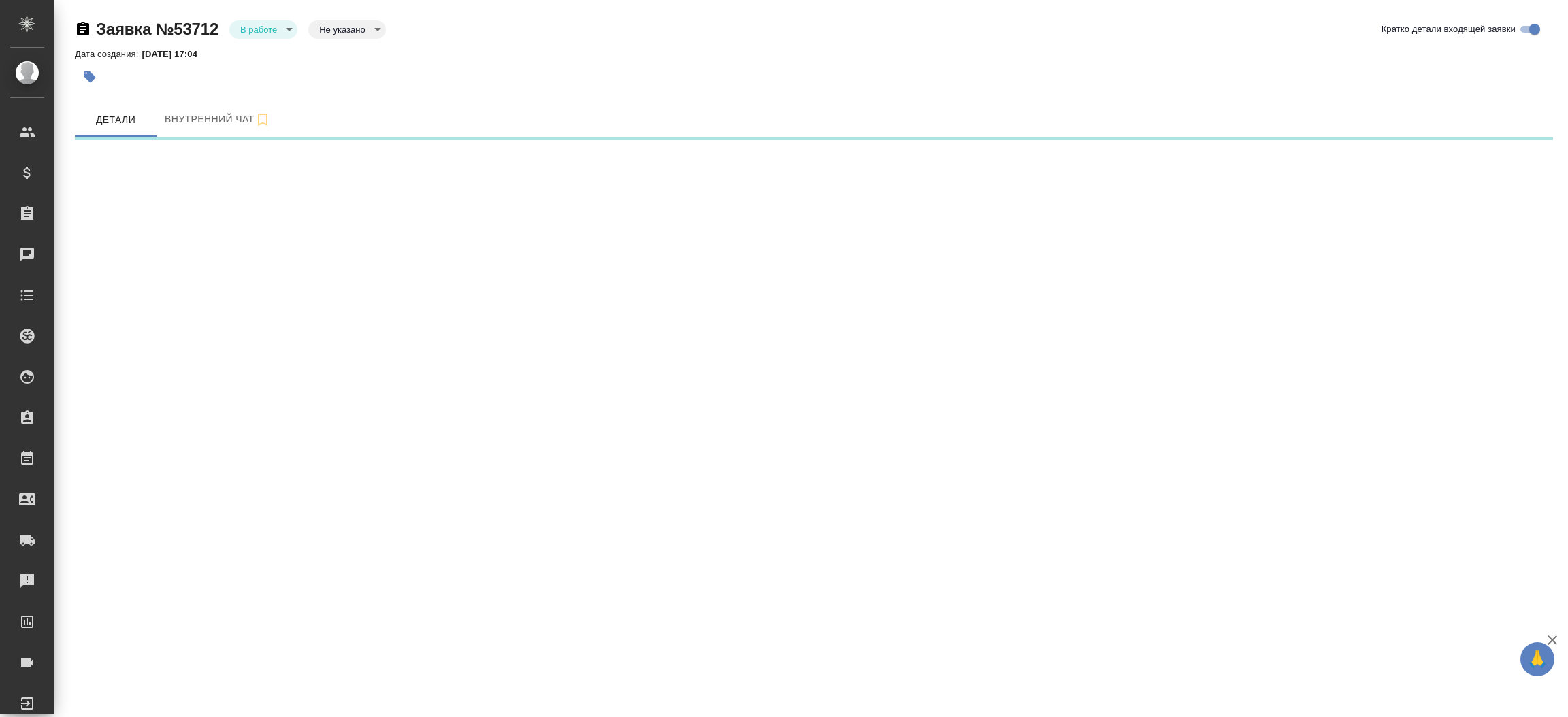
select select "RU"
select select "AE"
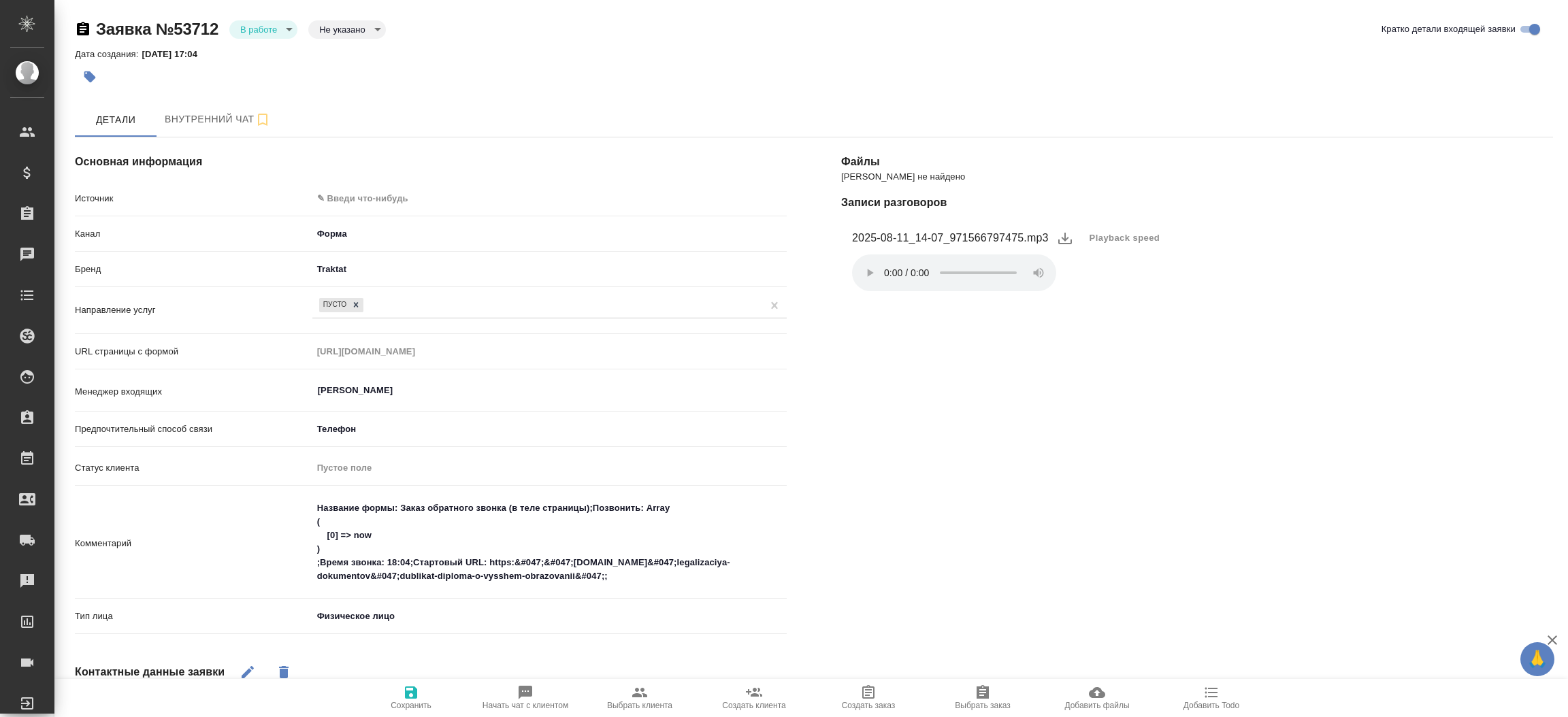
type textarea "x"
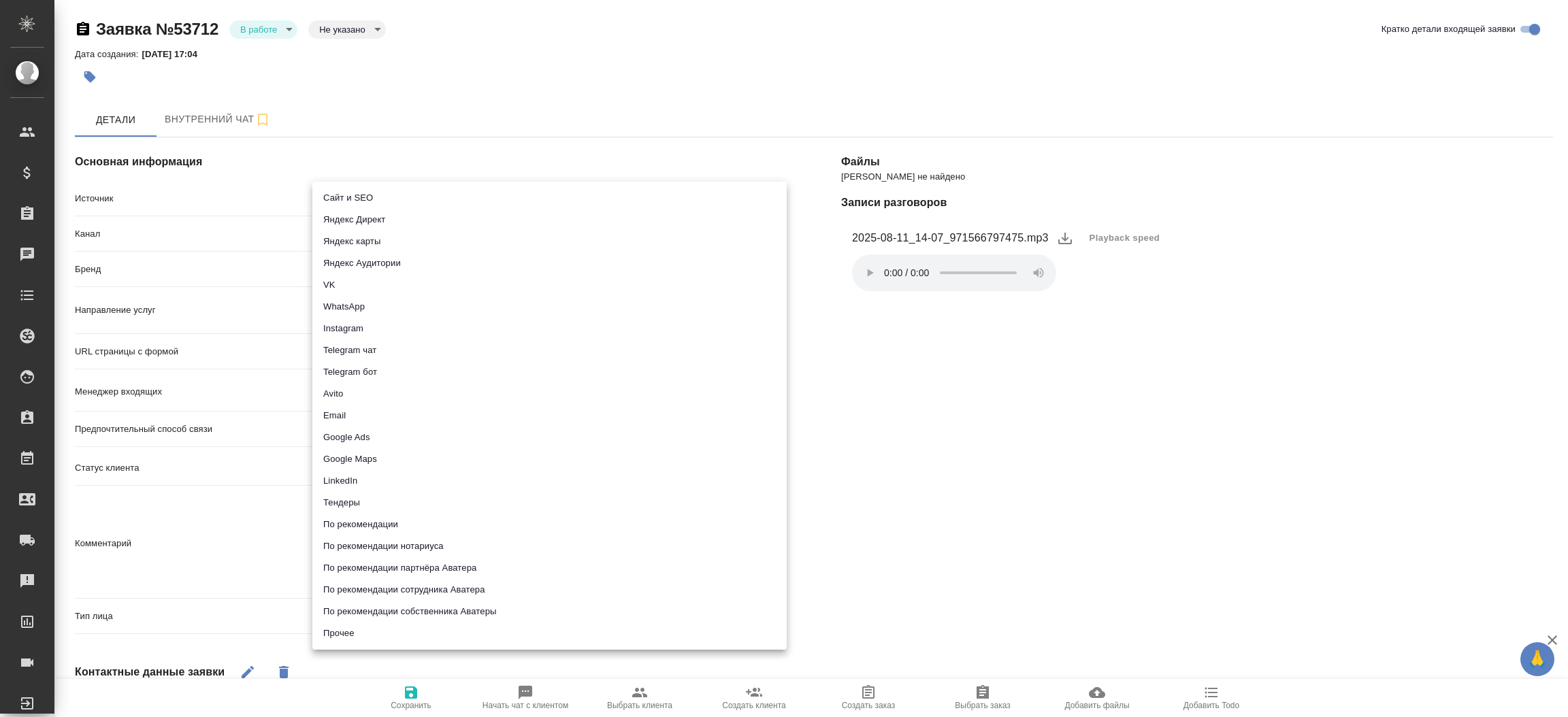
click at [365, 198] on body "🙏 .cls-1 fill:#fff; AWATERA [PERSON_NAME]prutko Клиенты Спецификации Заказы 0 Ч…" at bounding box center [784, 358] width 1568 height 717
click at [365, 198] on li "Сайт и SEO" at bounding box center [549, 198] width 474 height 22
type input "seo"
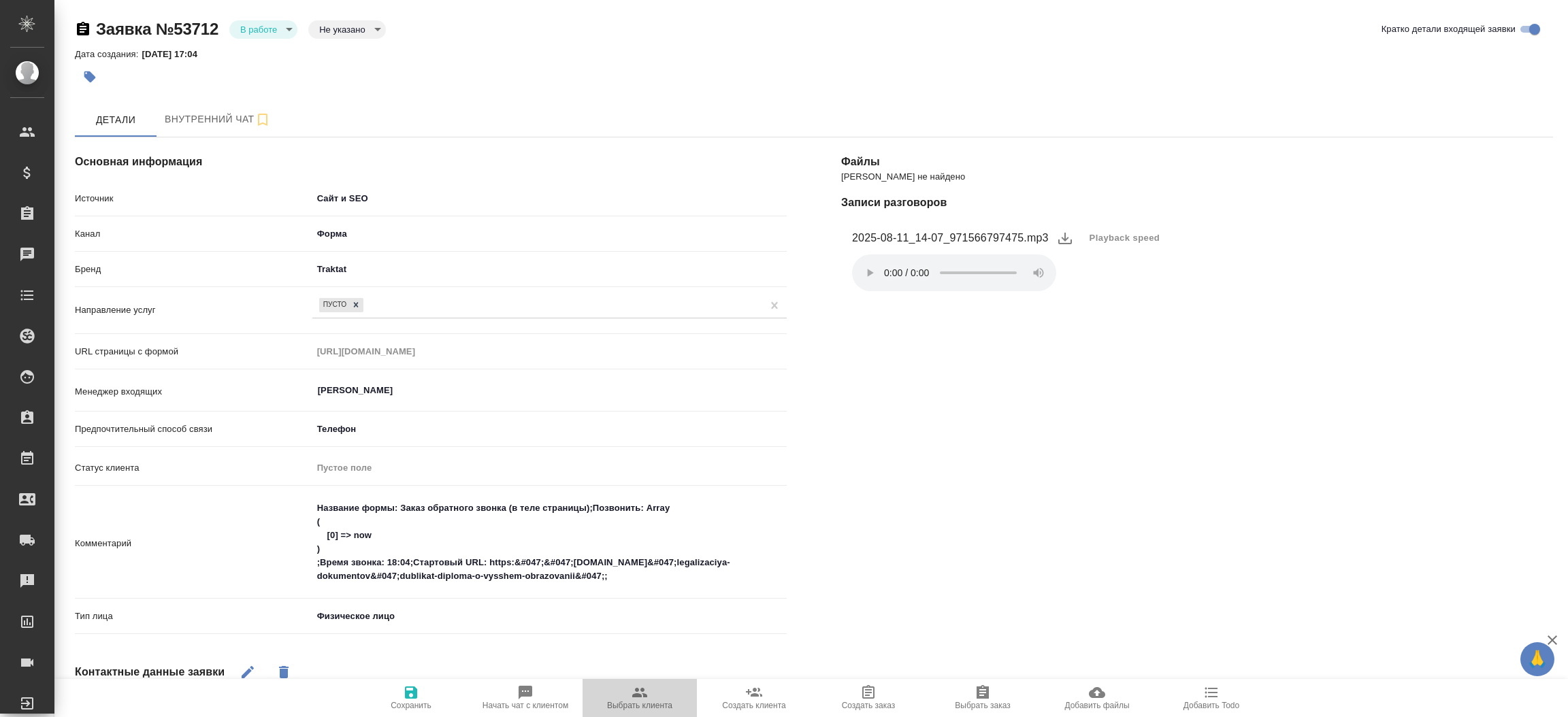
click at [646, 708] on span "Выбрать клиента" at bounding box center [639, 705] width 65 height 9
type textarea "x"
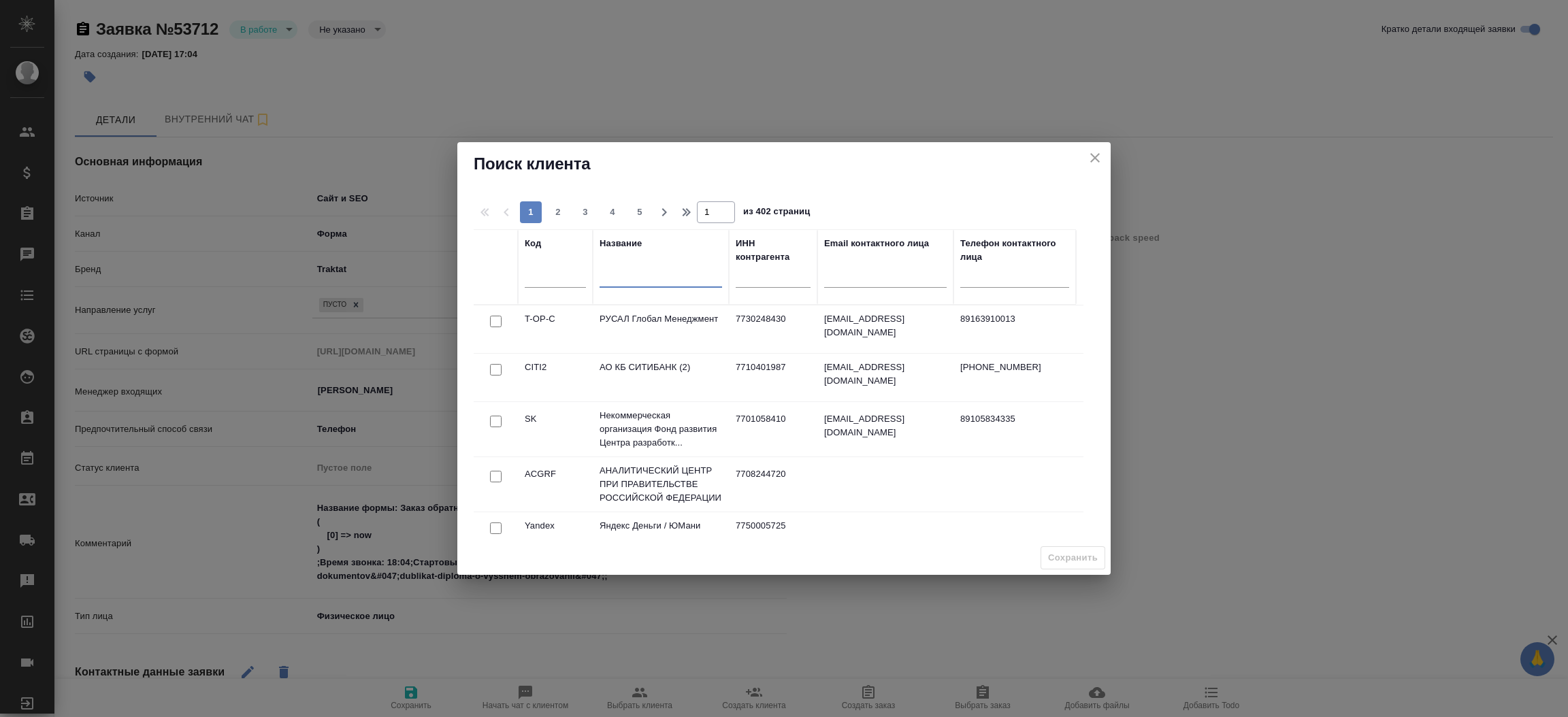
click at [636, 272] on input "text" at bounding box center [661, 279] width 122 height 17
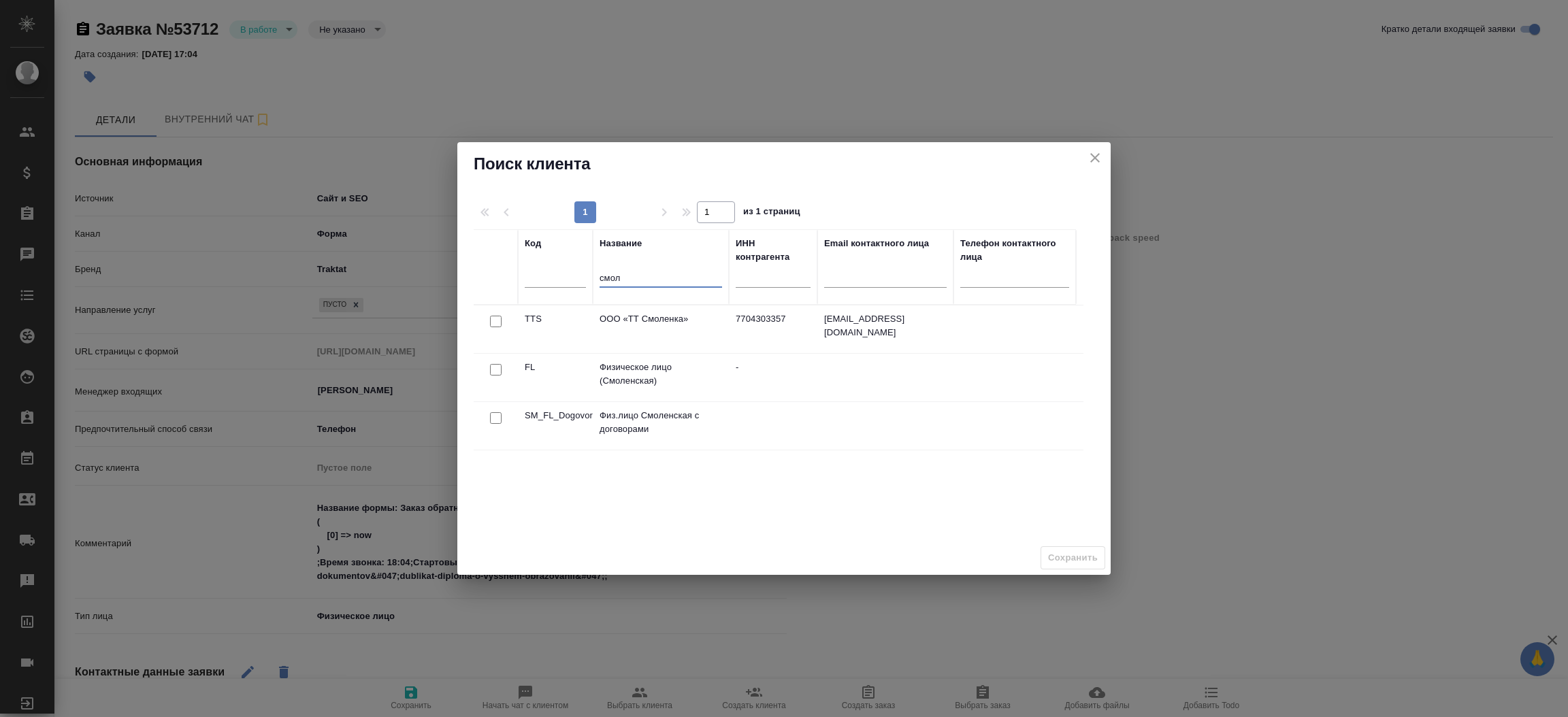
type input "смол"
click at [500, 327] on input "checkbox" at bounding box center [495, 321] width 12 height 11
checkbox input "true"
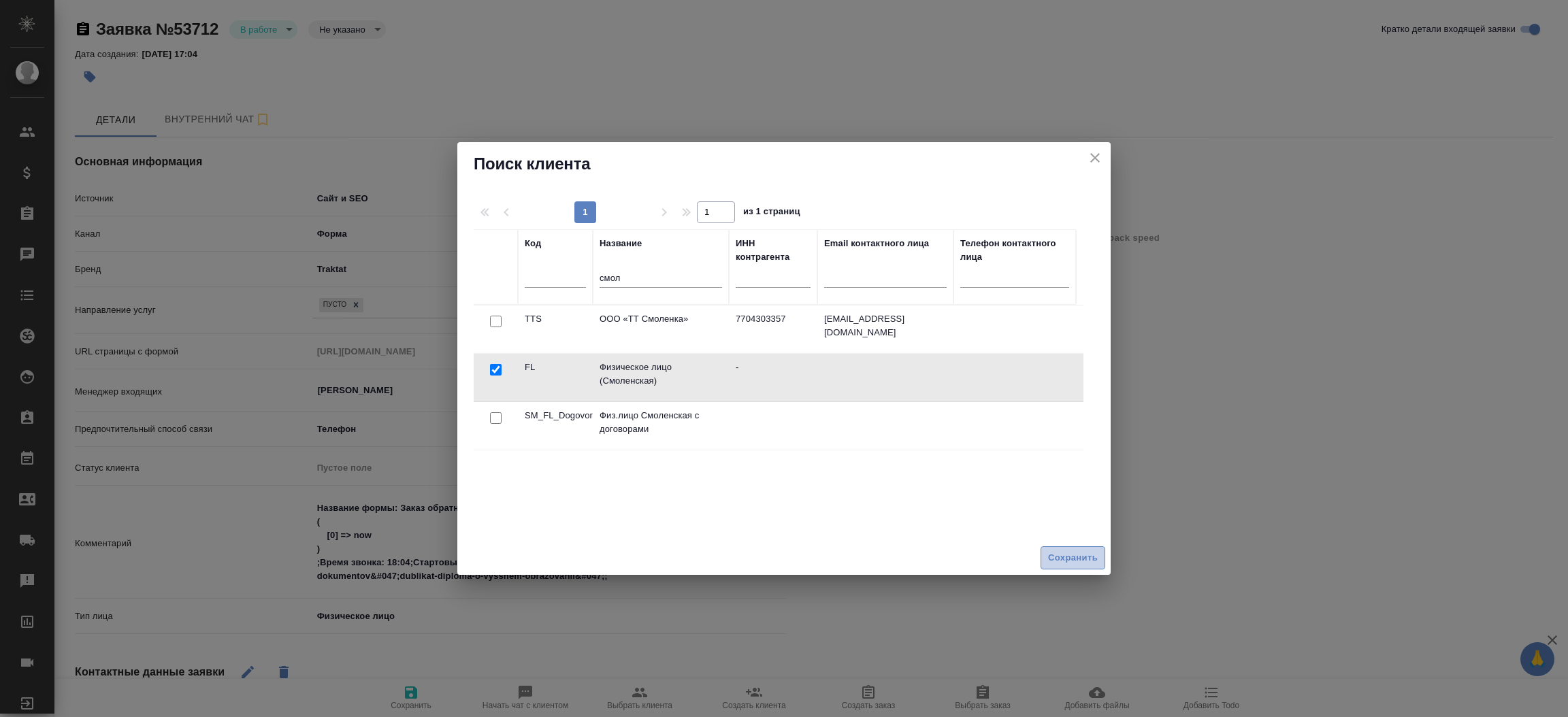
click at [1072, 566] on button "Сохранить" at bounding box center [1073, 558] width 65 height 24
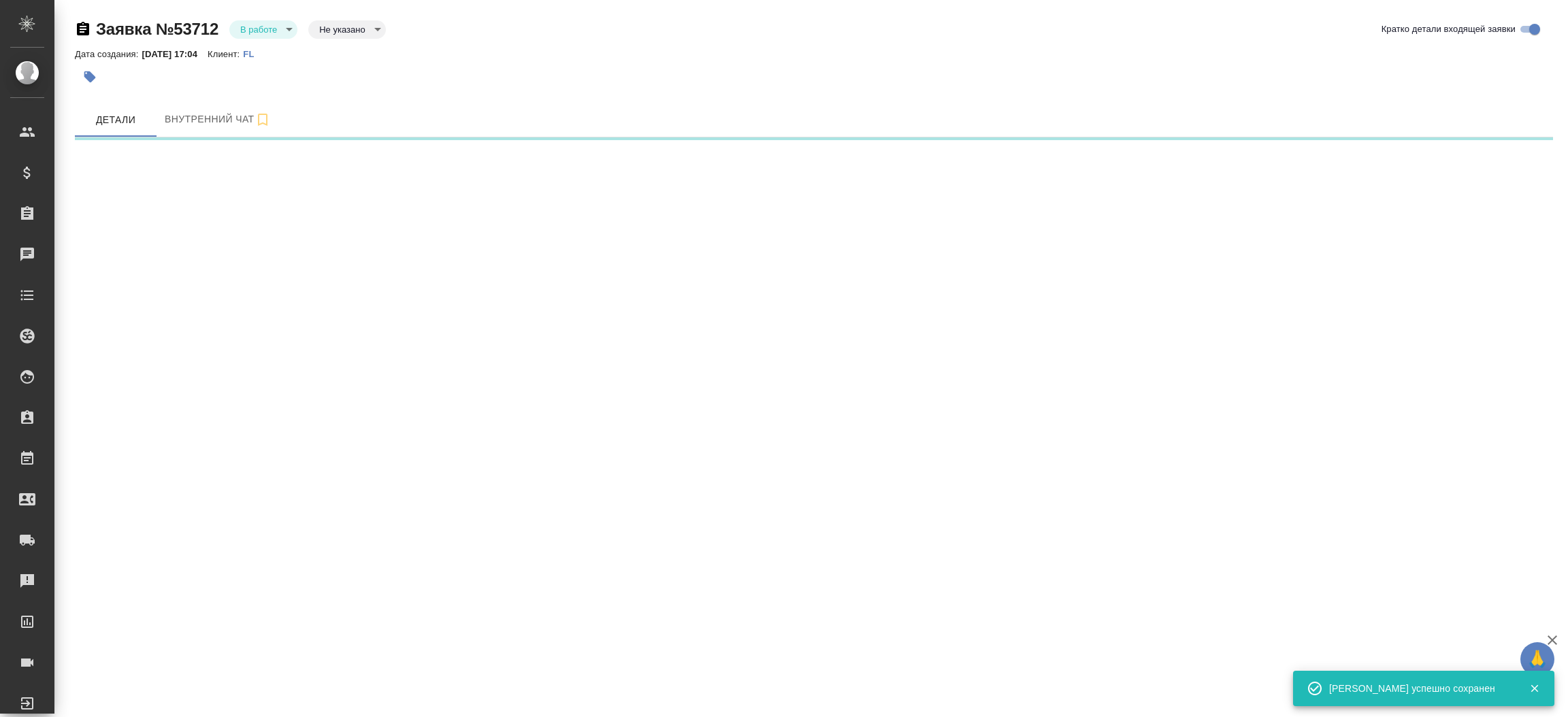
select select "RU"
select select "AE"
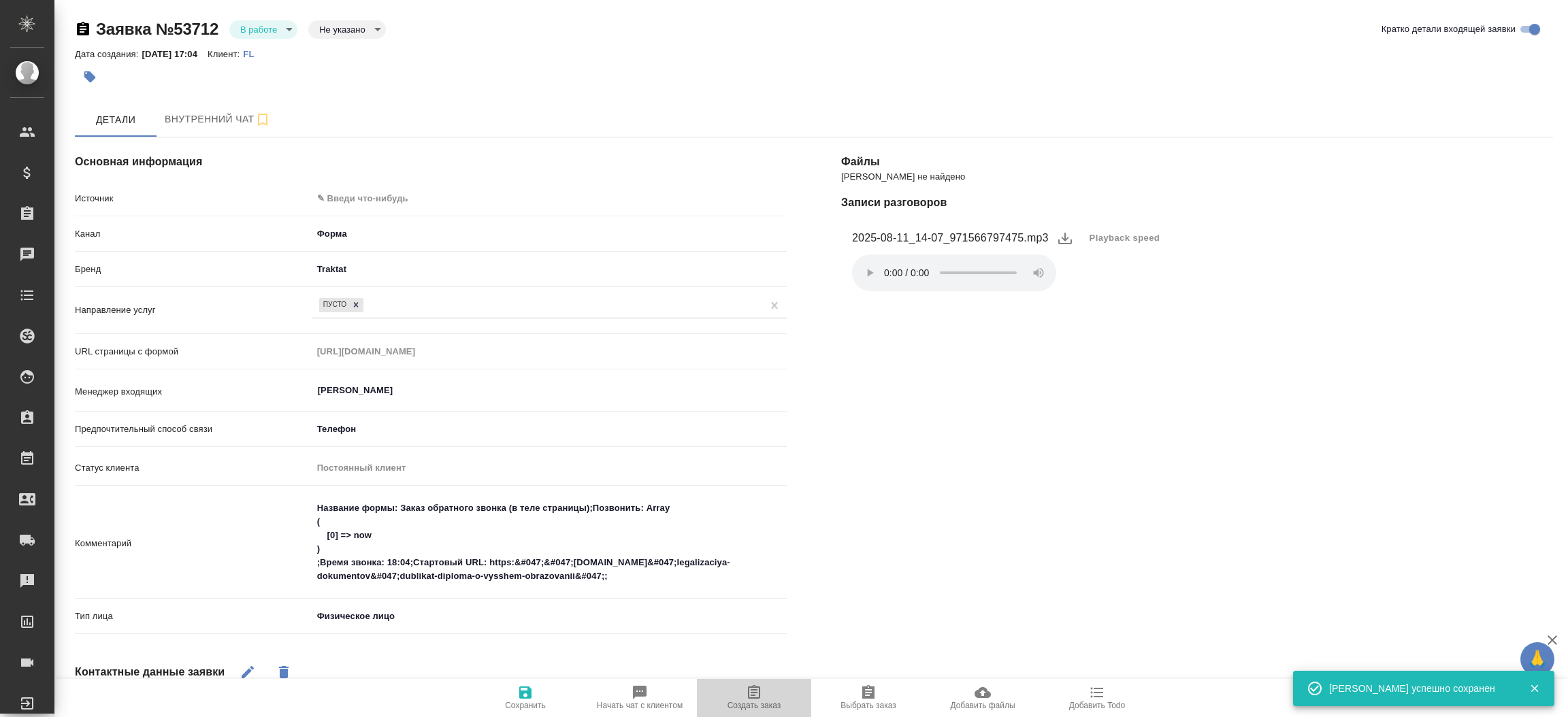
click at [752, 695] on icon "button" at bounding box center [753, 692] width 17 height 17
type textarea "x"
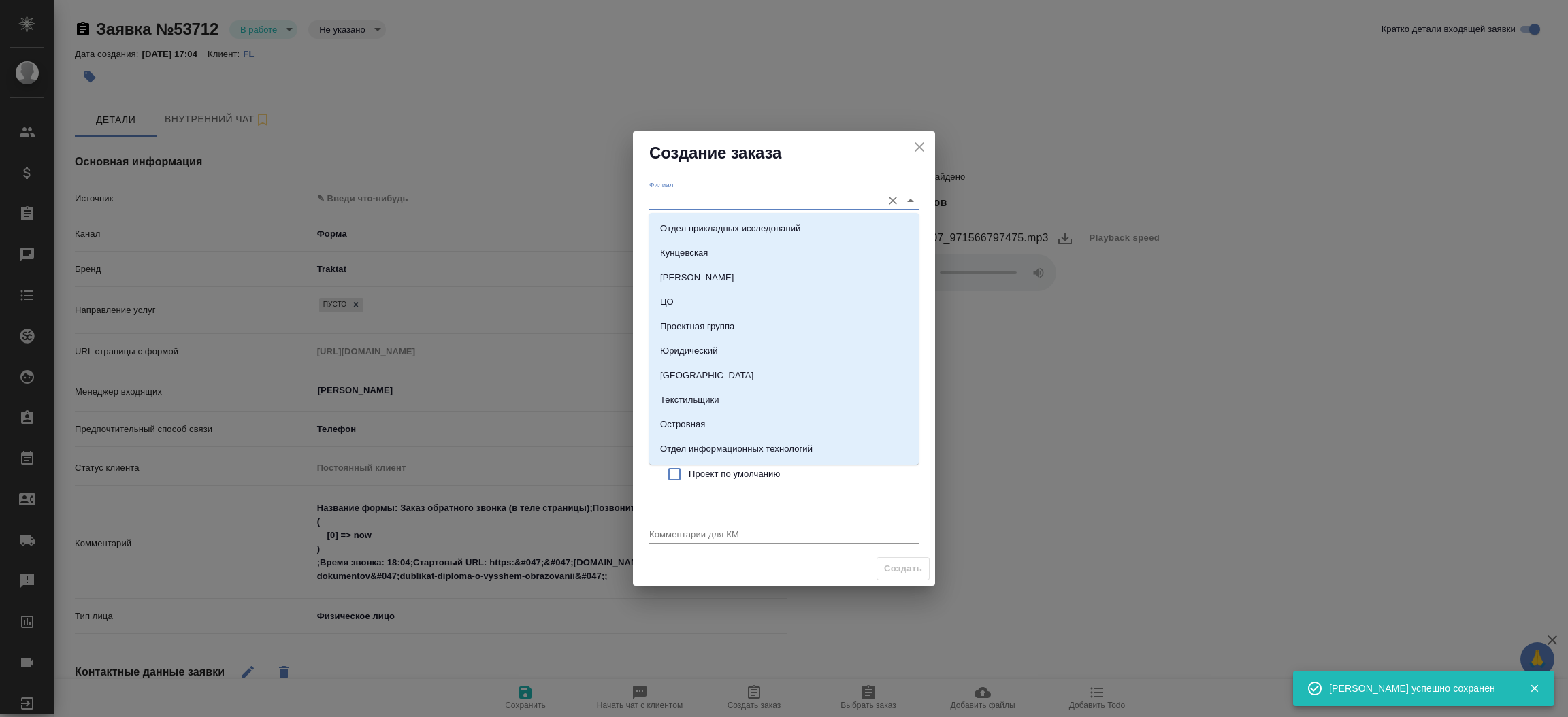
click at [668, 203] on input "Филиал" at bounding box center [762, 200] width 226 height 19
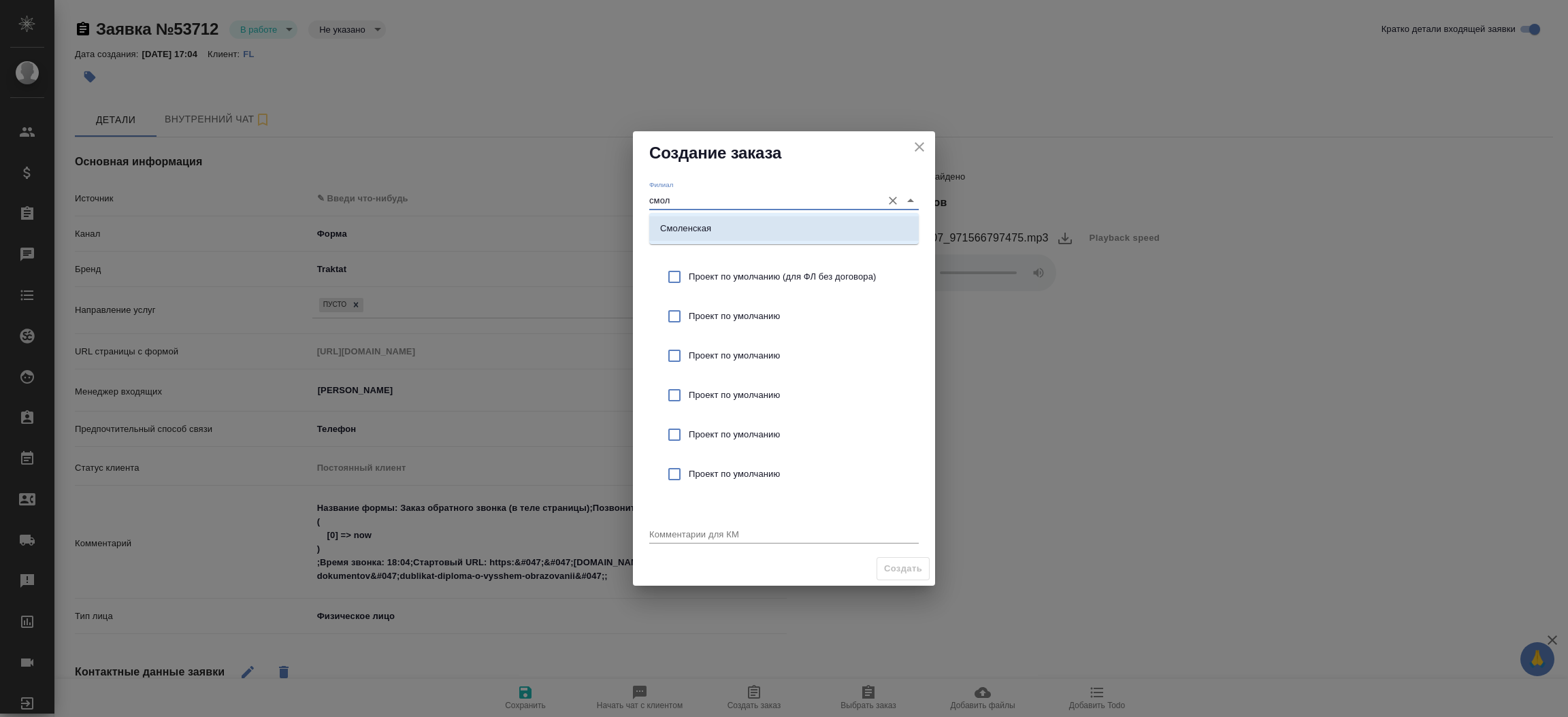
click at [681, 222] on p "Смоленская" at bounding box center [685, 228] width 51 height 14
type input "Смоленская"
click at [670, 273] on input "checkbox" at bounding box center [674, 277] width 29 height 29
checkbox input "true"
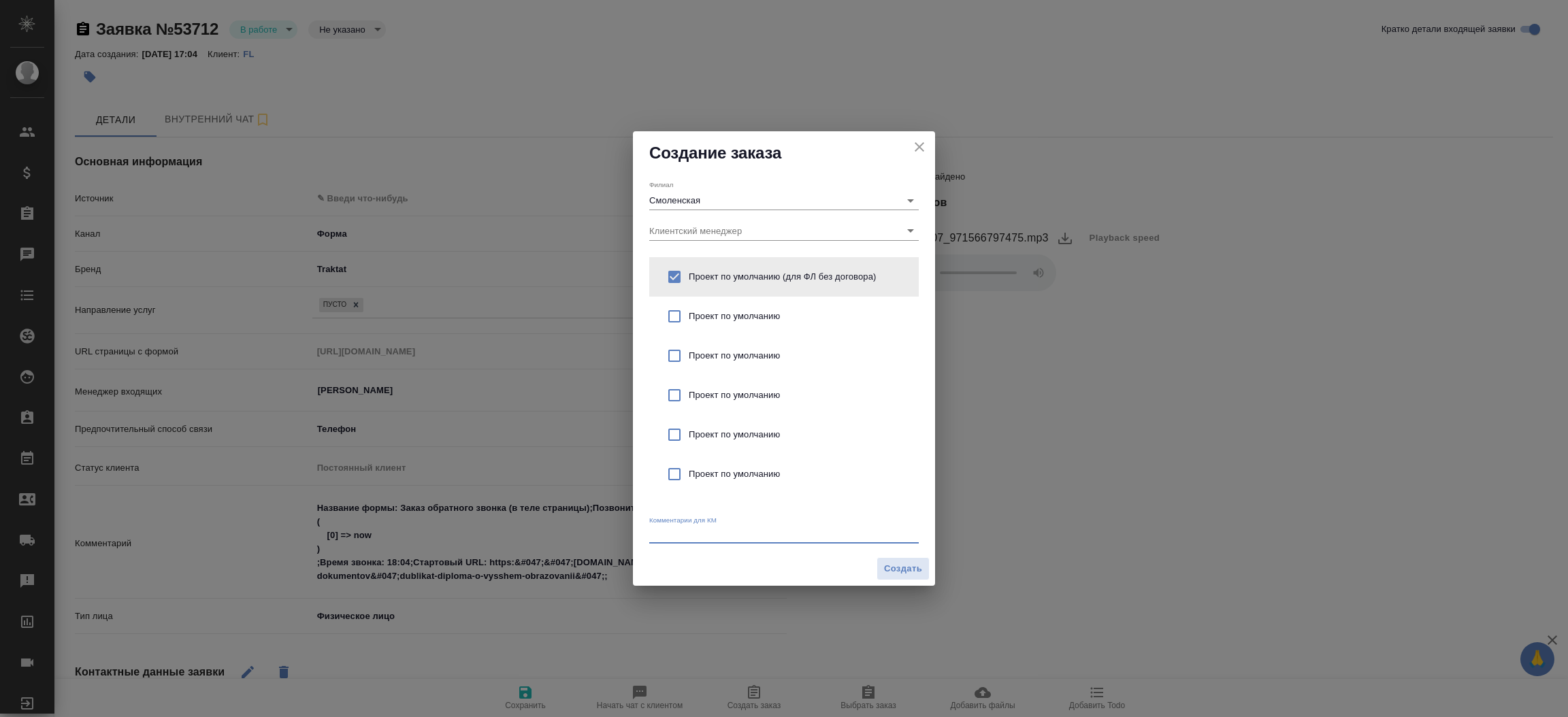
click at [693, 528] on textarea at bounding box center [784, 533] width 270 height 10
click at [737, 530] on textarea "от КВ: дубликат дим=плома" at bounding box center [784, 533] width 270 height 10
type textarea "от КВ: дубликат диплома"
click at [877, 570] on button "Создать" at bounding box center [903, 568] width 53 height 24
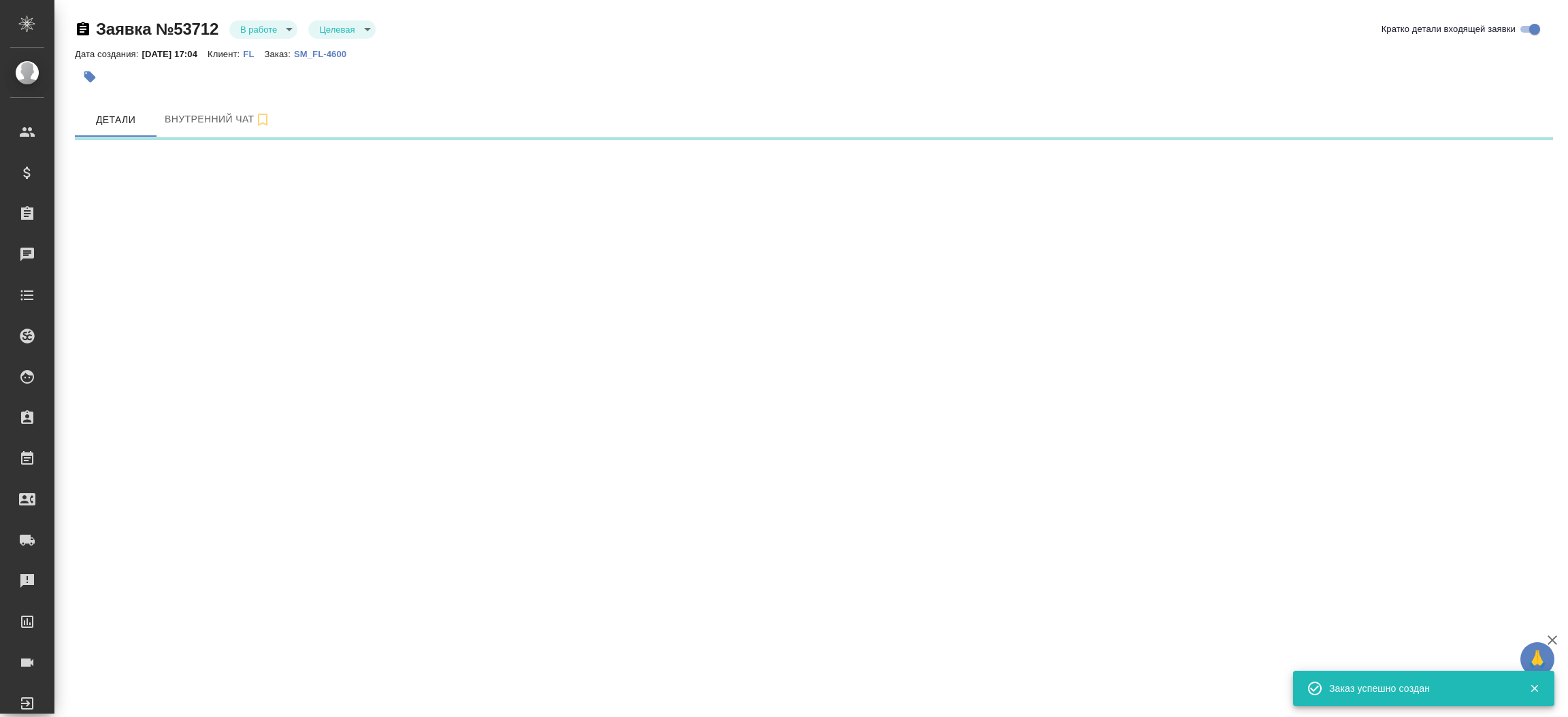
select select "RU"
select select "AE"
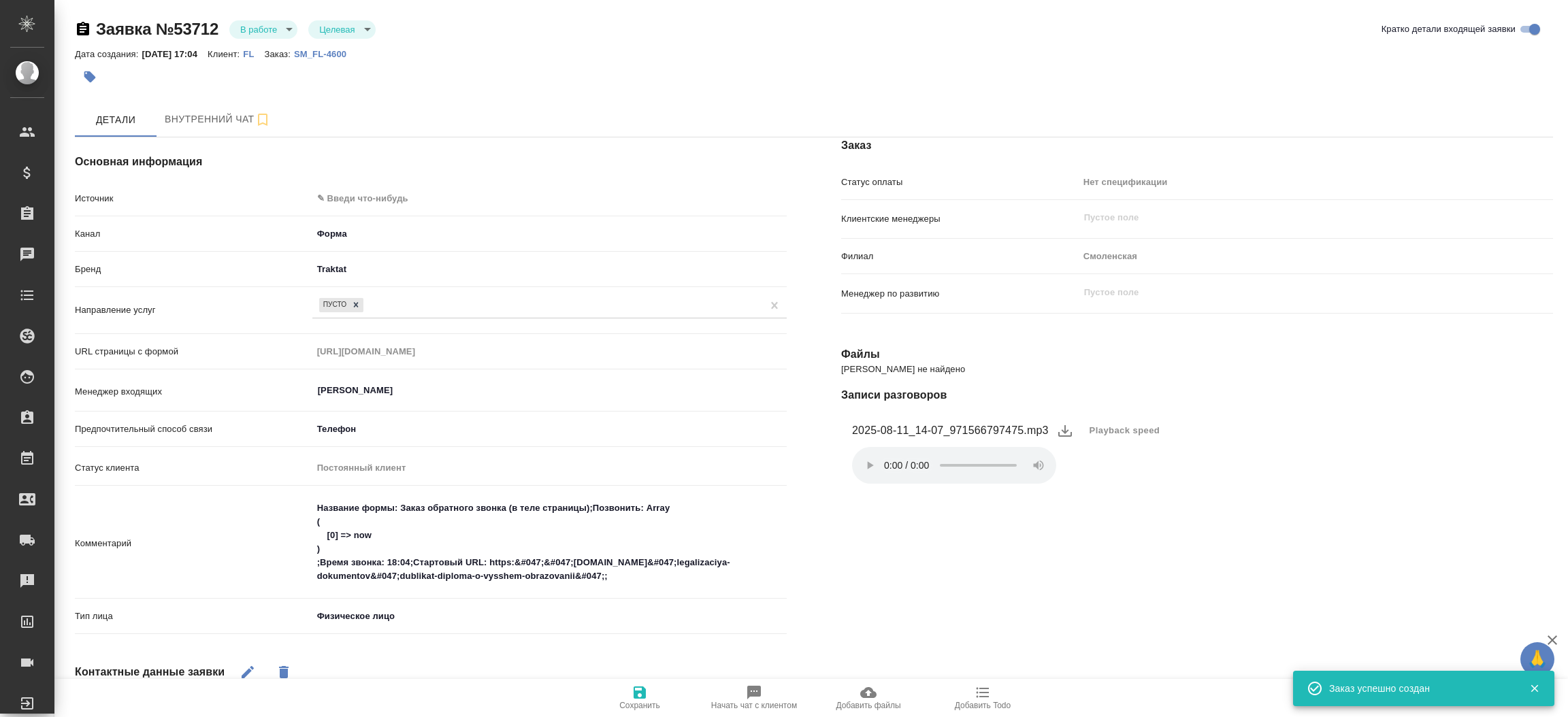
type textarea "x"
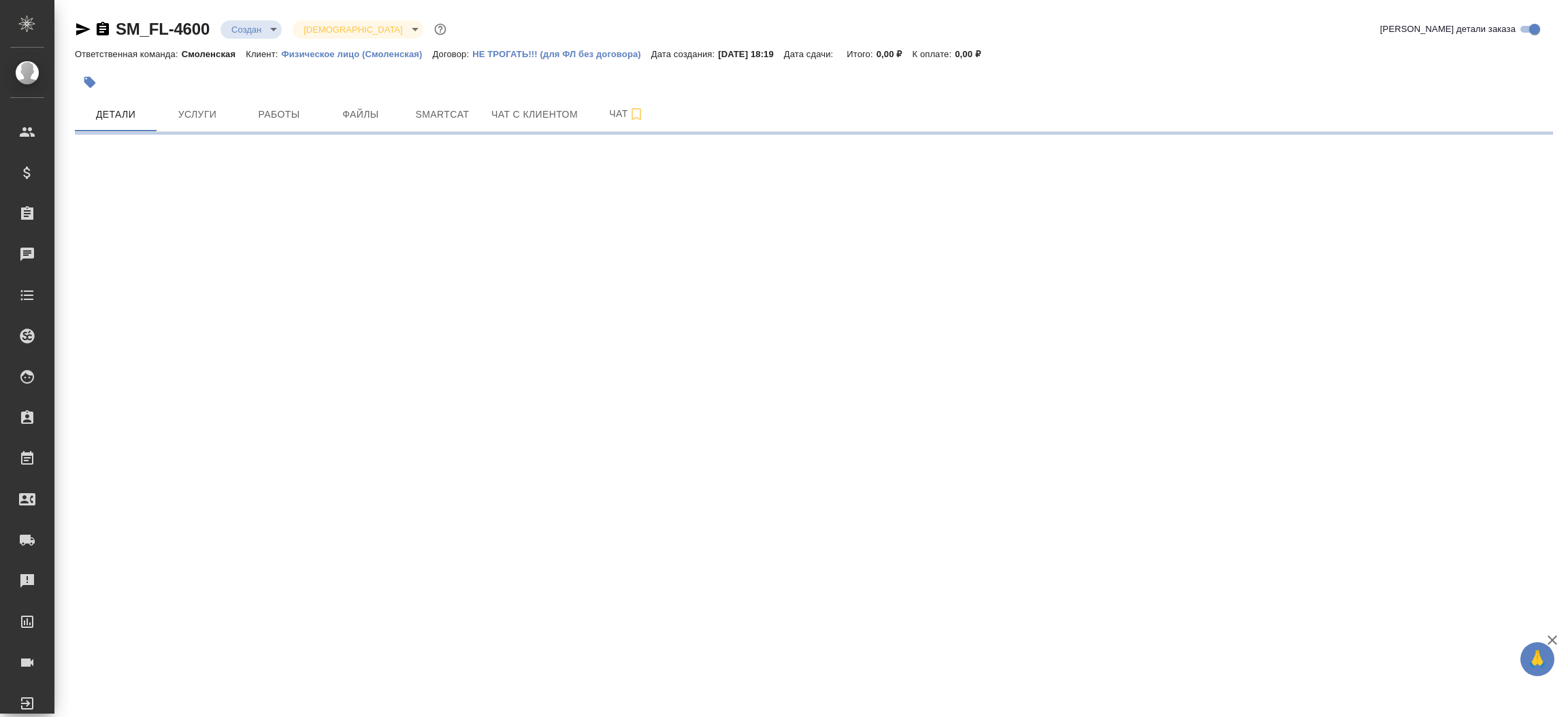
select select "RU"
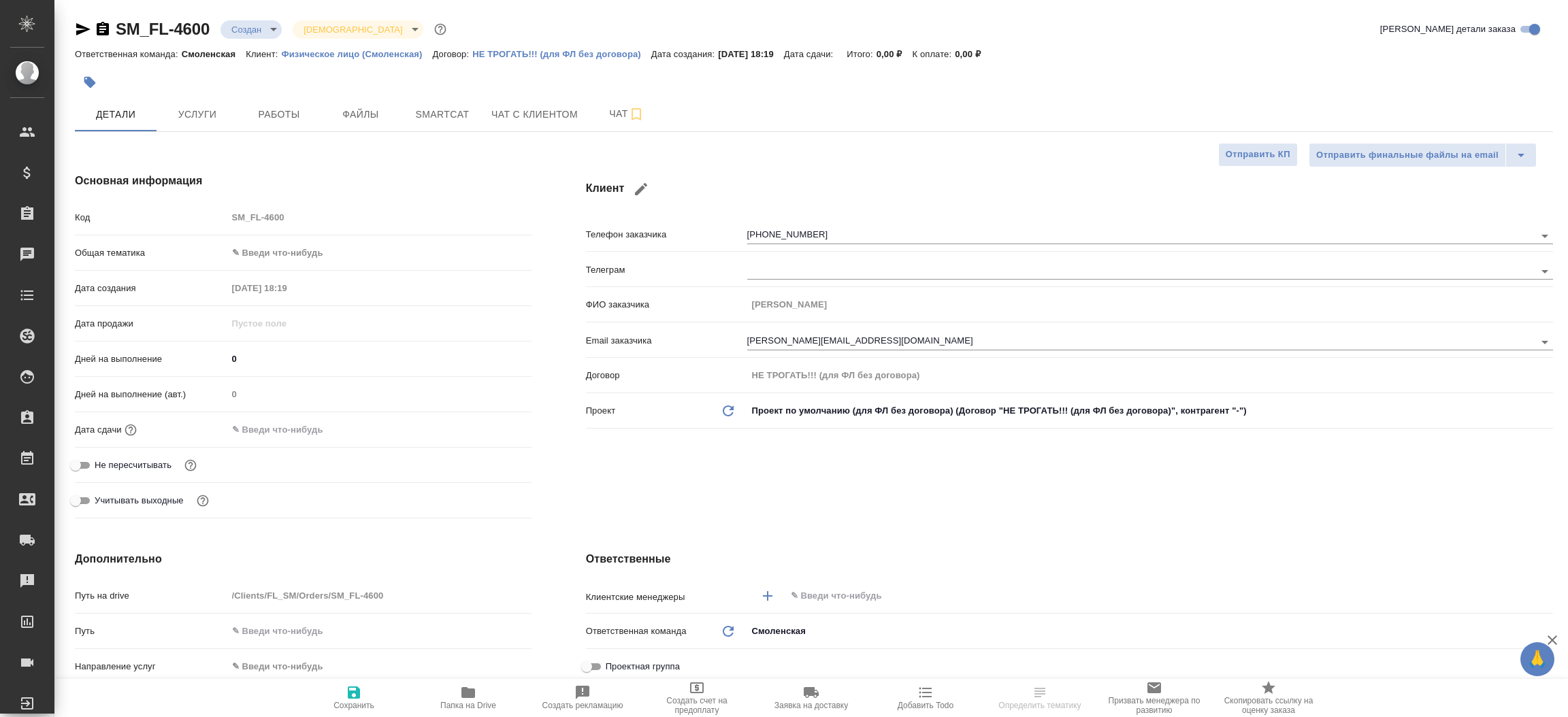
type textarea "x"
click at [88, 29] on icon "button" at bounding box center [83, 29] width 14 height 12
type textarea "x"
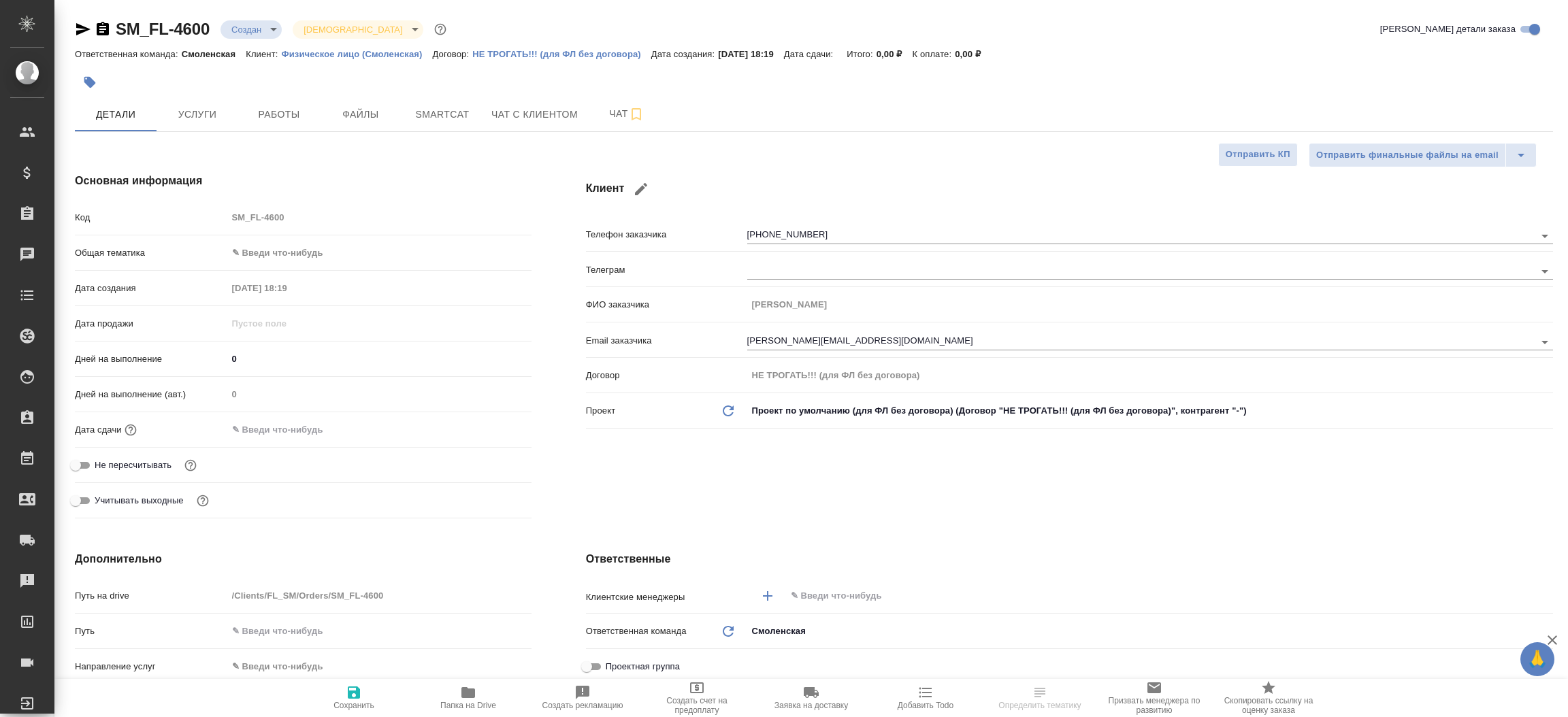
type textarea "x"
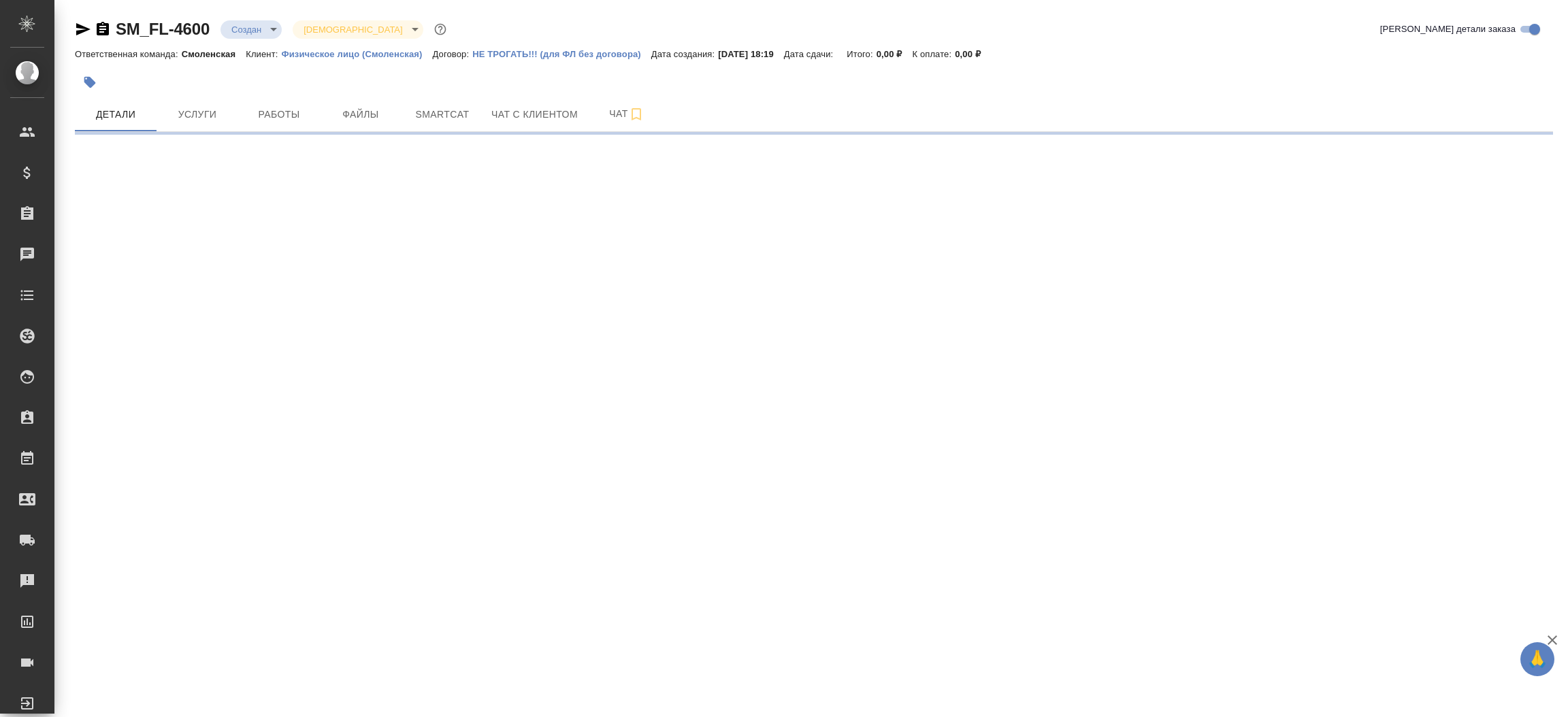
select select "RU"
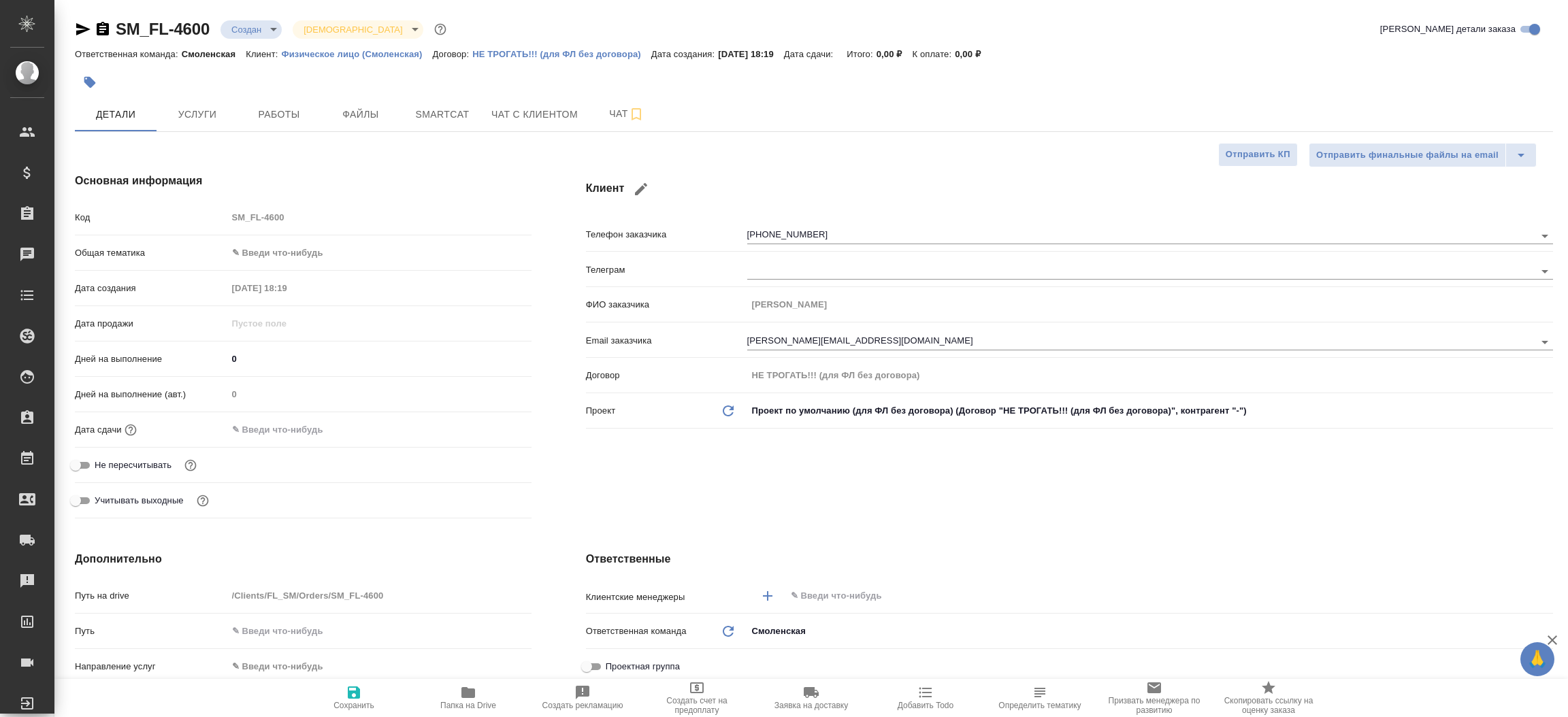
type textarea "x"
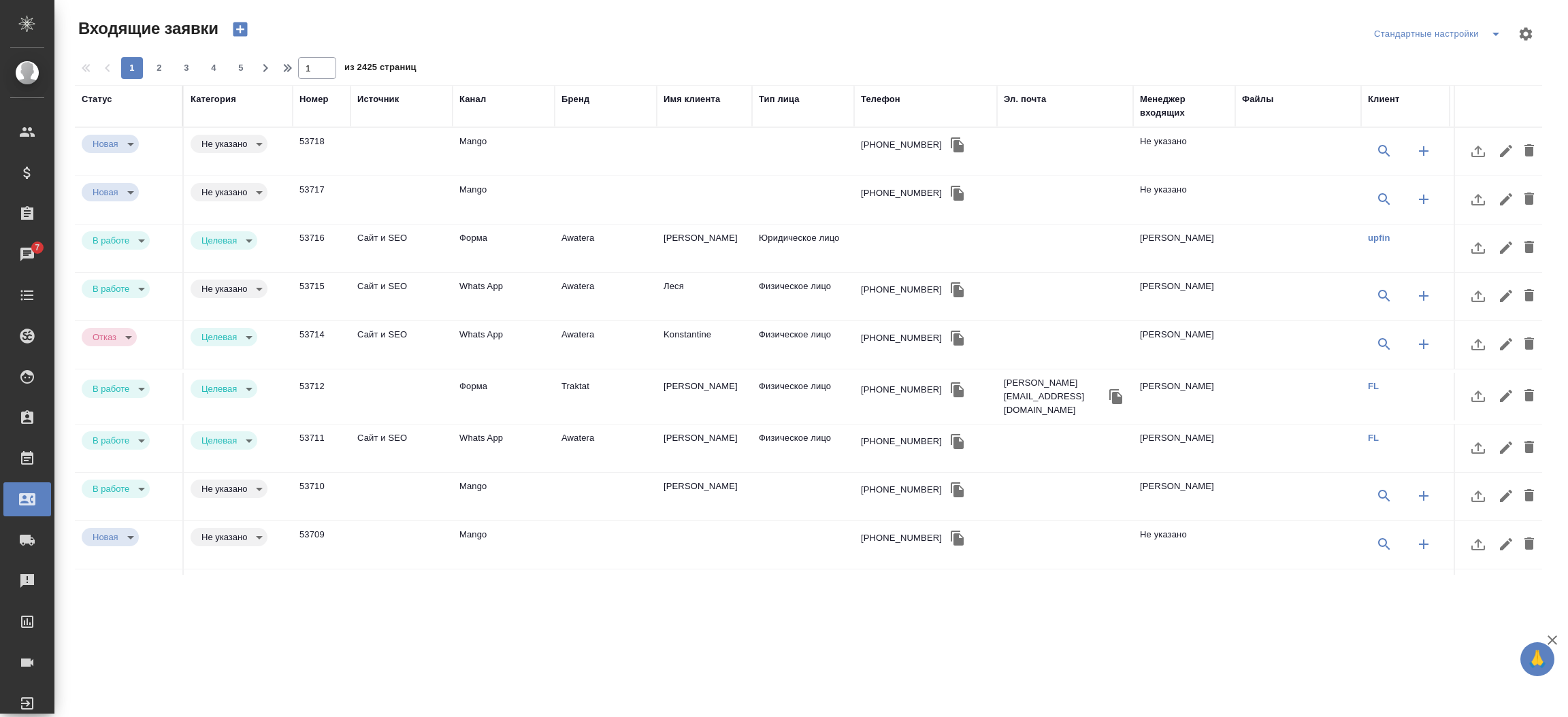
select select "RU"
click at [476, 100] on div "Канал" at bounding box center [472, 99] width 27 height 14
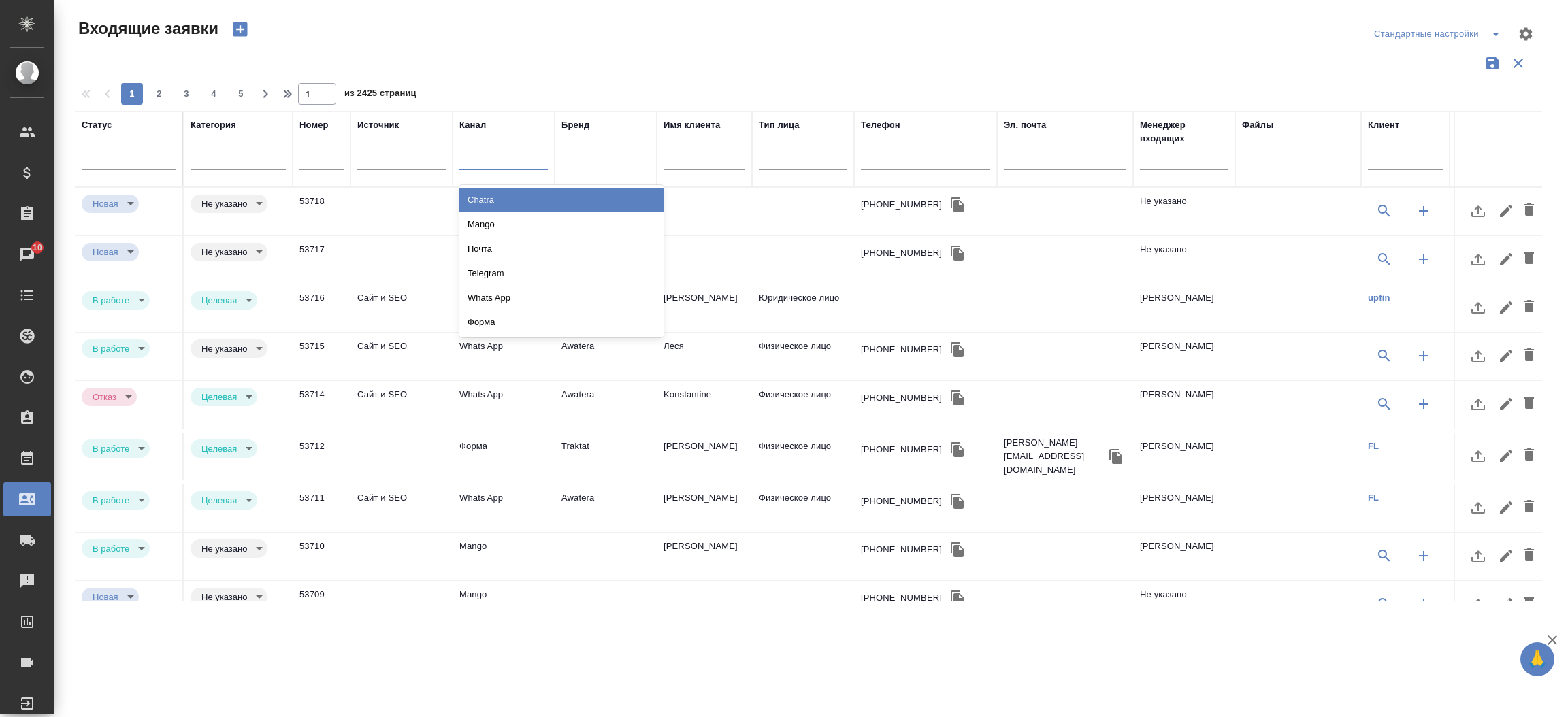
click at [472, 157] on div at bounding box center [503, 156] width 88 height 19
type input "почт"
click at [483, 200] on div "Почта" at bounding box center [561, 200] width 204 height 24
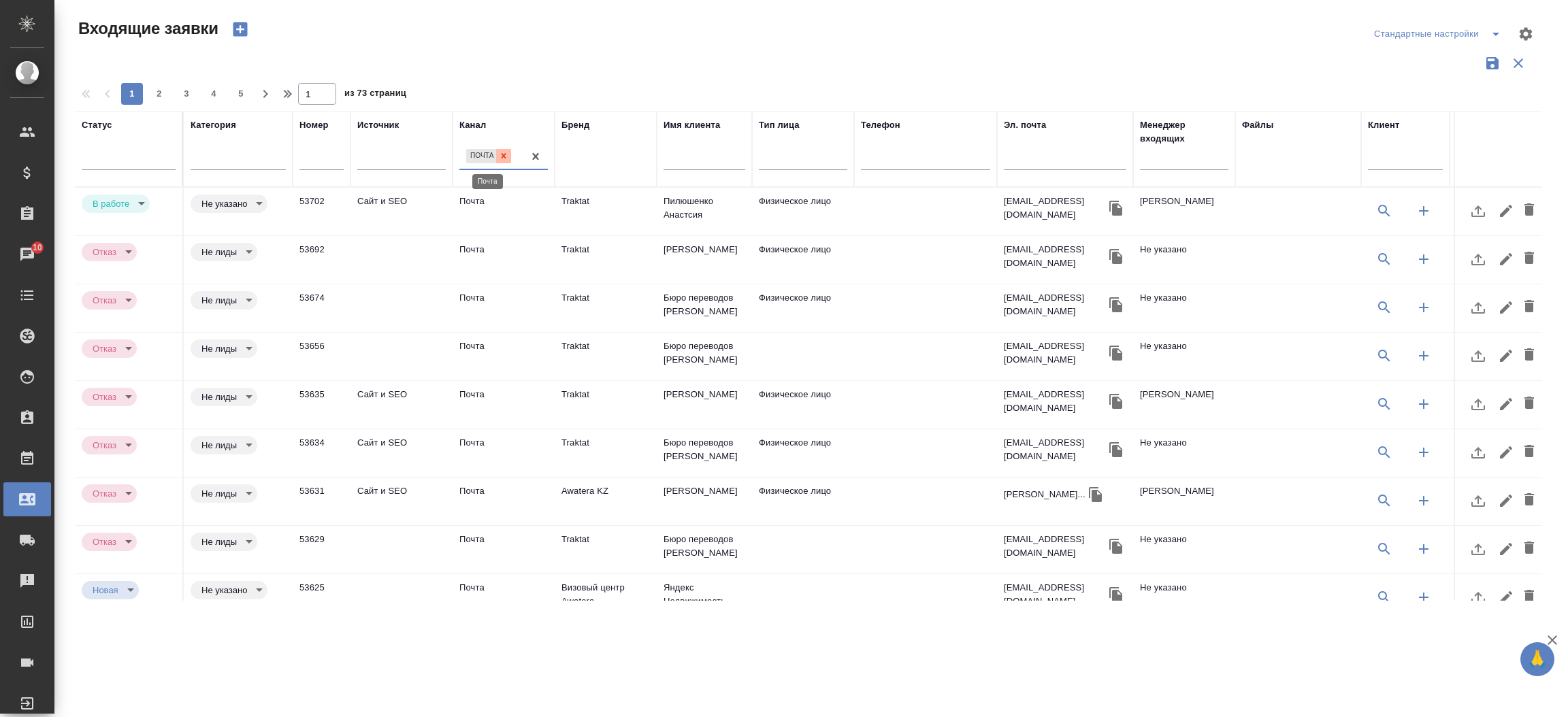
click at [500, 157] on icon at bounding box center [503, 155] width 9 height 9
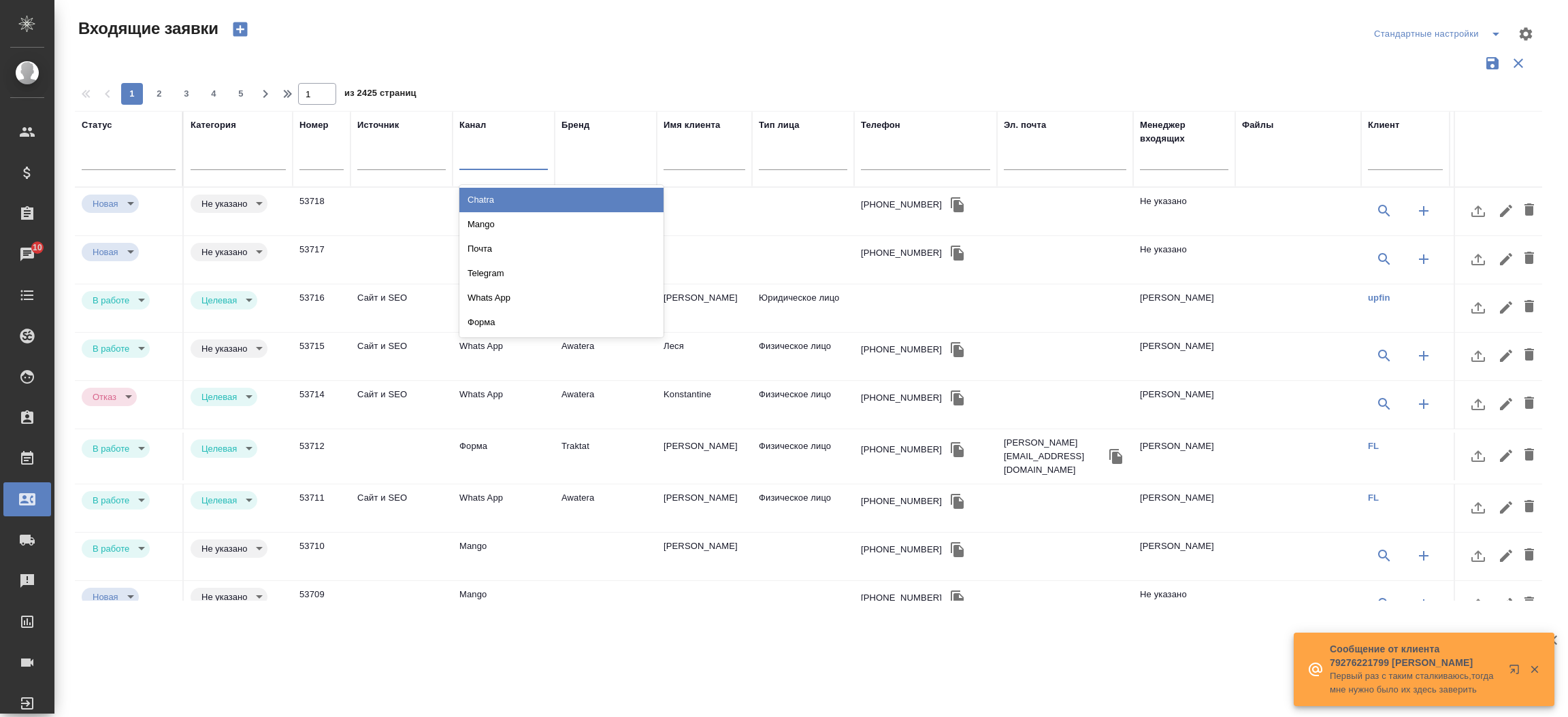
click at [495, 159] on div at bounding box center [503, 156] width 88 height 19
type input "форм"
click at [505, 198] on div "Форма" at bounding box center [561, 200] width 204 height 24
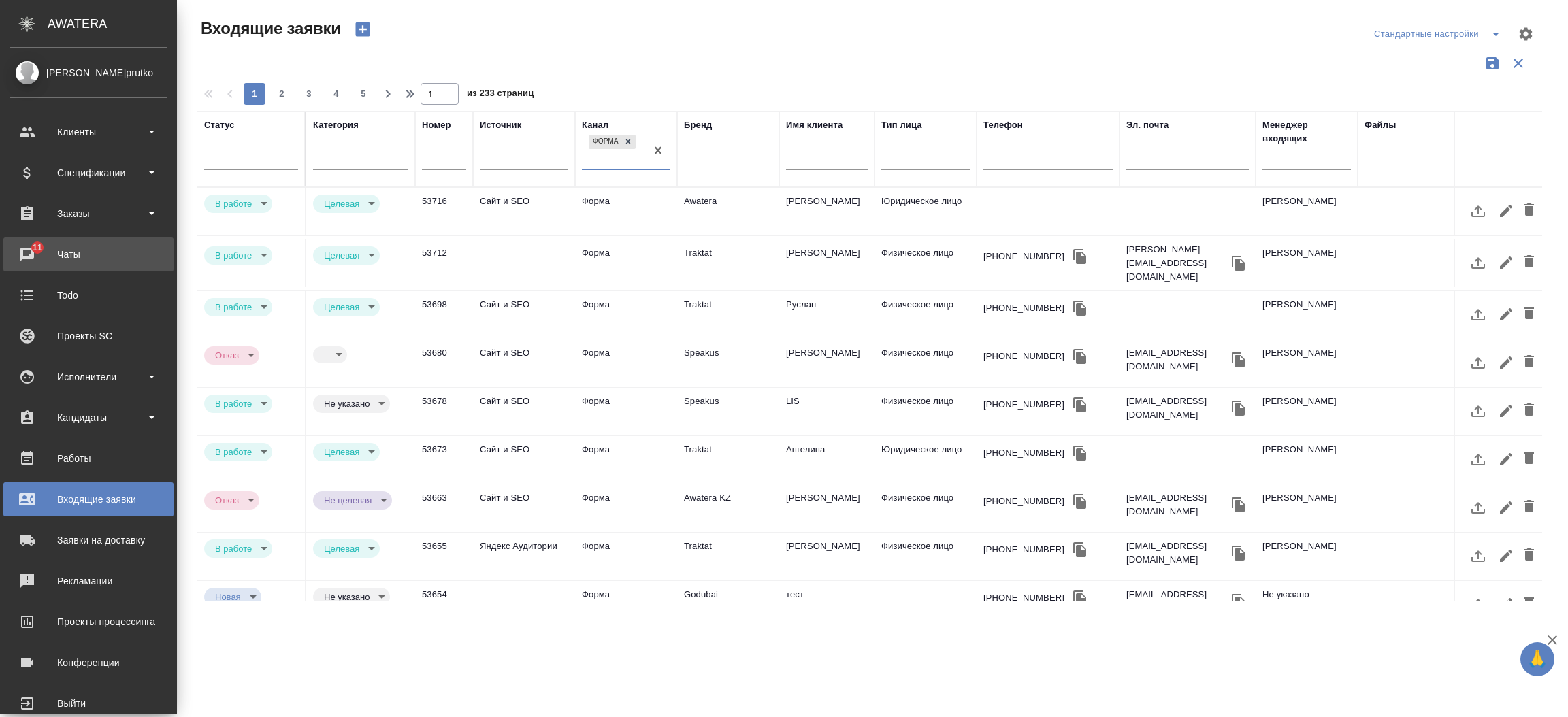
click at [35, 261] on div "Чаты" at bounding box center [88, 254] width 157 height 20
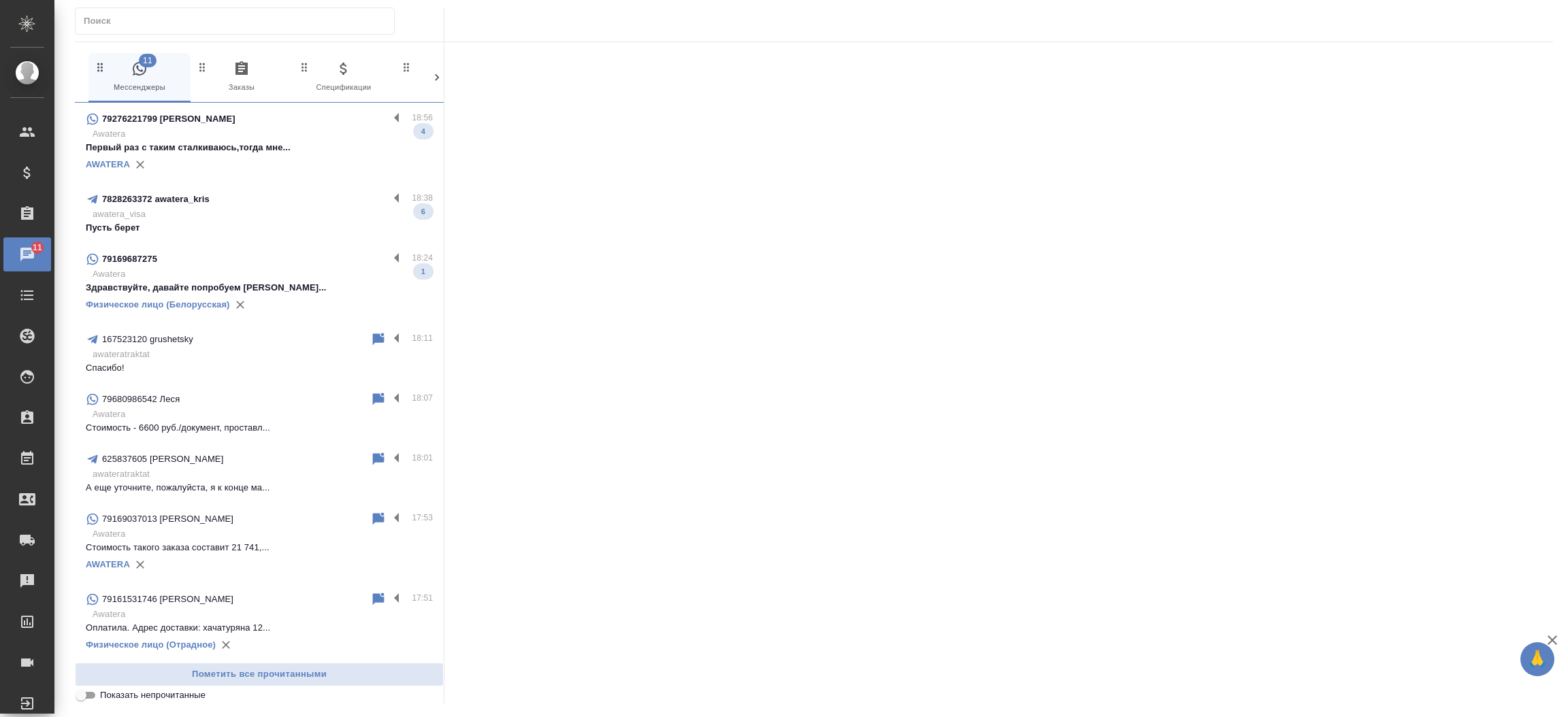
click at [250, 214] on p "awatera_visa" at bounding box center [262, 214] width 340 height 14
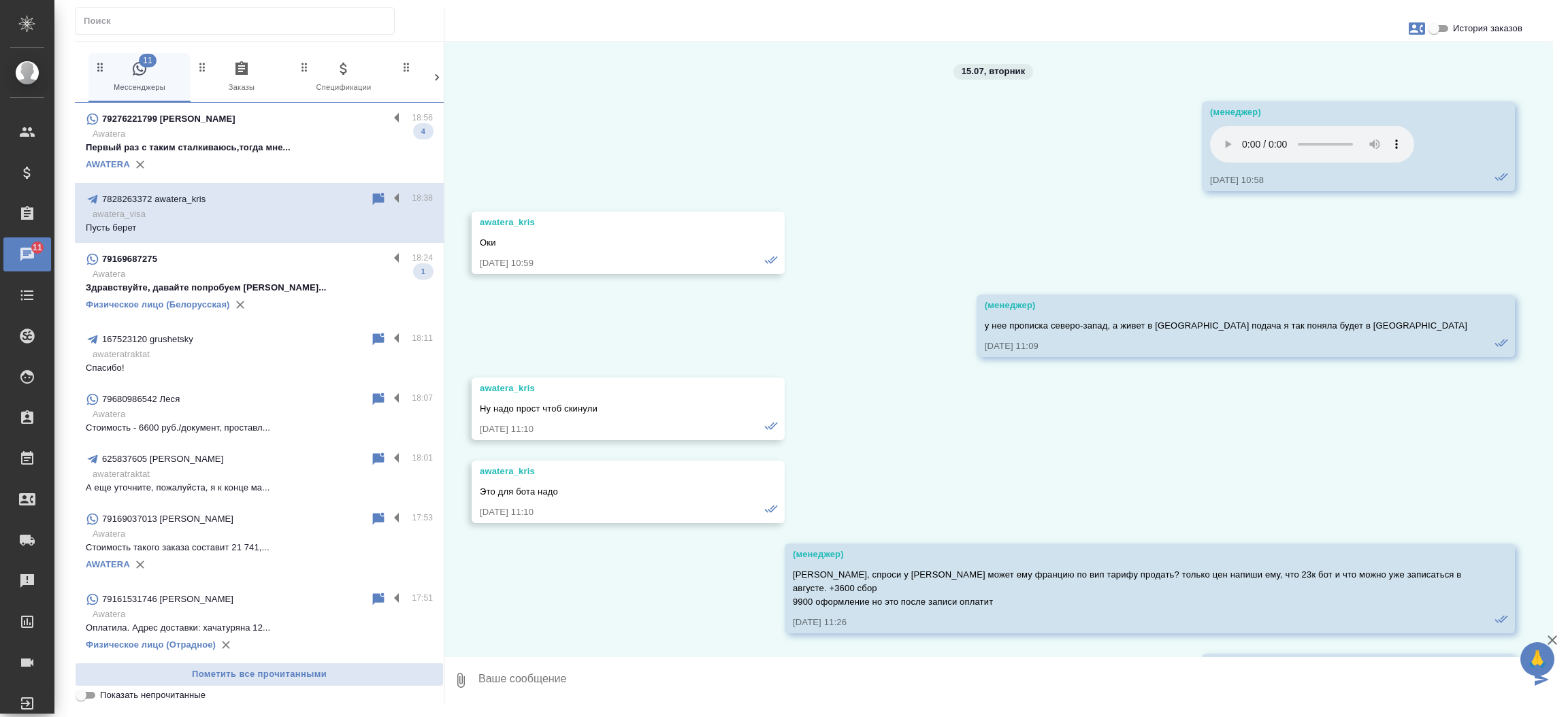
scroll to position [48239, 0]
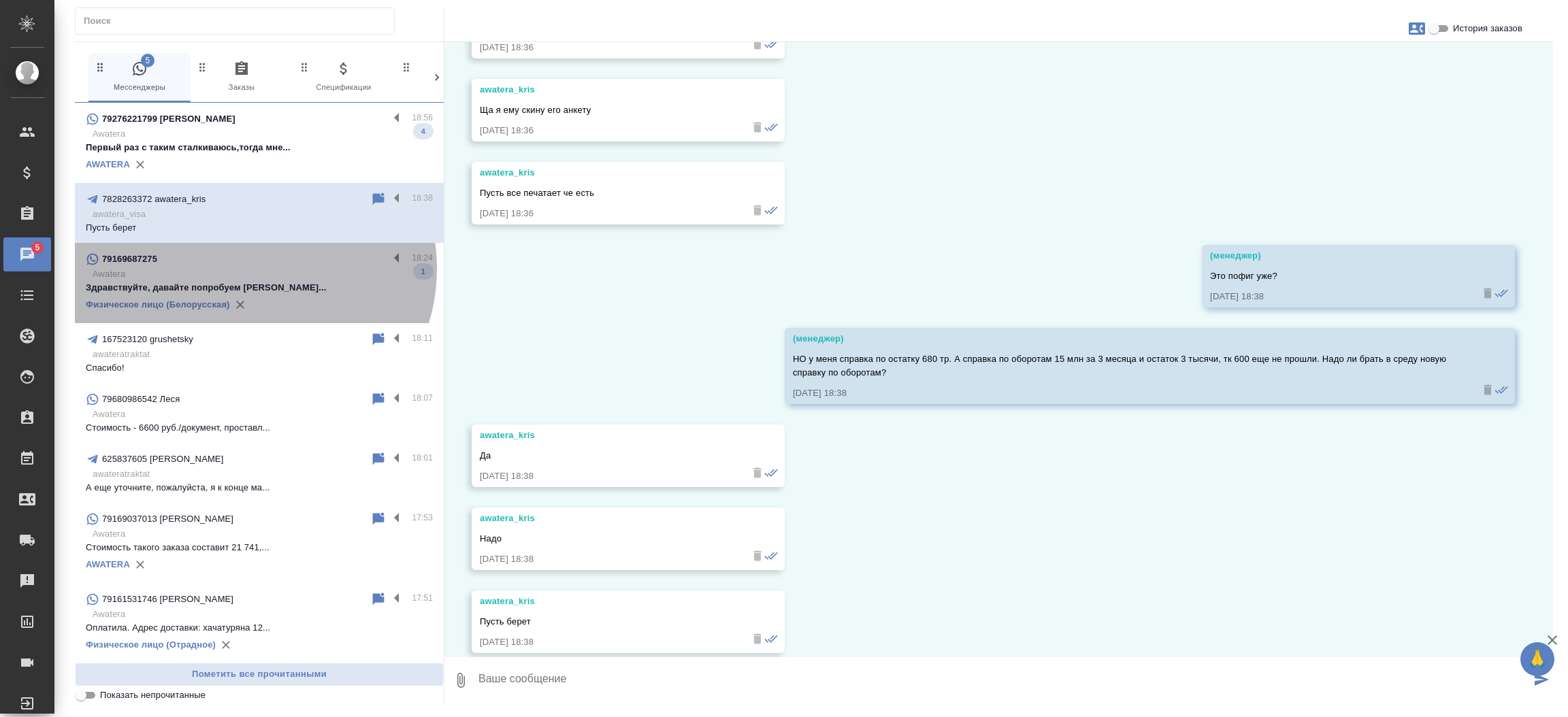
click at [249, 269] on p "Awatera" at bounding box center [262, 274] width 340 height 14
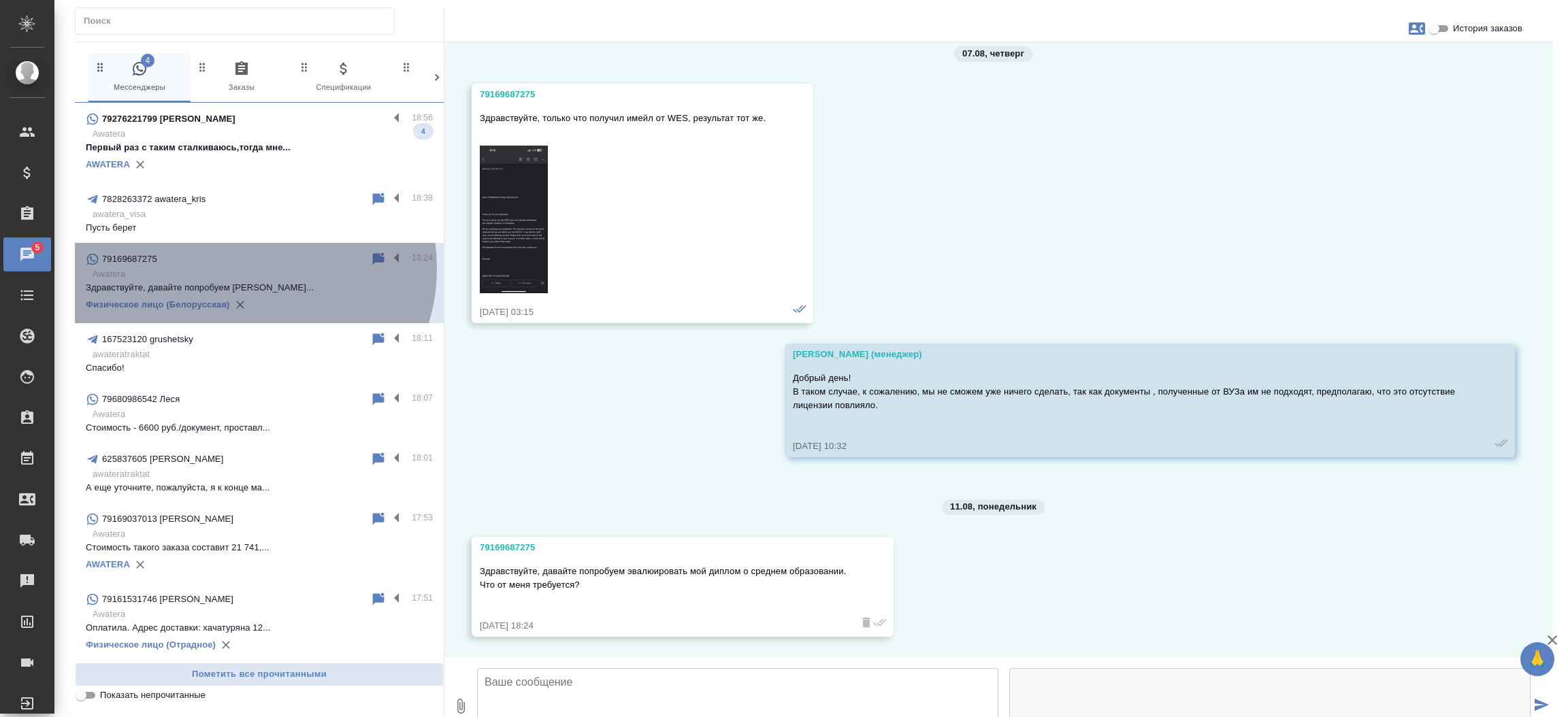
click at [249, 269] on p "Awatera" at bounding box center [262, 274] width 340 height 14
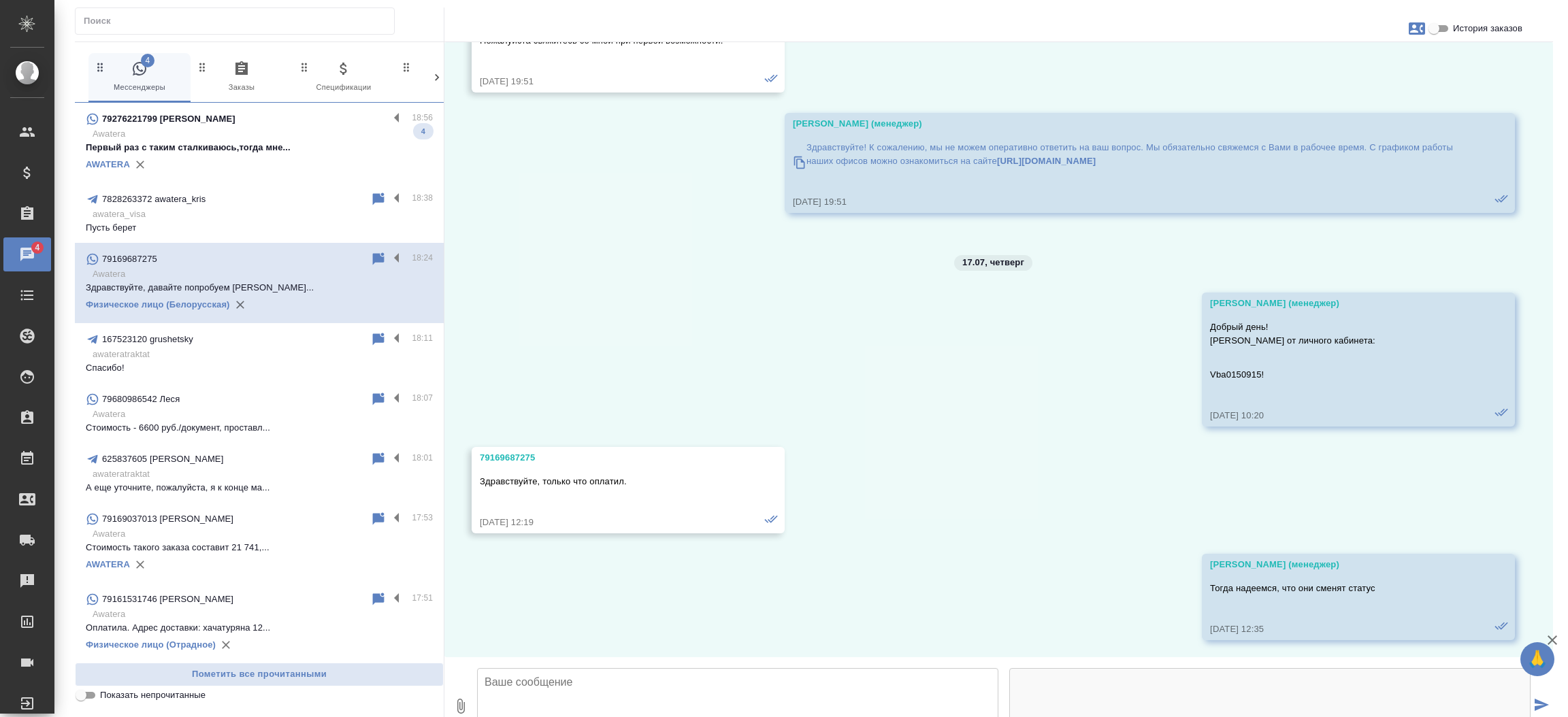
scroll to position [21328, 0]
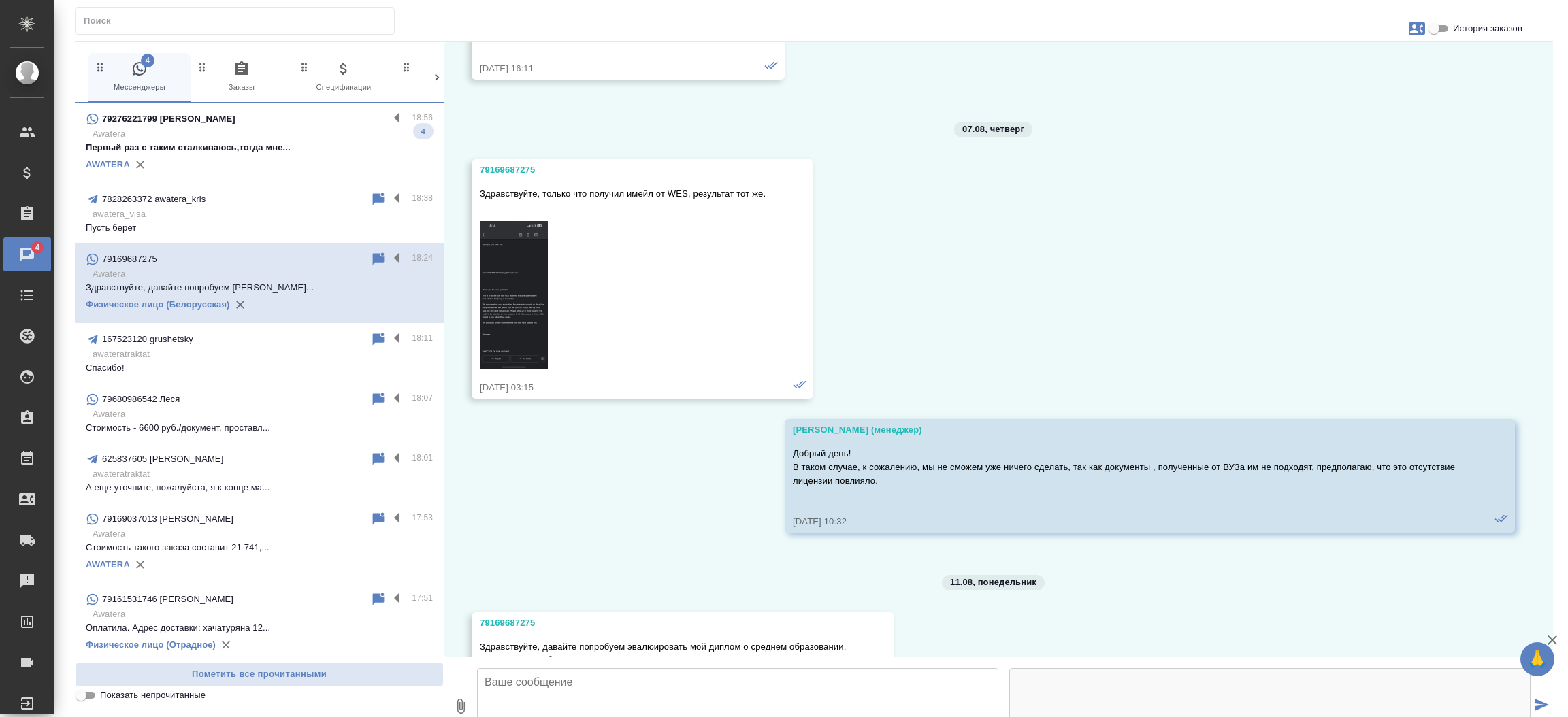
click at [1398, 317] on div "09.01, четверг (менеджер) Олег, добрый день! Благодарим Вас за обращение! Напра…" at bounding box center [999, 350] width 1109 height 615
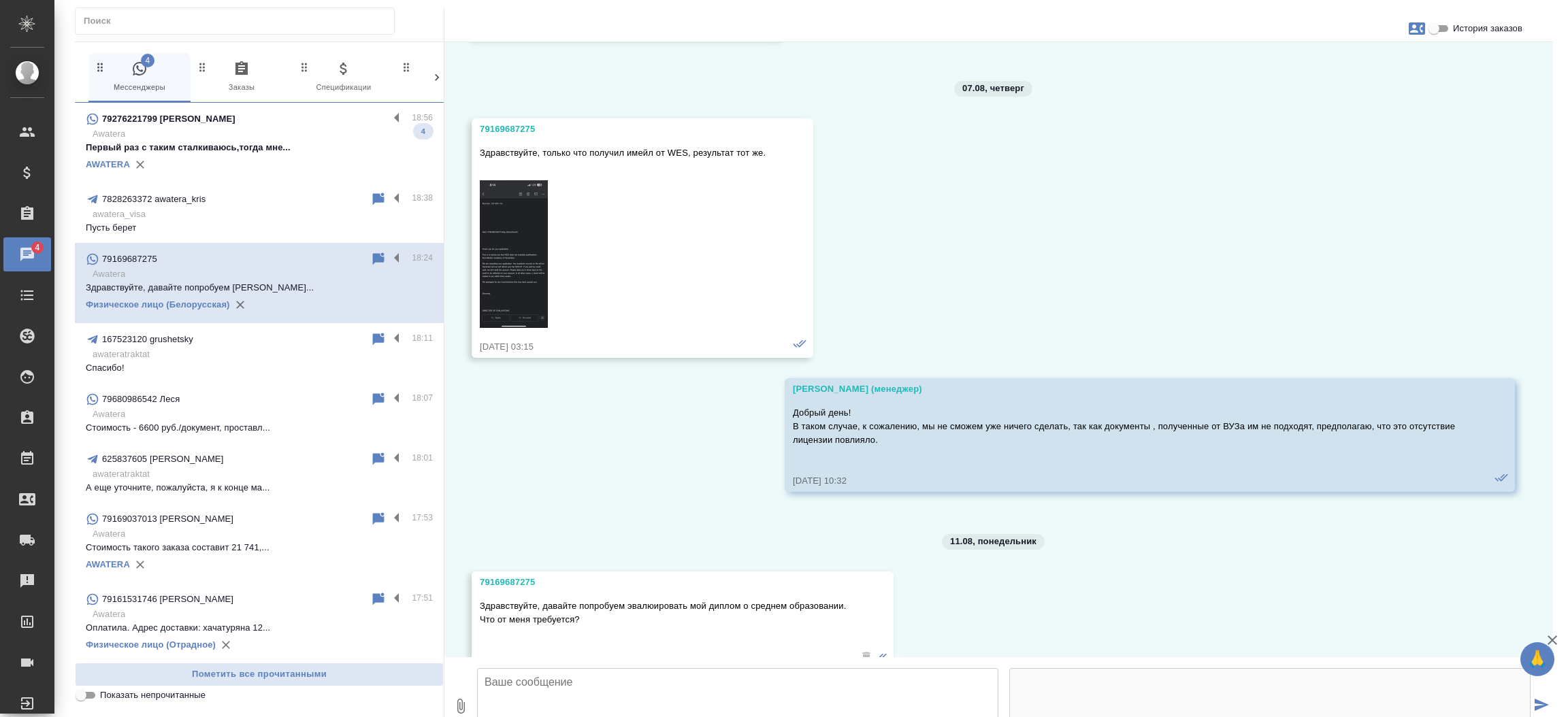
scroll to position [21468, 0]
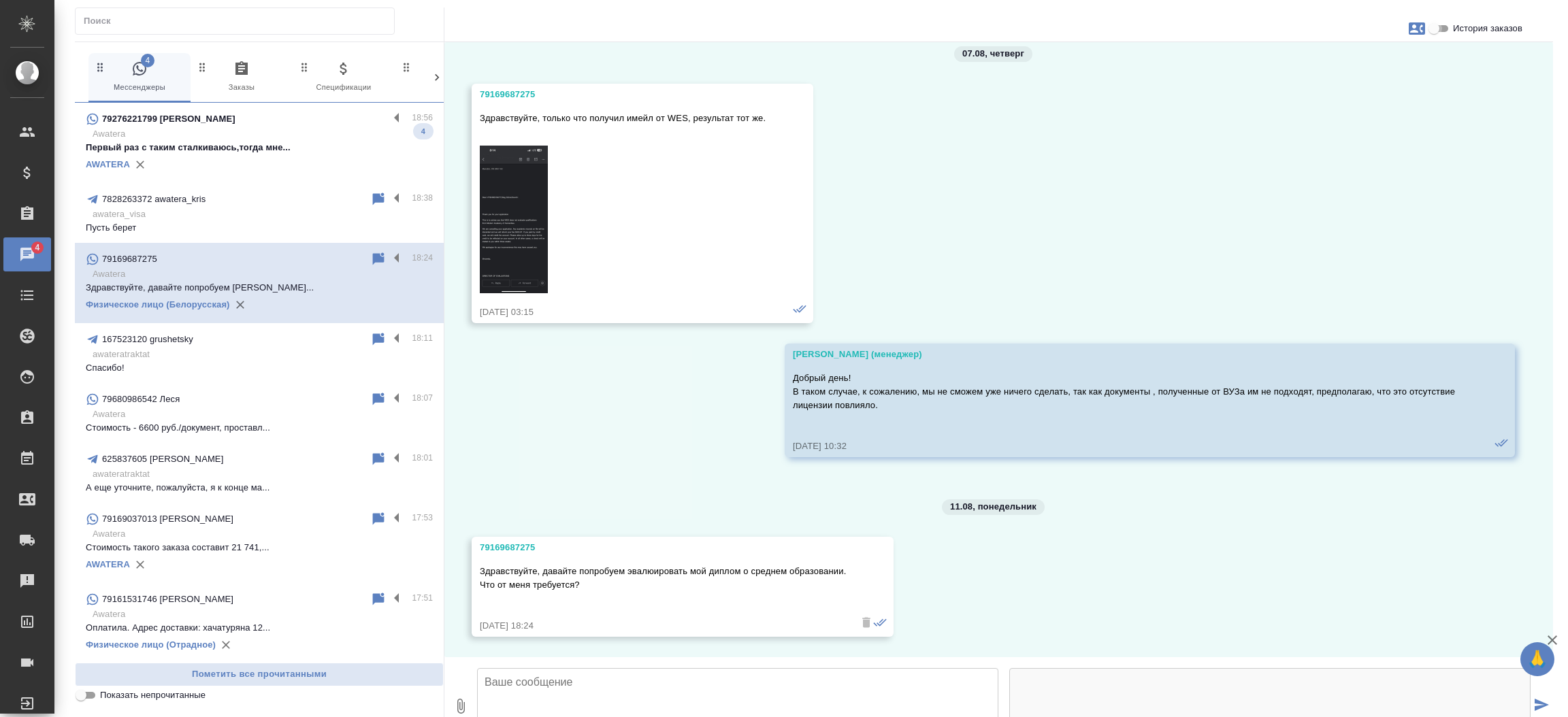
click at [1444, 27] on input "История заказов" at bounding box center [1434, 28] width 49 height 17
checkbox input "true"
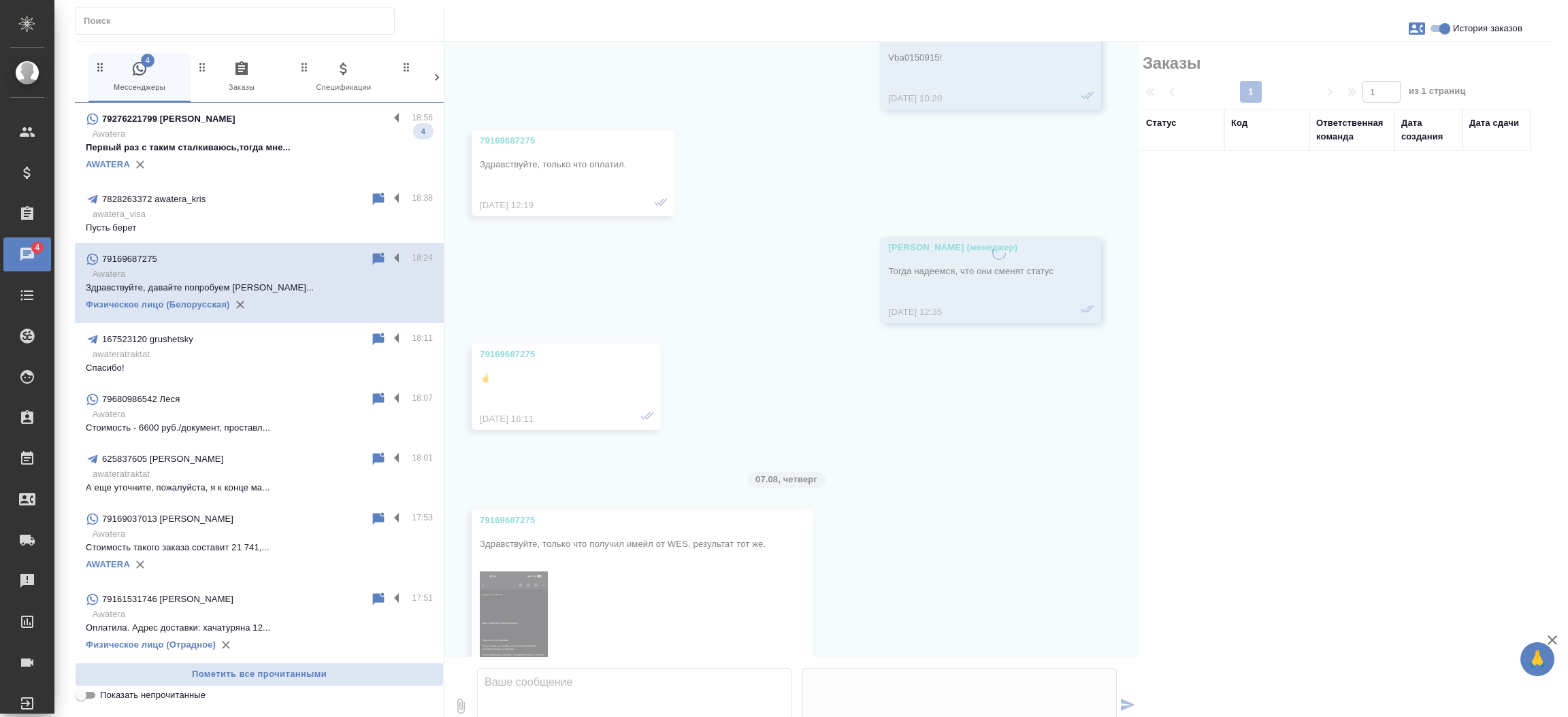
scroll to position [21971, 0]
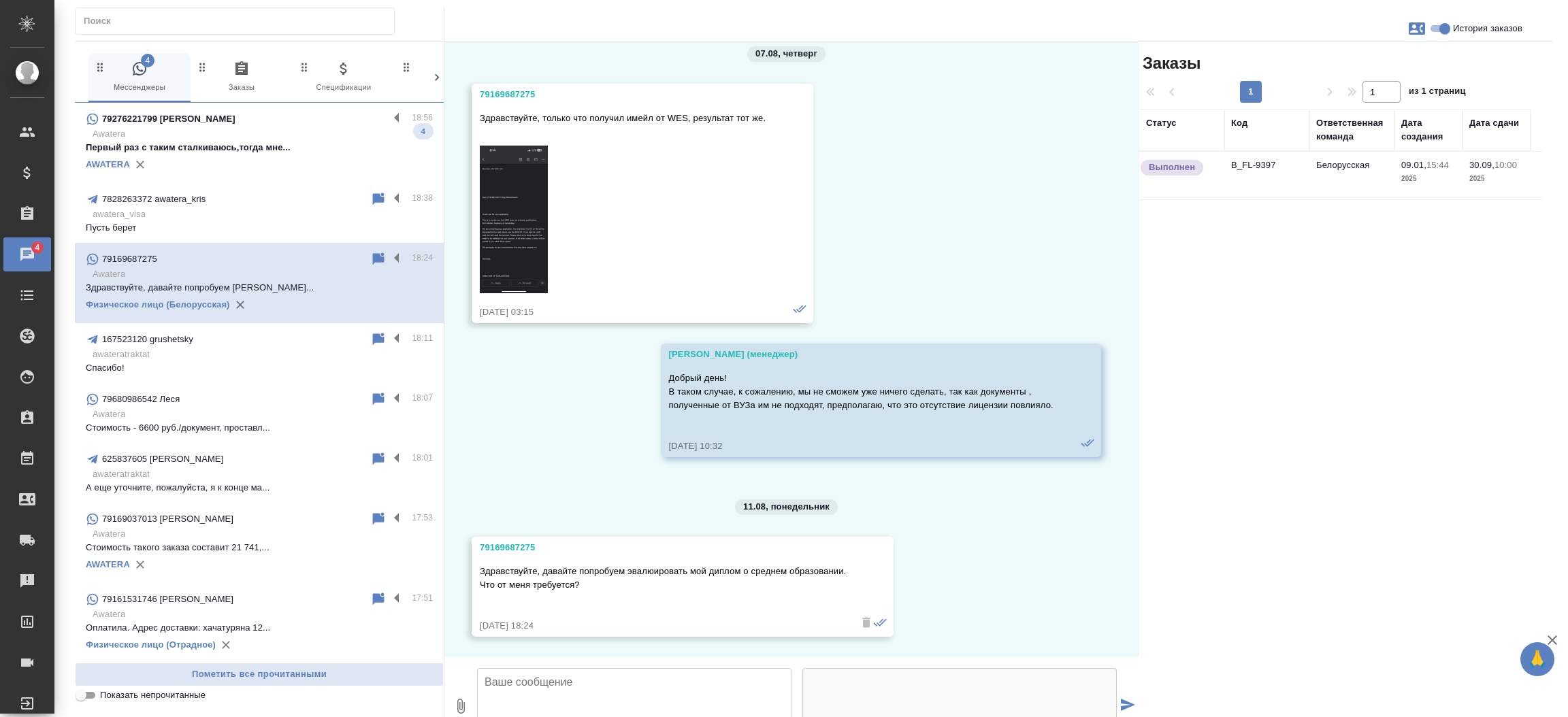
click at [1244, 159] on td "B_FL-9397" at bounding box center [1267, 175] width 85 height 47
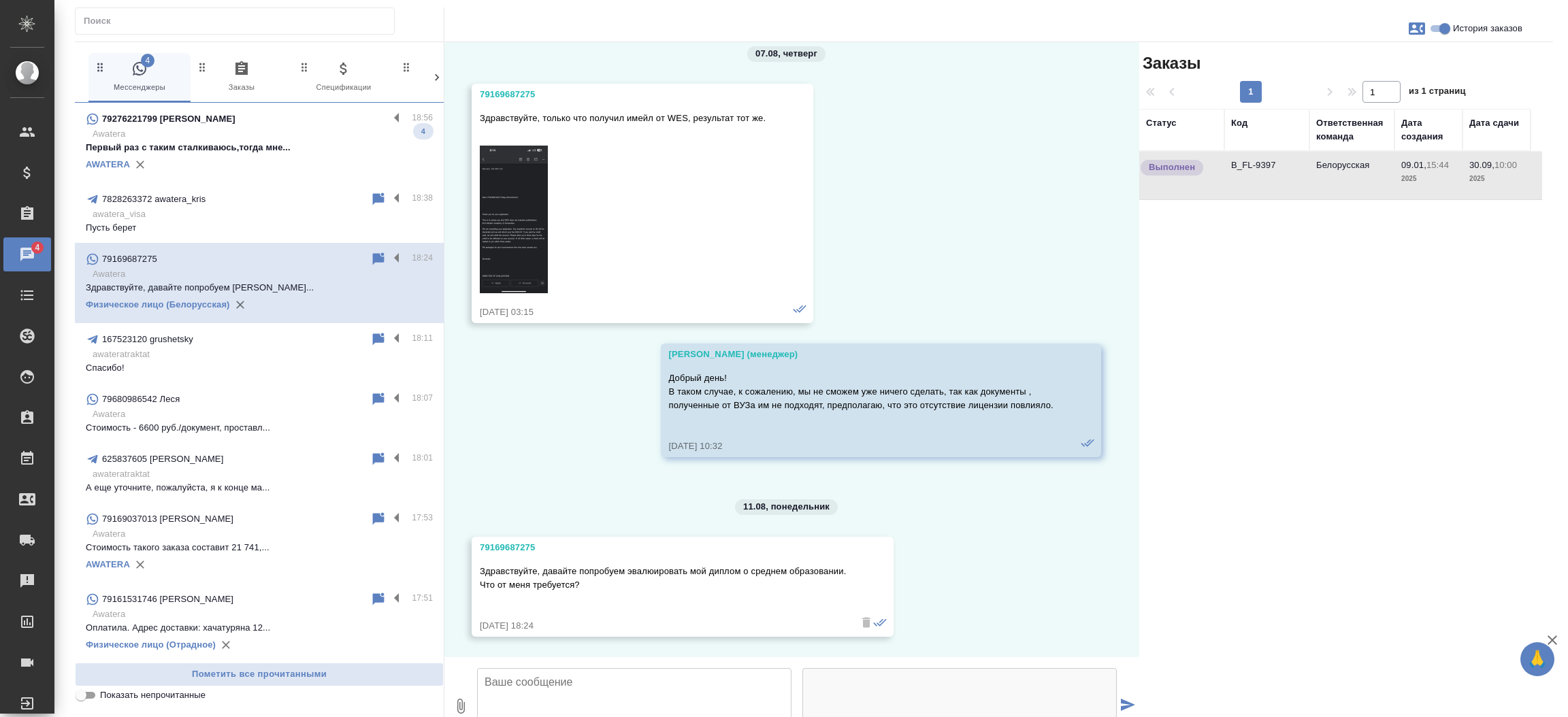
click at [1244, 159] on td "B_FL-9397" at bounding box center [1267, 175] width 85 height 47
click at [287, 139] on p "Awatera" at bounding box center [262, 134] width 340 height 14
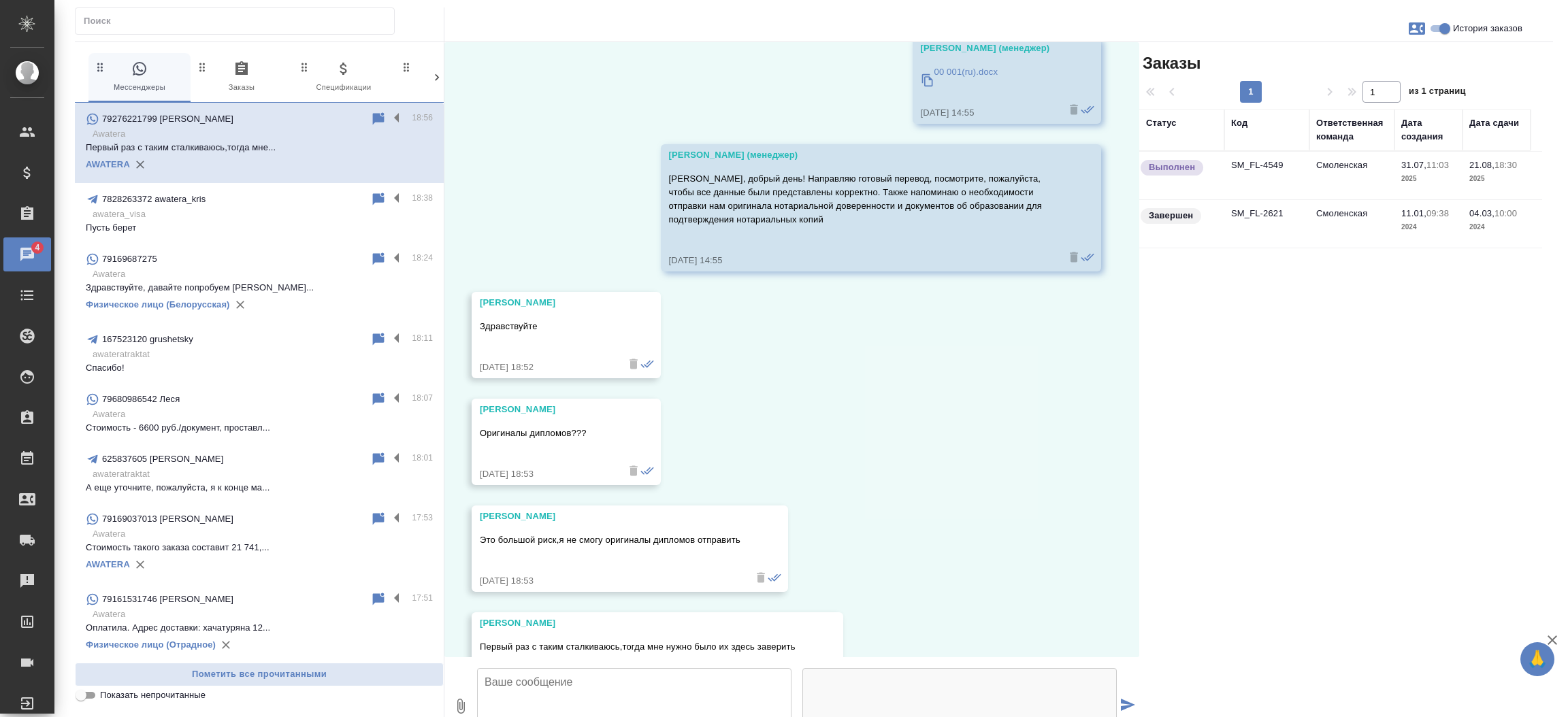
scroll to position [9745, 0]
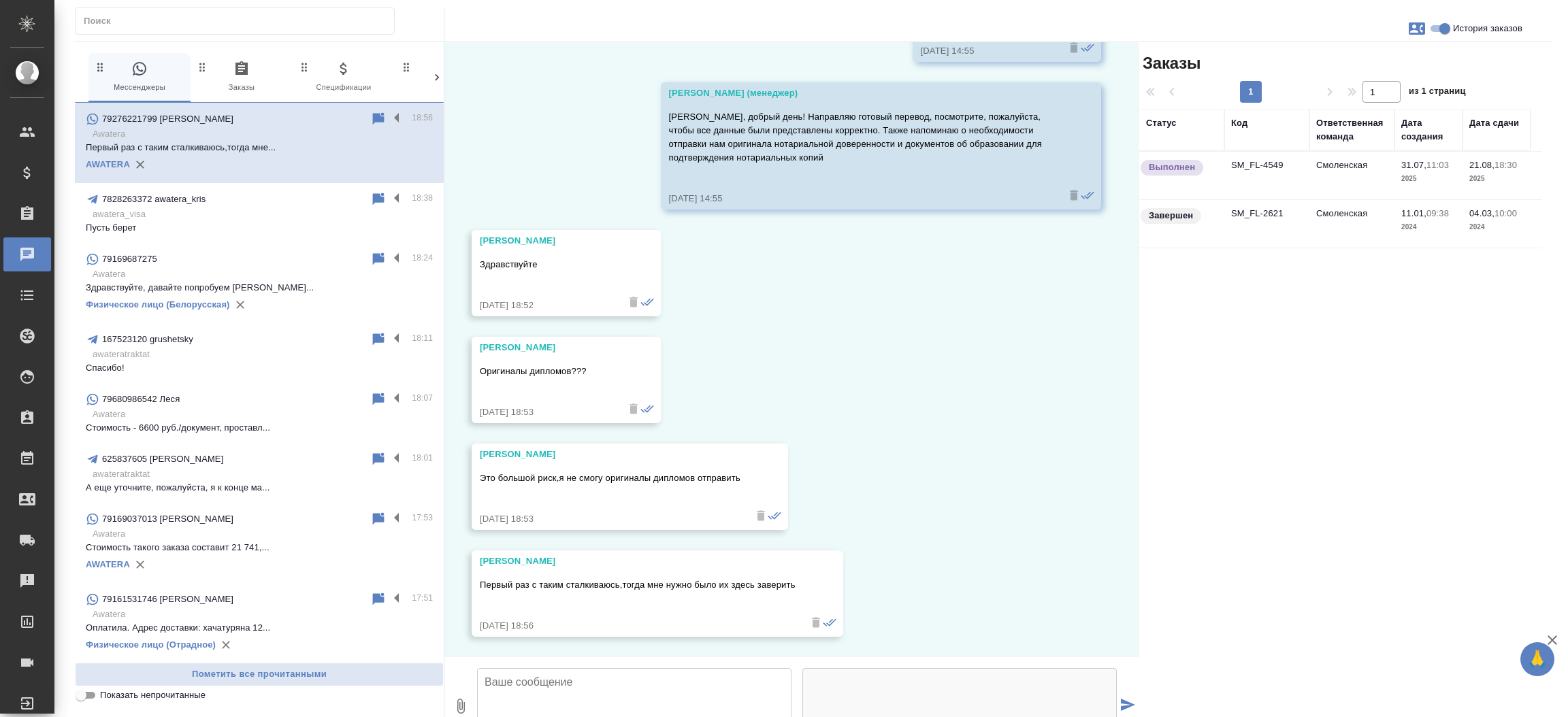
click at [1003, 284] on div "31.07, четверг Козлова Мария (менеджер) Наталья, добрый день! Вам пишет Мария, …" at bounding box center [792, 350] width 694 height 615
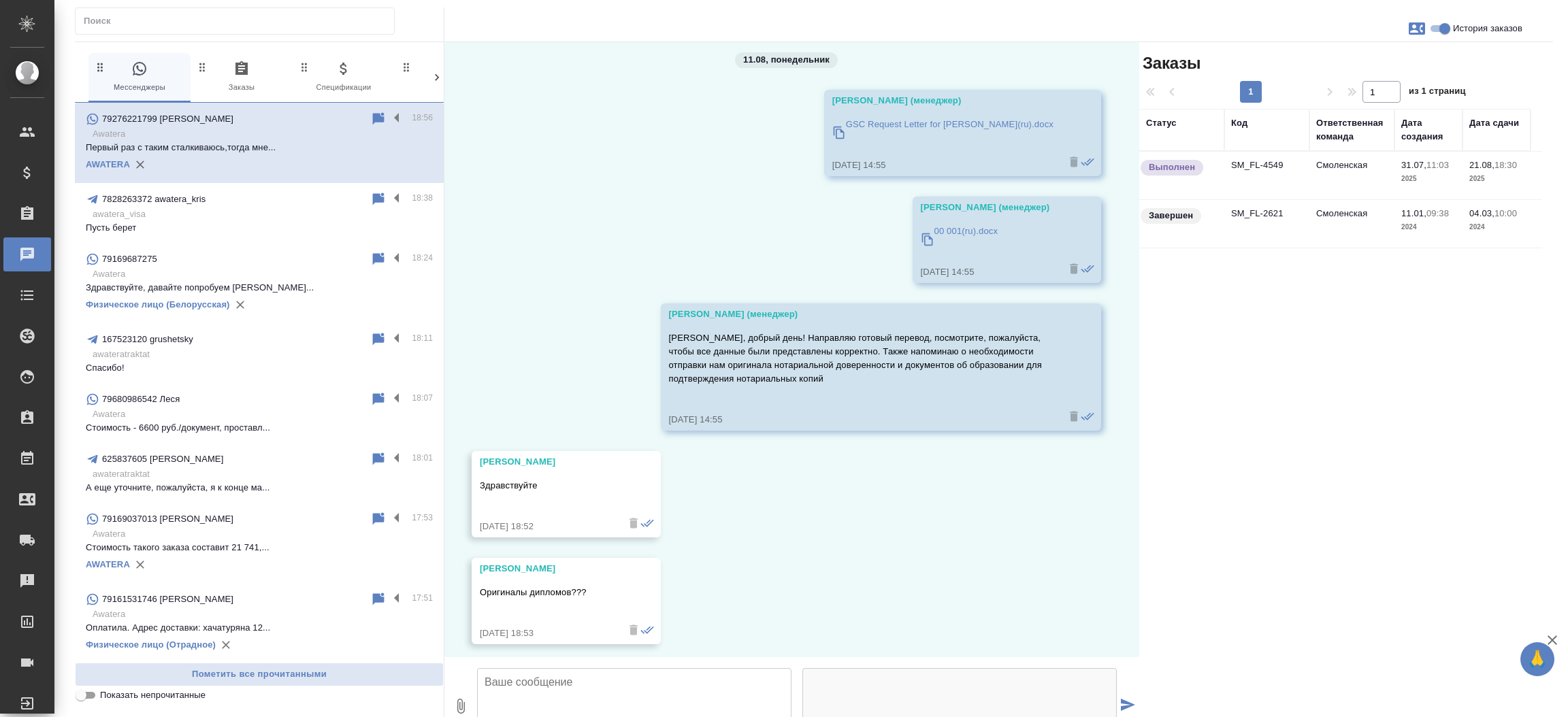
scroll to position [9459, 0]
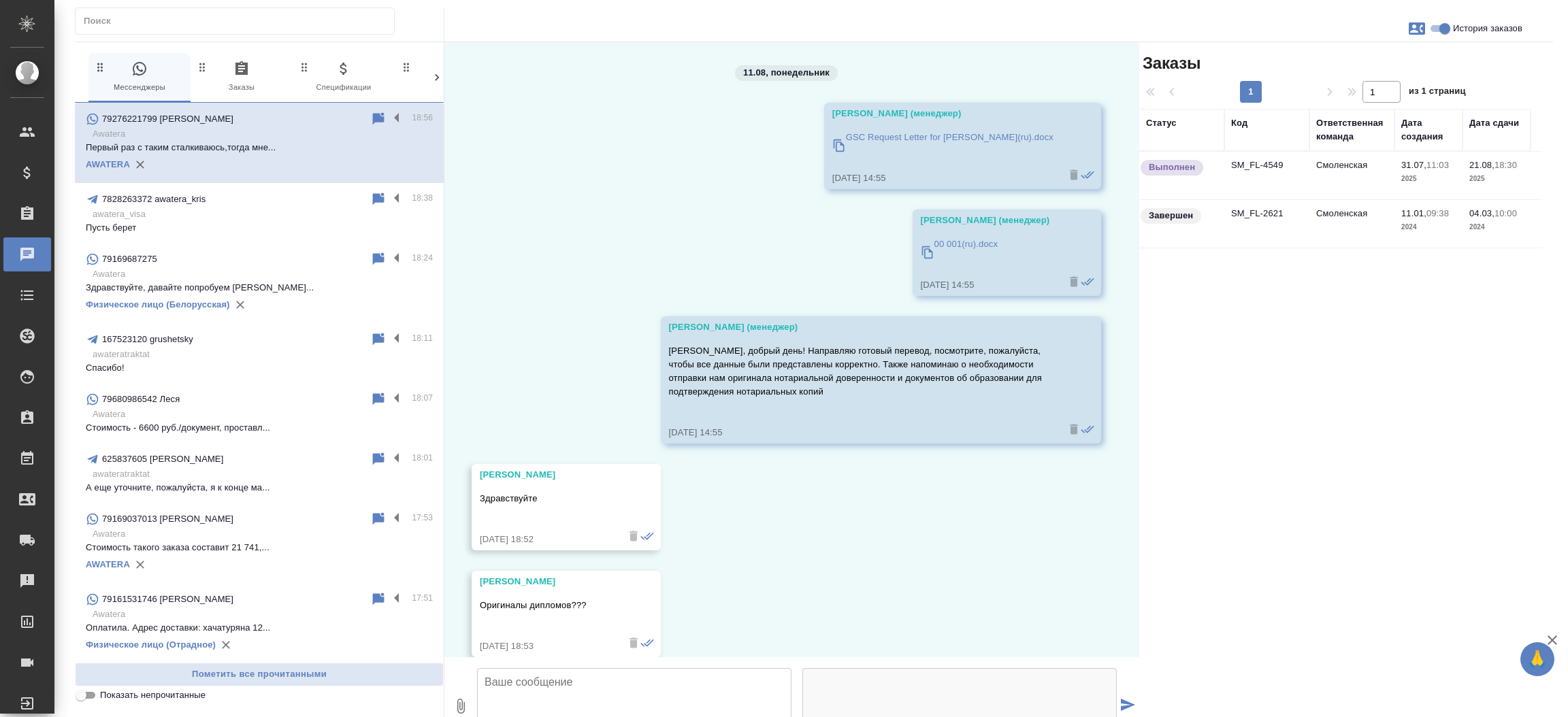
click at [1250, 173] on td "SM_FL-4549" at bounding box center [1267, 175] width 85 height 47
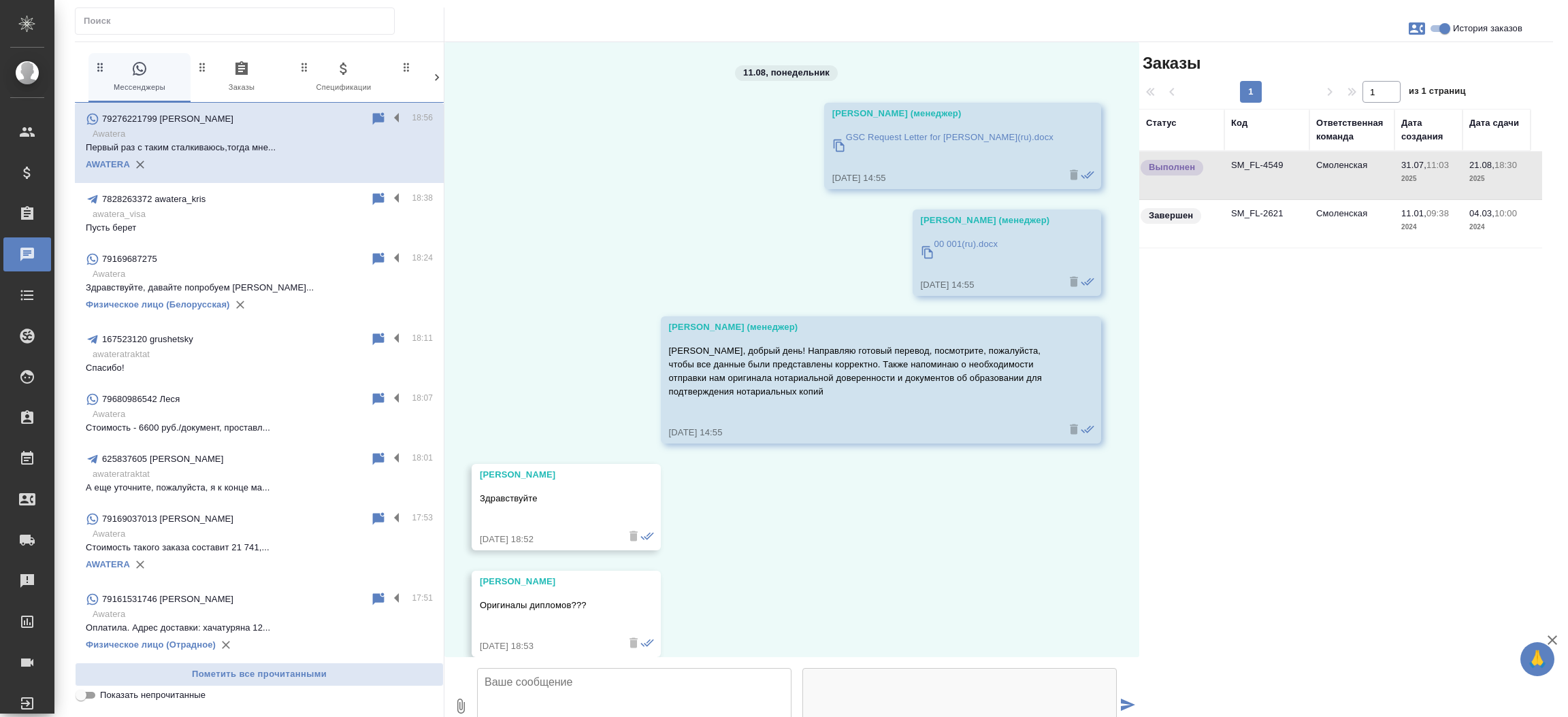
click at [1250, 173] on td "SM_FL-4549" at bounding box center [1267, 175] width 85 height 47
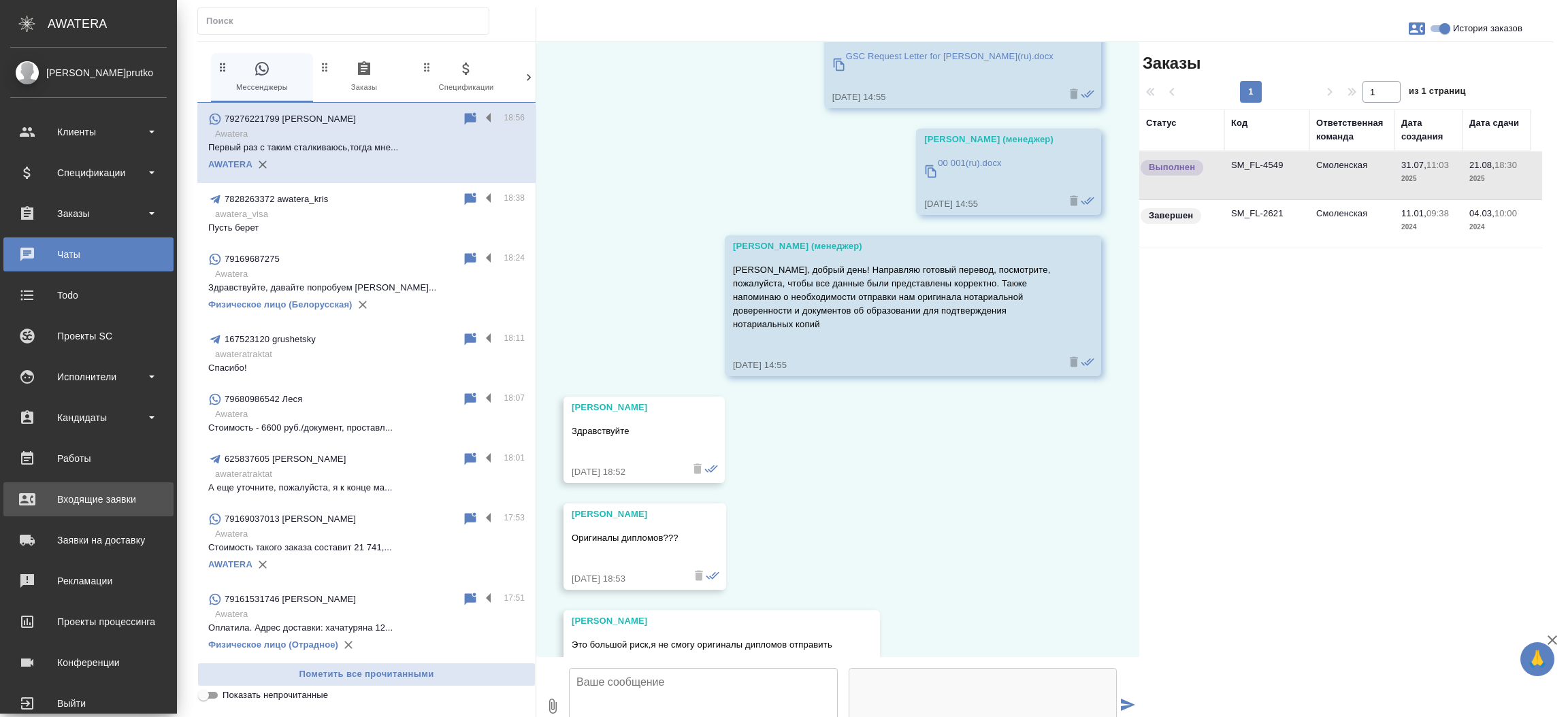
click at [27, 494] on div "Входящие заявки" at bounding box center [88, 499] width 157 height 20
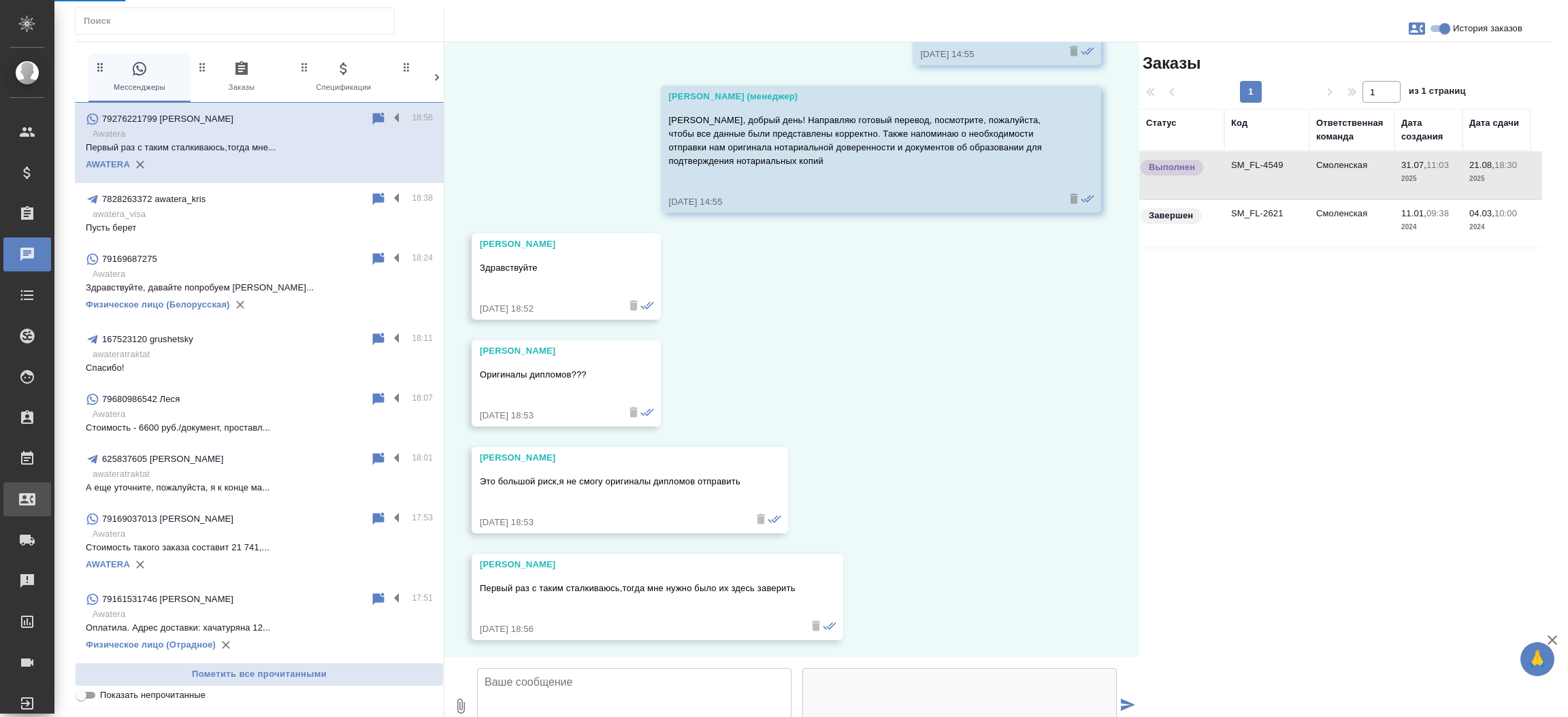
click at [27, 494] on div "Входящие заявки" at bounding box center [10, 499] width 34 height 20
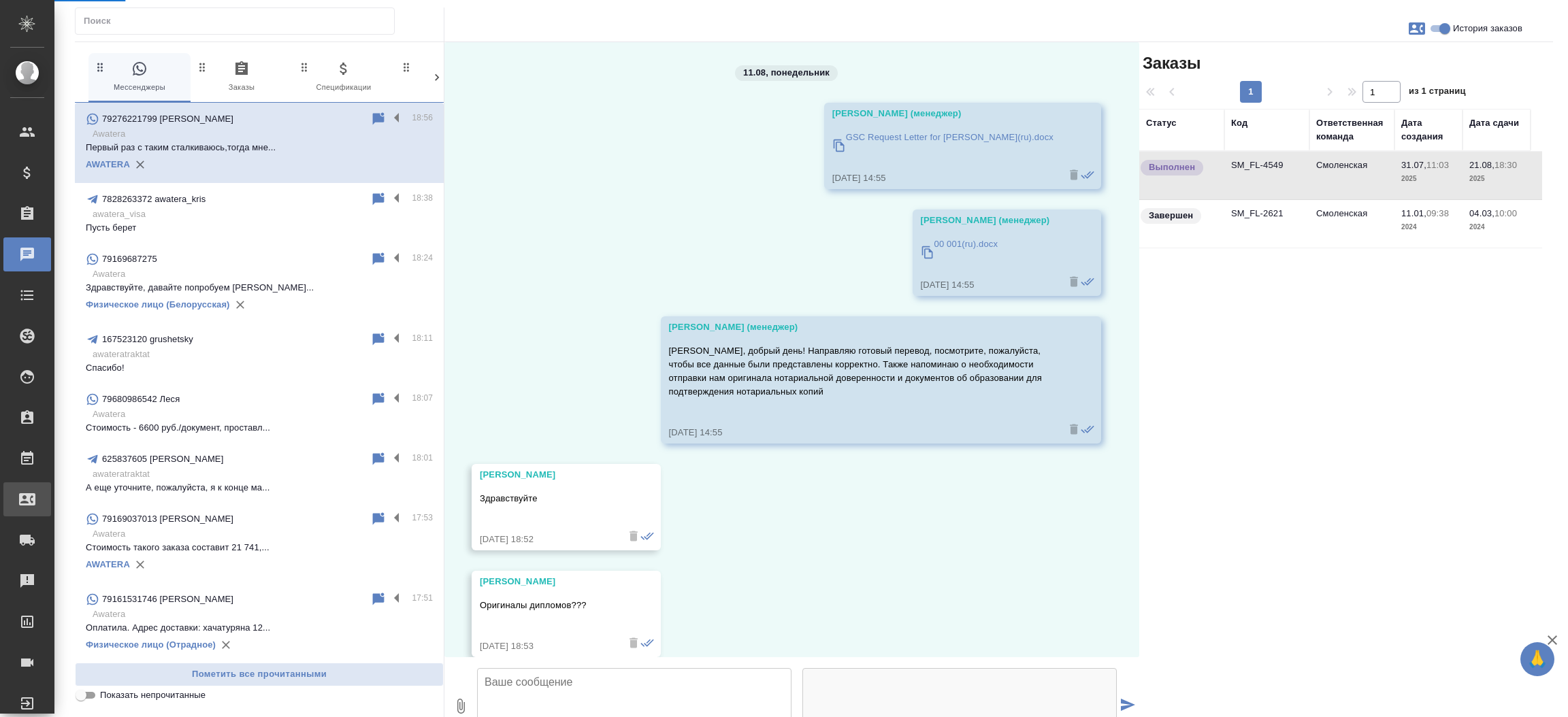
select select "RU"
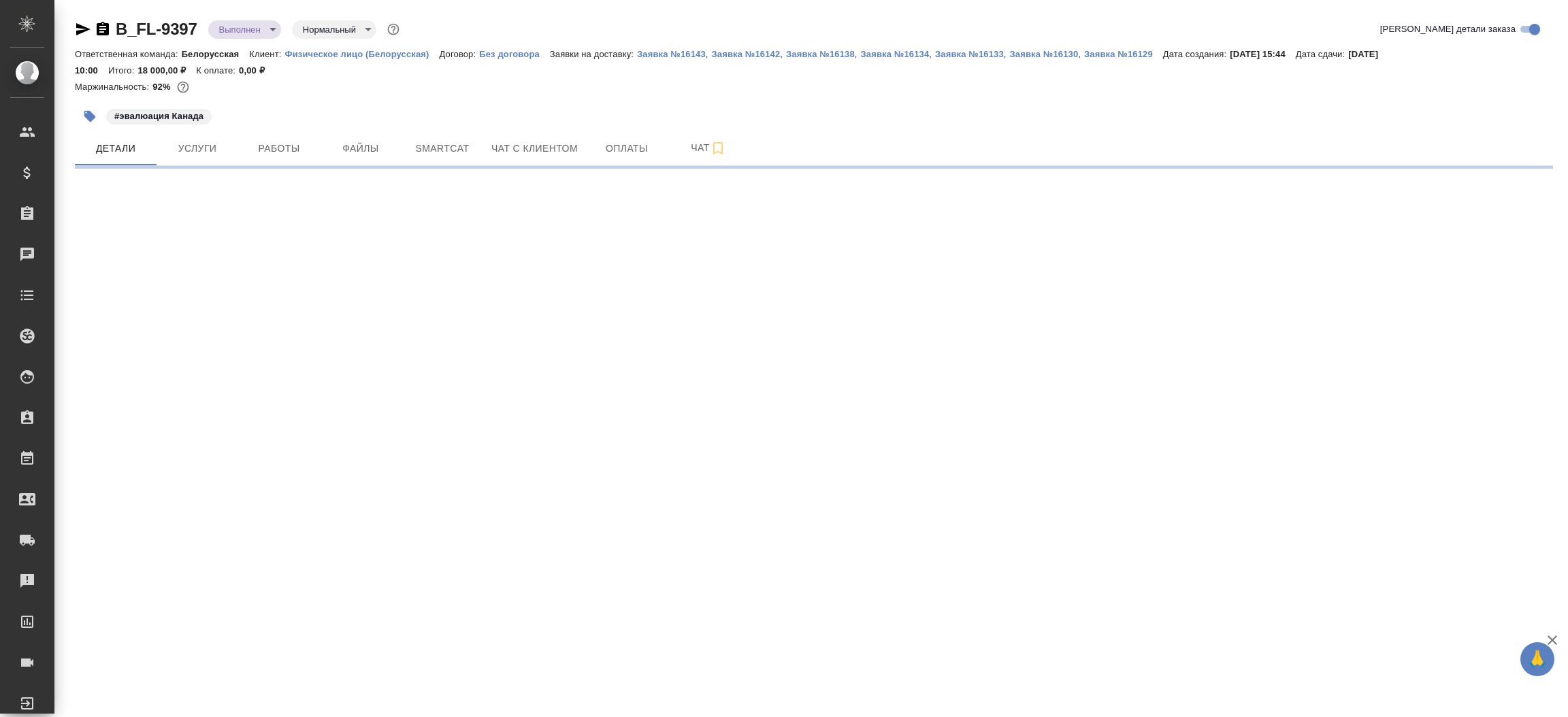
select select "RU"
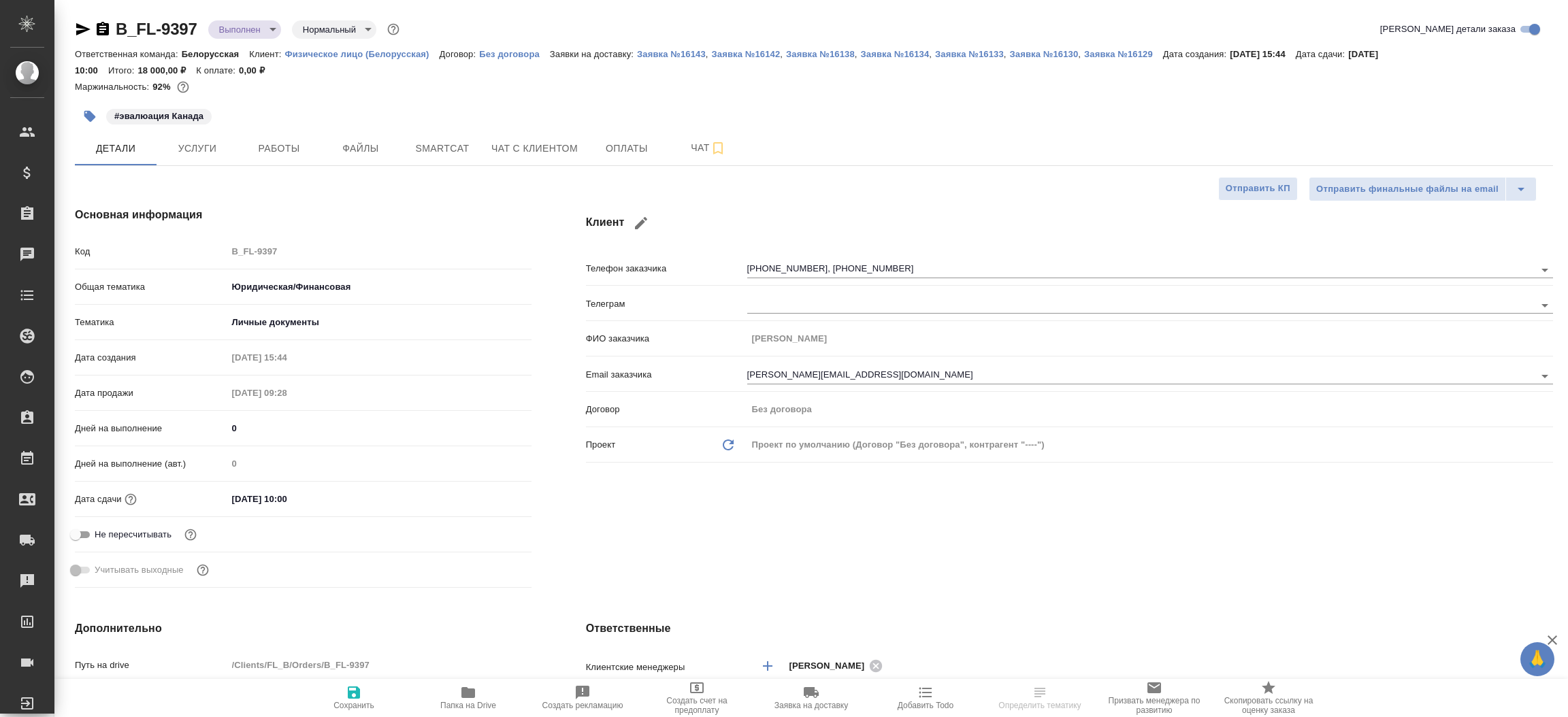
type textarea "x"
click at [86, 31] on icon "button" at bounding box center [83, 29] width 14 height 12
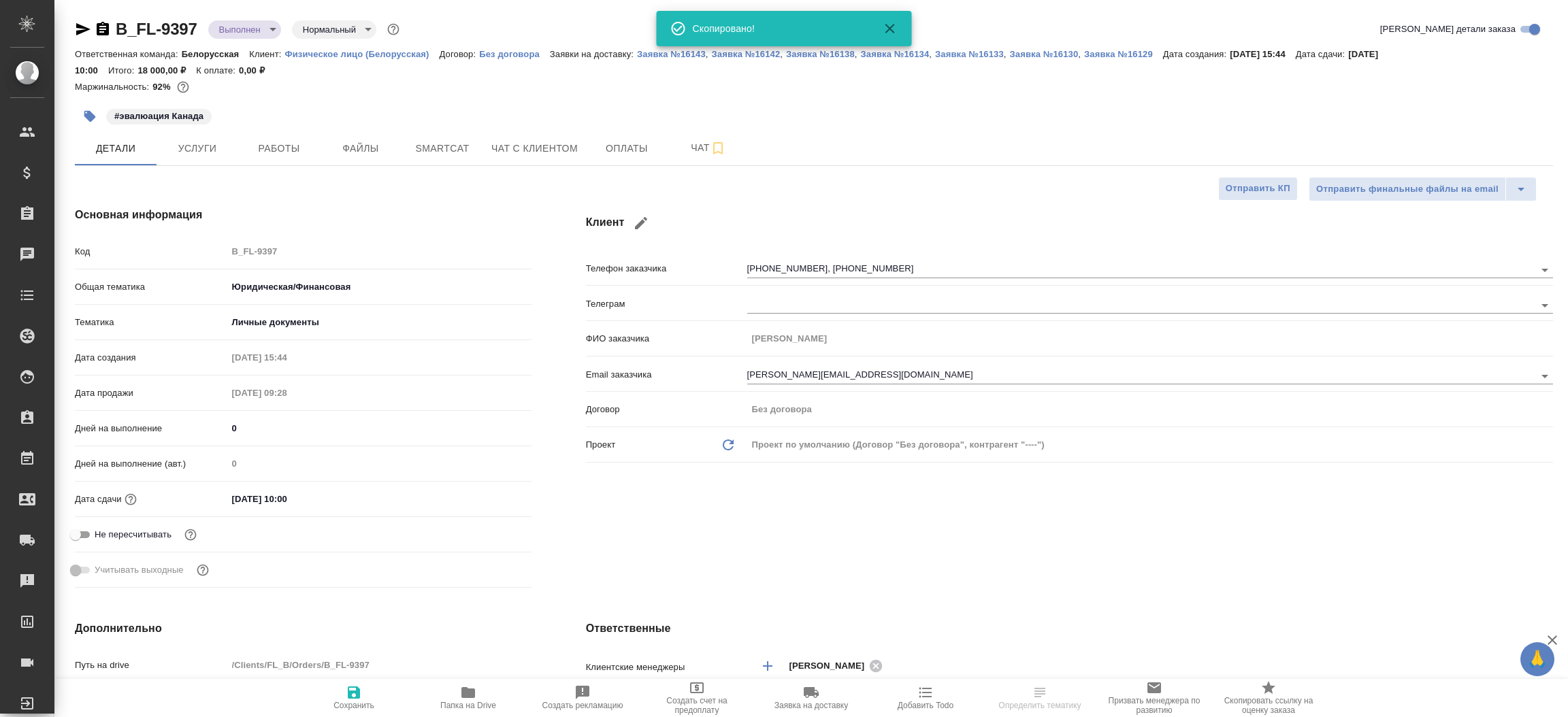
type textarea "x"
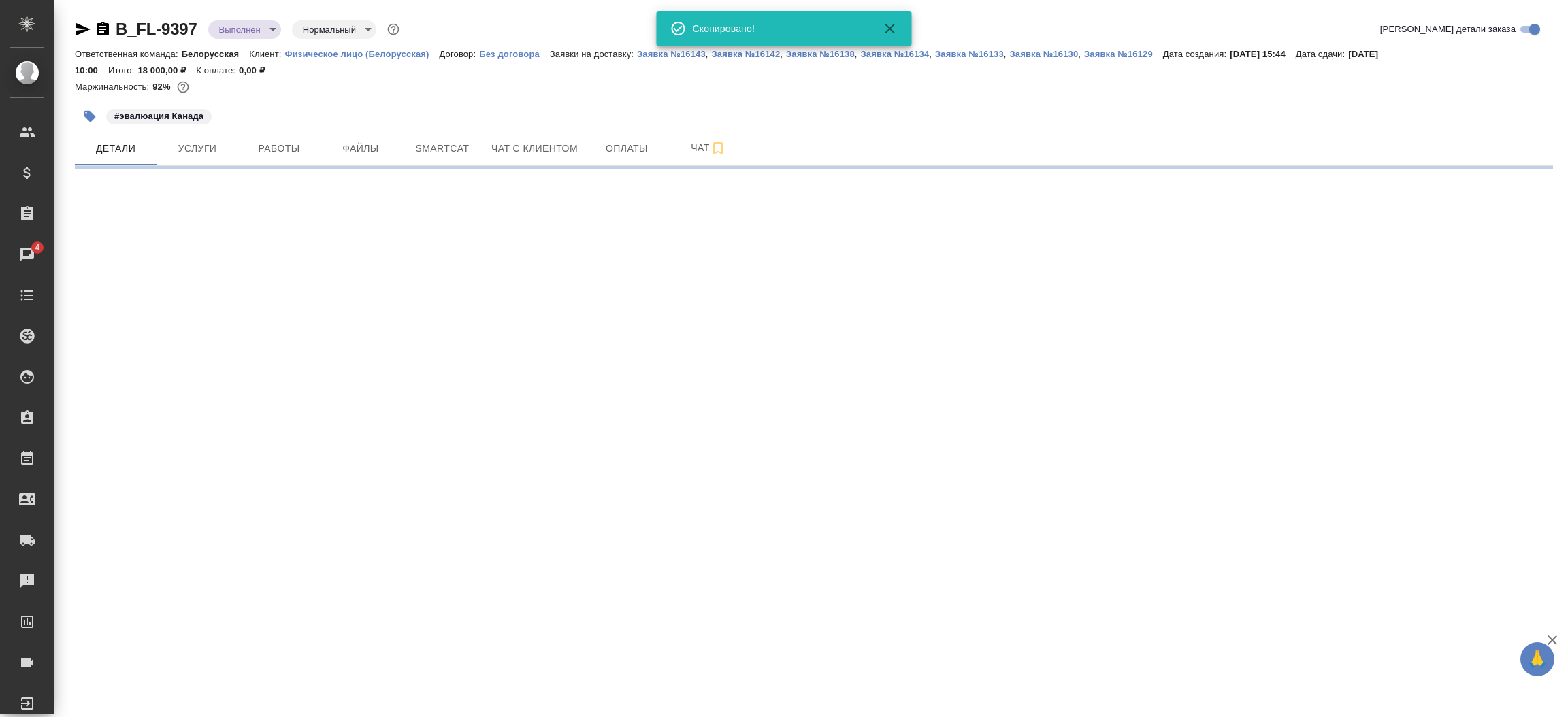
select select "RU"
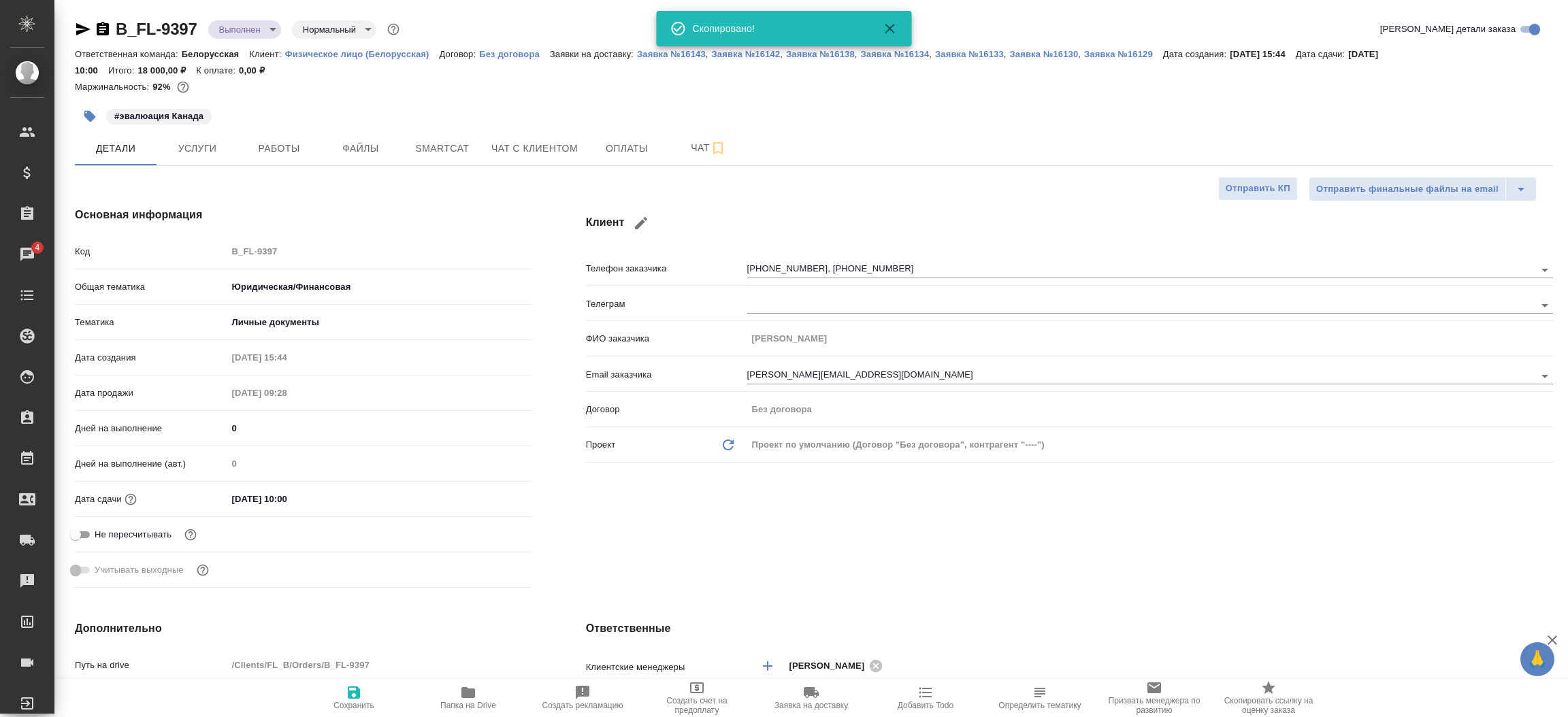
type textarea "x"
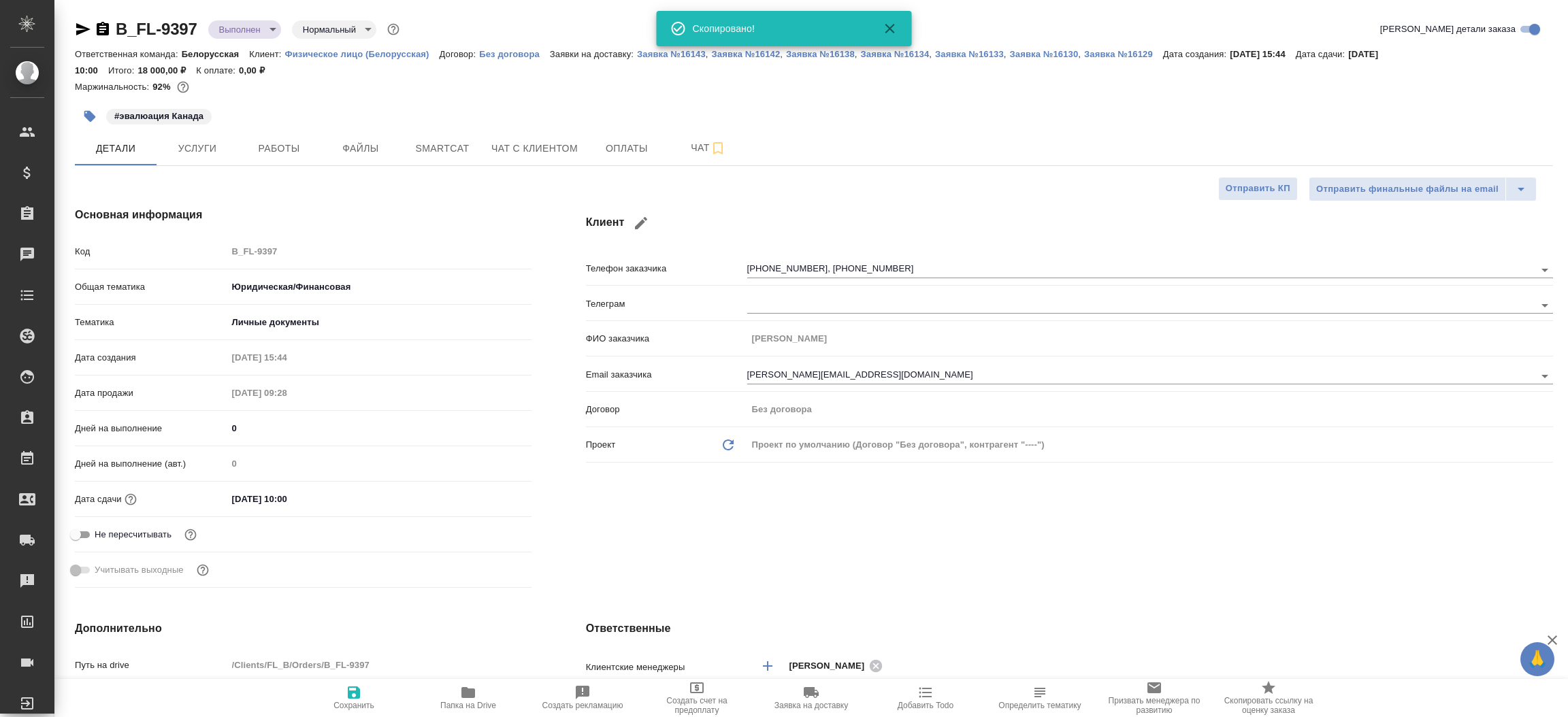
type textarea "x"
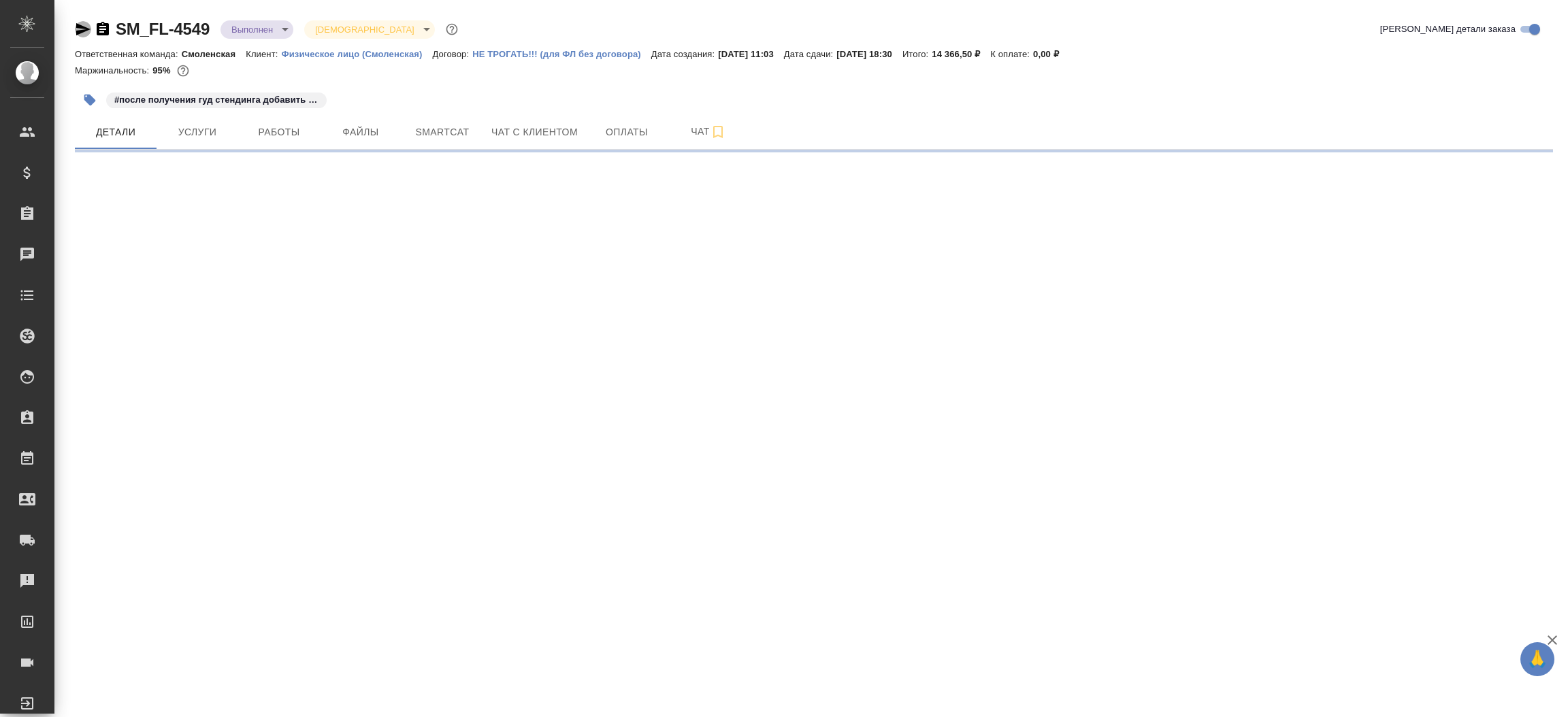
drag, startPoint x: 0, startPoint y: 0, endPoint x: 76, endPoint y: 24, distance: 79.7
click at [76, 24] on icon "button" at bounding box center [83, 29] width 14 height 12
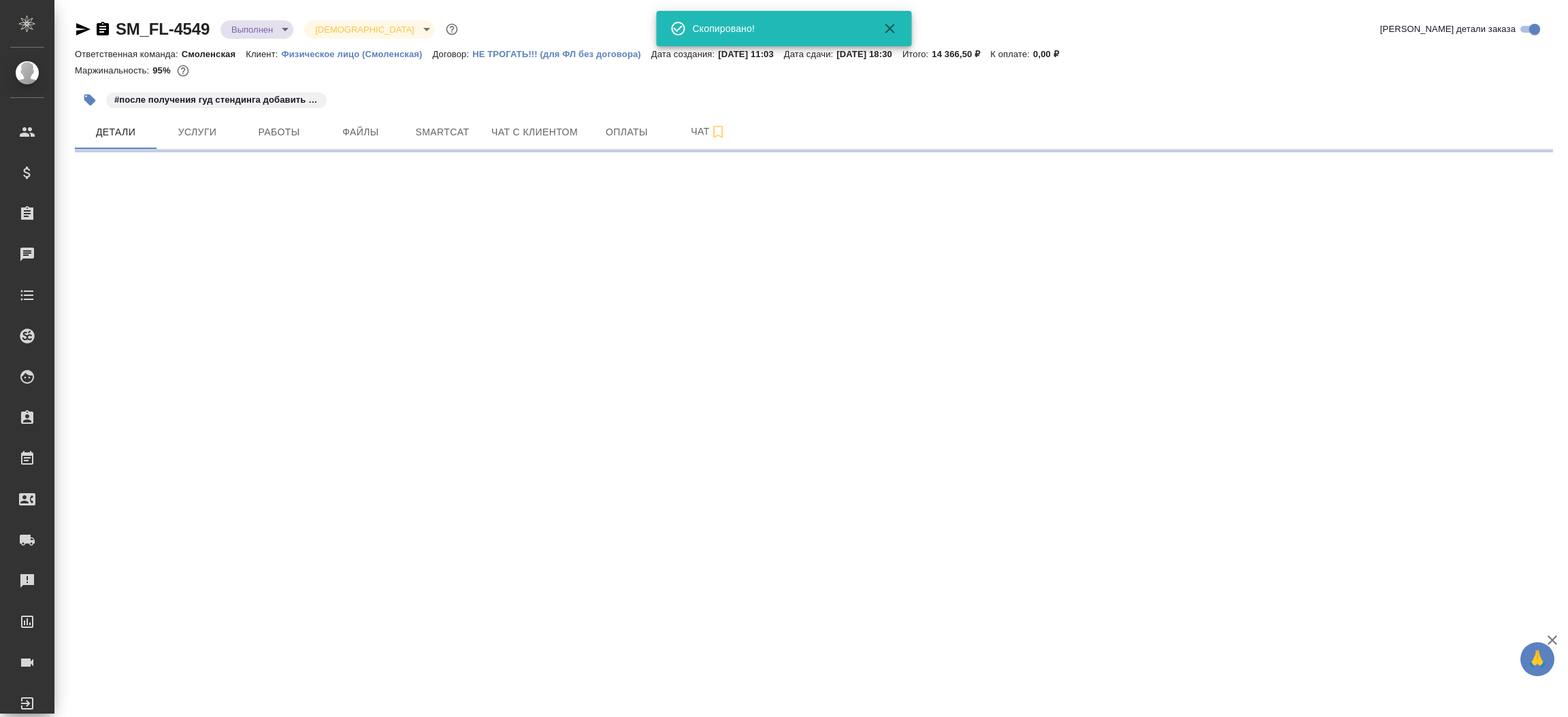
select select "RU"
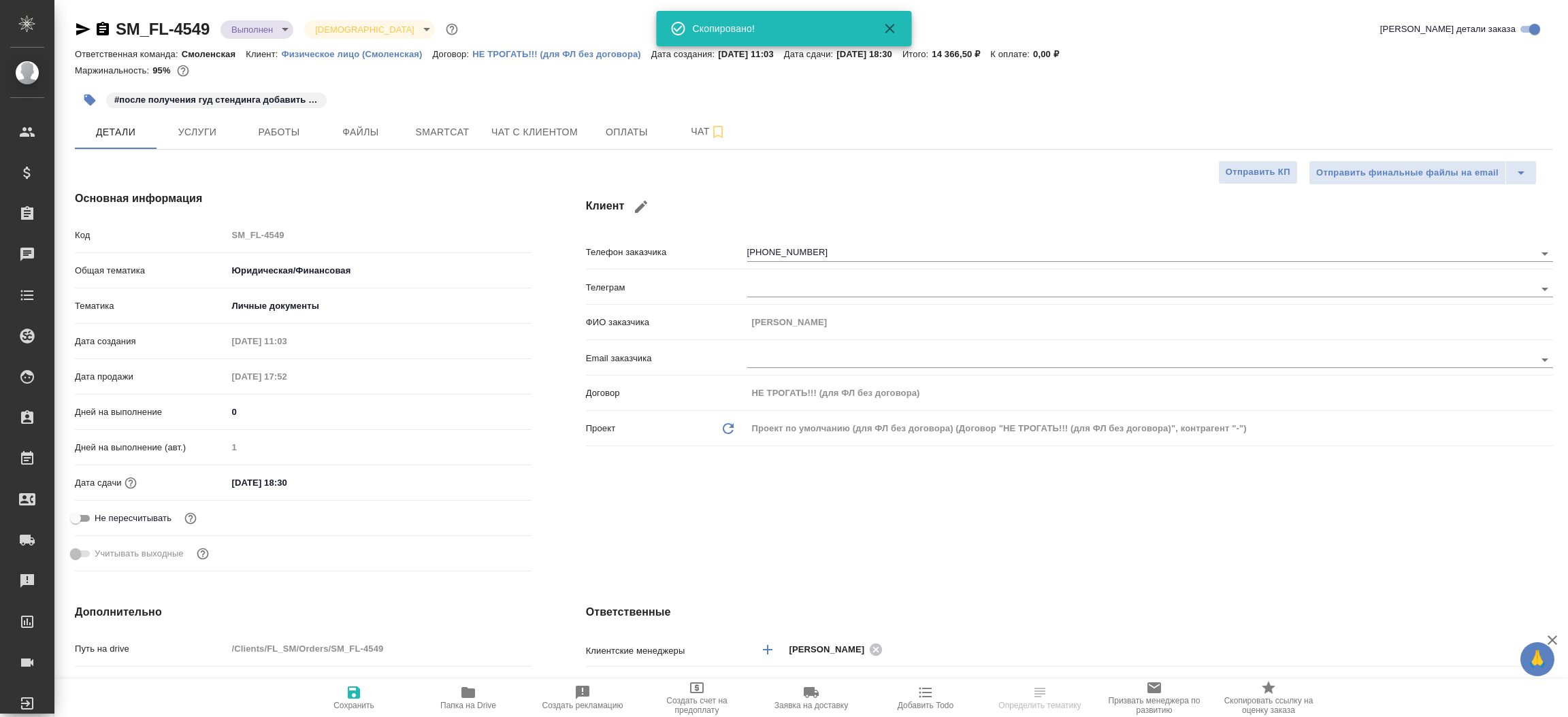
type textarea "x"
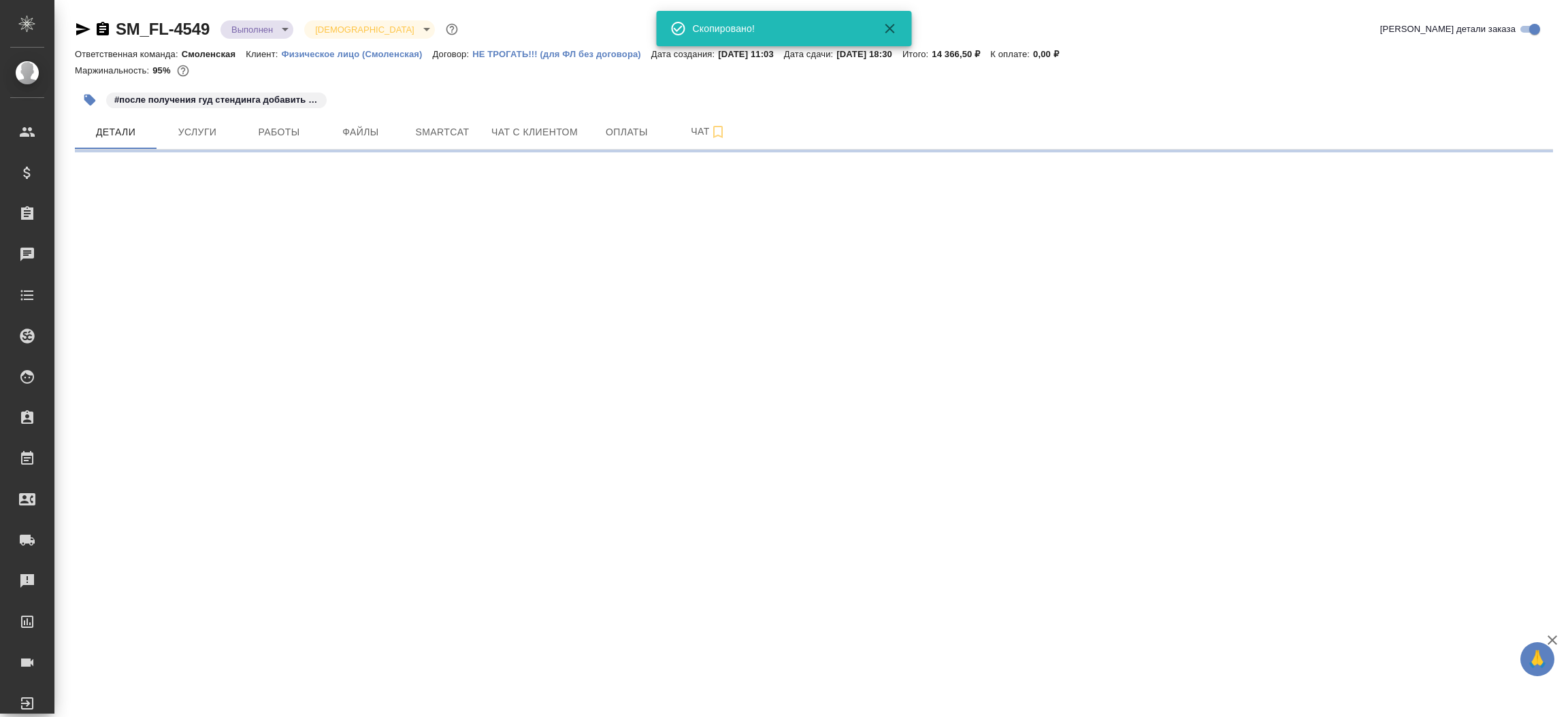
select select "RU"
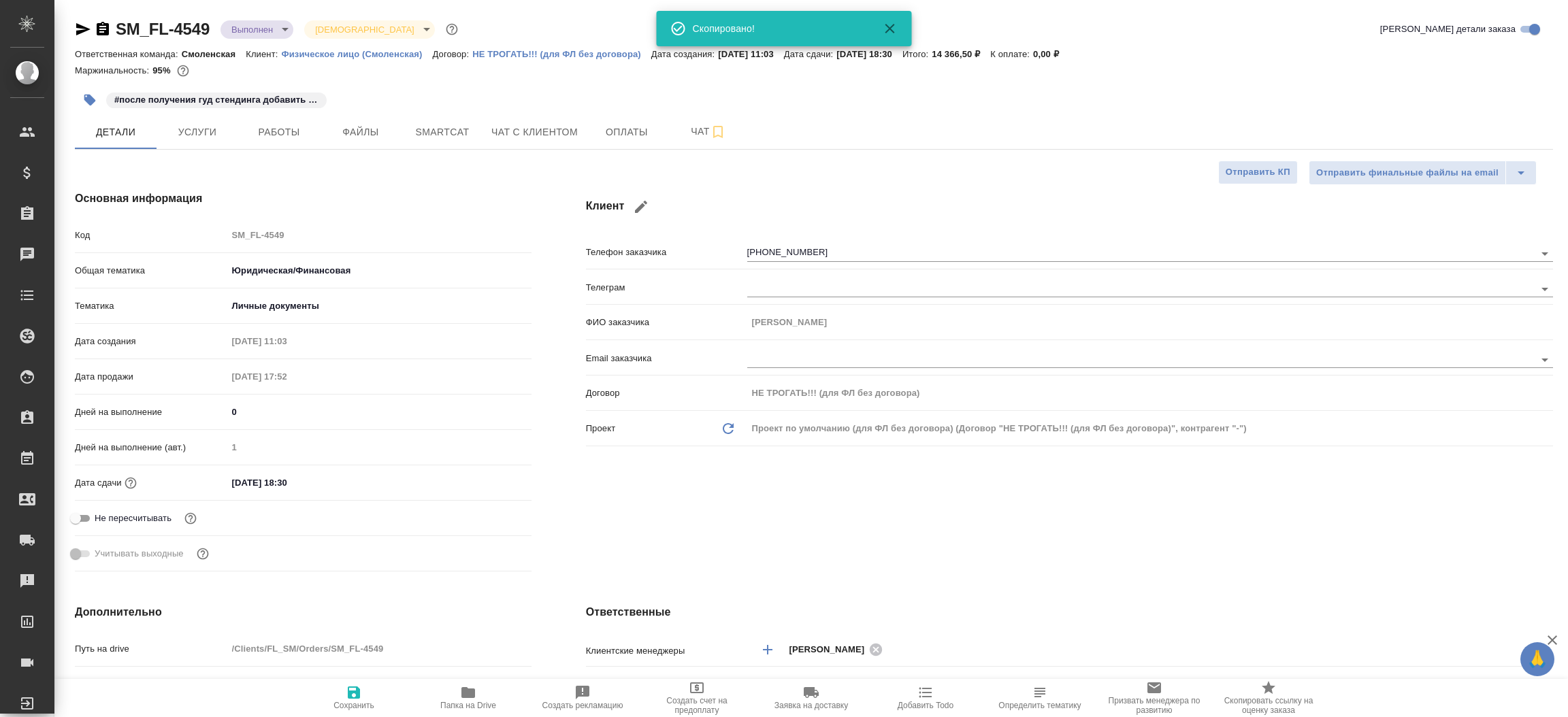
type textarea "x"
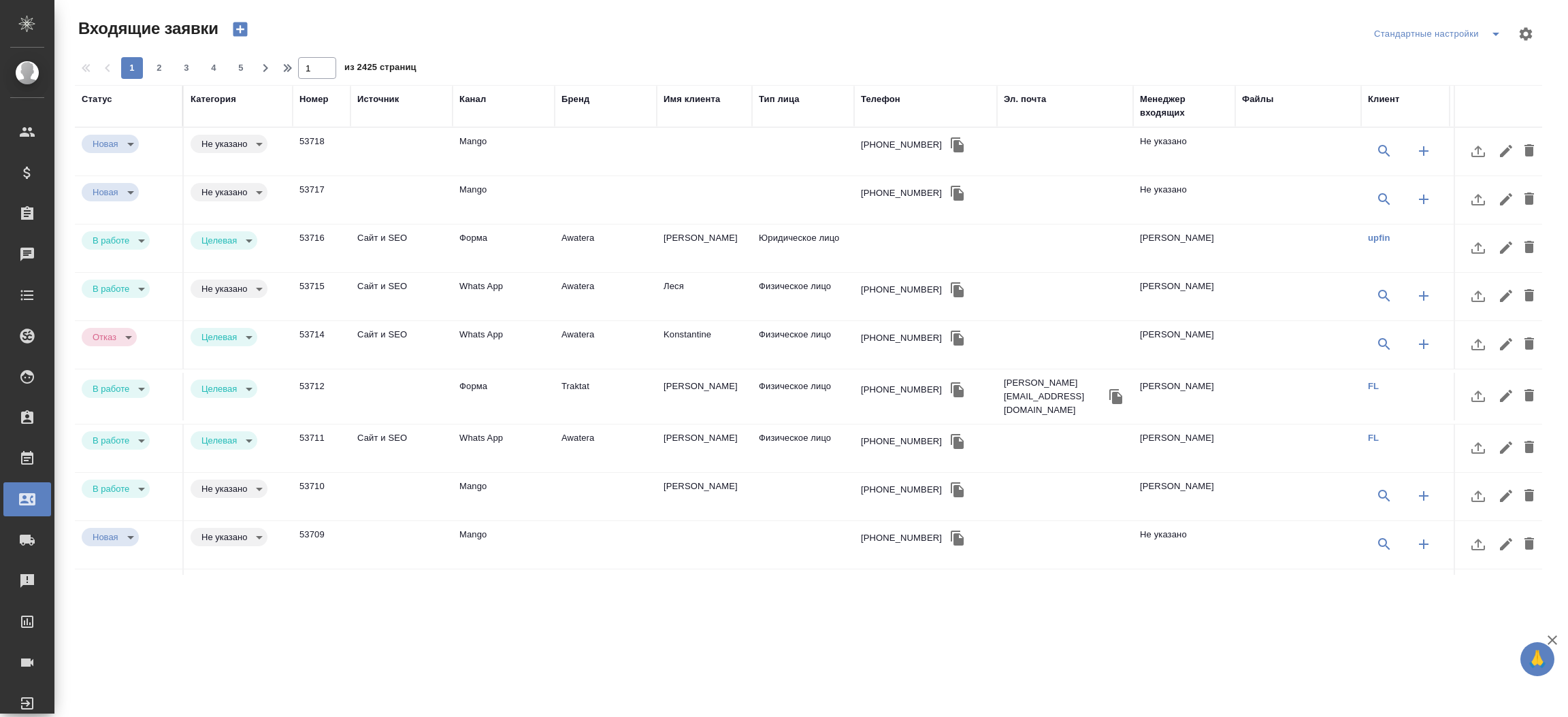
select select "RU"
